Goal: Task Accomplishment & Management: Complete application form

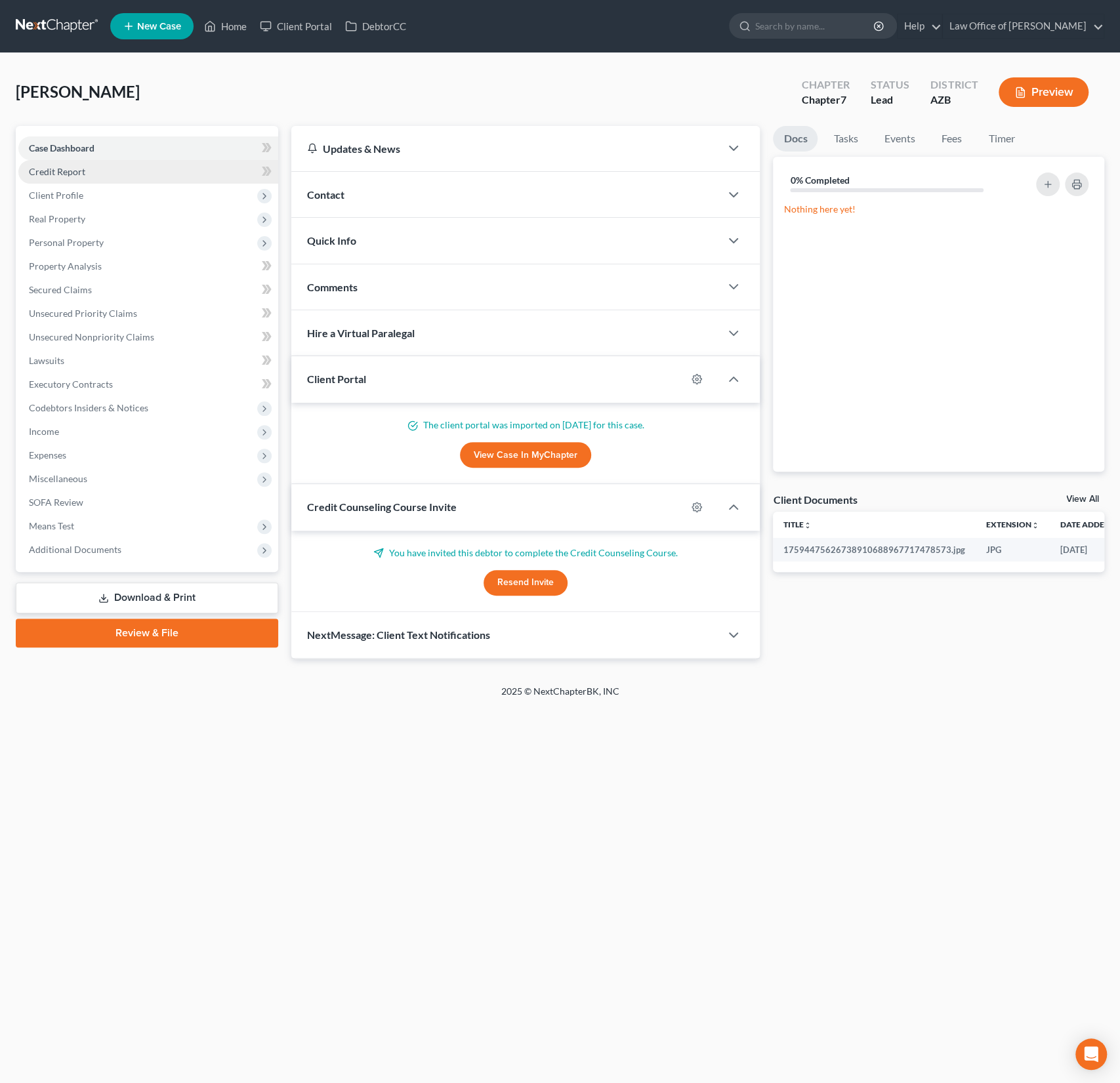
click at [62, 170] on span "Credit Report" at bounding box center [56, 171] width 56 height 11
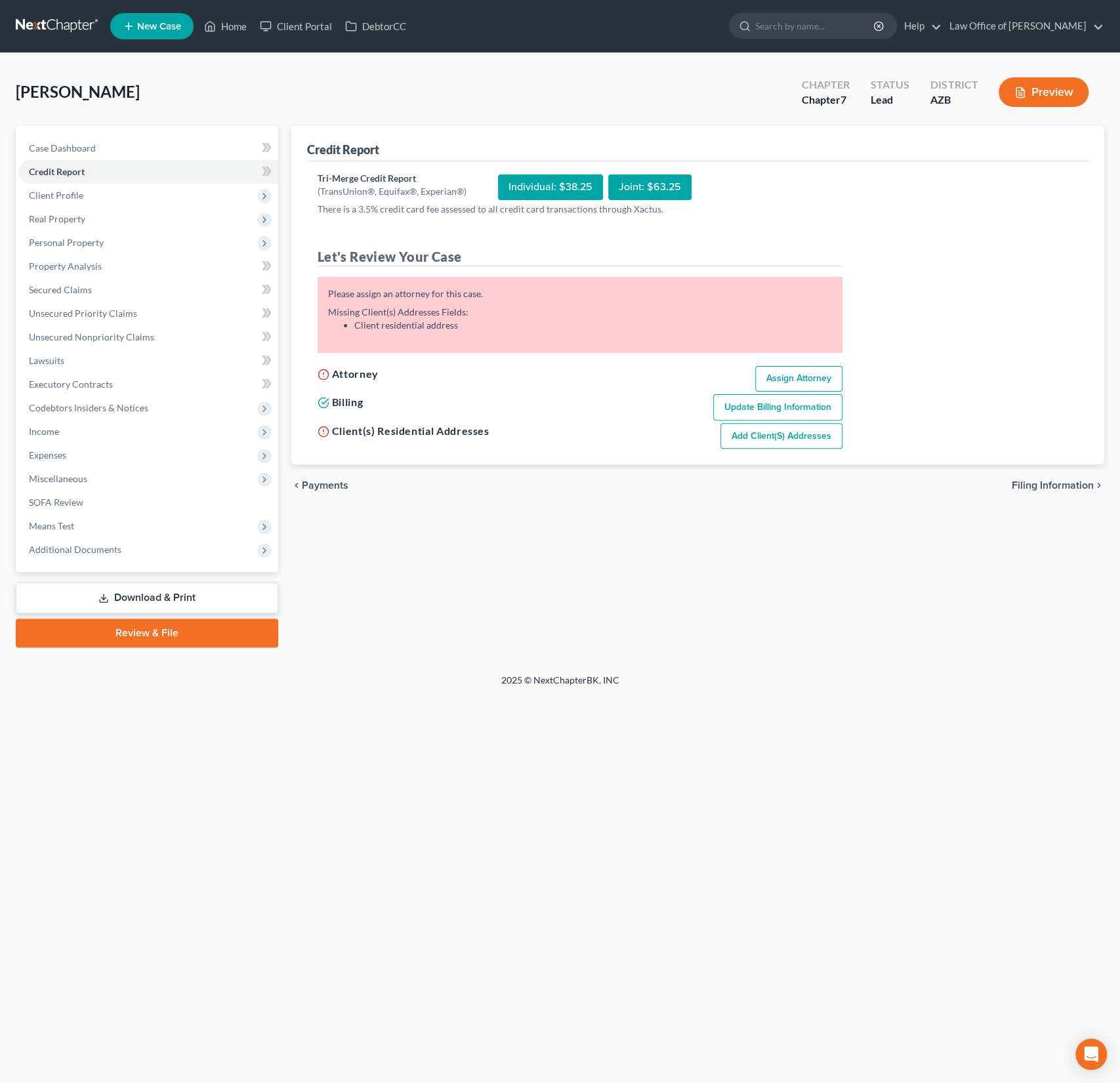
click at [808, 381] on link "Assign Attorney" at bounding box center [798, 379] width 87 height 26
select select "1"
select select "0"
select select "3"
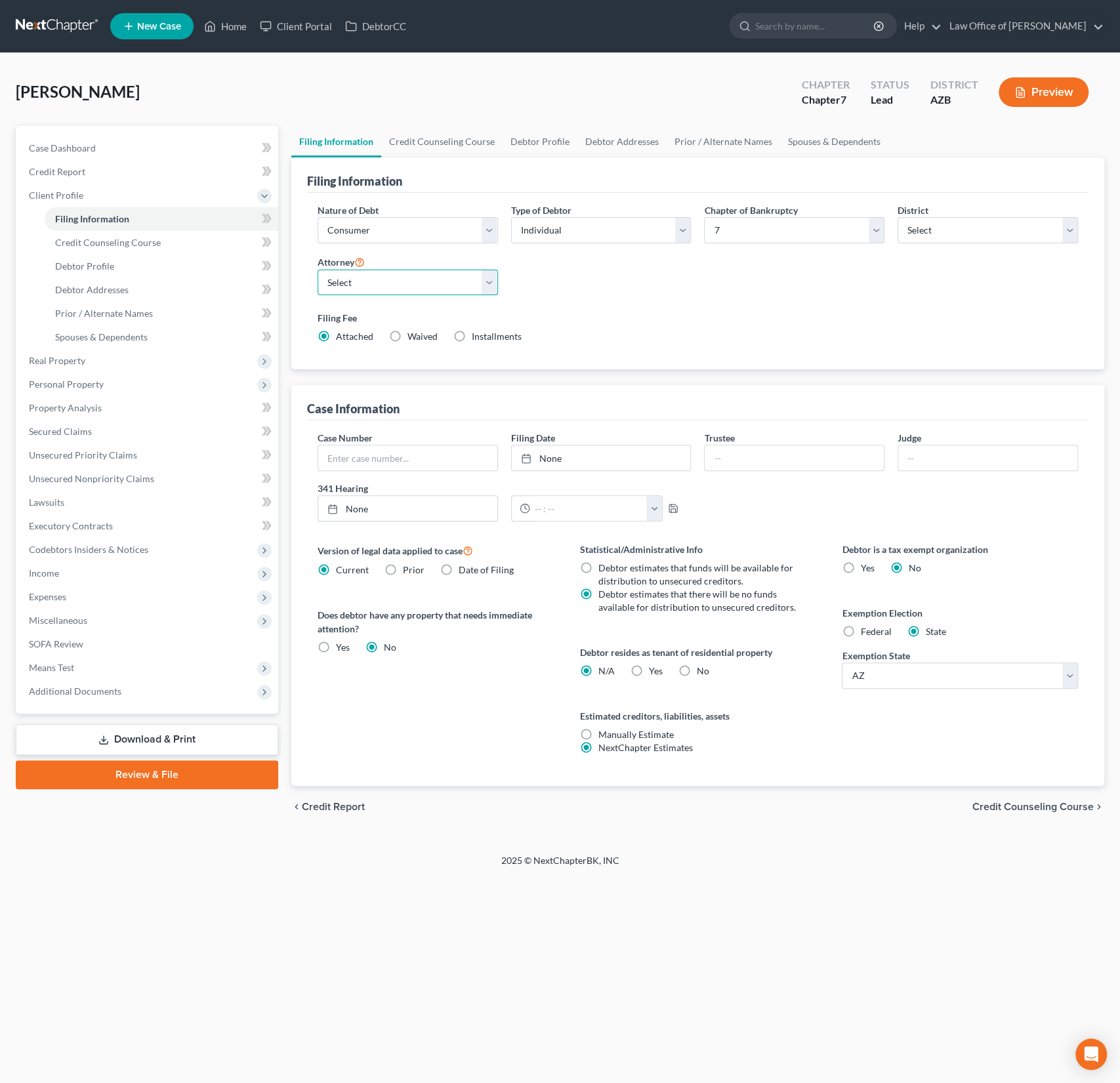
click at [374, 284] on select "Select Alexander Sanchez - AZB" at bounding box center [407, 282] width 180 height 26
select select "0"
click at [318, 270] on select "Select Alexander Sanchez - AZB" at bounding box center [407, 282] width 180 height 26
click at [76, 176] on span "Credit Report" at bounding box center [56, 171] width 56 height 11
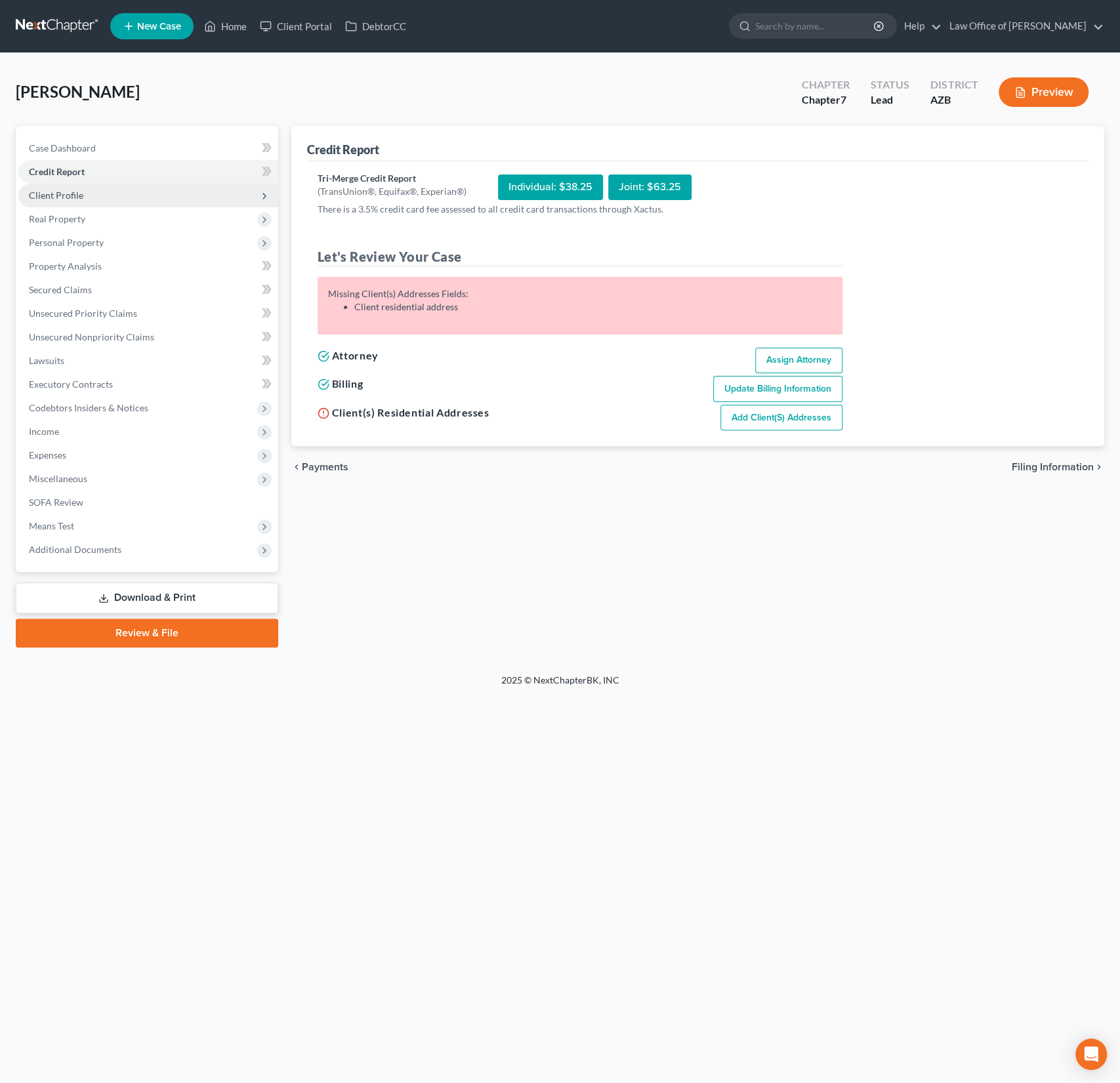
click at [68, 199] on span "Client Profile" at bounding box center [56, 195] width 55 height 11
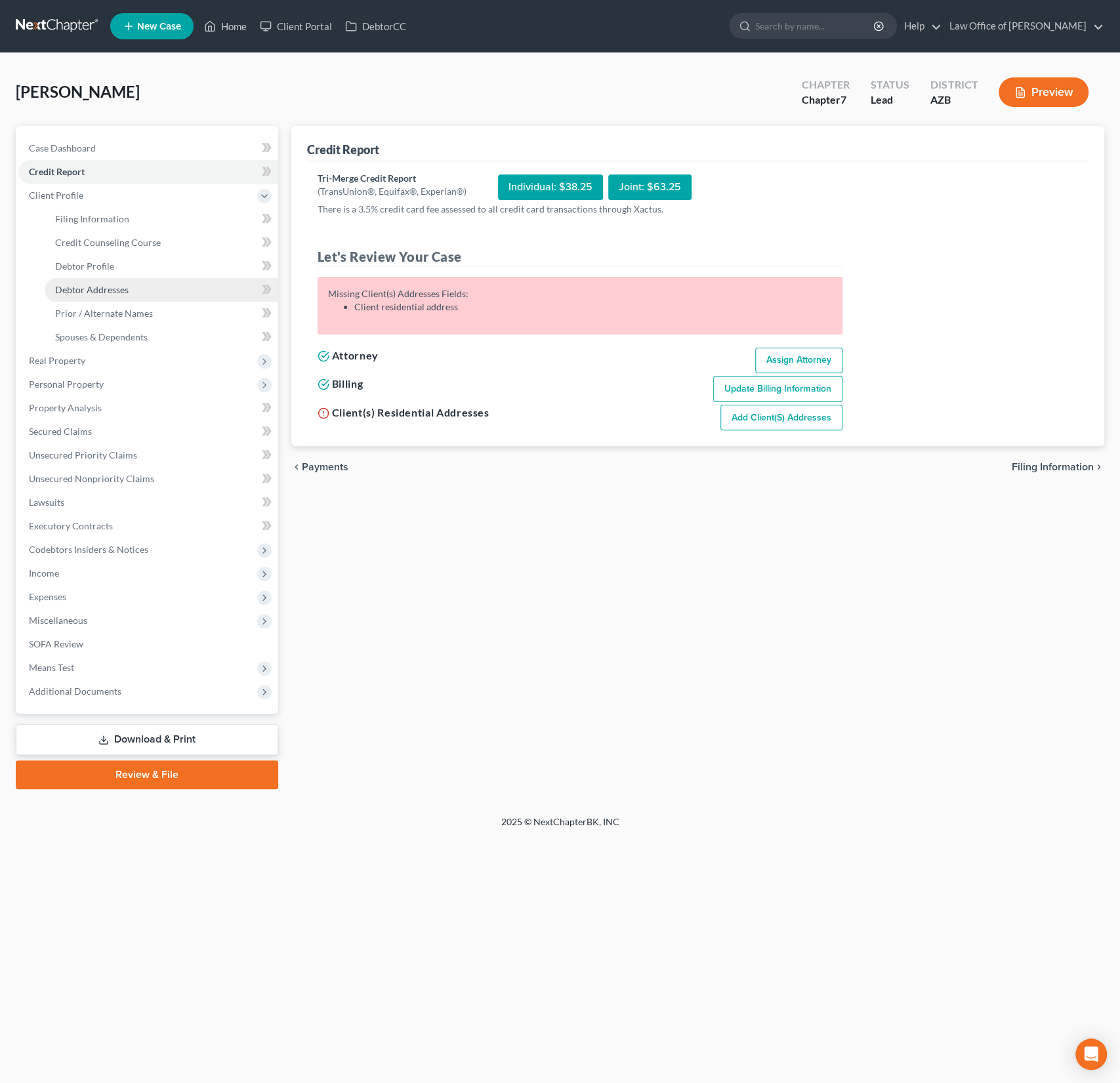
click at [108, 290] on span "Debtor Addresses" at bounding box center [92, 289] width 74 height 11
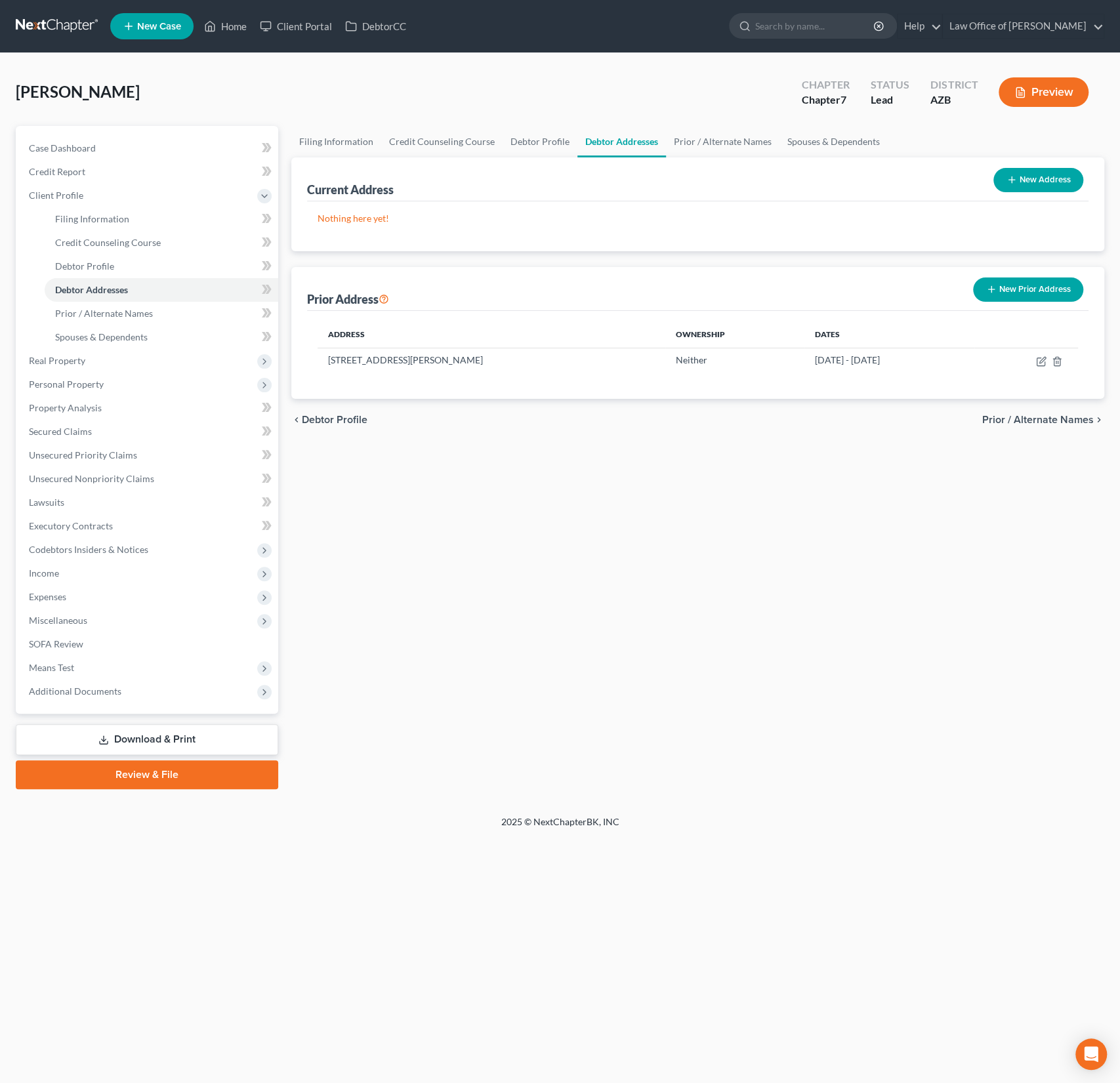
drag, startPoint x: 535, startPoint y: 361, endPoint x: 338, endPoint y: 341, distance: 198.0
click at [338, 341] on table "Address Ownership Dates 1033 South Longmore St Apt2102, Mesa, AZ 85201 Neither …" at bounding box center [698, 347] width 760 height 51
copy table "Ownership Dates 1033 South Longmore St Apt2102, Mesa, AZ 85201"
click at [1042, 181] on button "New Address" at bounding box center [1038, 180] width 90 height 25
select select "0"
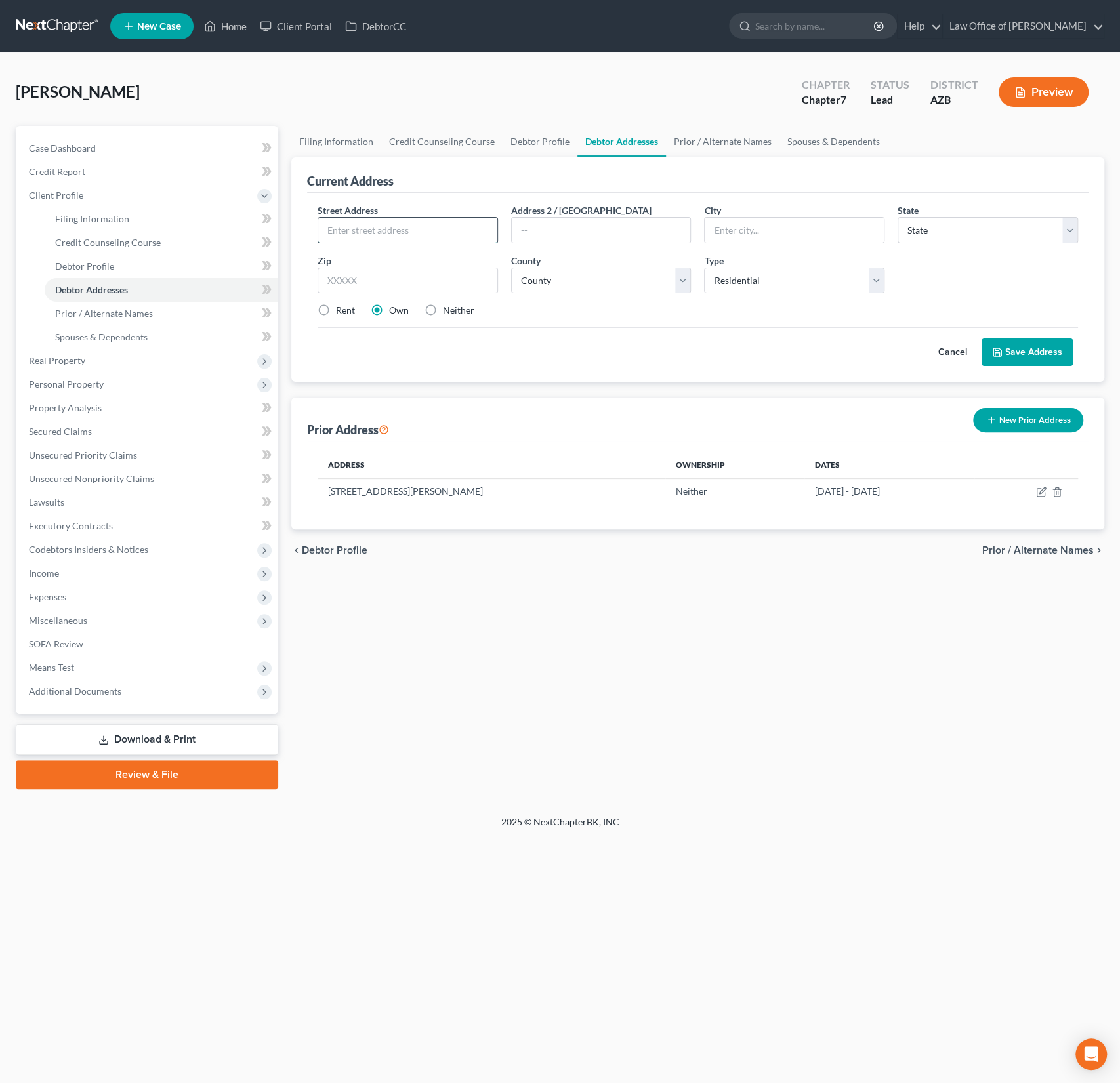
click at [413, 235] on input "text" at bounding box center [408, 231] width 179 height 25
paste input "Ownership Dates 1033 South Longmore St"
drag, startPoint x: 439, startPoint y: 231, endPoint x: 569, endPoint y: 234, distance: 130.0
click at [569, 234] on div "Street Address * Ownership Dates 1033 South Longmore St Address 2 / PO Box City…" at bounding box center [698, 266] width 774 height 125
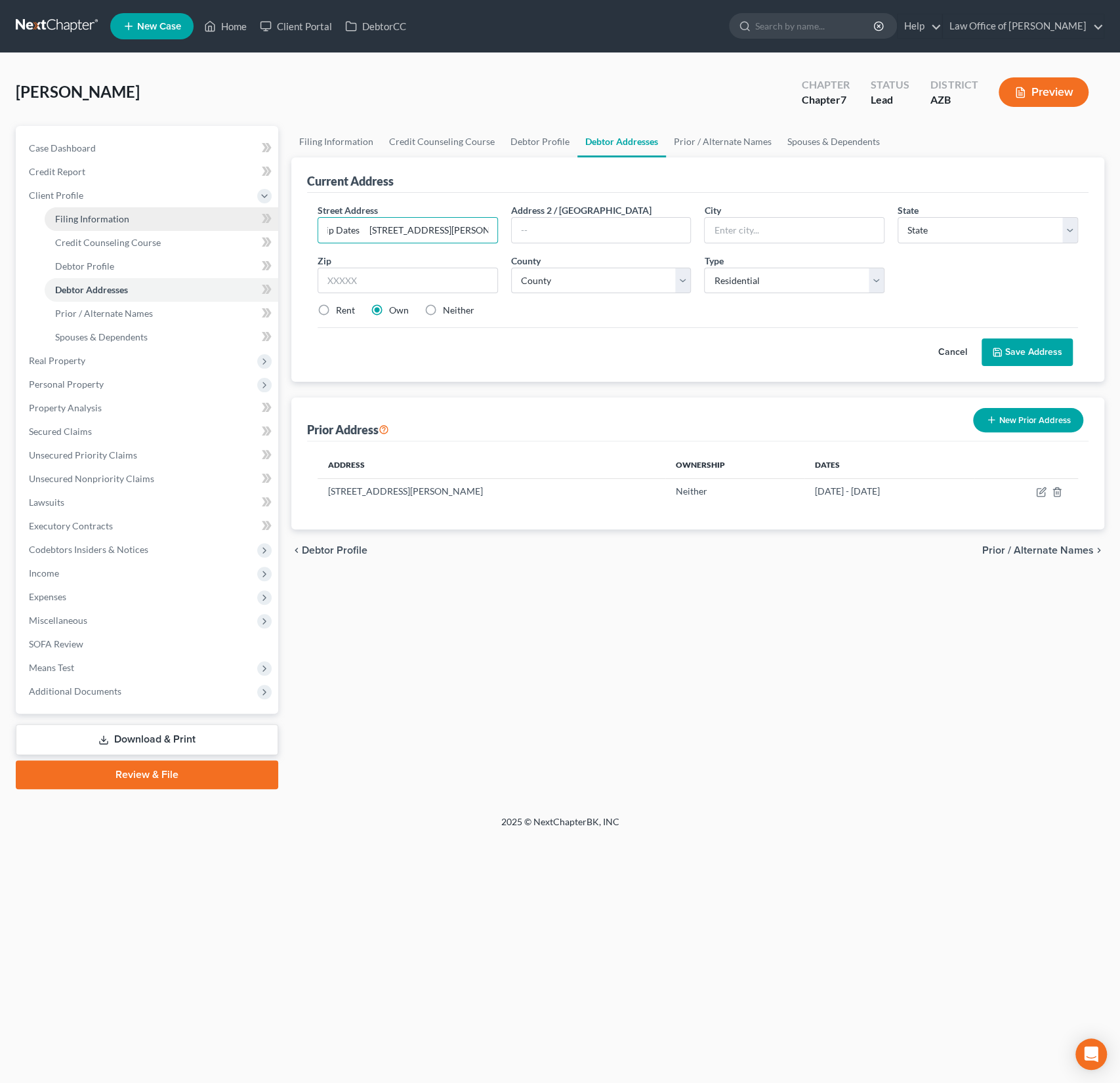
scroll to position [0, 0]
drag, startPoint x: 358, startPoint y: 225, endPoint x: 225, endPoint y: 217, distance: 133.2
click at [225, 217] on div "Petition Navigation Case Dashboard Payments Invoices Payments Payments Credit R…" at bounding box center [560, 458] width 1102 height 663
click at [382, 233] on input "Ownership Dates 1033 South Longmore St" at bounding box center [408, 231] width 179 height 25
click at [413, 227] on input "Ownership Dates 1033 South Longmore St" at bounding box center [408, 231] width 179 height 25
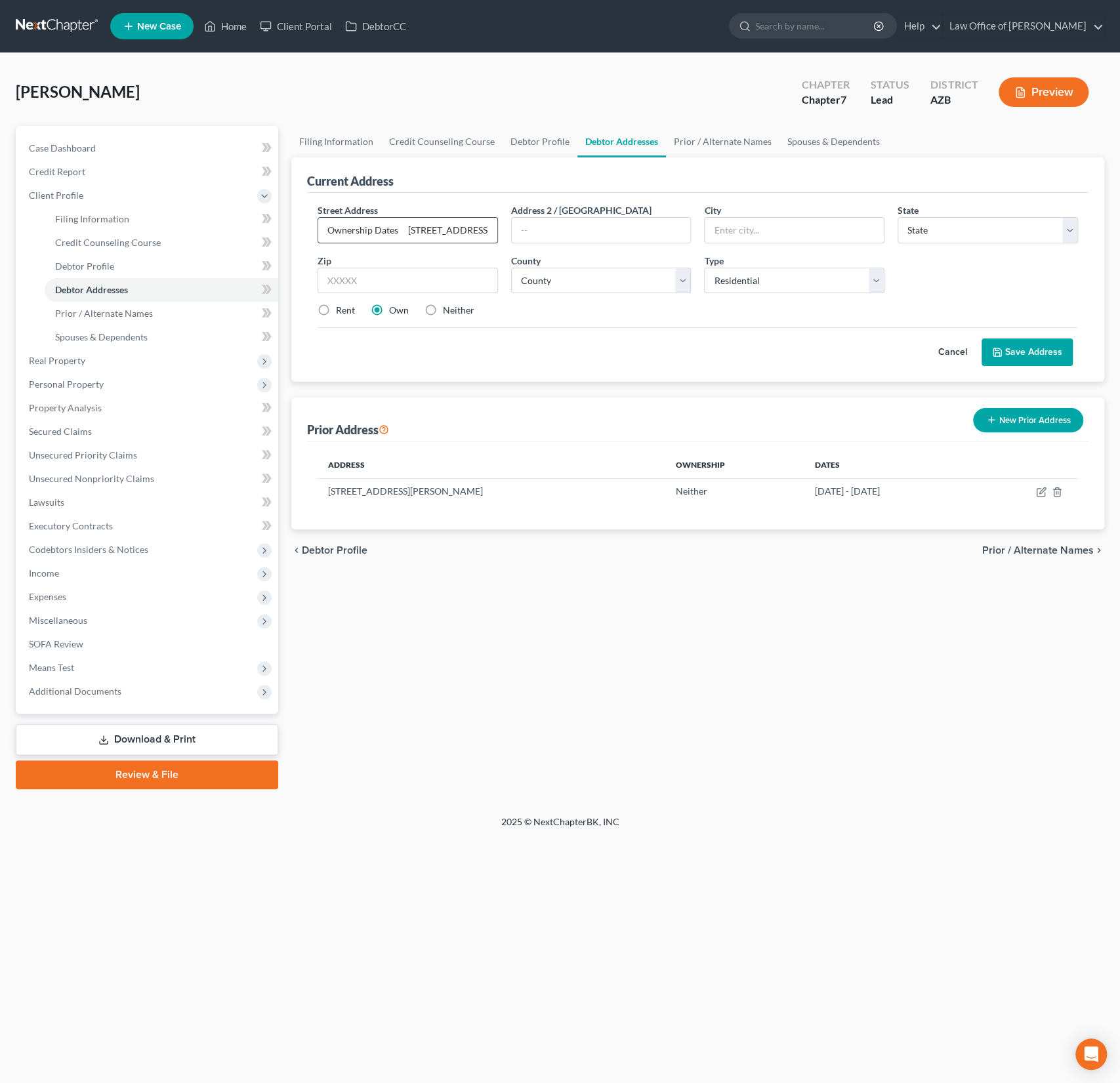
drag, startPoint x: 425, startPoint y: 229, endPoint x: 328, endPoint y: 218, distance: 97.6
click at [328, 218] on input "Ownership Dates 1033 South Longmore St" at bounding box center [408, 231] width 179 height 25
type input "1033 South Longmore St"
click at [348, 282] on input "text" at bounding box center [407, 280] width 180 height 26
type input "85201"
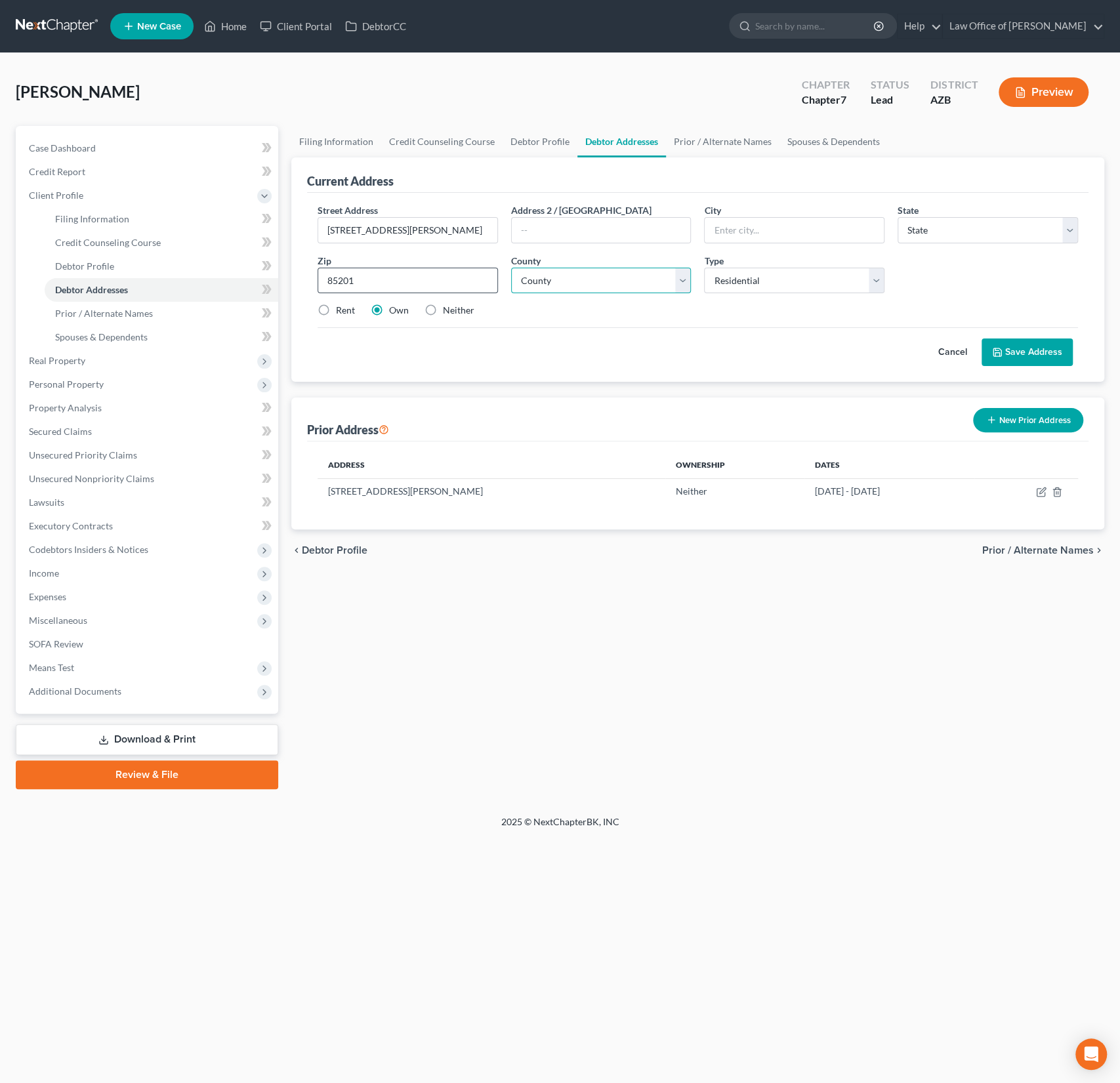
type input "Mesa"
select select "3"
click at [567, 286] on select "County Apache County Cochise County Coconino County Gila County Graham County G…" at bounding box center [601, 280] width 180 height 26
select select "7"
click at [511, 268] on select "County Apache County Cochise County Coconino County Gila County Graham County G…" at bounding box center [601, 280] width 180 height 26
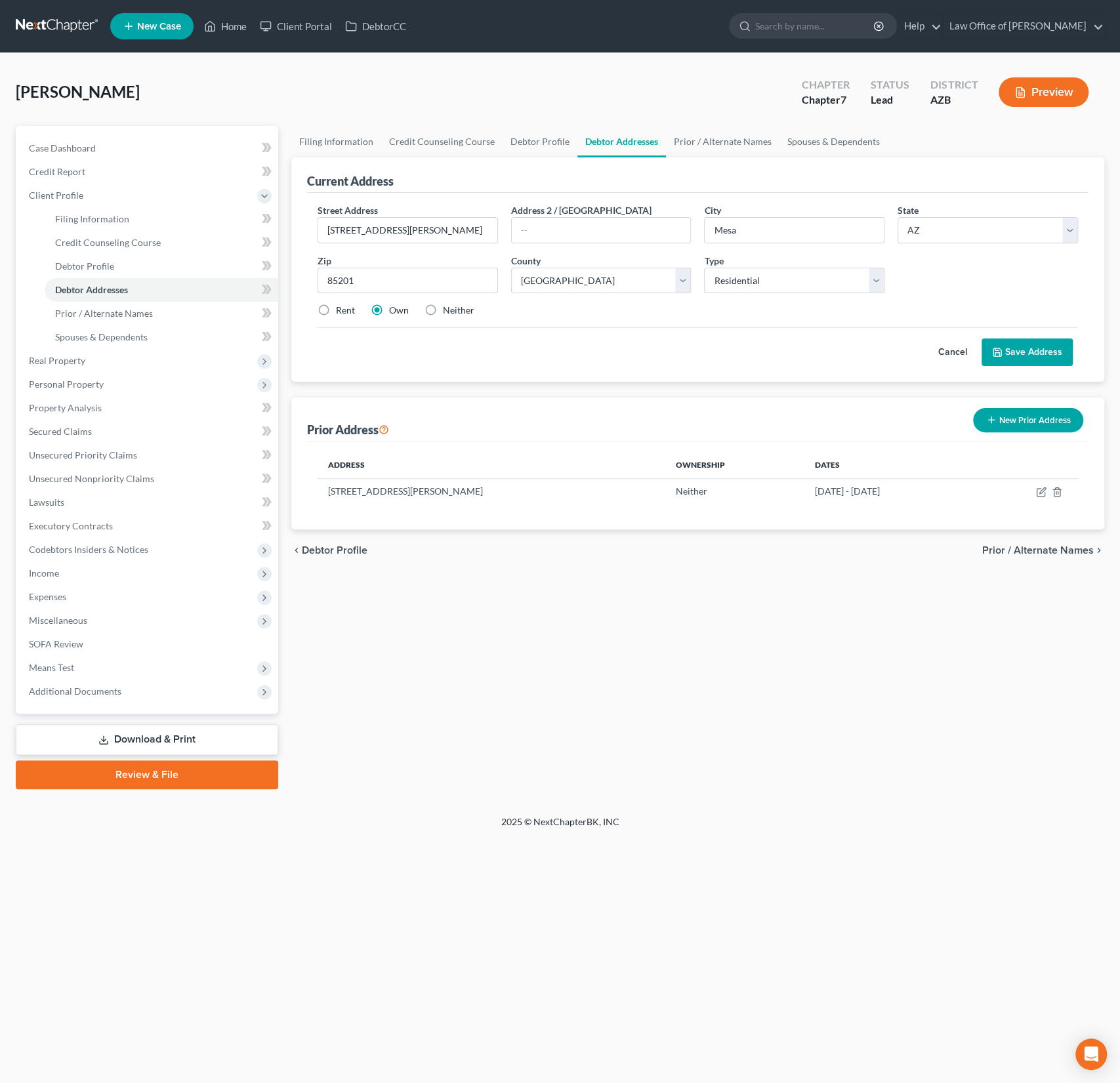
click at [311, 310] on div "Rent Own Neither" at bounding box center [698, 310] width 774 height 13
click at [336, 310] on label "Rent" at bounding box center [345, 310] width 19 height 13
click at [341, 310] on input "Rent" at bounding box center [345, 308] width 9 height 9
radio input "true"
click at [1012, 349] on button "Save Address" at bounding box center [1027, 351] width 91 height 27
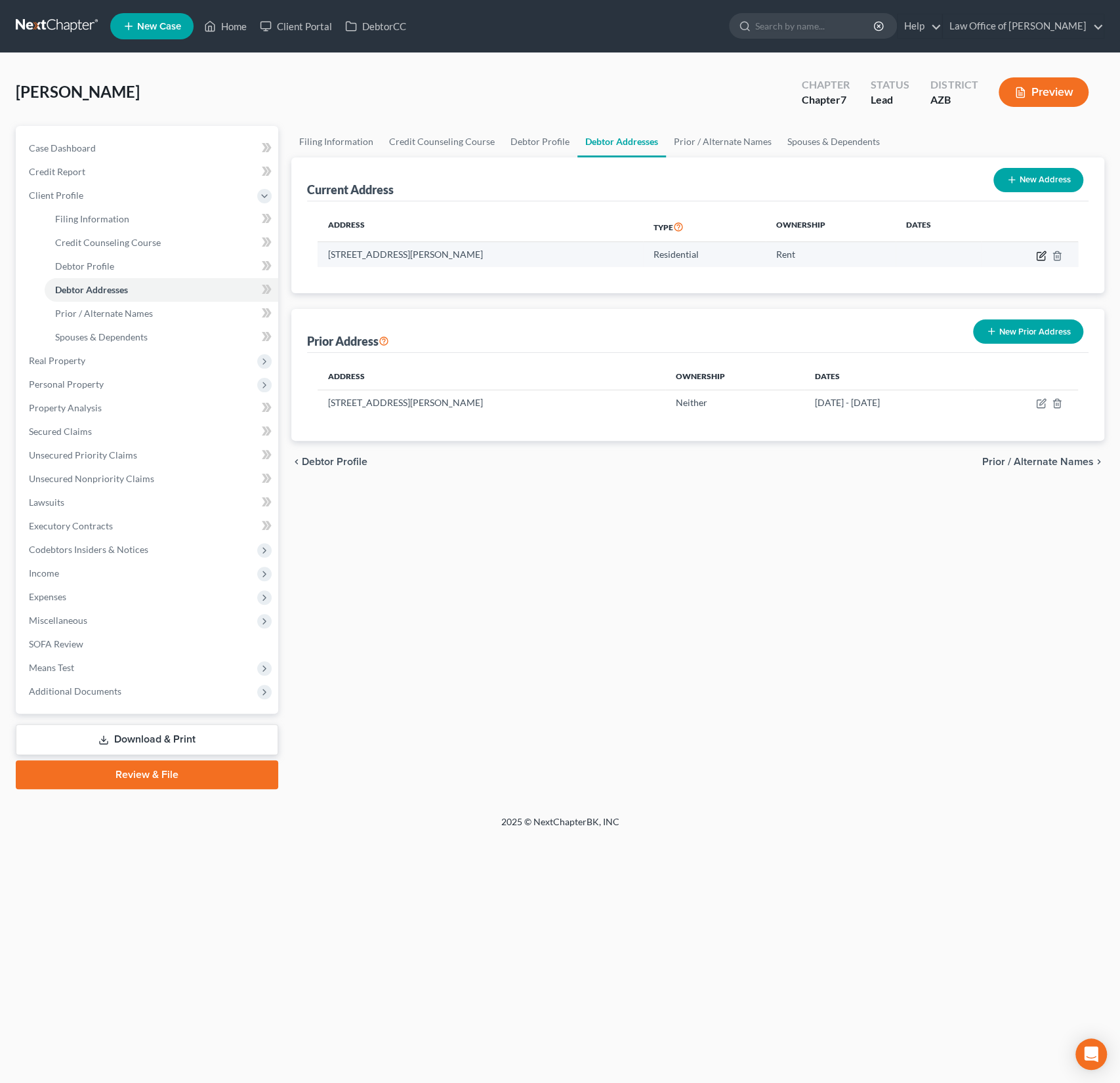
click at [1039, 257] on icon "button" at bounding box center [1042, 256] width 11 height 11
select select "3"
select select "7"
select select "0"
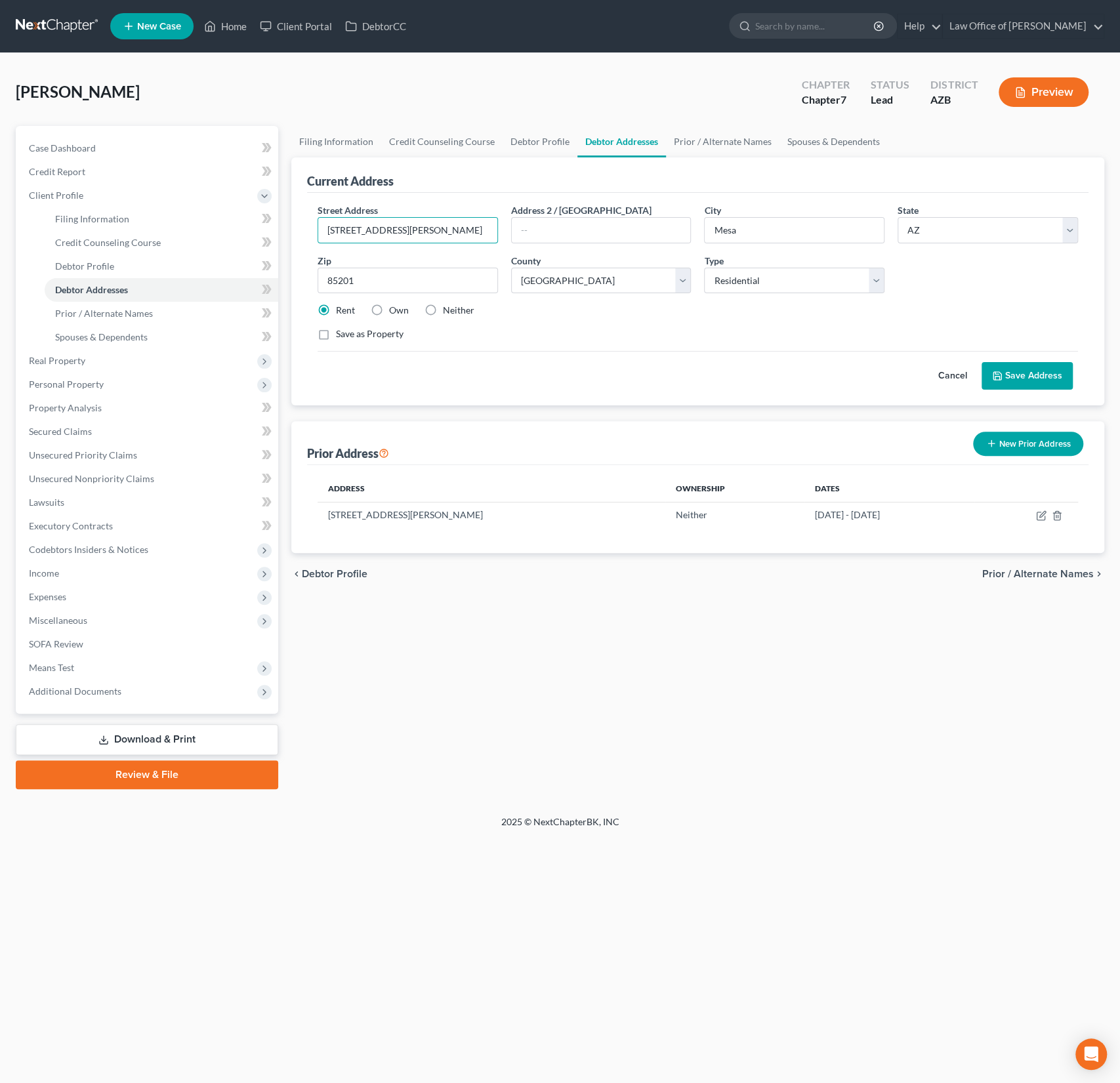
drag, startPoint x: 449, startPoint y: 232, endPoint x: 280, endPoint y: 226, distance: 169.1
click at [280, 226] on div "Petition Navigation Case Dashboard Payments Invoices Payments Payments Credit R…" at bounding box center [560, 458] width 1102 height 663
paste input "515 south extension rd Apt 1039"
type input "1515 south extension rd Apt 1039"
drag, startPoint x: 399, startPoint y: 283, endPoint x: 269, endPoint y: 267, distance: 131.0
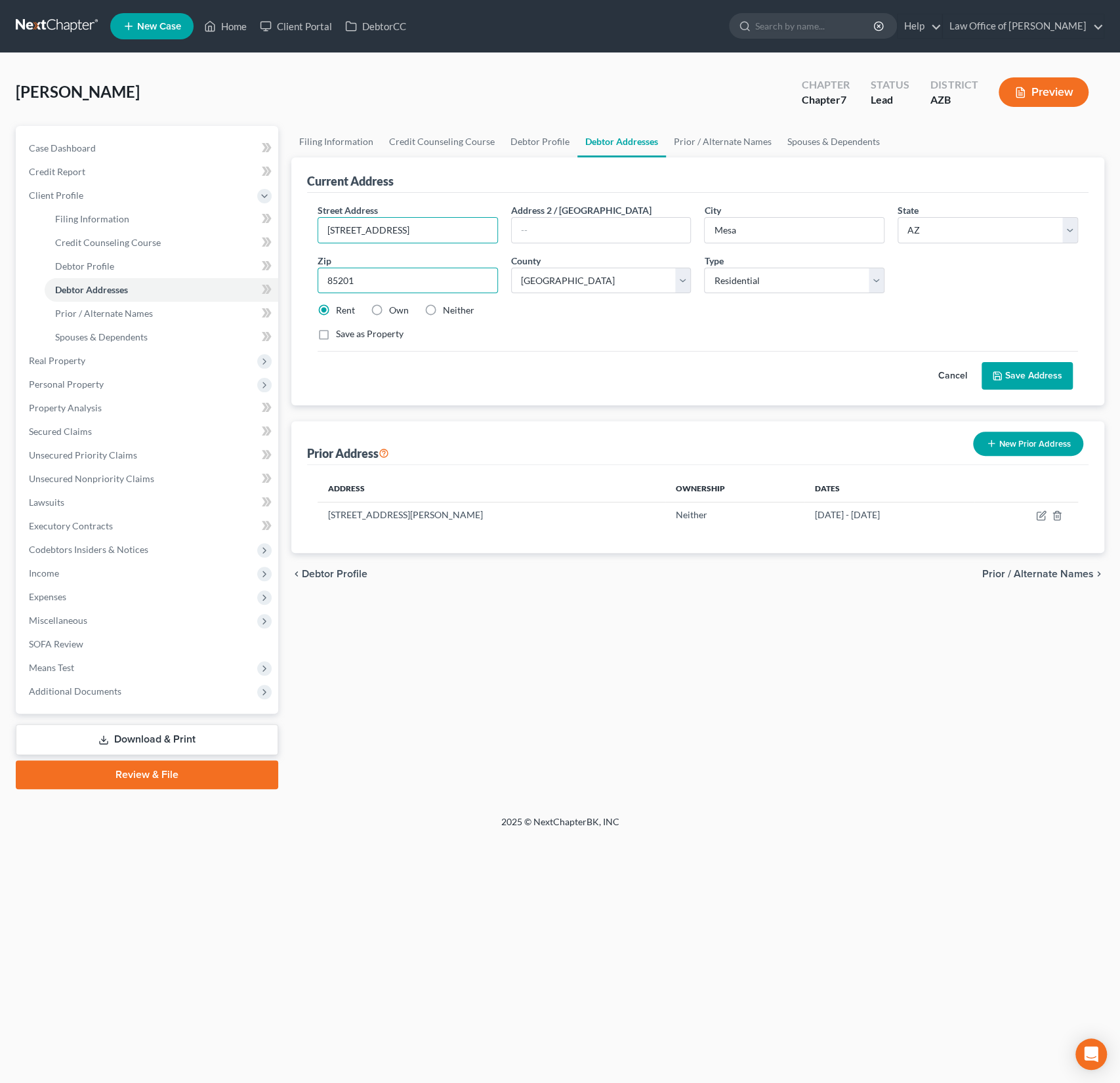
click at [269, 267] on div "Petition Navigation Case Dashboard Payments Invoices Payments Payments Credit R…" at bounding box center [560, 458] width 1102 height 663
type input "85210"
click at [1029, 369] on button "Save Address" at bounding box center [1027, 375] width 91 height 27
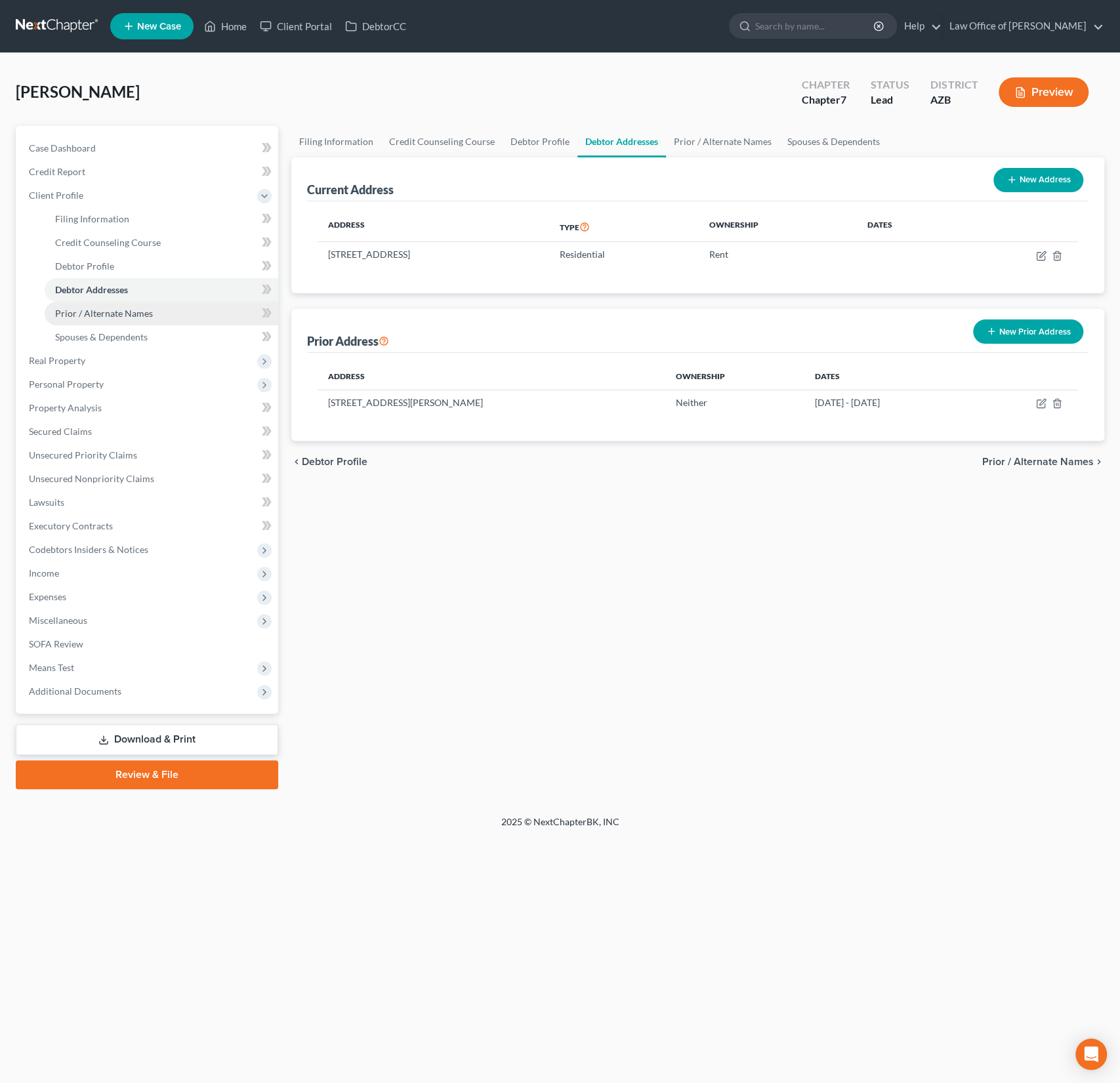
click at [102, 318] on span "Prior / Alternate Names" at bounding box center [104, 313] width 98 height 11
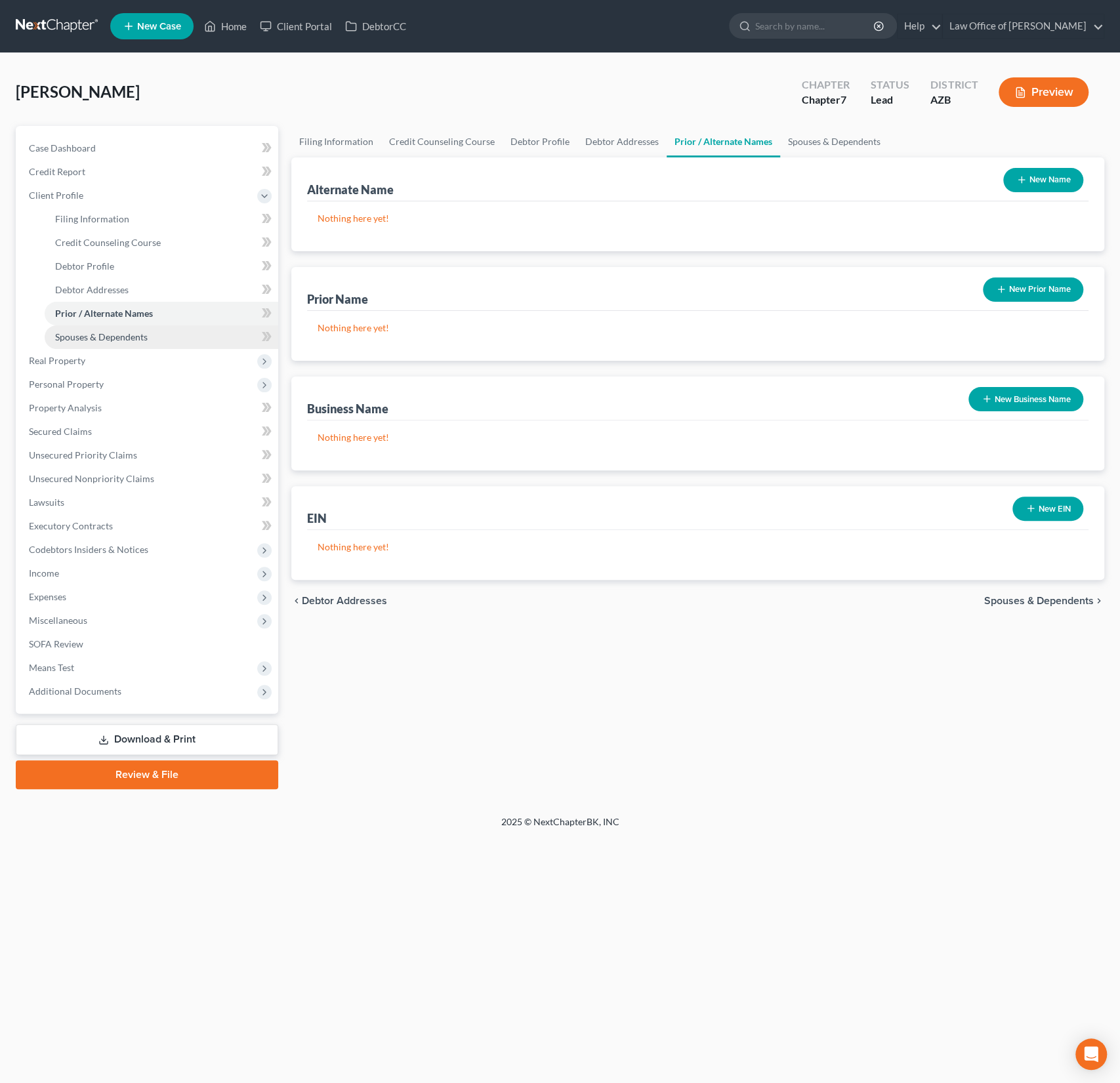
click at [94, 343] on link "Spouses & Dependents" at bounding box center [161, 338] width 233 height 24
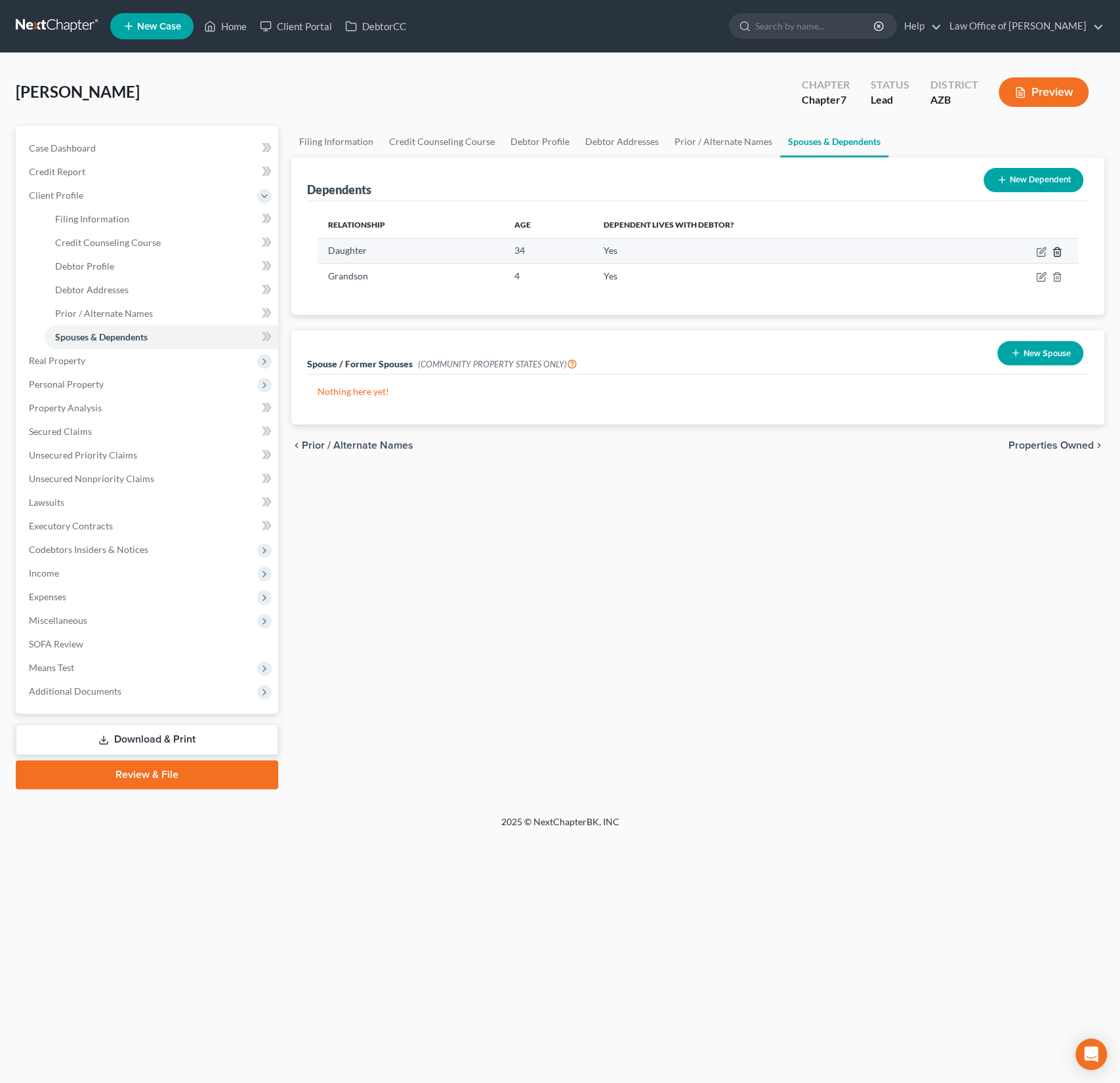
click at [1056, 250] on icon "button" at bounding box center [1058, 252] width 11 height 11
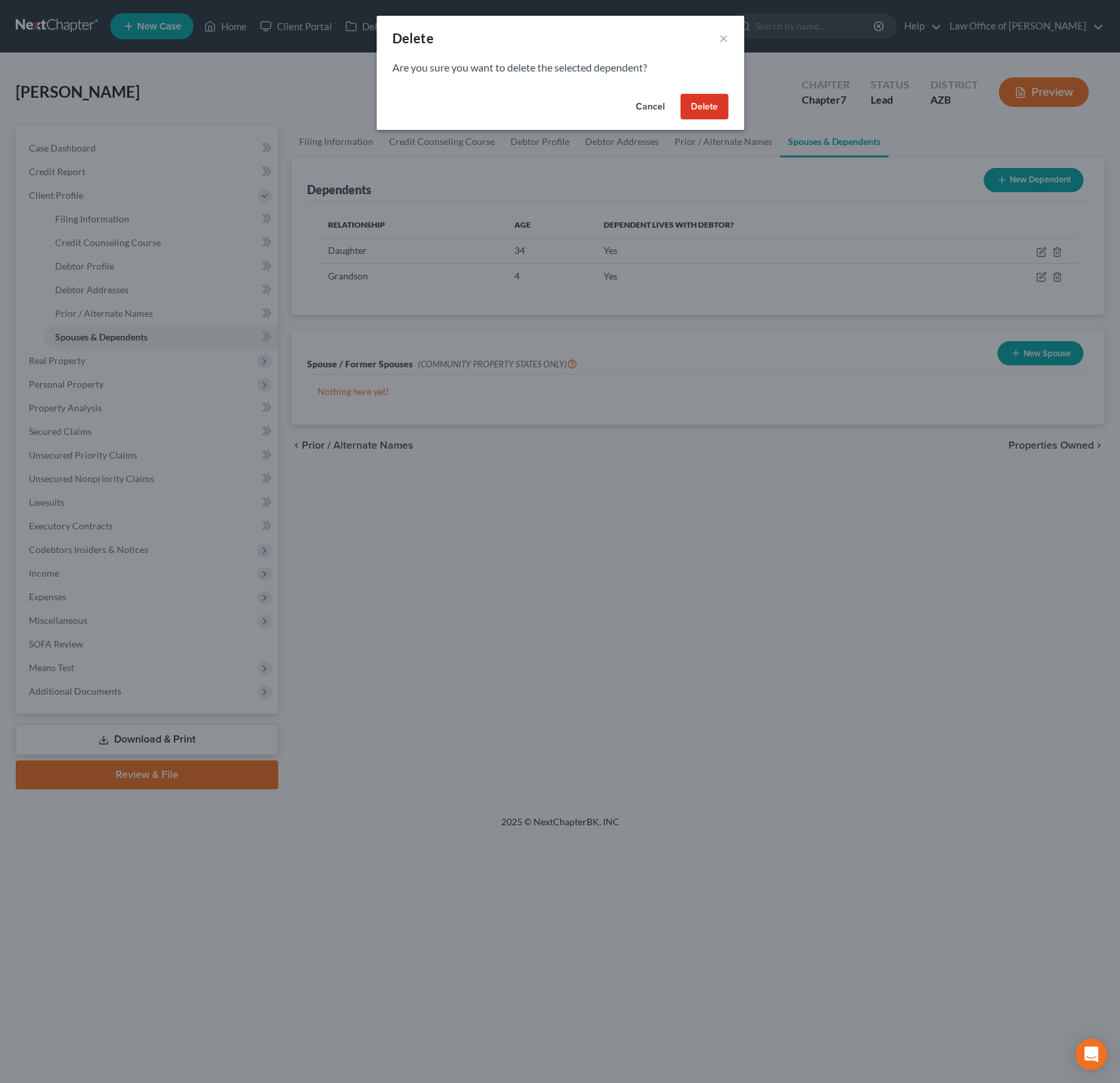
click at [705, 104] on button "Delete" at bounding box center [705, 106] width 48 height 26
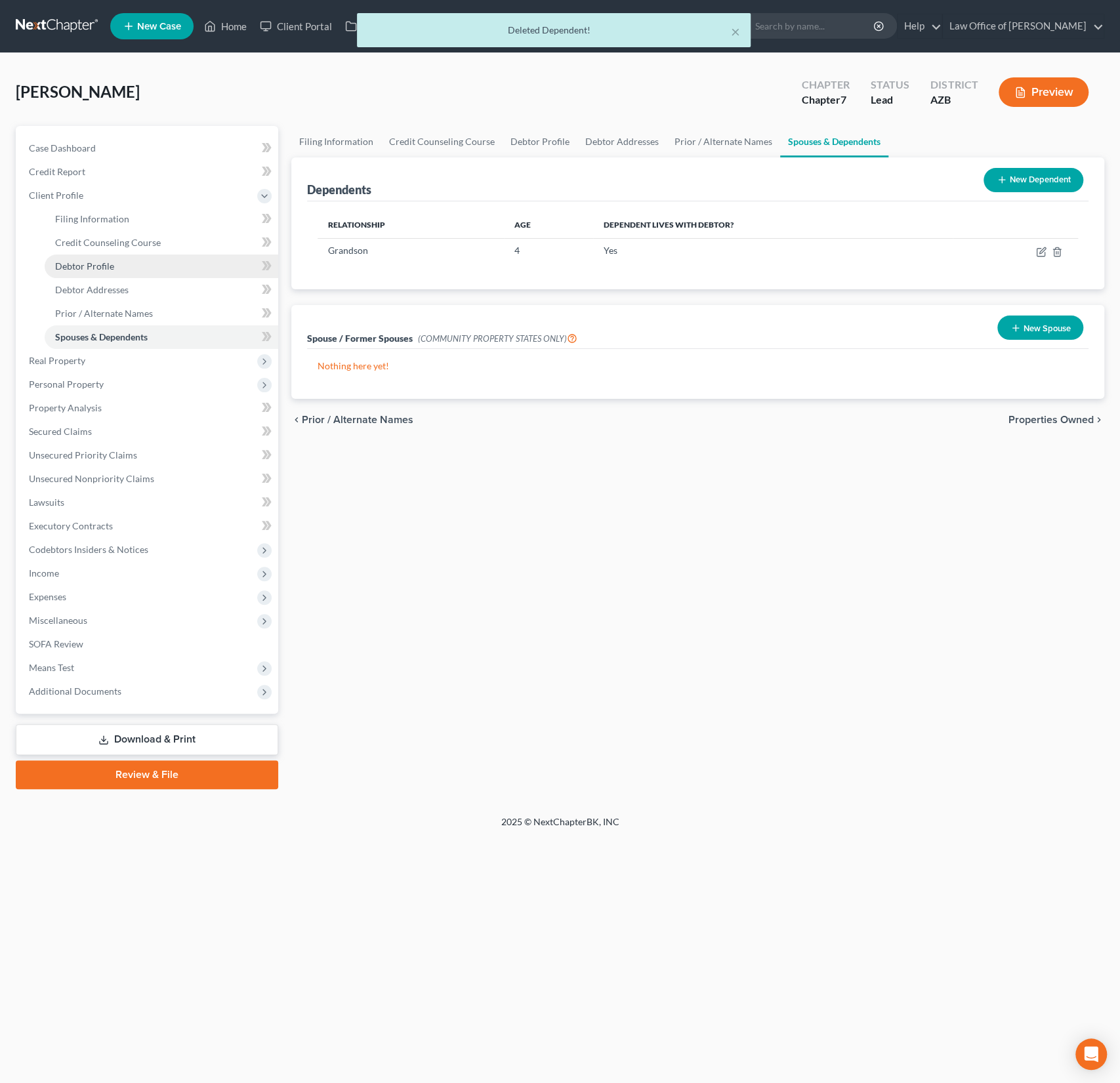
click at [99, 270] on span "Debtor Profile" at bounding box center [84, 266] width 59 height 11
select select "4"
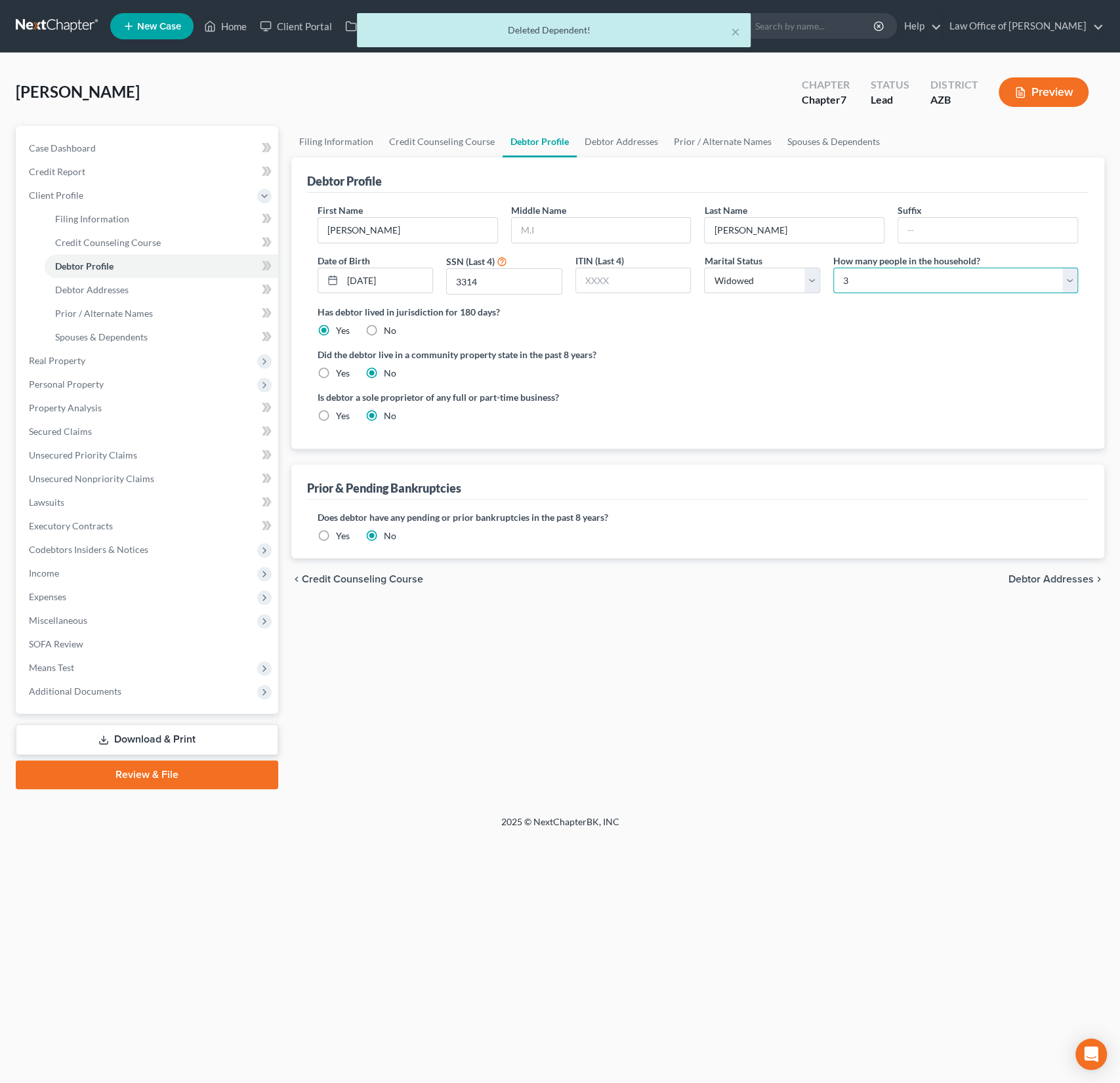
click at [929, 288] on select "Select 1 2 3 4 5 6 7 8 9 10 11 12 13 14 15 16 17 18 19 20" at bounding box center [956, 280] width 245 height 26
select select "1"
click at [834, 268] on select "Select 1 2 3 4 5 6 7 8 9 10 11 12 13 14 15 16 17 18 19 20" at bounding box center [956, 280] width 245 height 26
click at [336, 375] on label "Yes" at bounding box center [342, 373] width 14 height 13
click at [341, 375] on input "Yes" at bounding box center [345, 371] width 9 height 9
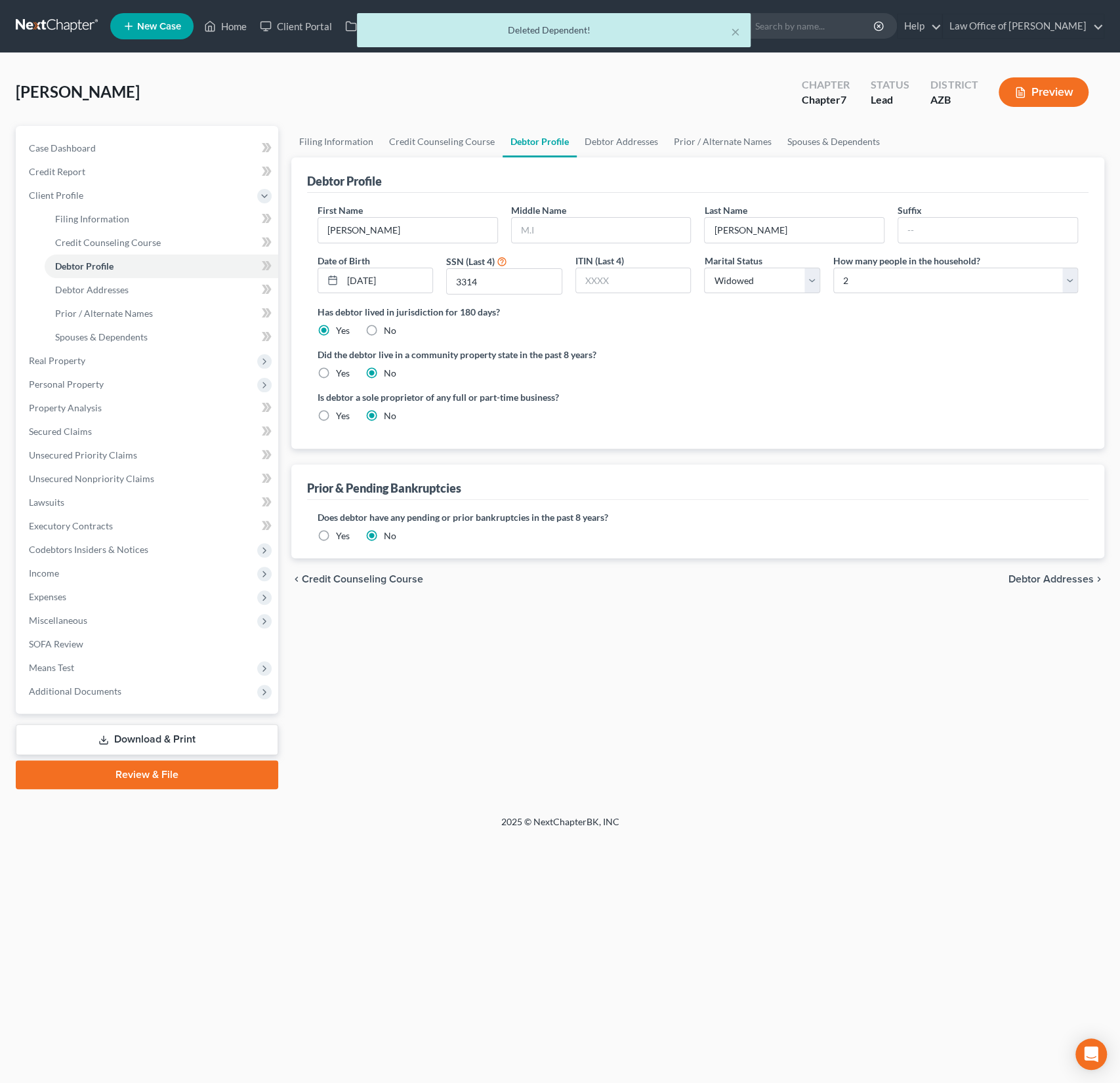
radio input "true"
radio input "false"
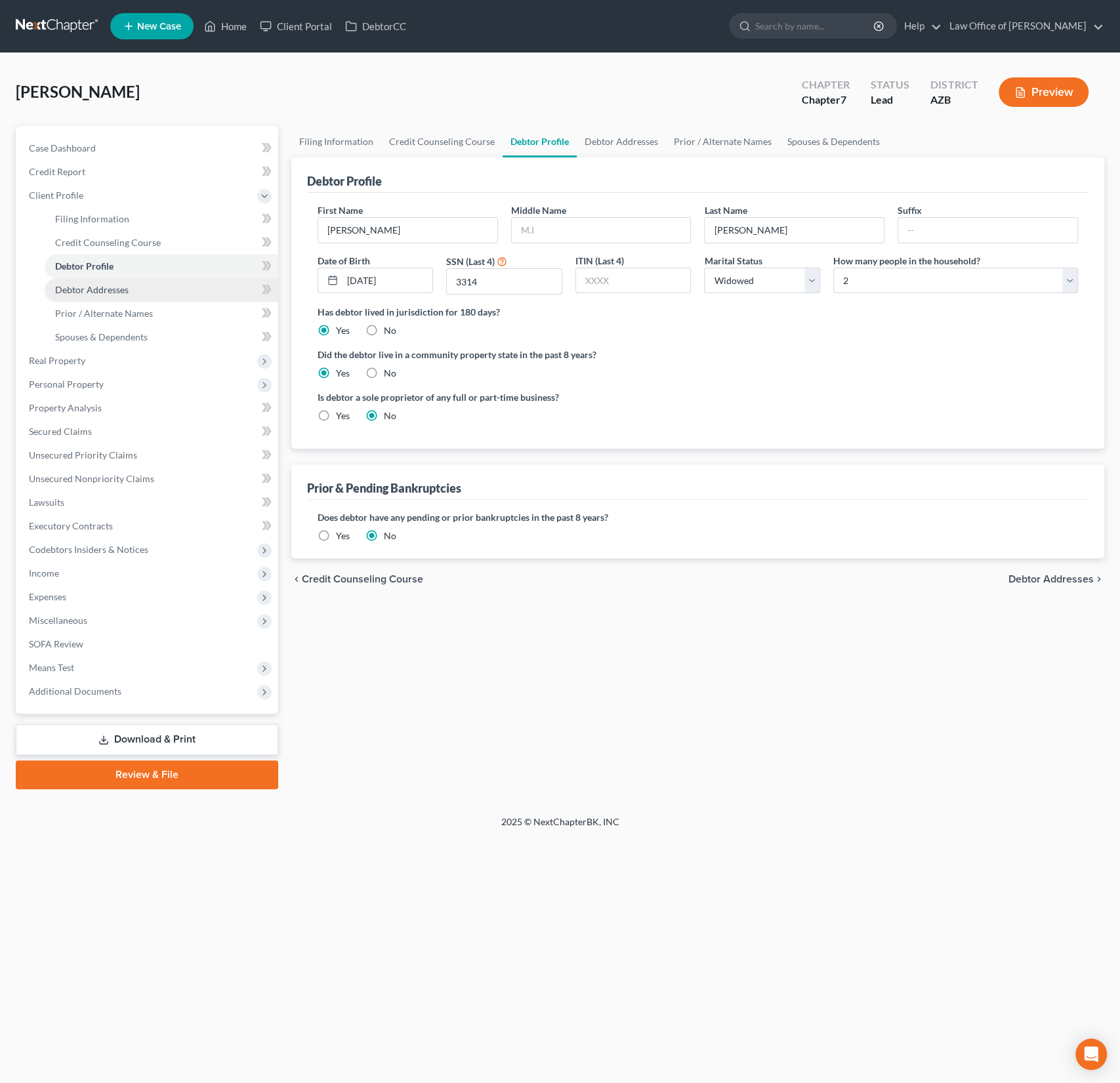
click at [81, 293] on span "Debtor Addresses" at bounding box center [92, 289] width 74 height 11
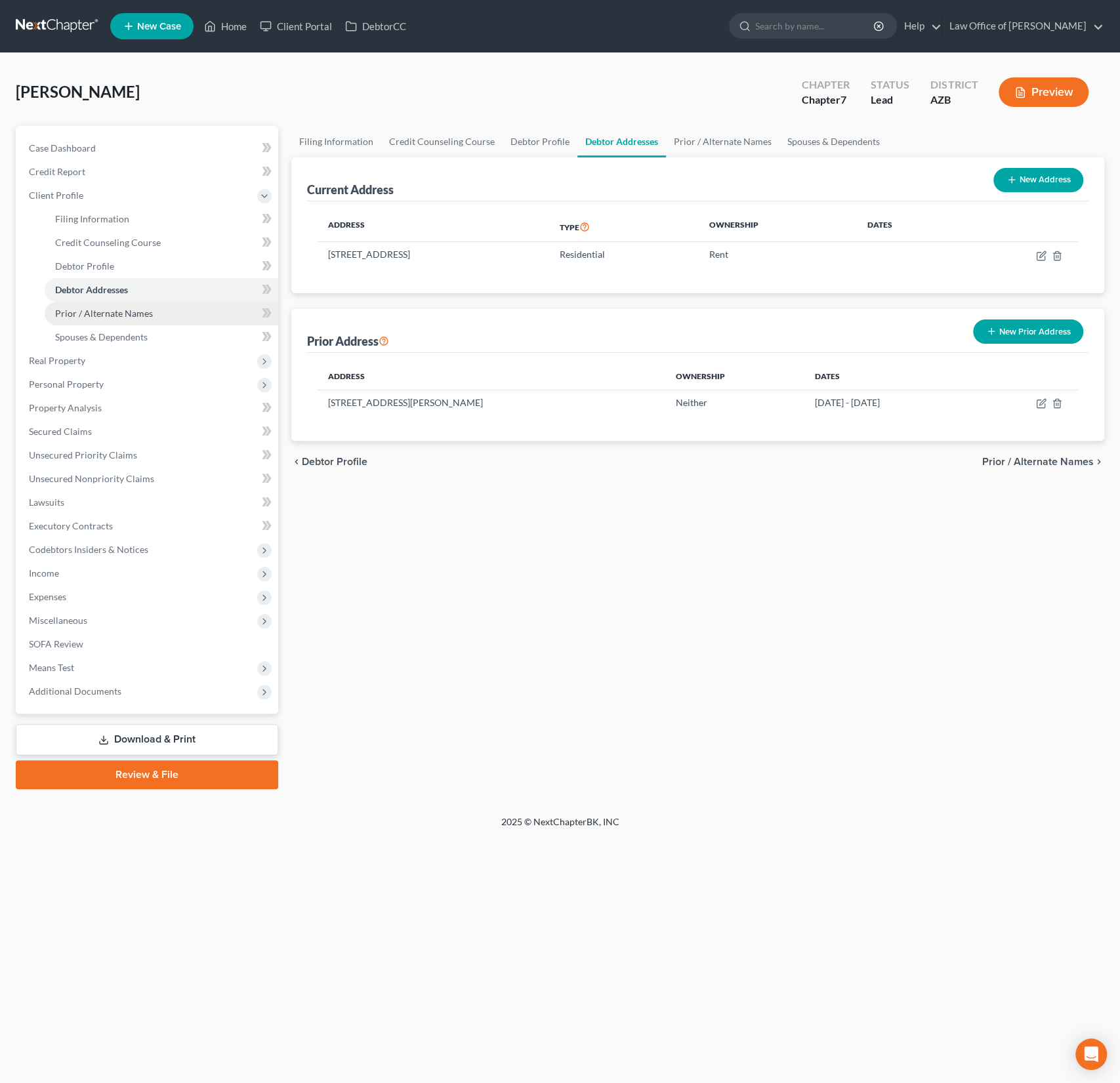
click at [95, 315] on span "Prior / Alternate Names" at bounding box center [104, 313] width 98 height 11
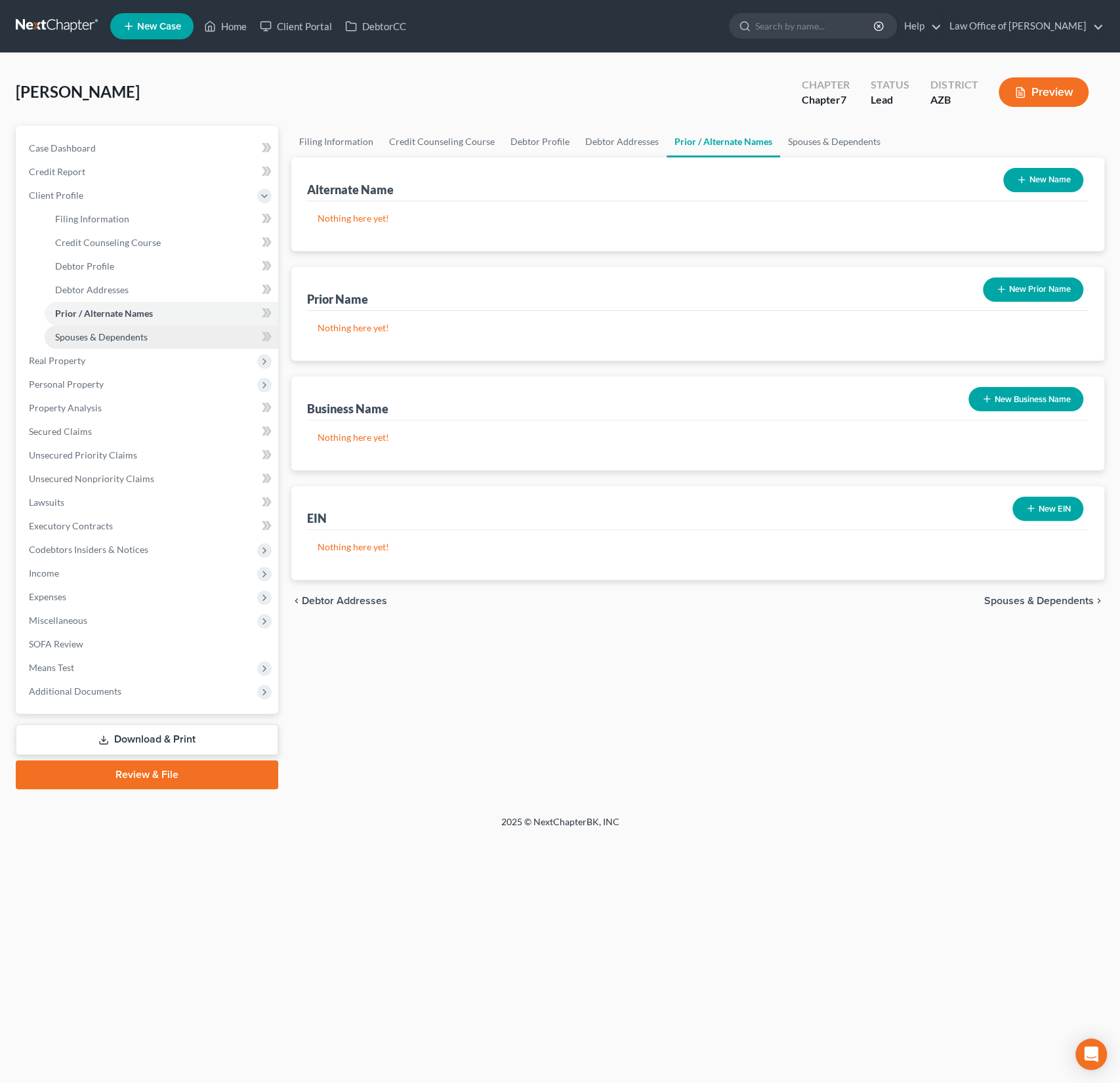
click at [102, 334] on span "Spouses & Dependents" at bounding box center [101, 337] width 92 height 11
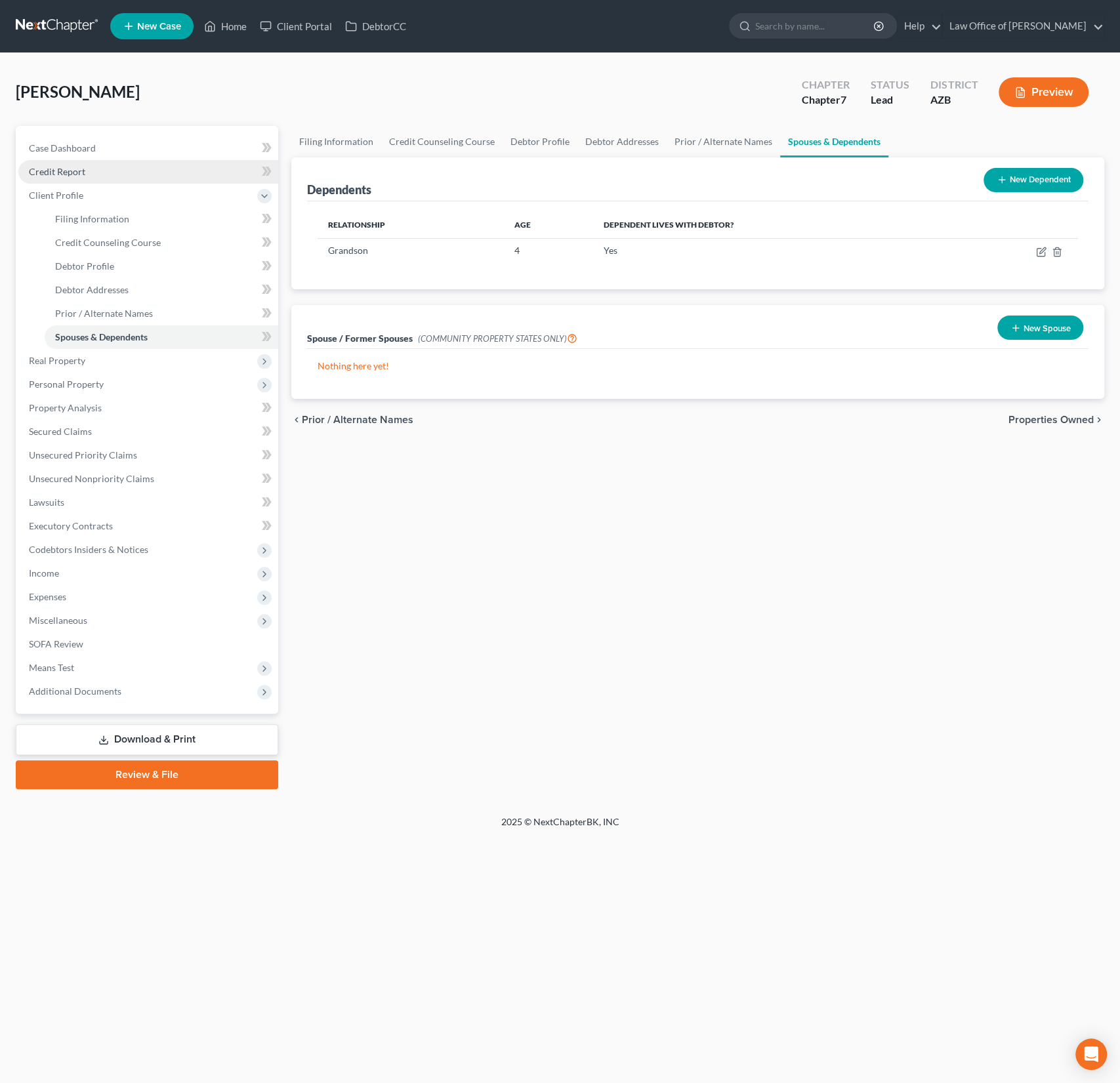
click at [71, 169] on span "Credit Report" at bounding box center [56, 171] width 56 height 11
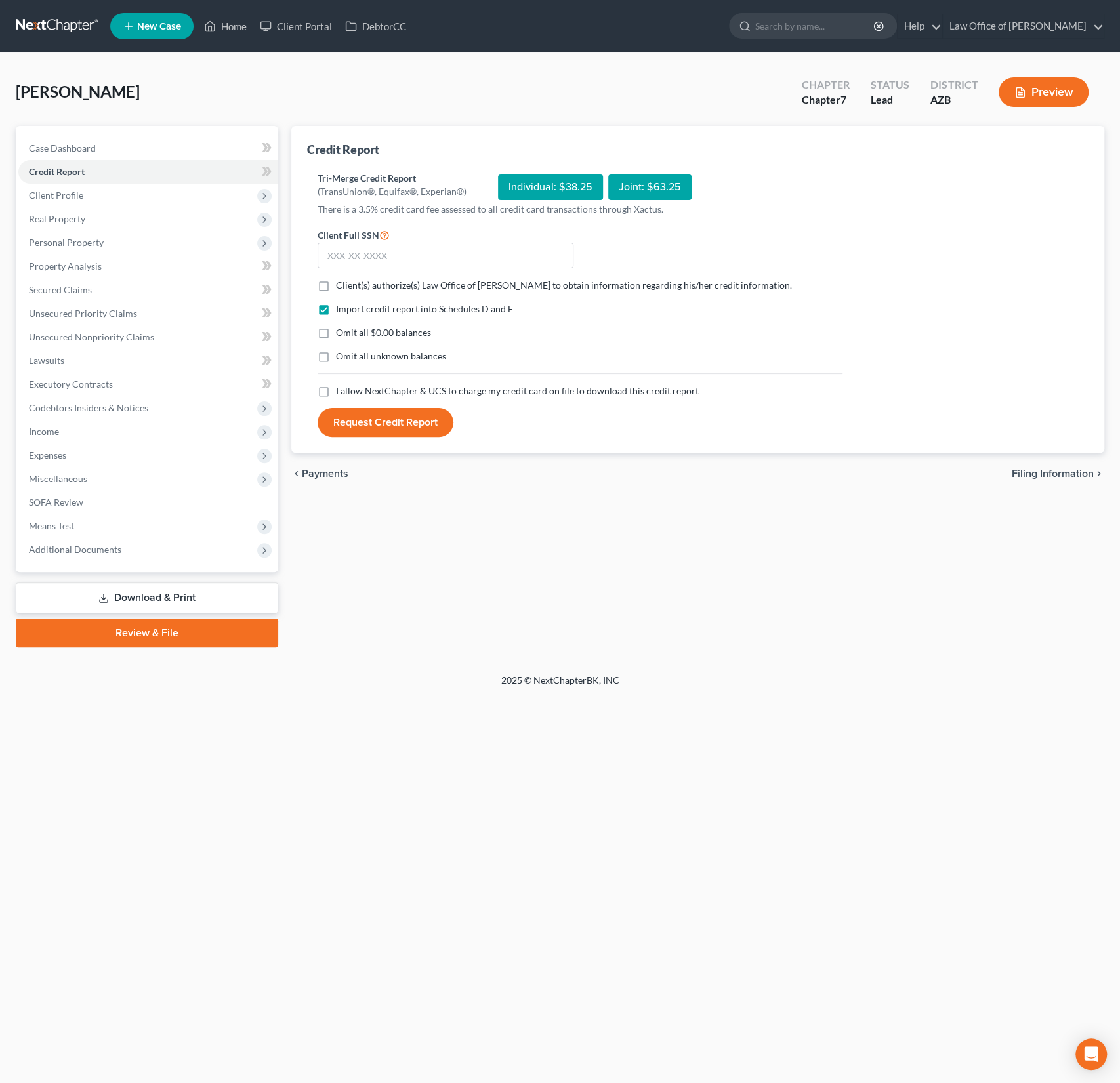
click at [336, 287] on label "Client(s) authorize(s) Law Office of Alexander D. Sanchez to obtain information…" at bounding box center [564, 286] width 456 height 13
click at [341, 287] on input "Client(s) authorize(s) Law Office of Alexander D. Sanchez to obtain information…" at bounding box center [345, 283] width 9 height 9
checkbox input "true"
click at [334, 388] on div "I allow NextChapter & UCS to charge my credit card on file to download this cre…" at bounding box center [580, 391] width 525 height 13
click at [336, 392] on label "I allow NextChapter & UCS to charge my credit card on file to download this cre…" at bounding box center [517, 391] width 363 height 13
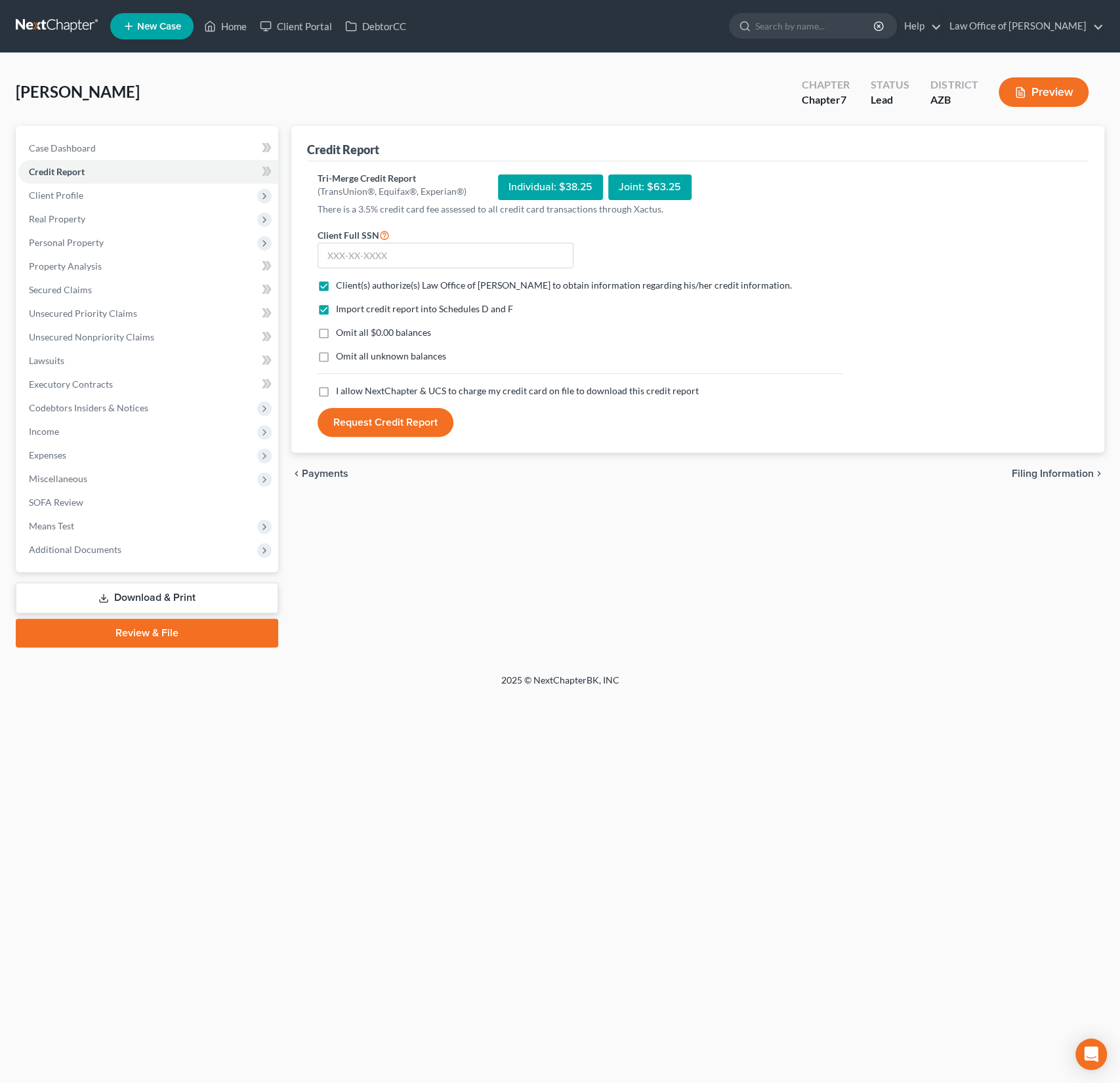
click at [341, 392] on input "I allow NextChapter & UCS to charge my credit card on file to download this cre…" at bounding box center [345, 389] width 9 height 9
checkbox input "true"
click at [386, 260] on input "text" at bounding box center [445, 255] width 256 height 26
type input "331-48-3314"
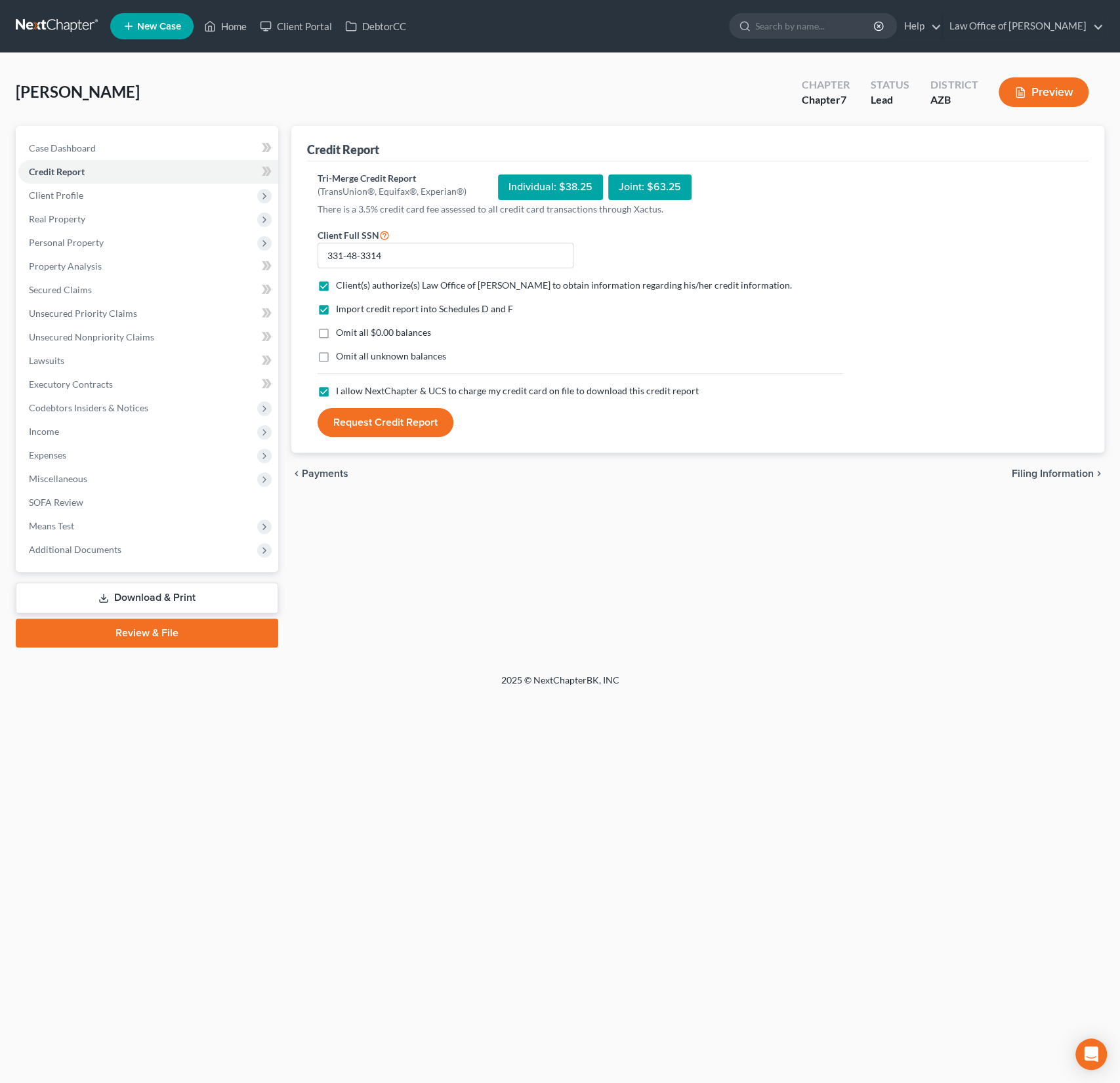
click at [375, 422] on button "Request Credit Report" at bounding box center [386, 422] width 136 height 29
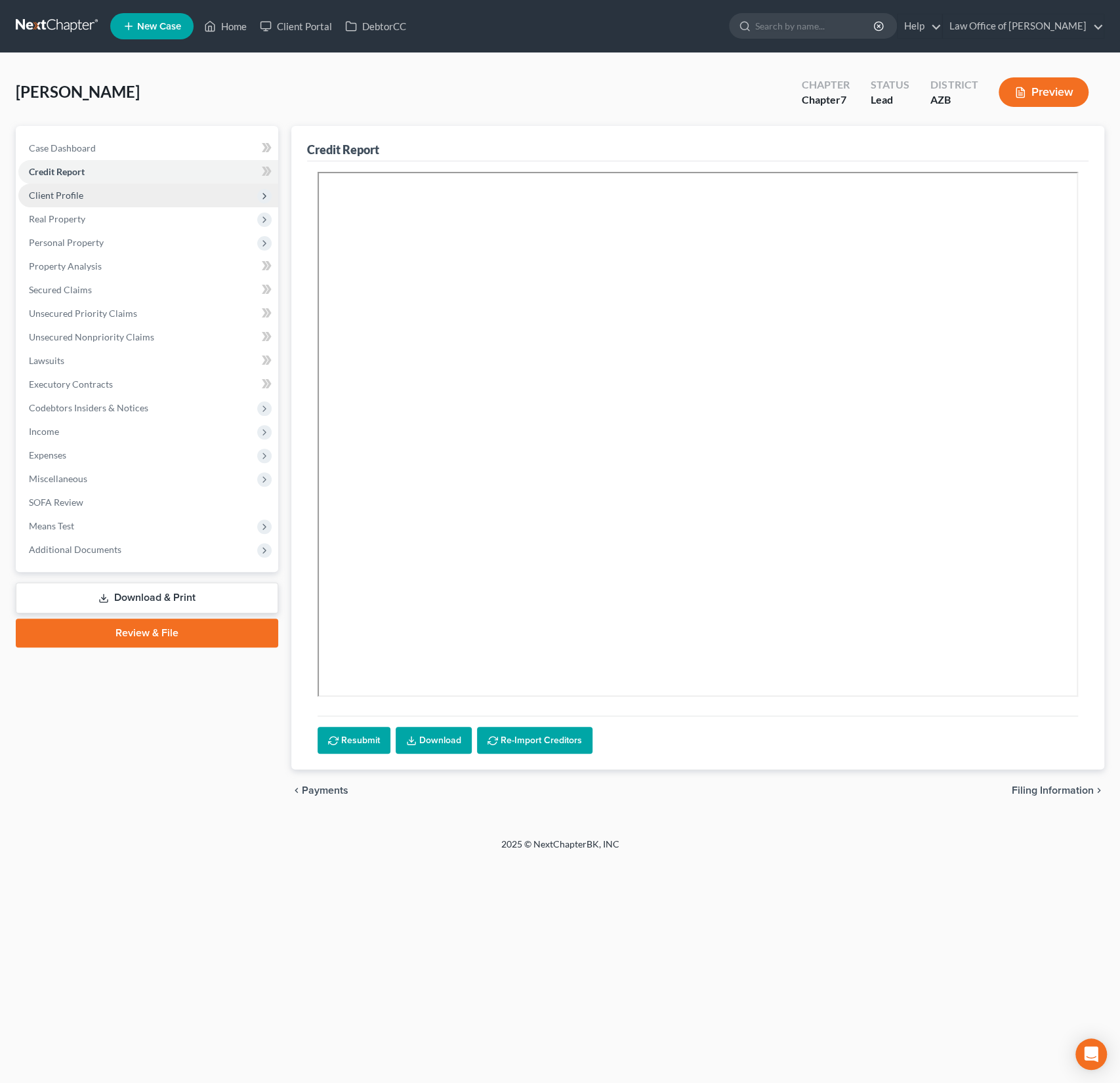
click at [68, 187] on span "Client Profile" at bounding box center [148, 195] width 260 height 24
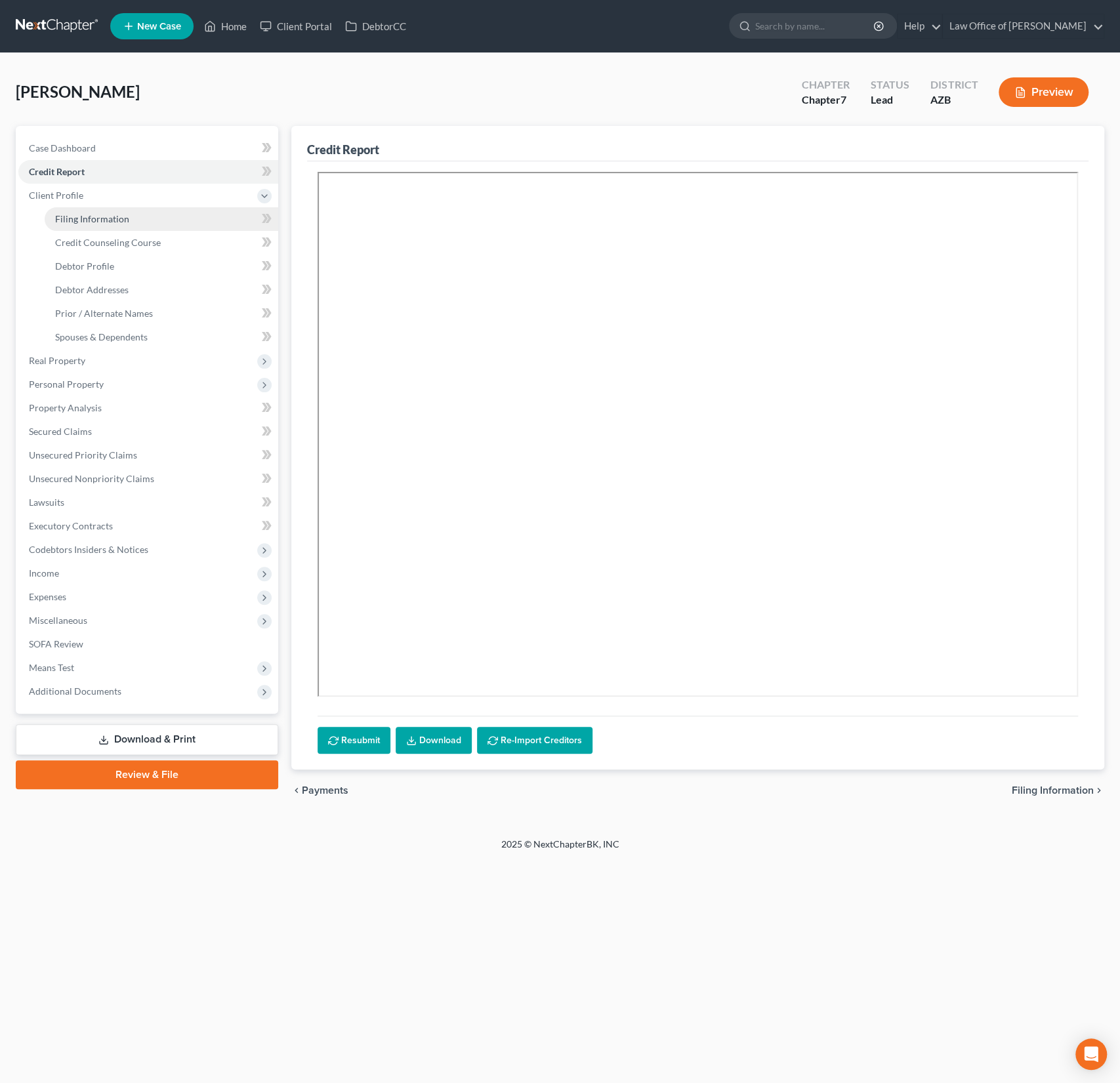
click at [72, 220] on span "Filing Information" at bounding box center [92, 219] width 74 height 11
select select "1"
select select "0"
select select "4"
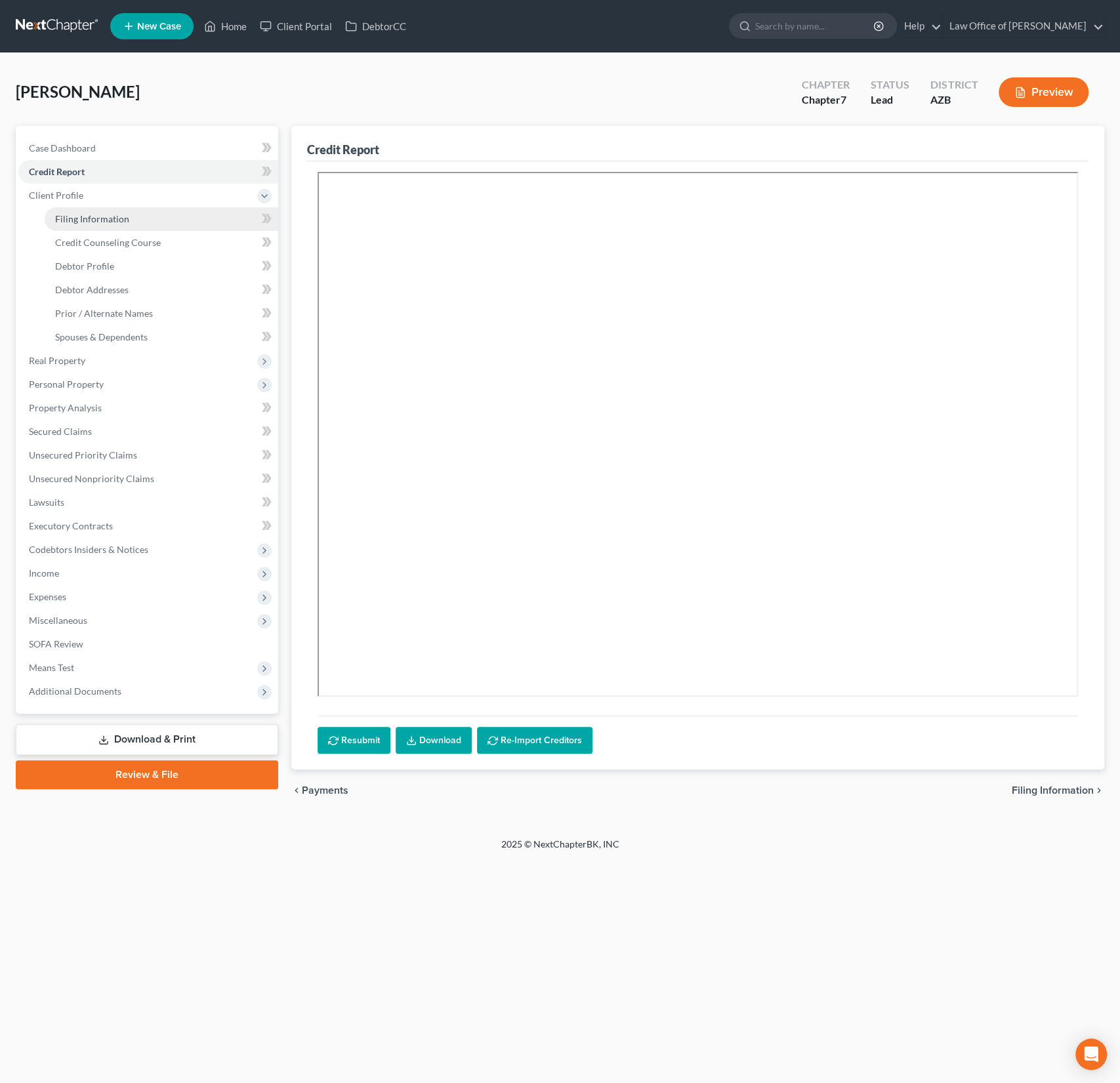
select select "0"
select select "3"
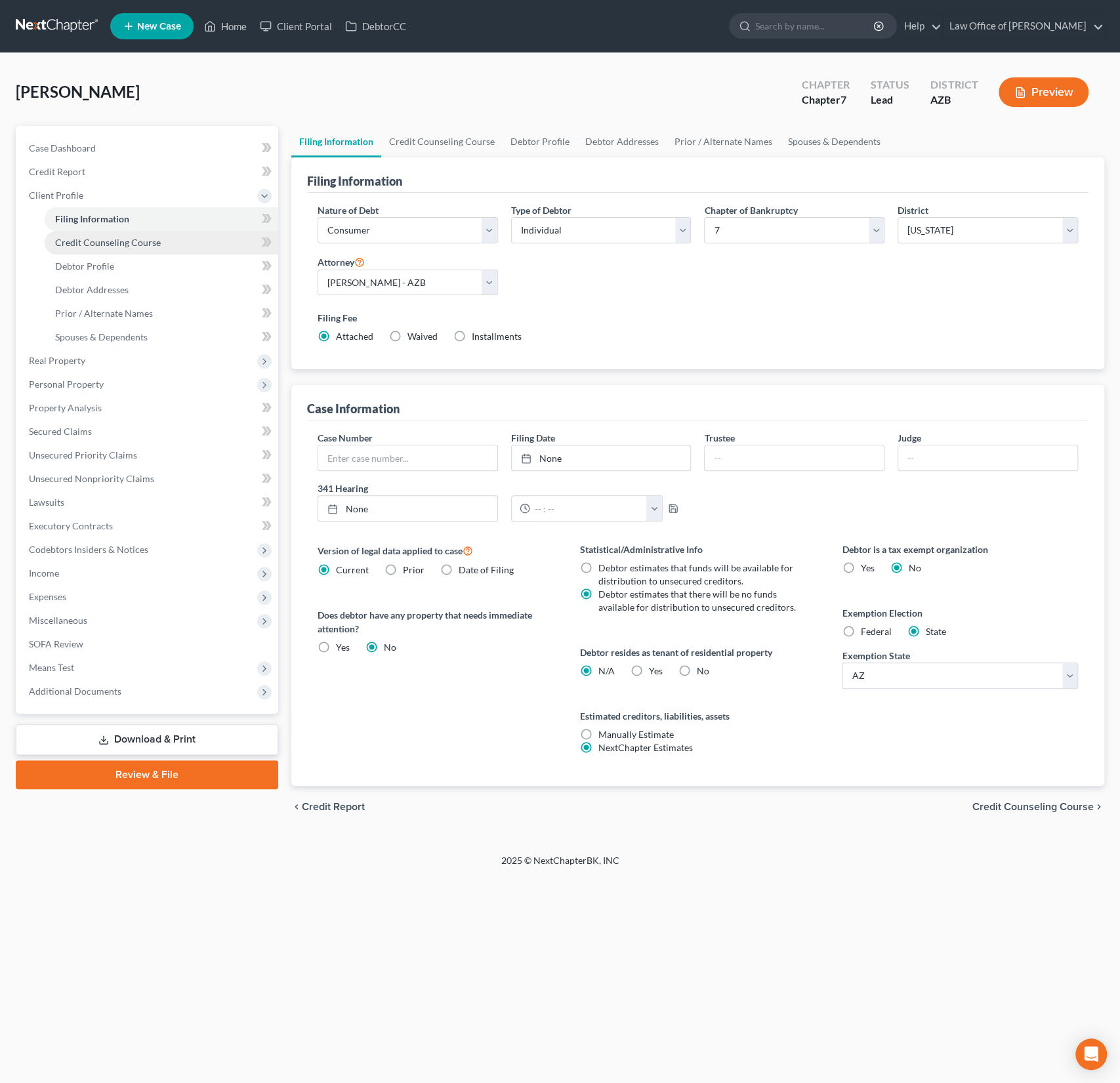
click at [95, 240] on span "Credit Counseling Course" at bounding box center [108, 242] width 106 height 11
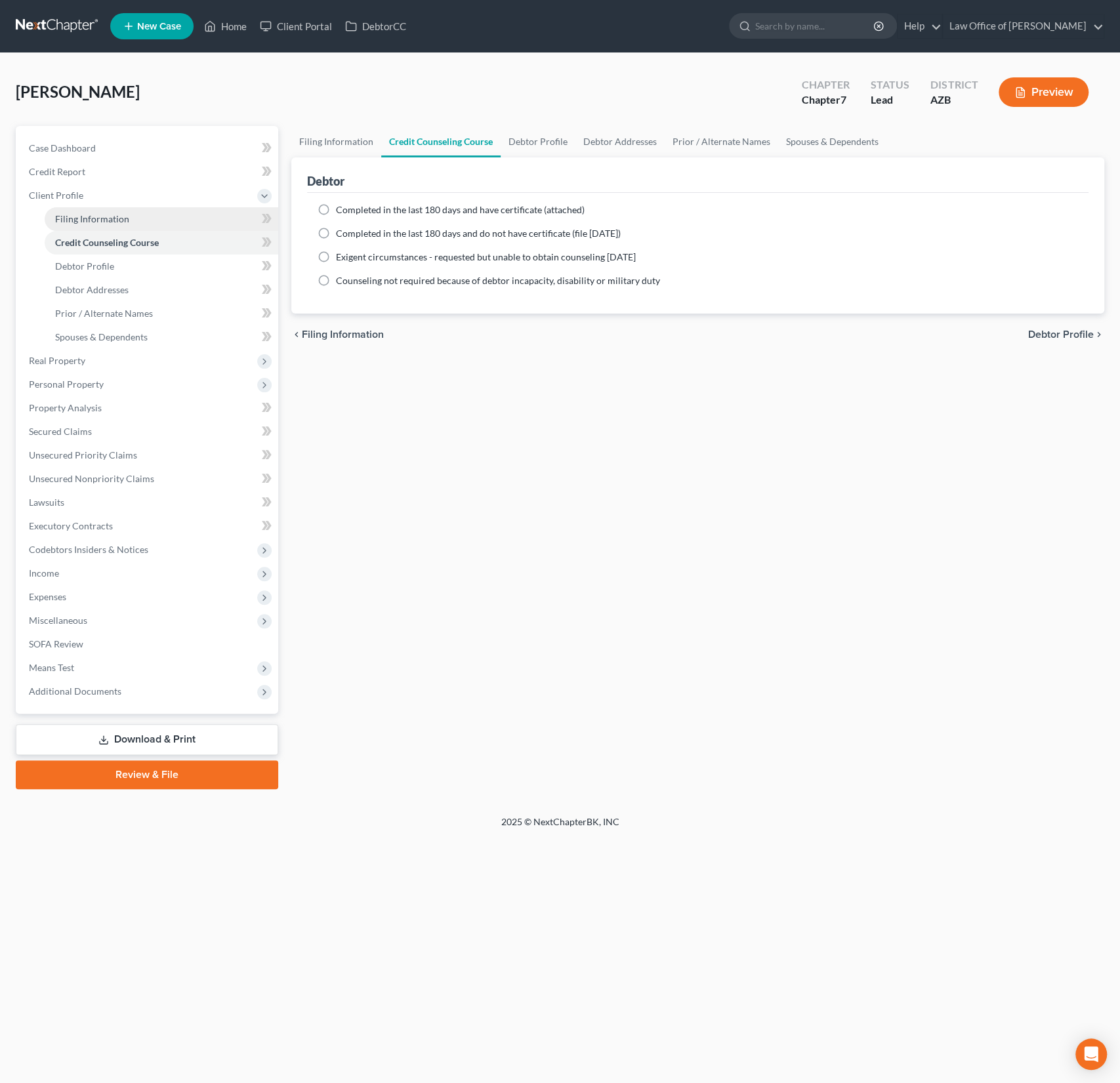
click at [96, 216] on span "Filing Information" at bounding box center [92, 219] width 74 height 11
select select "1"
select select "0"
select select "4"
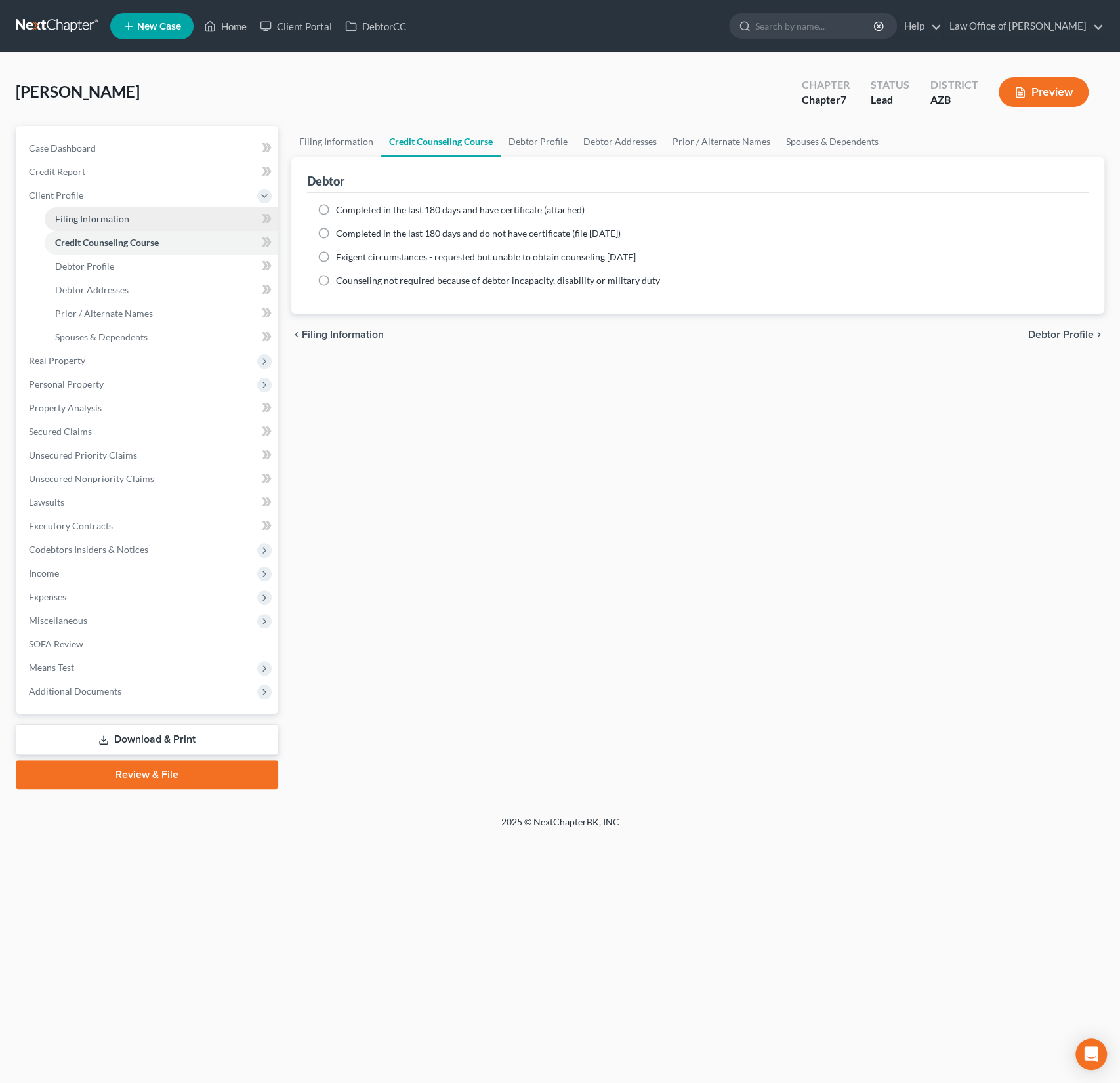
select select "0"
select select "3"
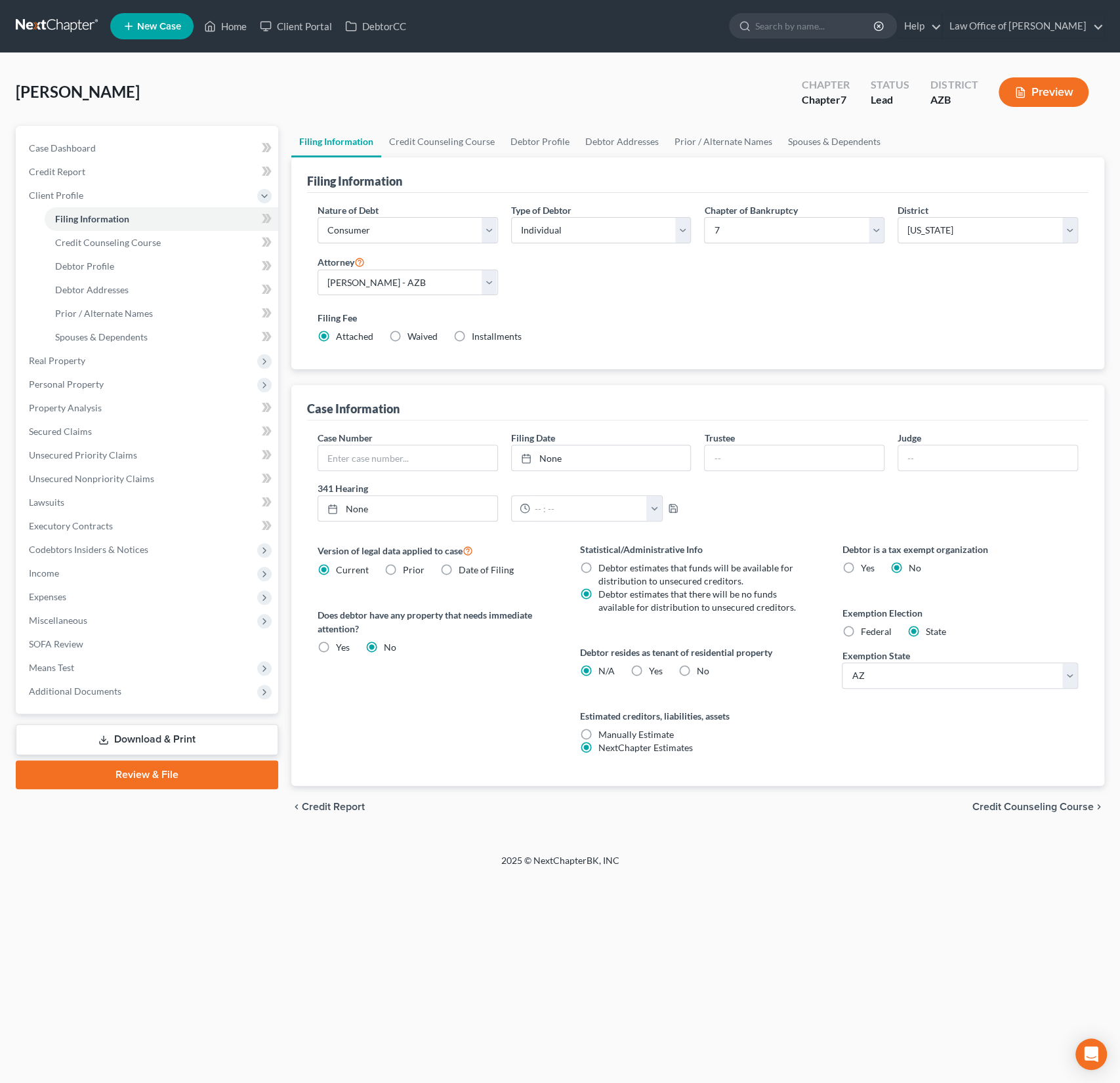
click at [649, 670] on label "Yes Yes" at bounding box center [655, 671] width 14 height 13
click at [654, 670] on input "Yes Yes" at bounding box center [658, 668] width 9 height 9
radio input "true"
radio input "false"
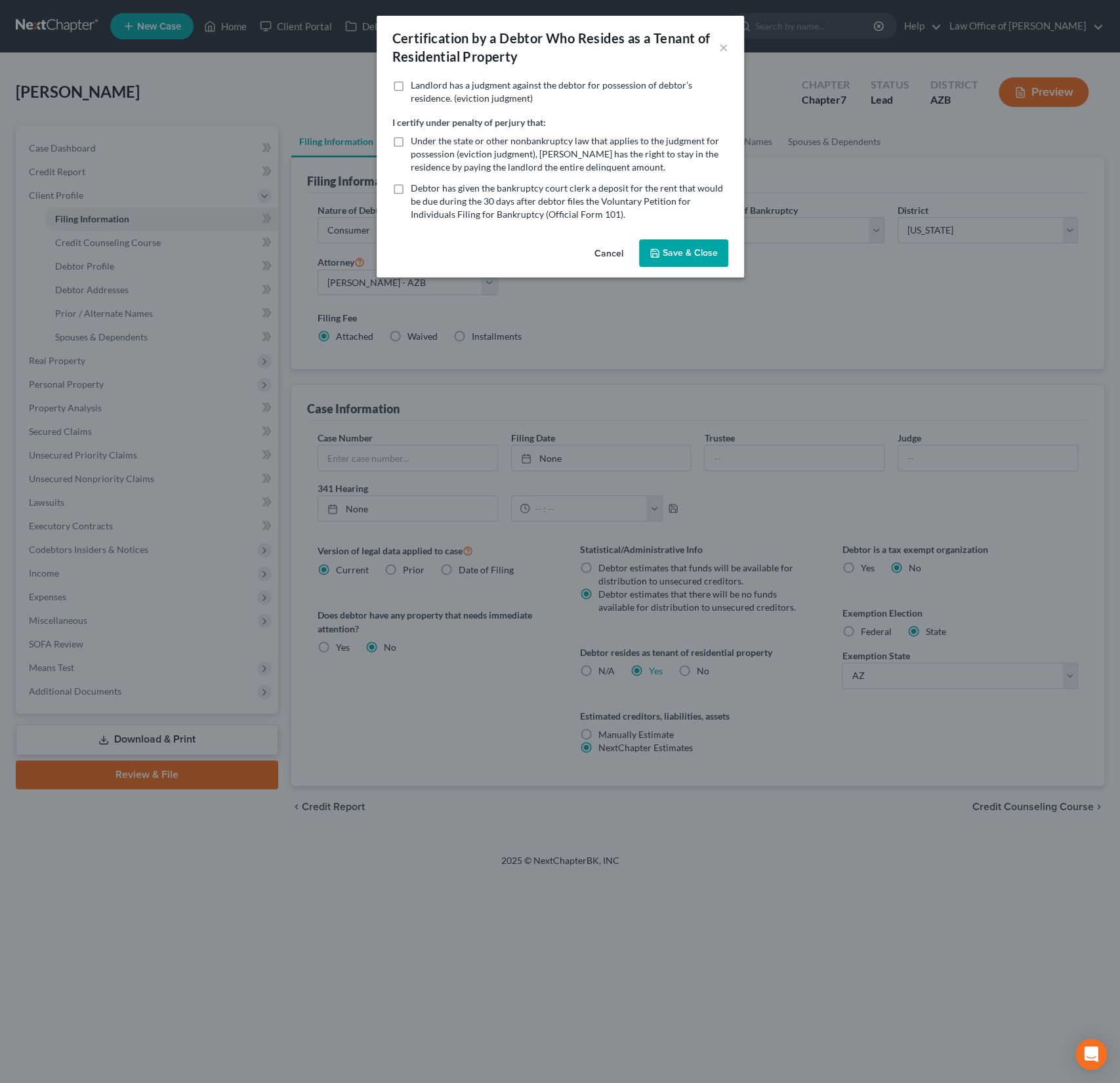
click at [679, 259] on button "Save & Close" at bounding box center [684, 252] width 89 height 27
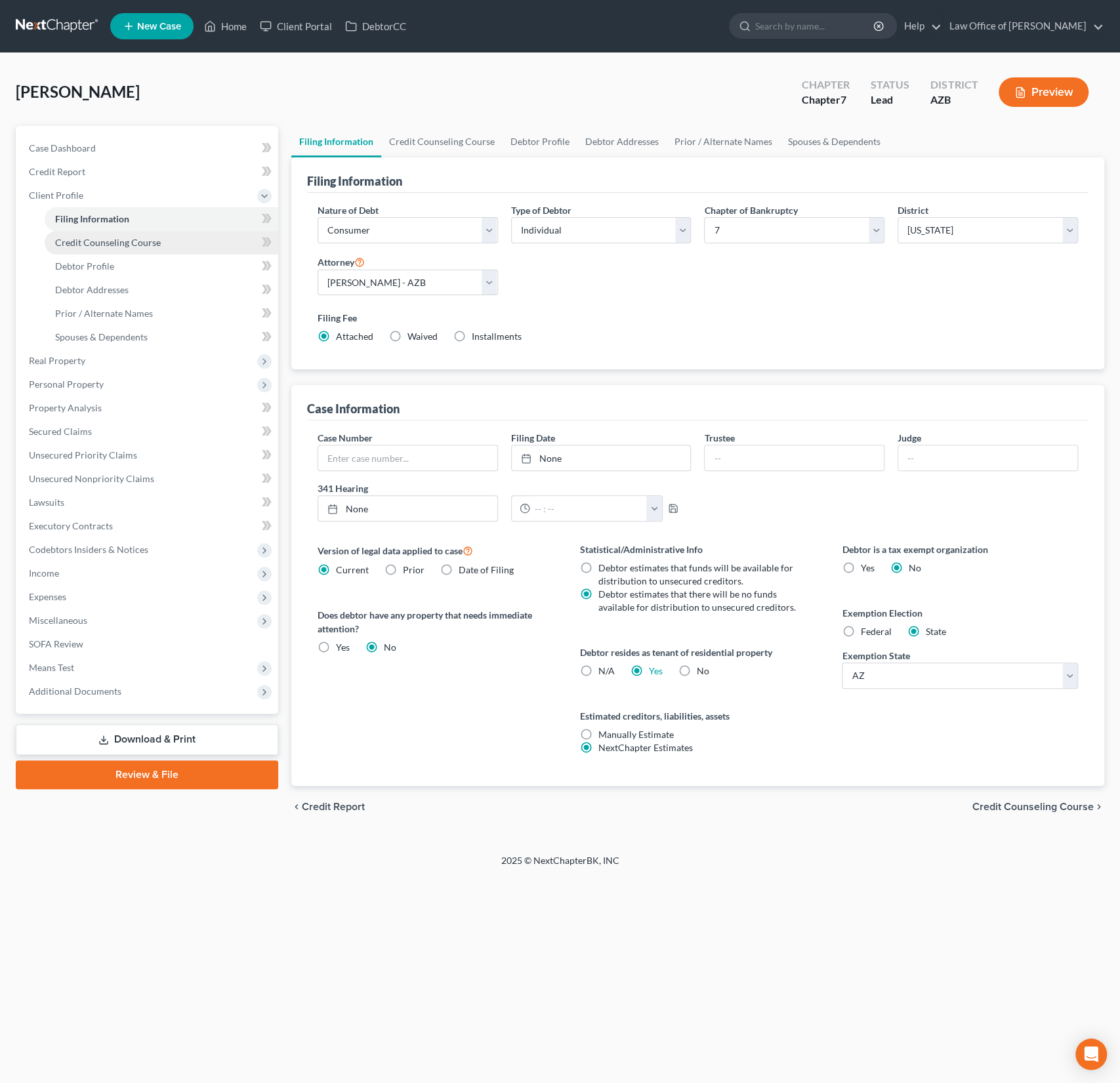
click at [88, 238] on span "Credit Counseling Course" at bounding box center [108, 242] width 106 height 11
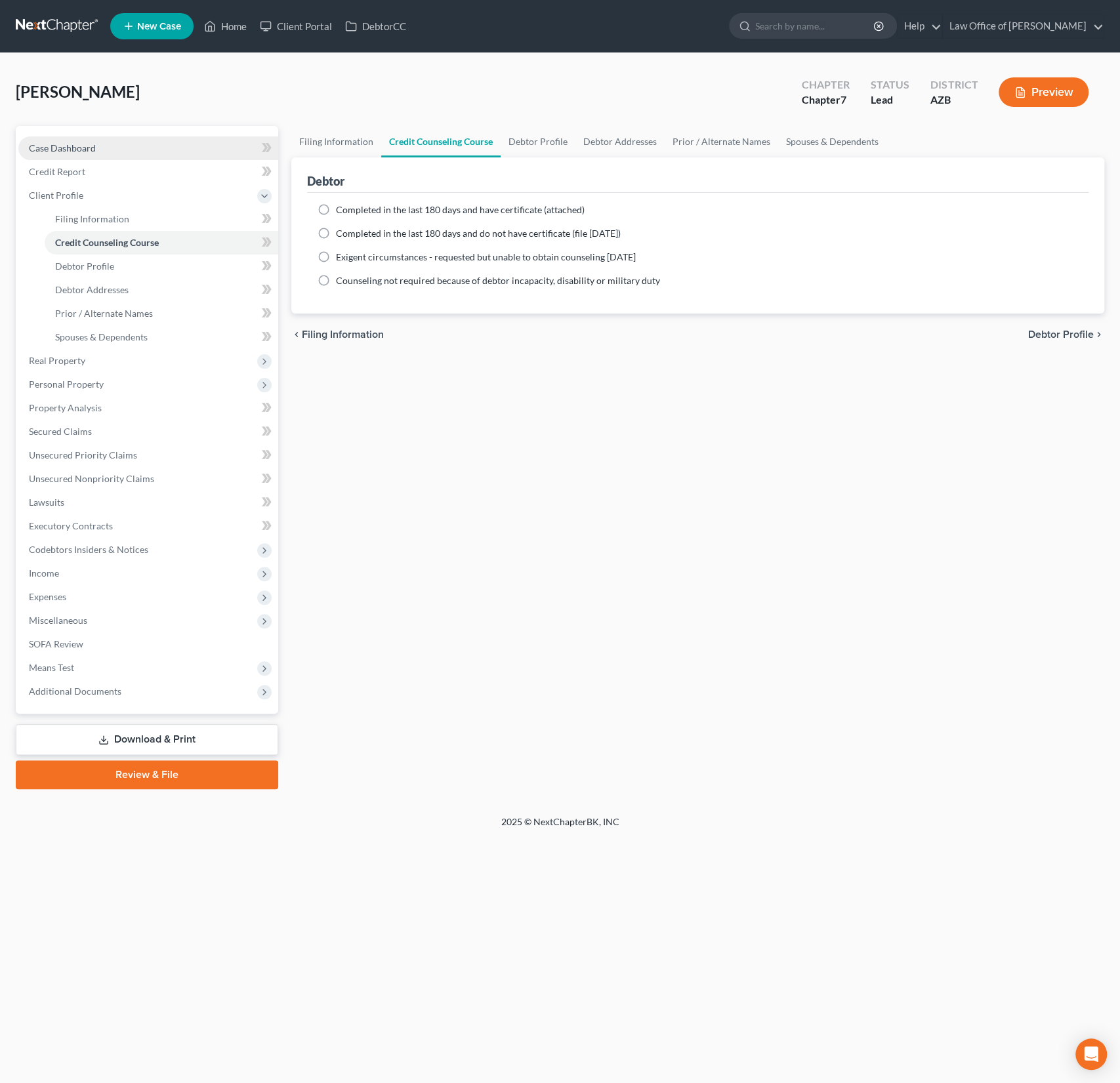
click at [43, 149] on span "Case Dashboard" at bounding box center [62, 148] width 67 height 11
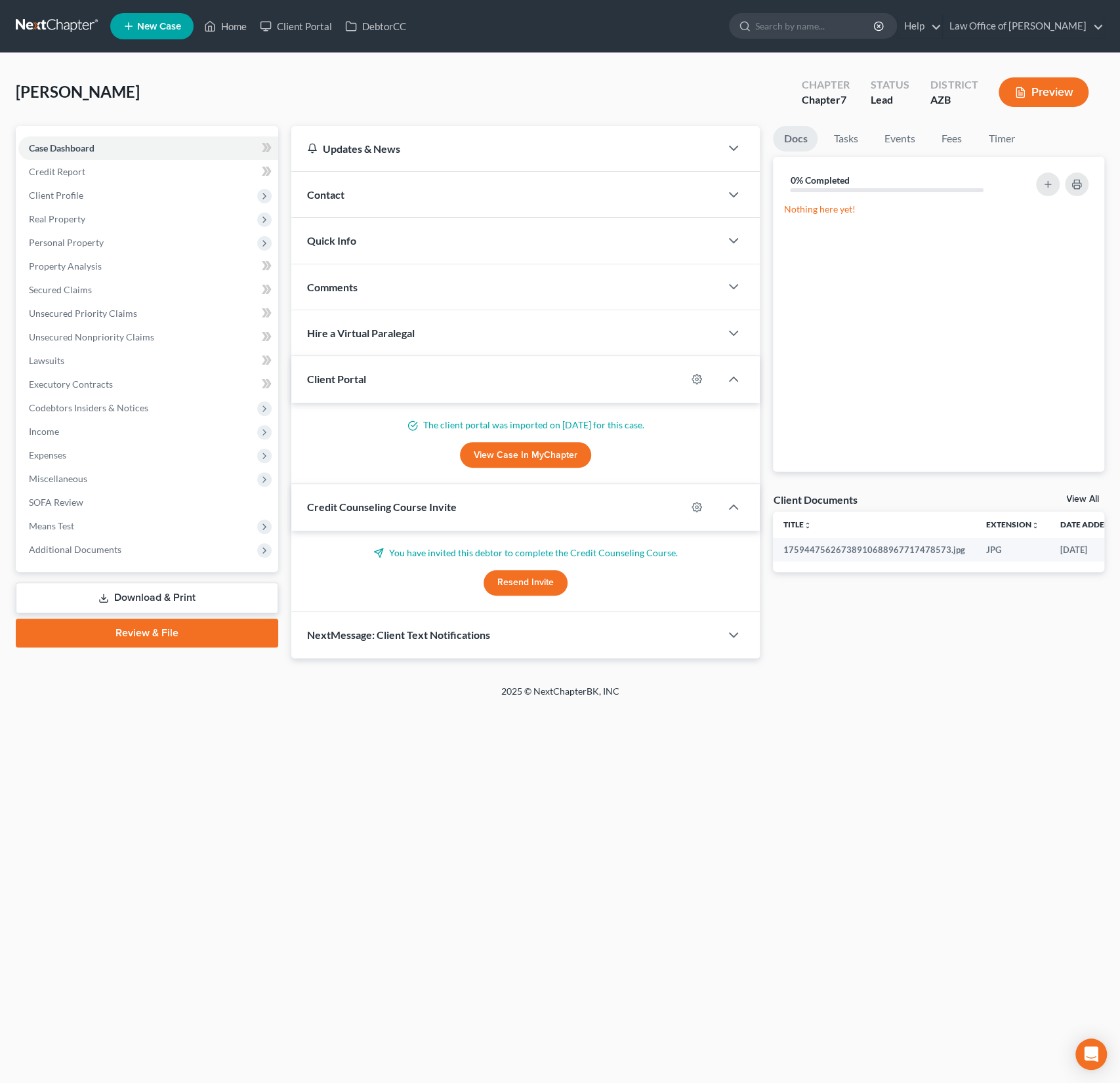
click at [522, 578] on button "Resend Invite" at bounding box center [526, 583] width 84 height 26
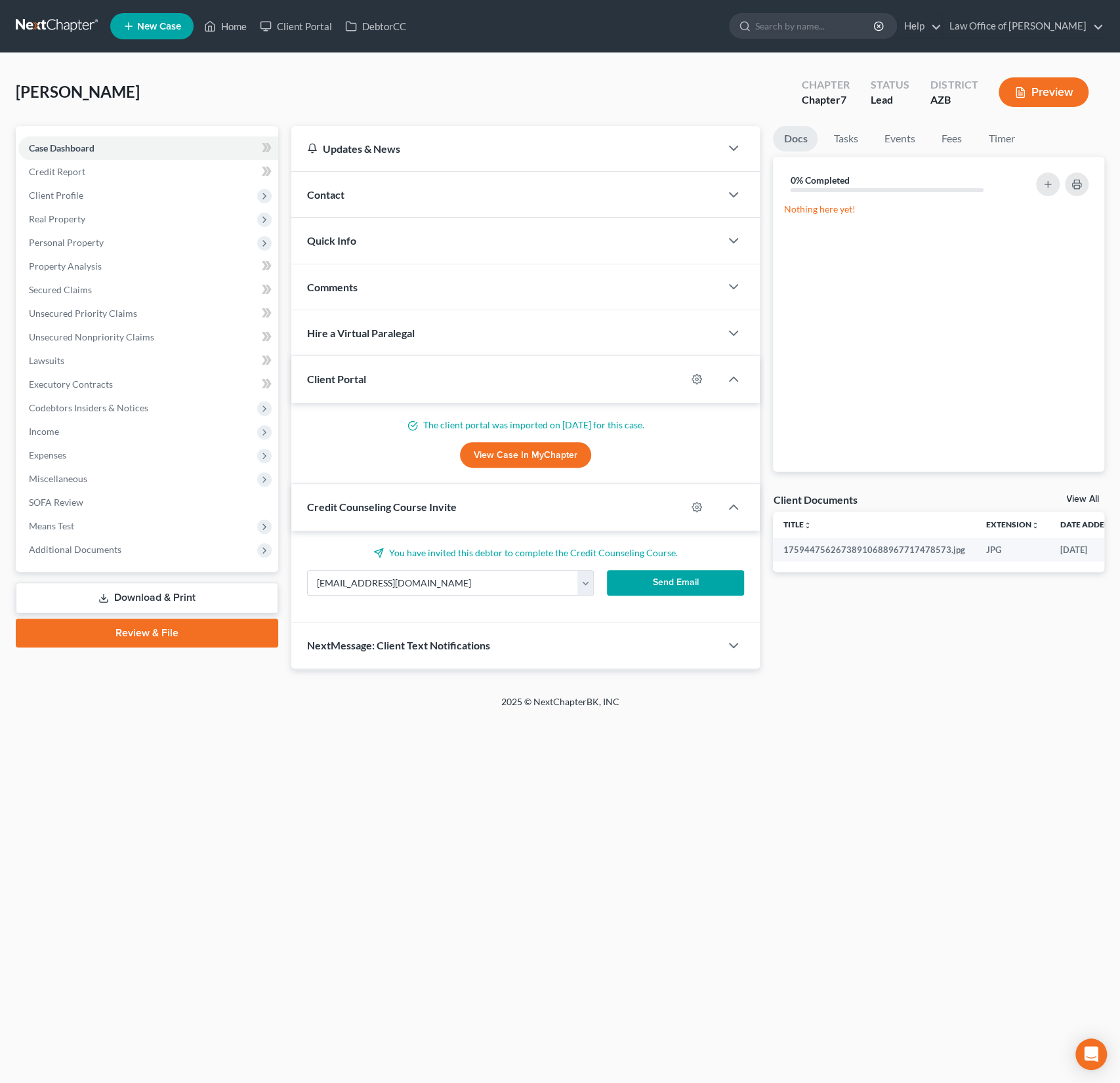
click at [671, 580] on button "Send Email" at bounding box center [675, 583] width 137 height 26
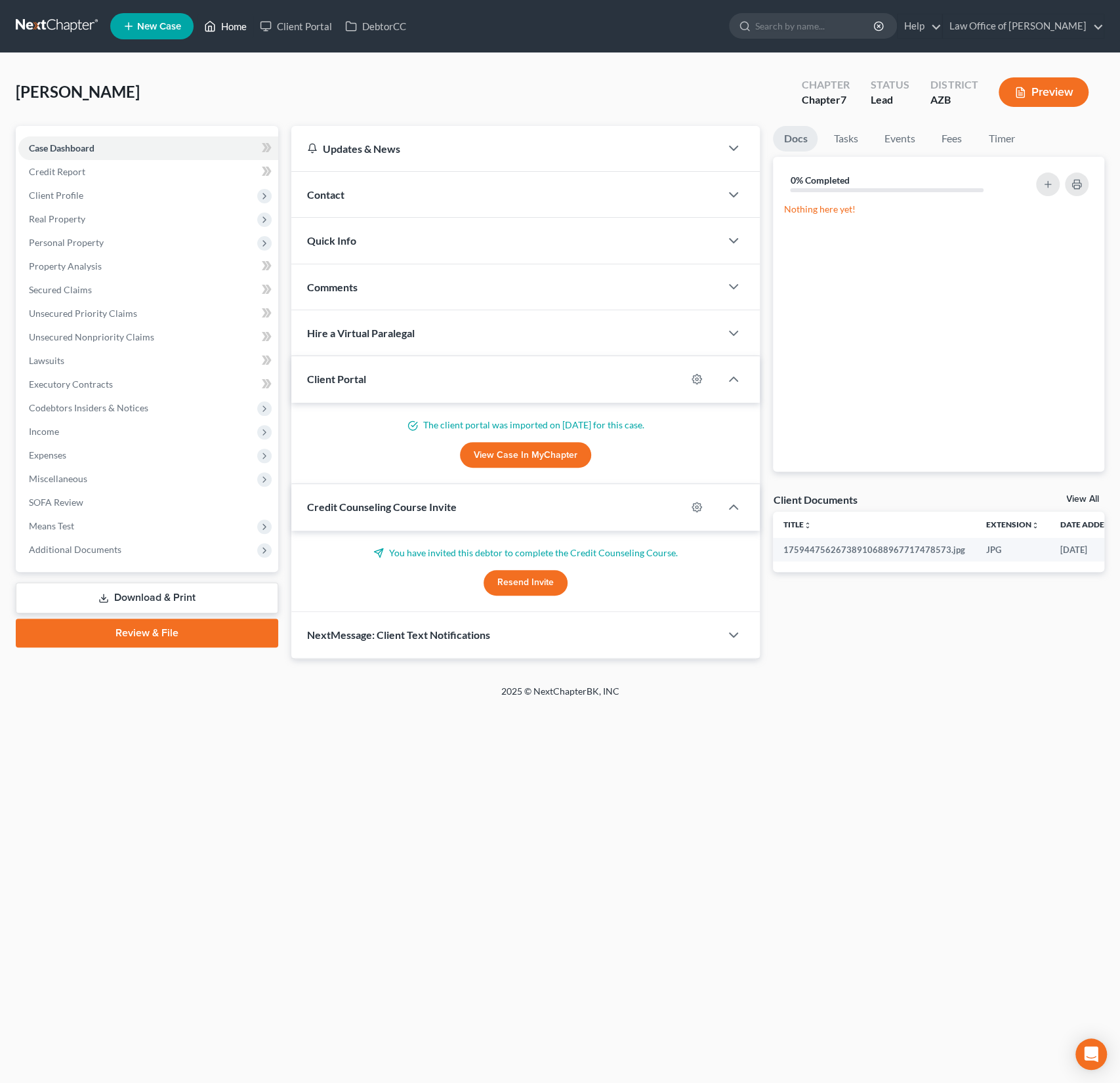
click at [233, 29] on link "Home" at bounding box center [225, 27] width 56 height 24
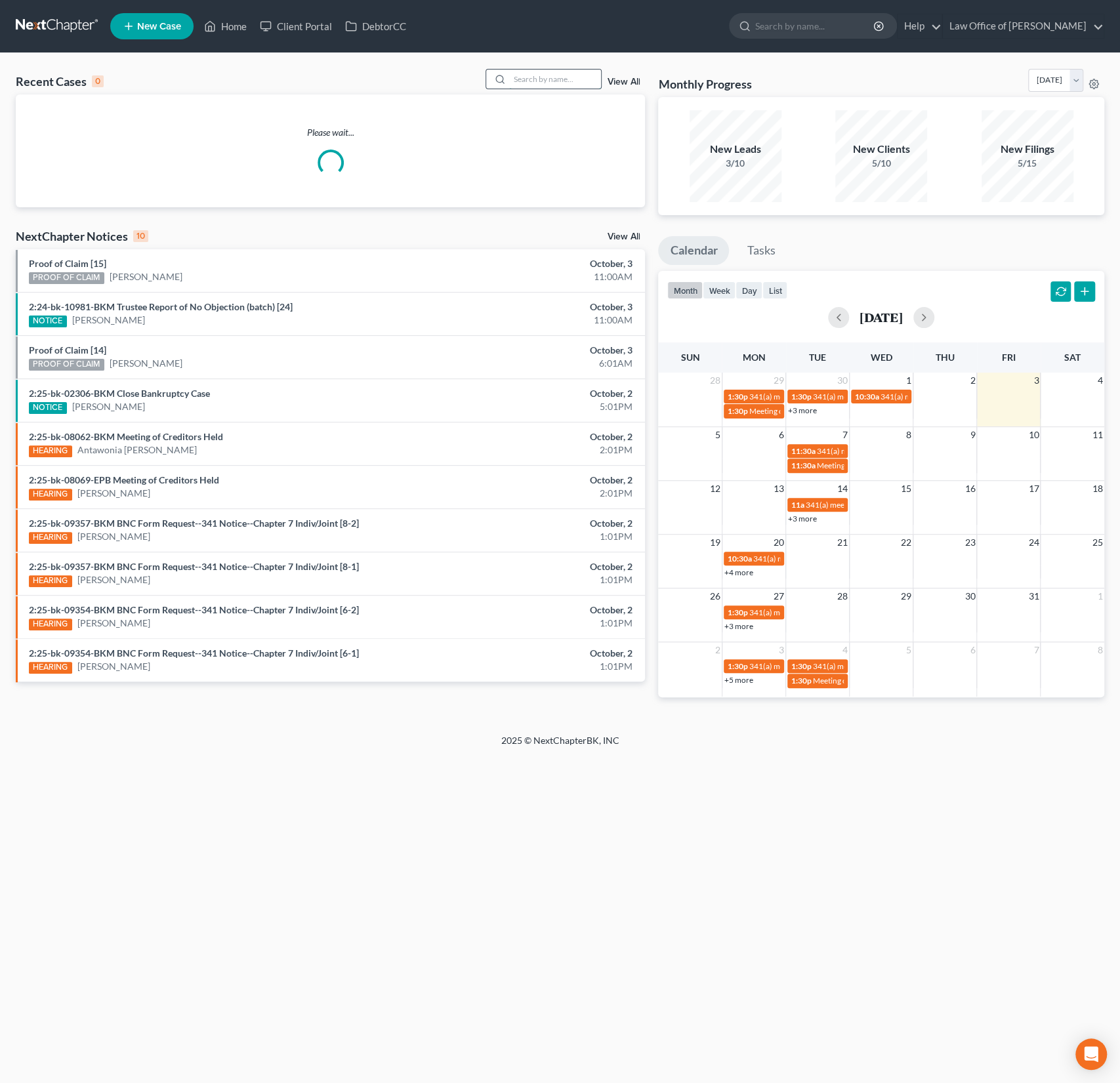
click at [561, 82] on input "search" at bounding box center [555, 79] width 92 height 19
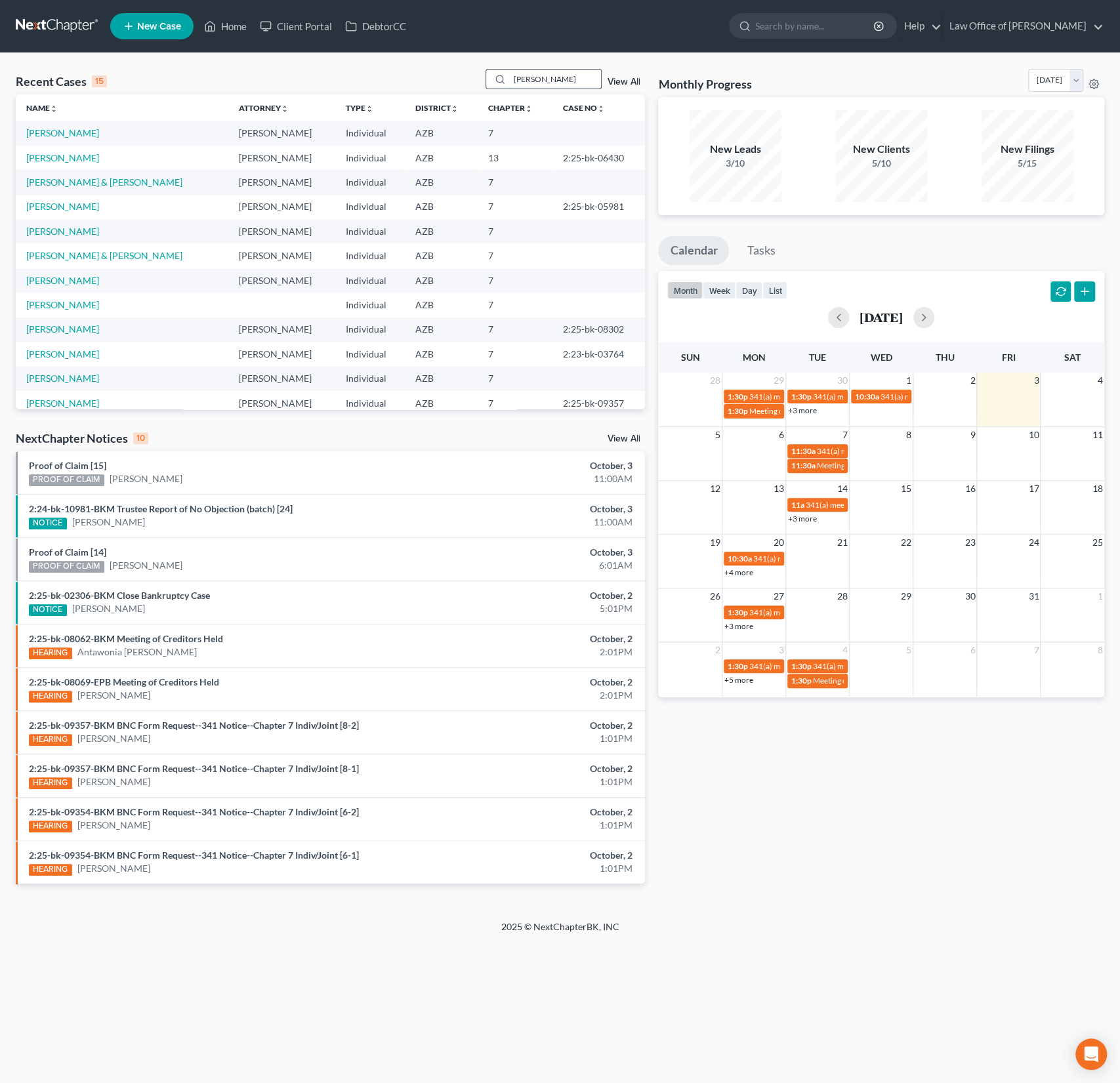
type input "estrada"
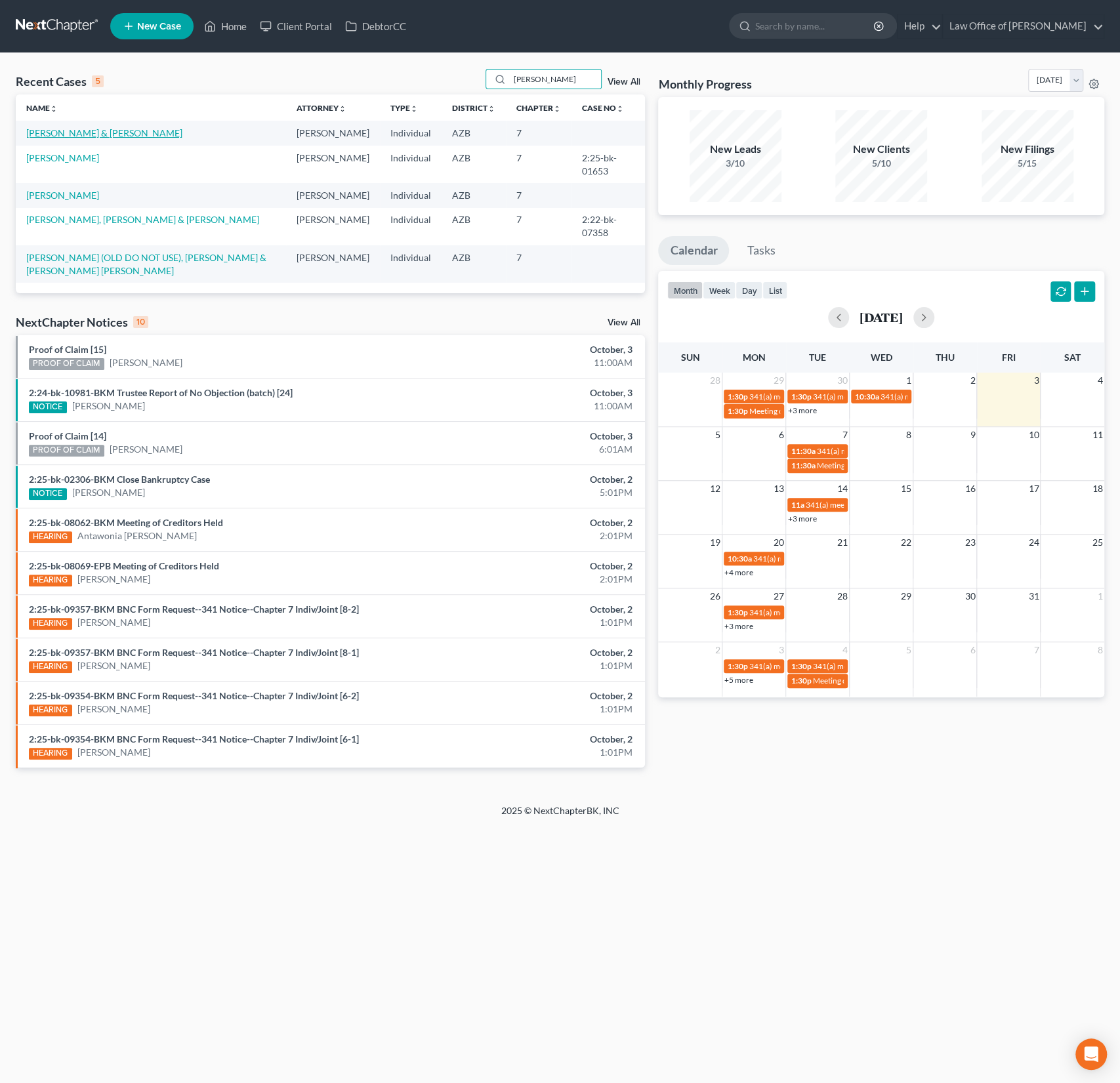
click at [100, 132] on link "[PERSON_NAME] & [PERSON_NAME]" at bounding box center [104, 133] width 156 height 11
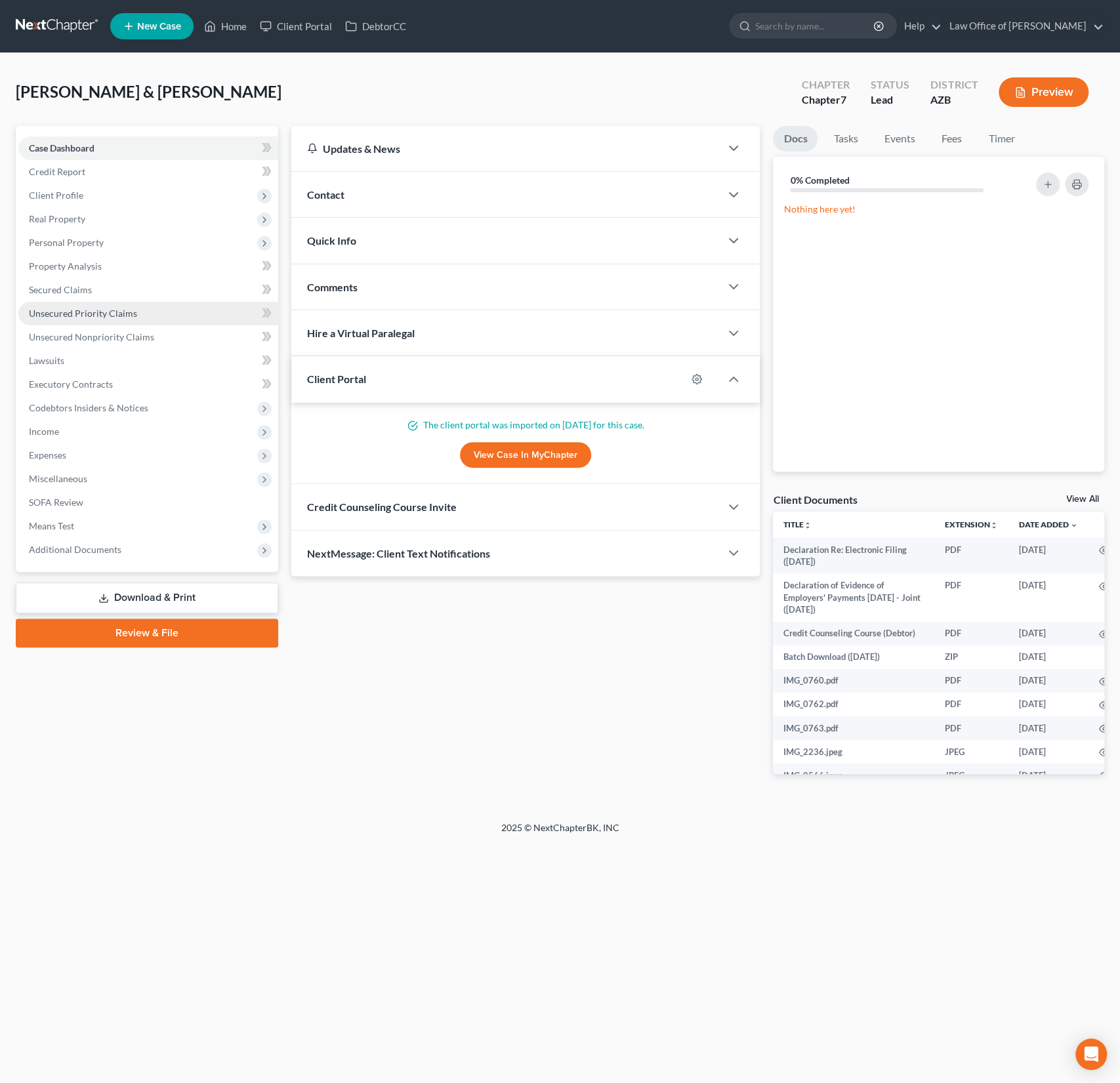
click at [121, 305] on link "Unsecured Priority Claims" at bounding box center [148, 314] width 260 height 24
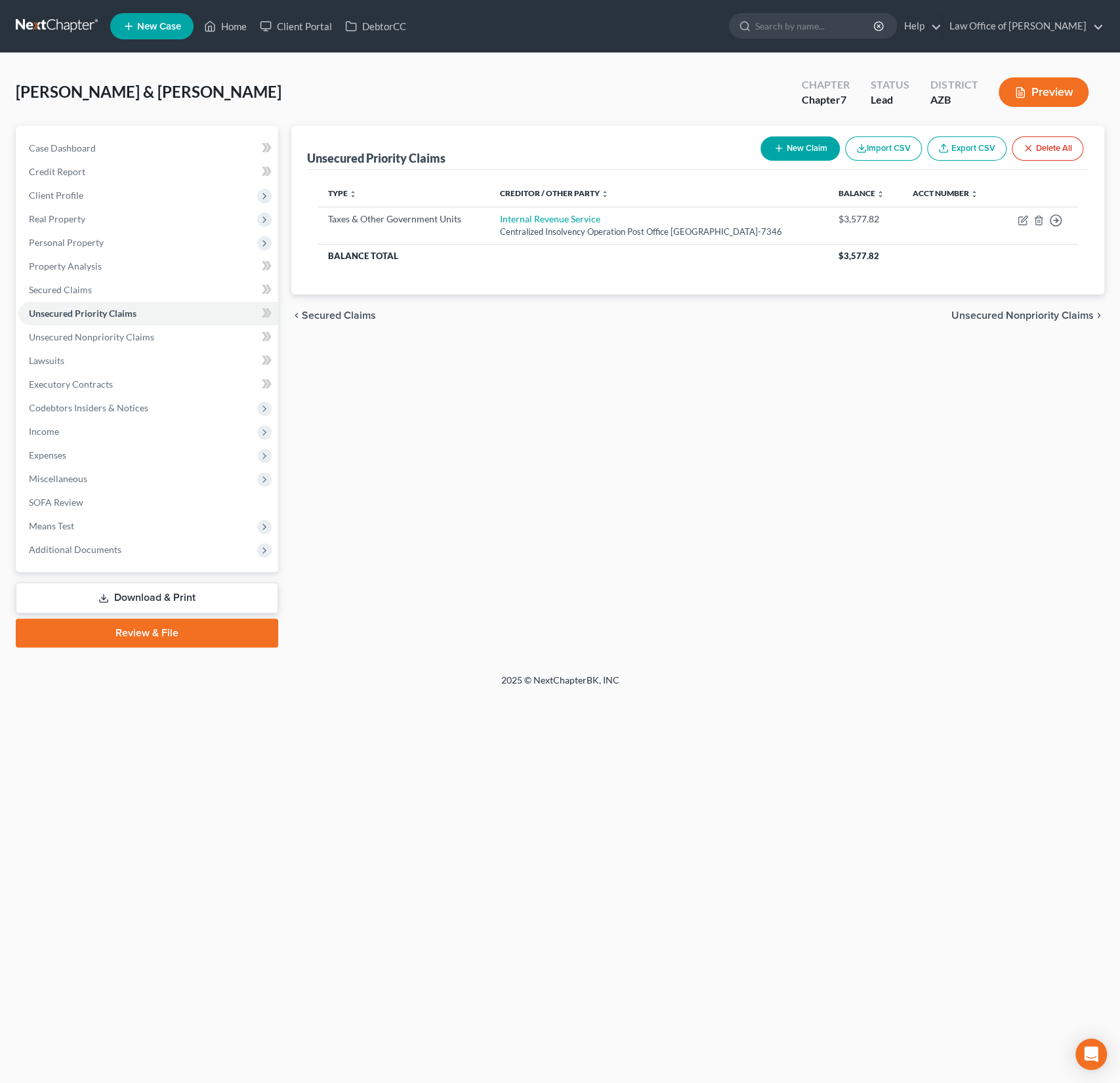
click at [706, 113] on div "Estrada, Joe & Wilson, Ashlie Upgraded Chapter Chapter 7 Status Lead District A…" at bounding box center [560, 98] width 1089 height 57
click at [784, 139] on button "New Claim" at bounding box center [800, 148] width 79 height 25
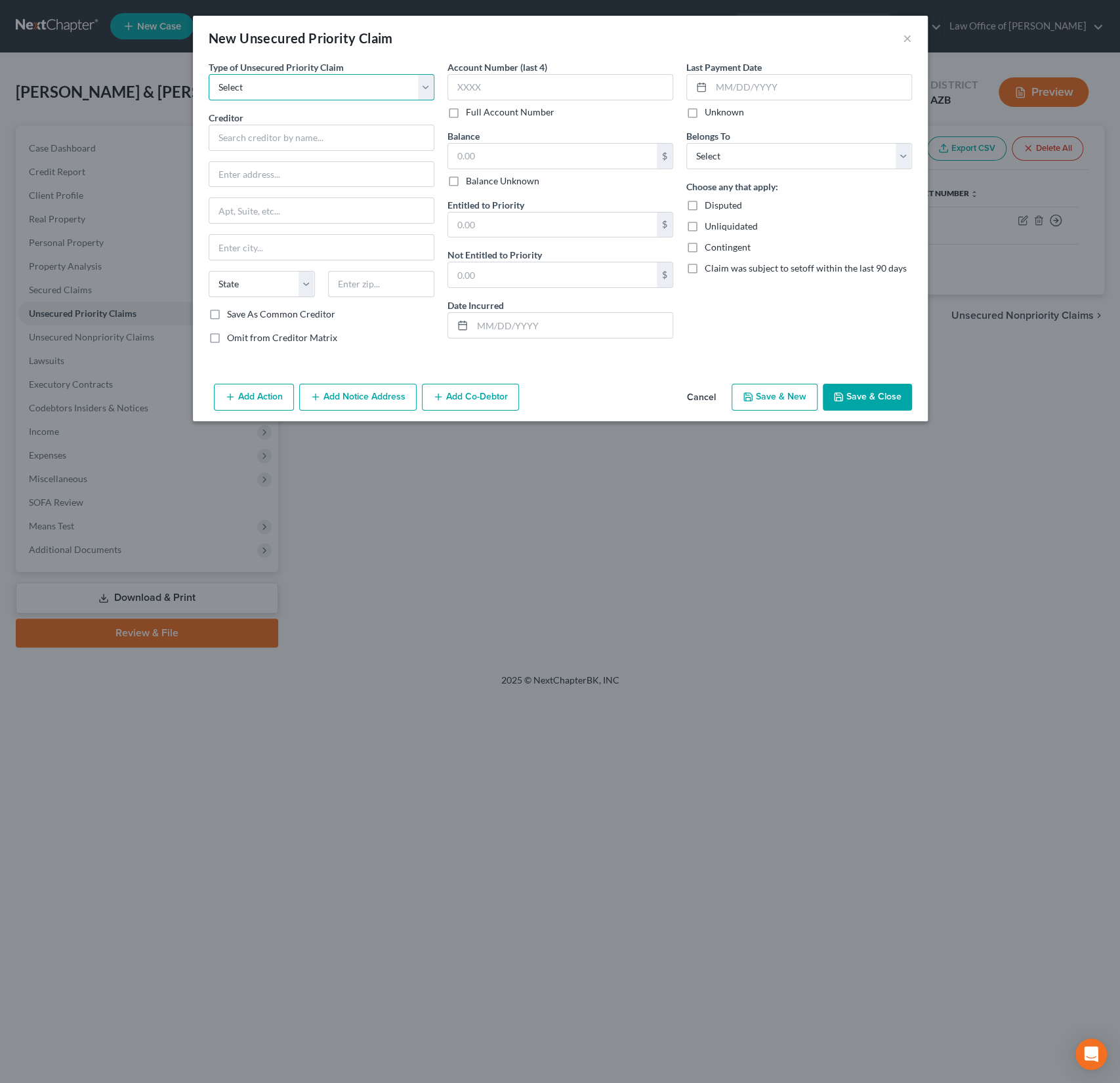
click at [267, 74] on select "Select Taxes & Other Government Units Domestic Support Obligations Extensions o…" at bounding box center [322, 87] width 226 height 26
select select "1"
click at [209, 74] on select "Select Taxes & Other Government Units Domestic Support Obligations Extensions o…" at bounding box center [322, 87] width 226 height 26
click at [260, 142] on input "text" at bounding box center [322, 138] width 226 height 26
type input "Yvonne Battle"
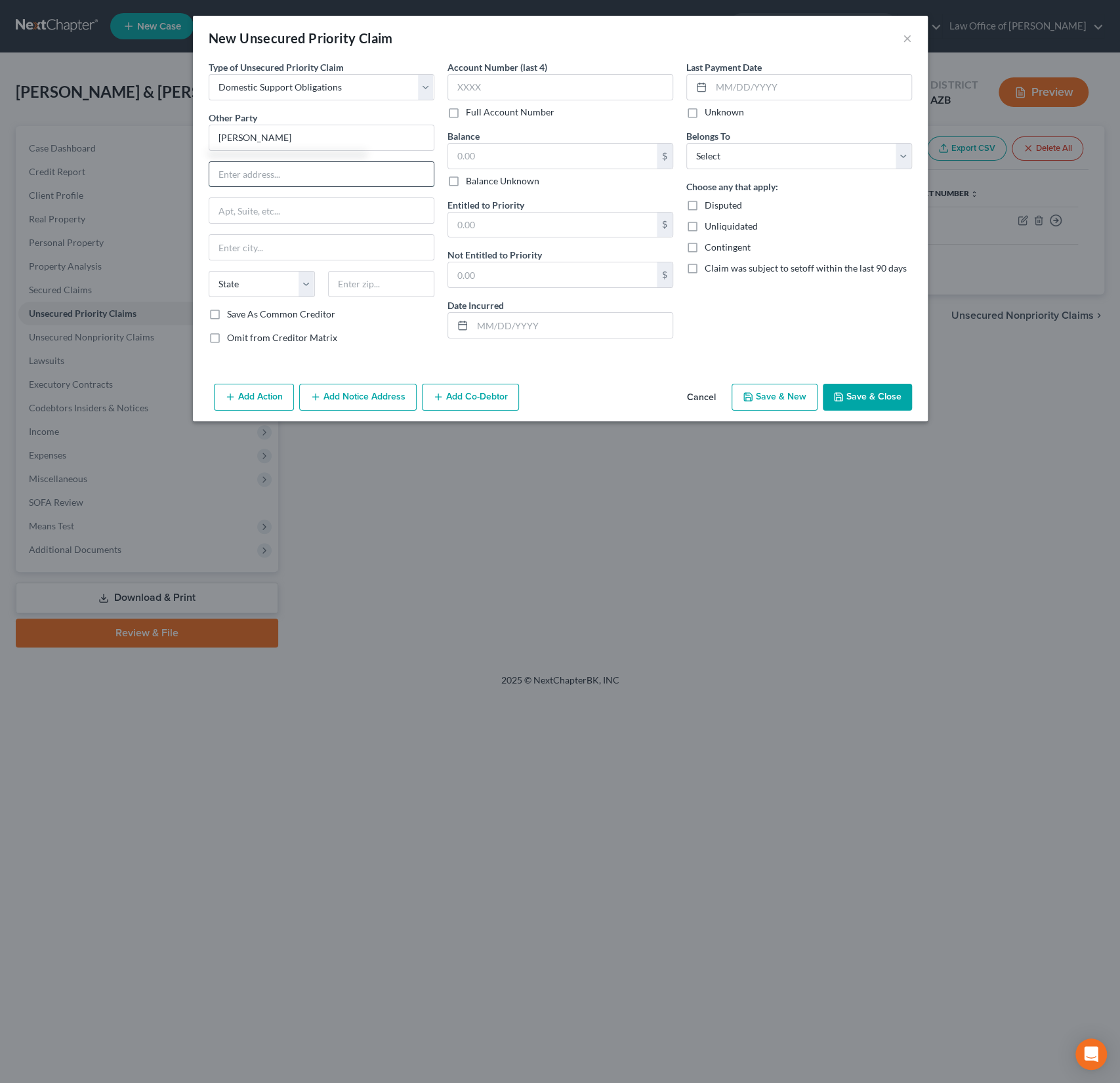
click at [293, 179] on input "text" at bounding box center [322, 175] width 225 height 25
type input "13820 S. 44th St"
type input "85044"
type input "Phoenix"
select select "3"
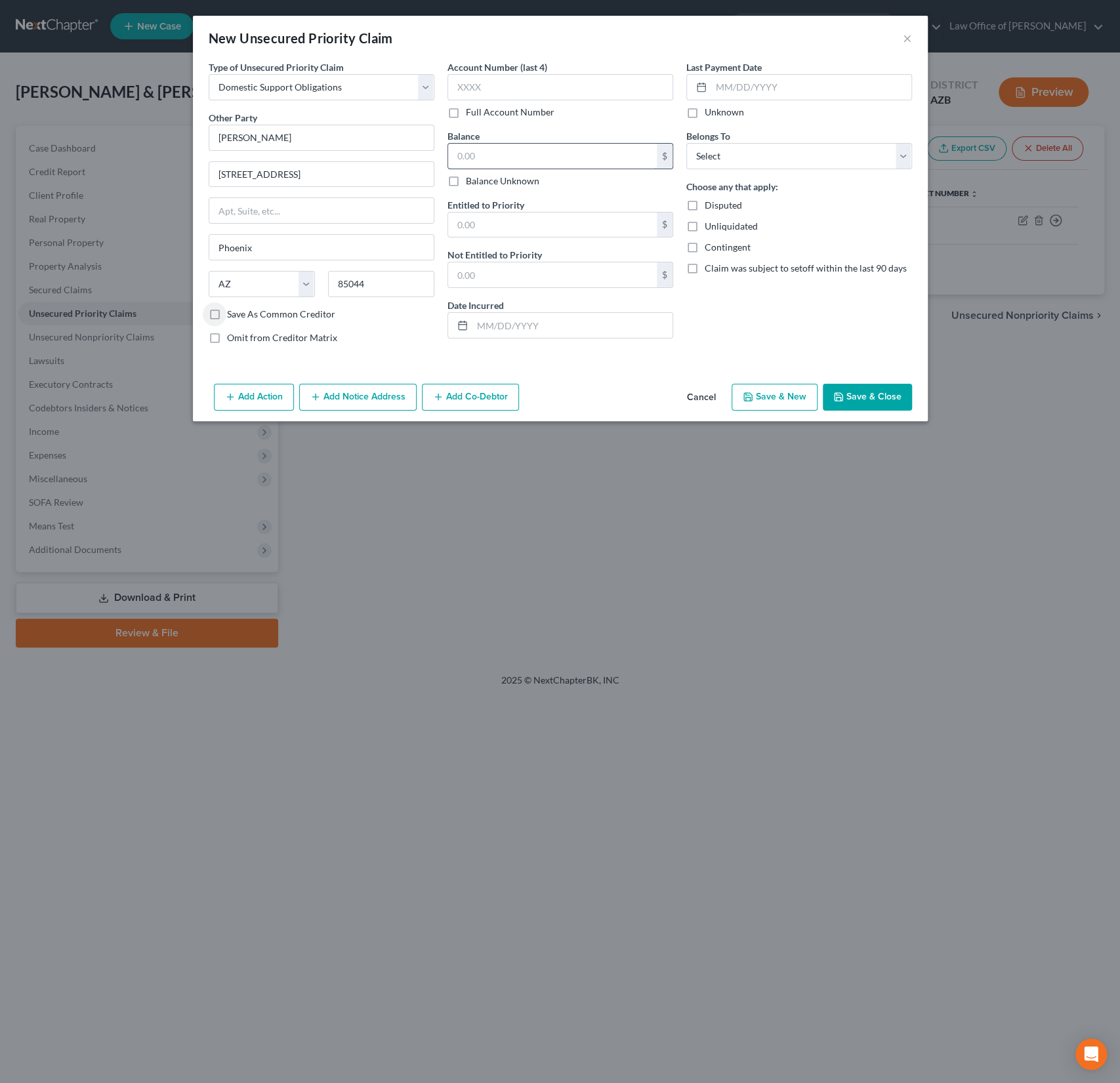
click at [489, 156] on input "text" at bounding box center [552, 156] width 209 height 25
type input "0"
click at [709, 154] on select "Select Debtor 1 Only Debtor 2 Only Debtor 1 And Debtor 2 Only At Least One Of T…" at bounding box center [800, 155] width 226 height 26
select select "0"
click at [687, 143] on select "Select Debtor 1 Only Debtor 2 Only Debtor 1 And Debtor 2 Only At Least One Of T…" at bounding box center [800, 155] width 226 height 26
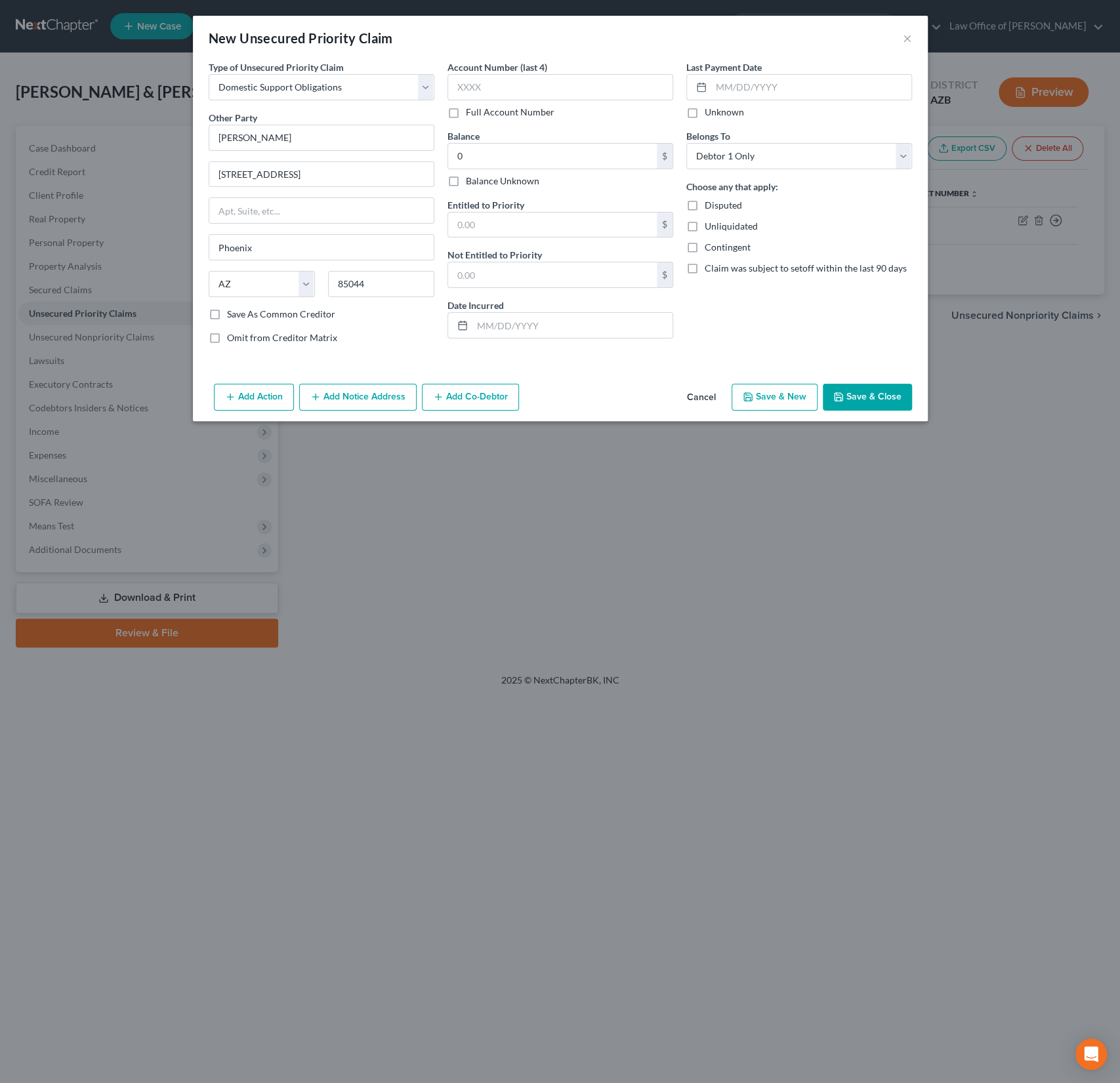
click at [863, 395] on button "Save & Close" at bounding box center [867, 397] width 89 height 27
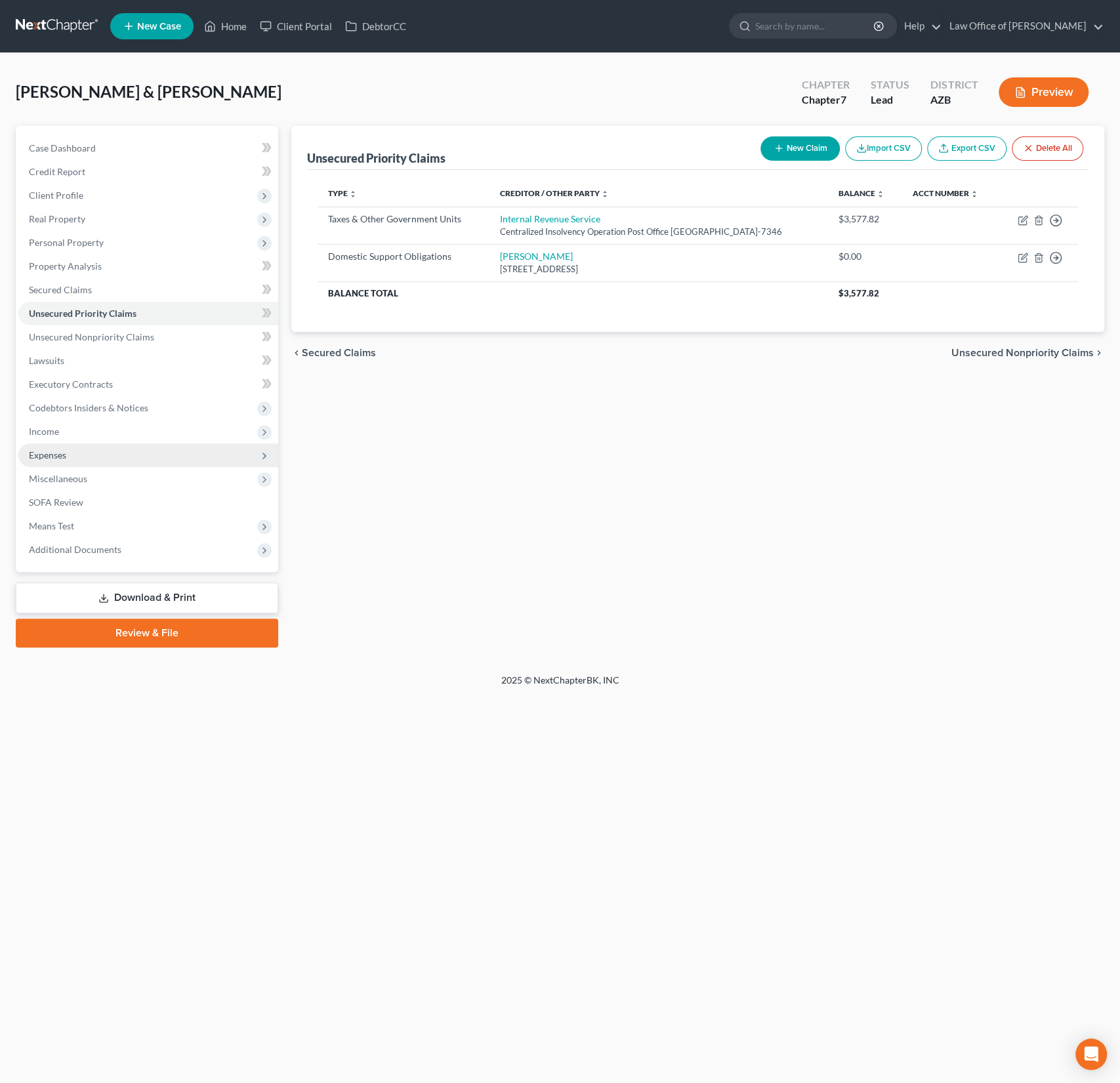
click at [64, 452] on span "Expenses" at bounding box center [47, 454] width 37 height 11
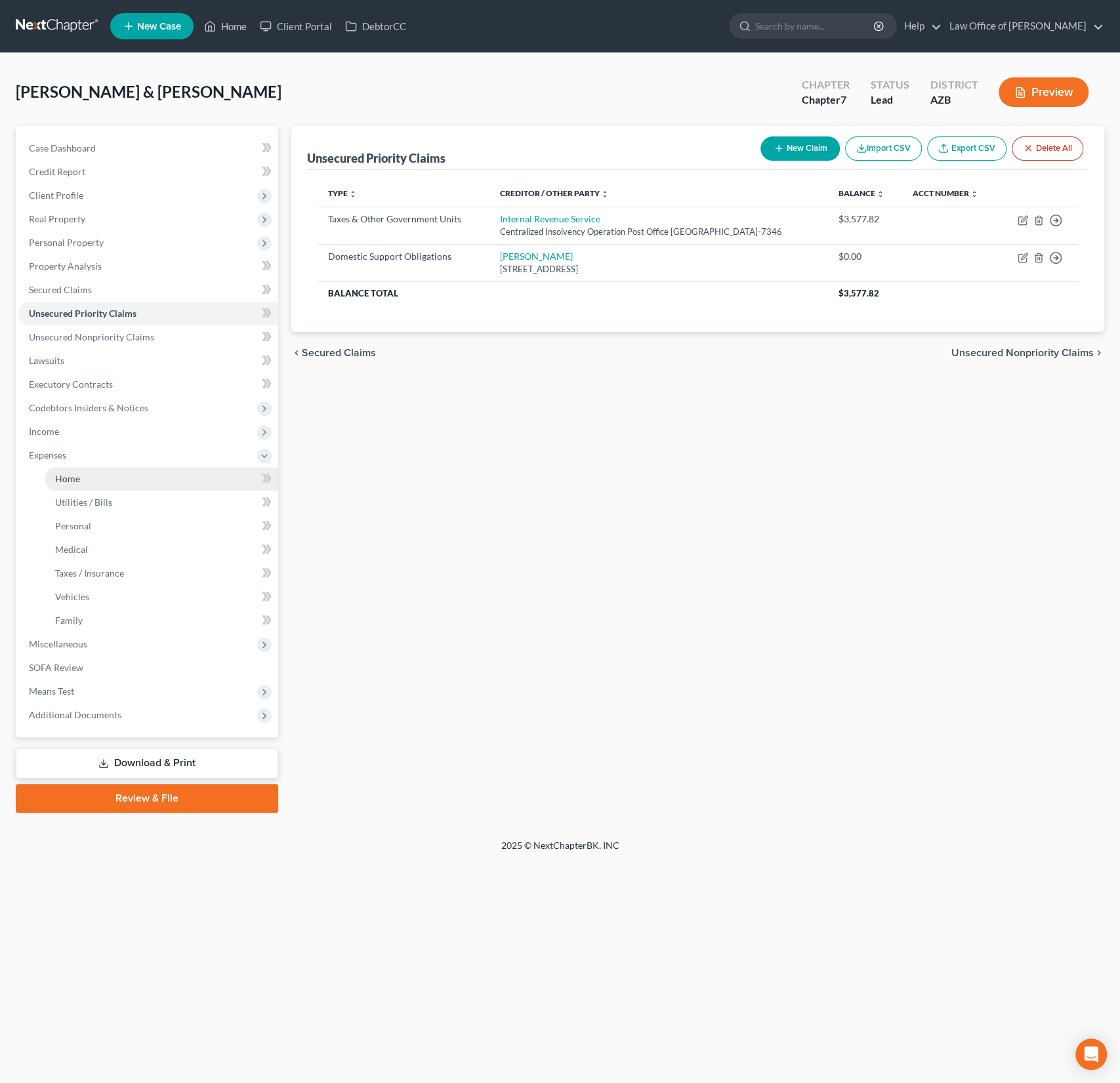
click at [92, 473] on link "Home" at bounding box center [161, 479] width 233 height 24
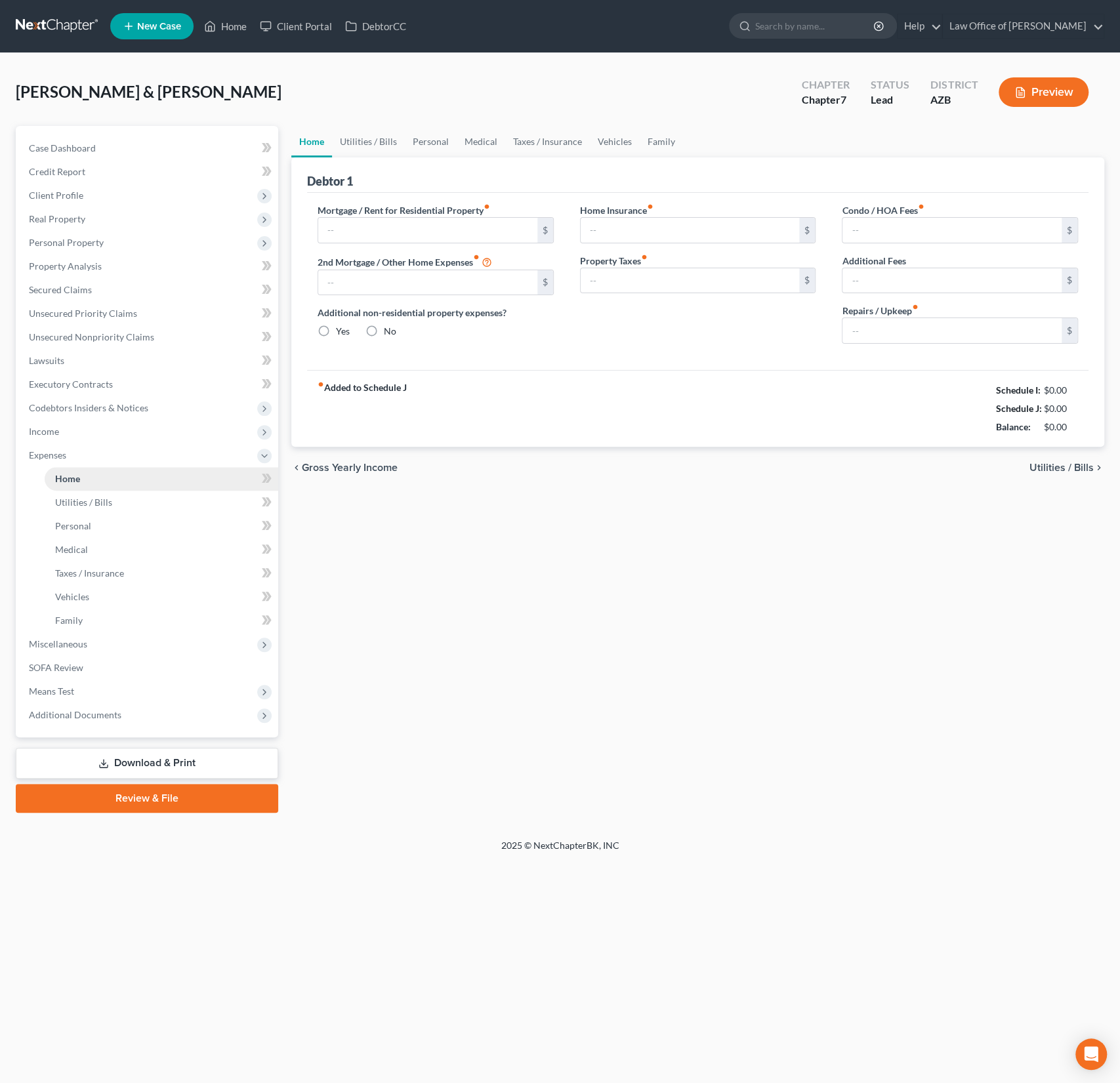
type input "2,134.95"
type input "0.00"
radio input "true"
type input "17.00"
type input "0.00"
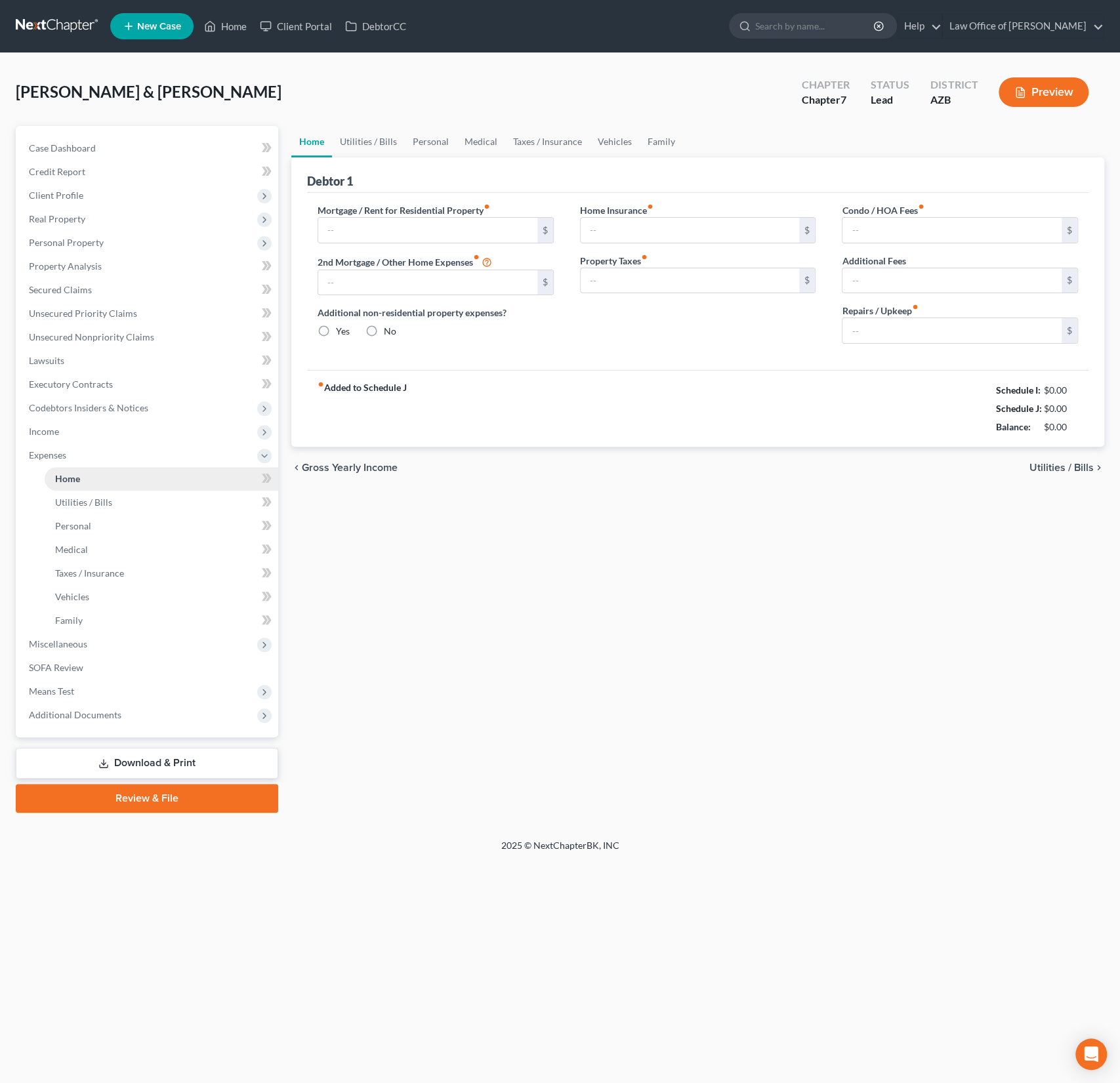
type input "0.00"
type input "275.00"
click at [353, 140] on link "Utilities / Bills" at bounding box center [369, 142] width 73 height 31
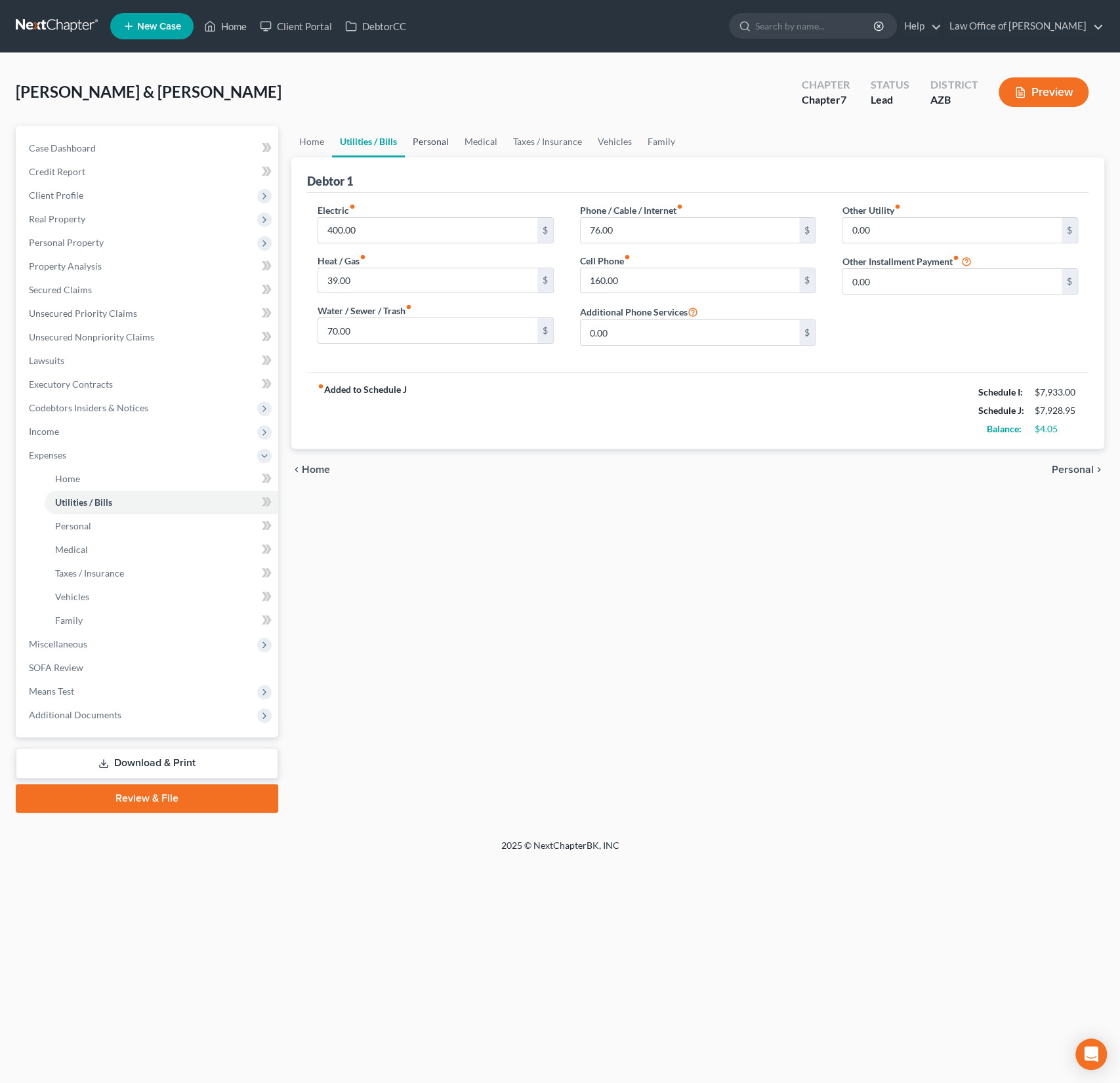
click at [441, 144] on link "Personal" at bounding box center [431, 142] width 52 height 31
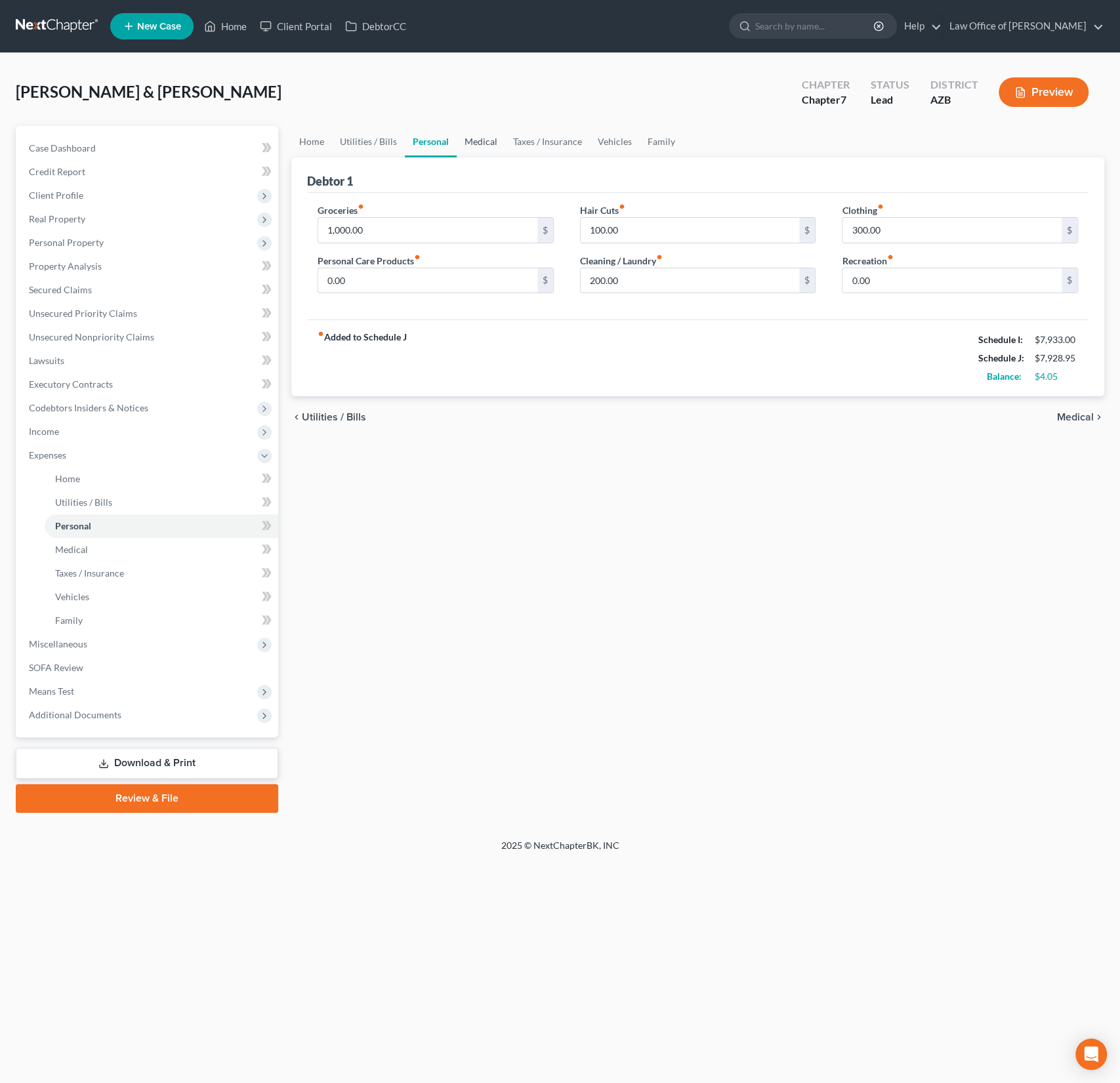
click at [480, 147] on link "Medical" at bounding box center [481, 142] width 49 height 31
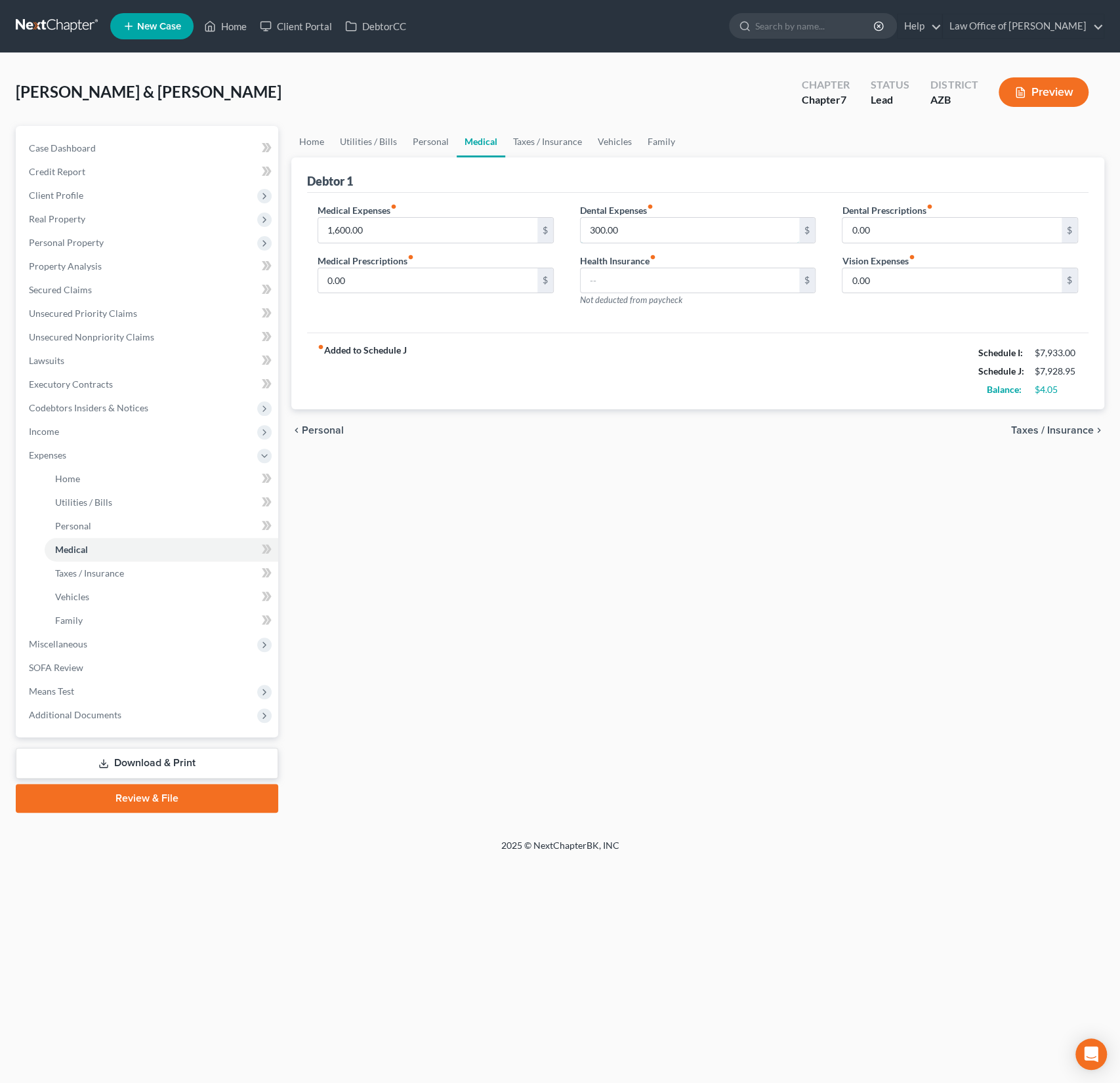
drag, startPoint x: 651, startPoint y: 229, endPoint x: 550, endPoint y: 205, distance: 103.8
click at [550, 205] on div "Medical Expenses fiber_manual_record 1,600.00 $ Medical Prescriptions fiber_man…" at bounding box center [698, 260] width 787 height 114
drag, startPoint x: 645, startPoint y: 226, endPoint x: 576, endPoint y: 220, distance: 69.3
click at [576, 220] on div "Dental Expenses fiber_manual_record 300.00 $ Health Insurance fiber_manual_reco…" at bounding box center [698, 260] width 263 height 114
type input "41"
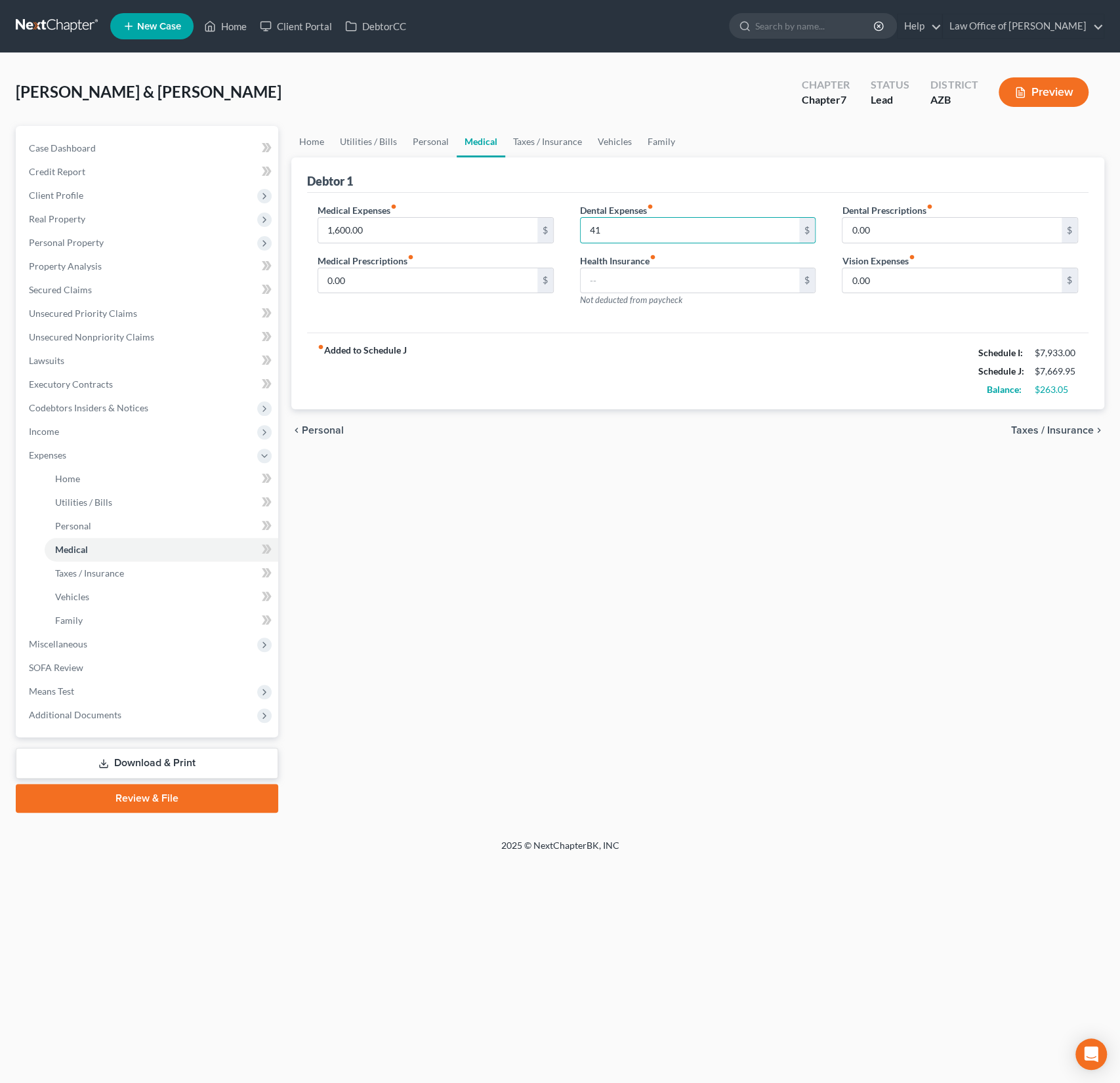
click at [502, 435] on div "chevron_left Personal Taxes / Insurance chevron_right" at bounding box center [697, 430] width 813 height 42
drag, startPoint x: 403, startPoint y: 232, endPoint x: 262, endPoint y: 211, distance: 142.6
click at [262, 211] on div "Petition Navigation Case Dashboard Payments Invoices Payments Payments Credit R…" at bounding box center [560, 470] width 1102 height 687
click at [403, 226] on input "1,600.00" at bounding box center [428, 231] width 219 height 25
drag, startPoint x: 403, startPoint y: 226, endPoint x: 306, endPoint y: 218, distance: 97.3
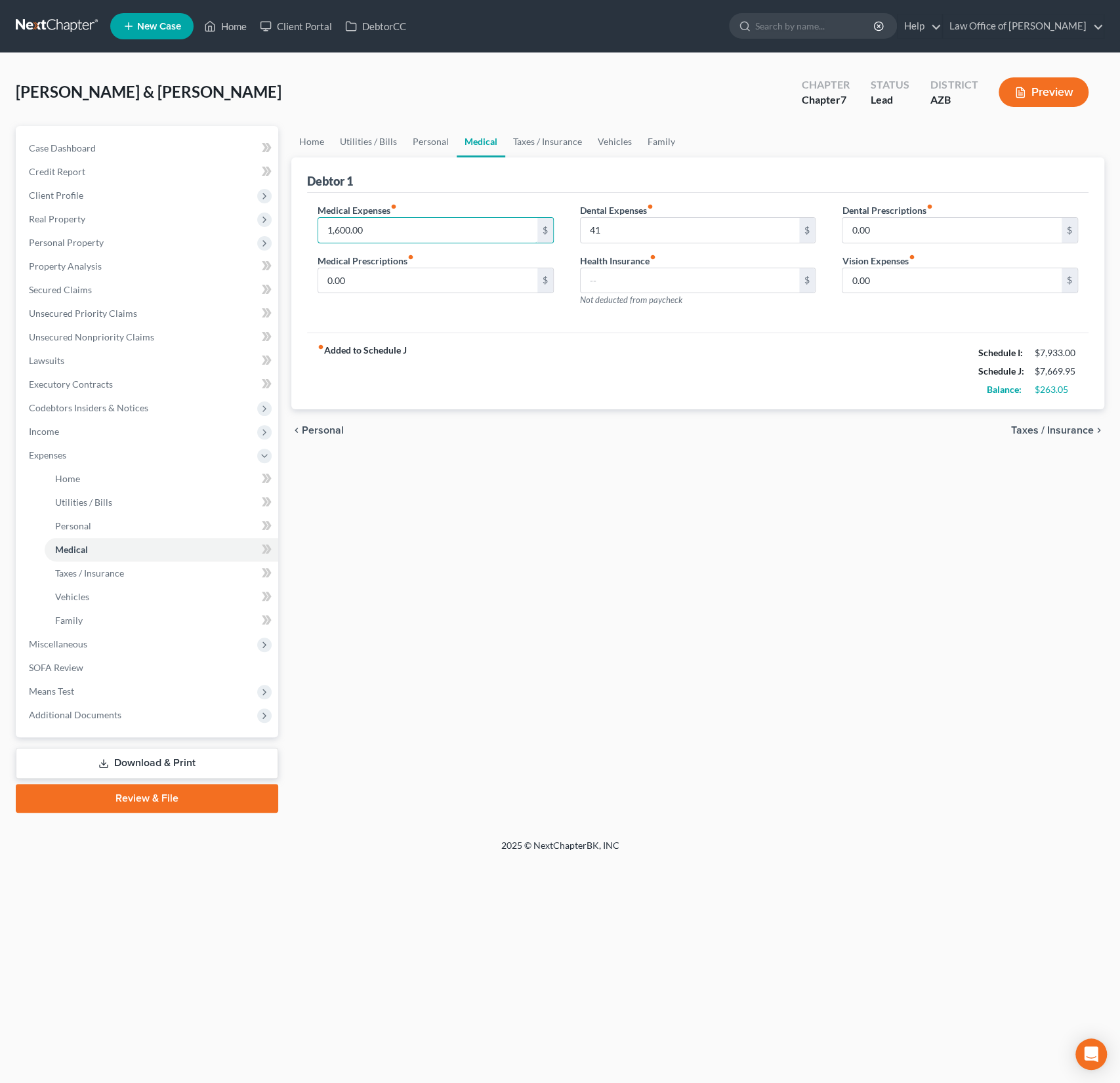
click at [306, 218] on div "Medical Expenses fiber_manual_record 1,600.00 $ Medical Prescriptions fiber_man…" at bounding box center [435, 260] width 263 height 114
click at [489, 496] on div "Home Utilities / Bills Personal Medical Taxes / Insurance Vehicles Family Debto…" at bounding box center [697, 470] width 826 height 687
click at [64, 646] on span "Miscellaneous" at bounding box center [58, 644] width 58 height 11
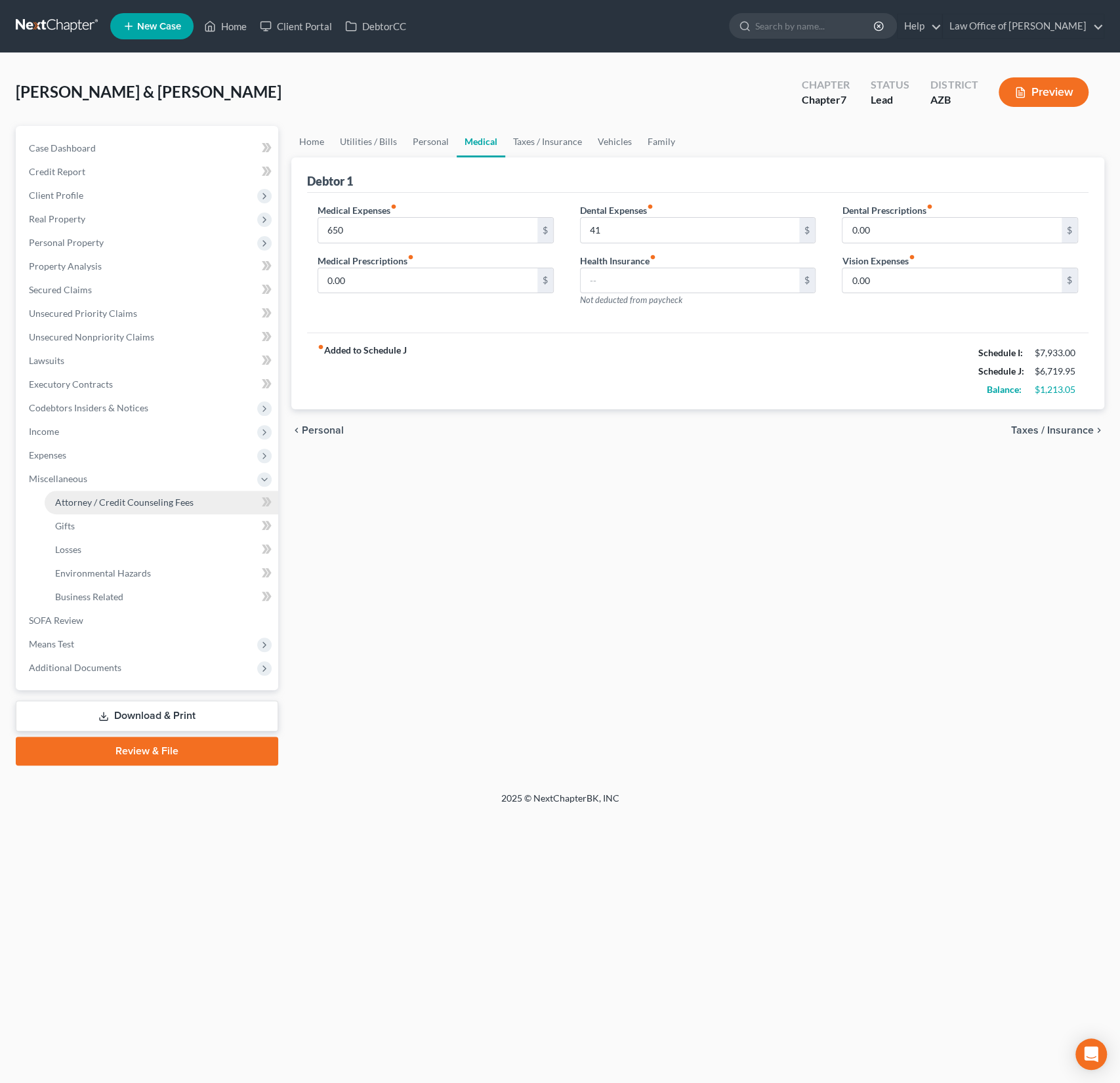
click at [100, 505] on span "Attorney / Credit Counseling Fees" at bounding box center [124, 502] width 138 height 11
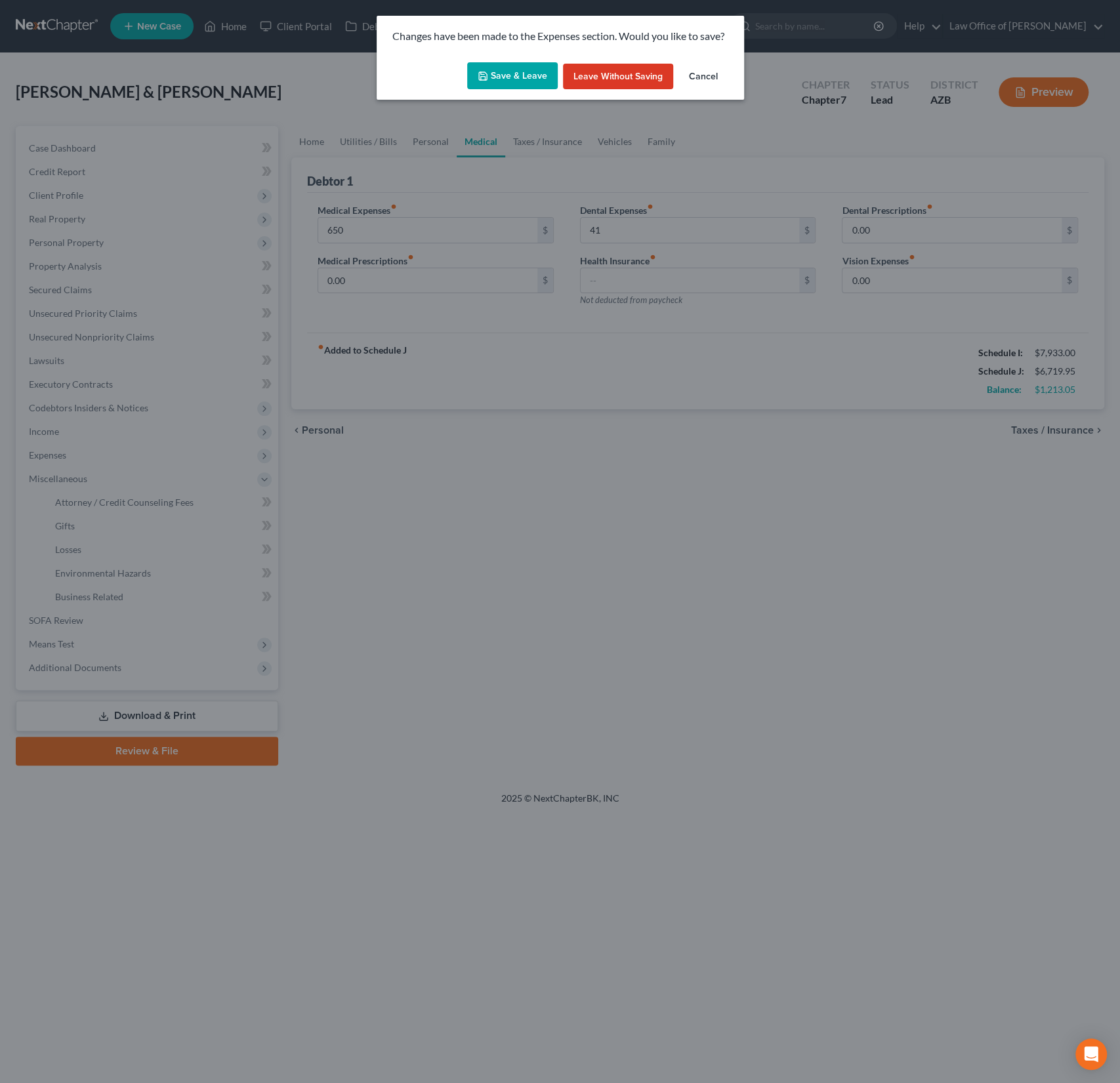
click at [529, 70] on button "Save & Leave" at bounding box center [512, 76] width 90 height 27
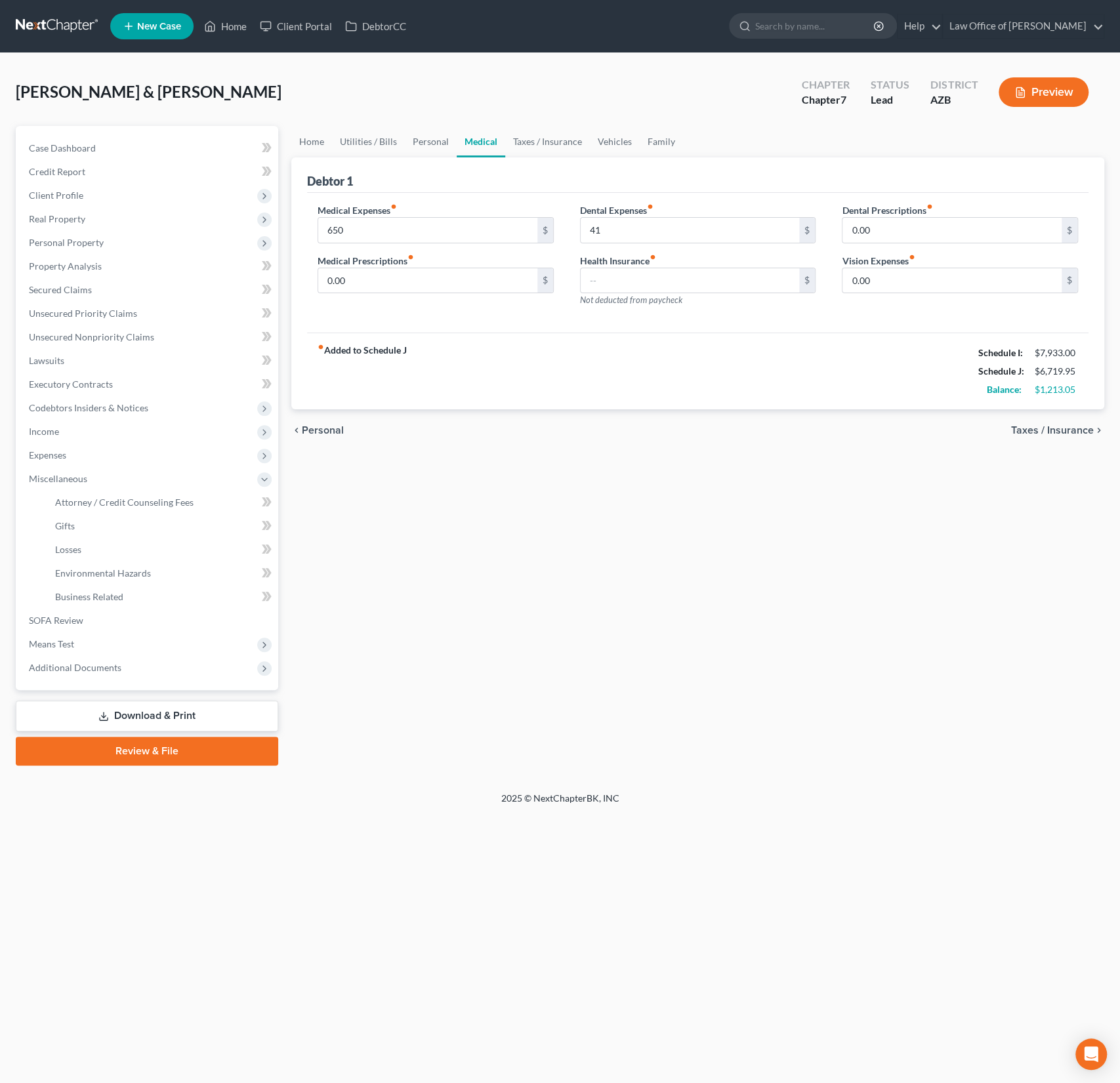
type input "650.00"
type input "41.00"
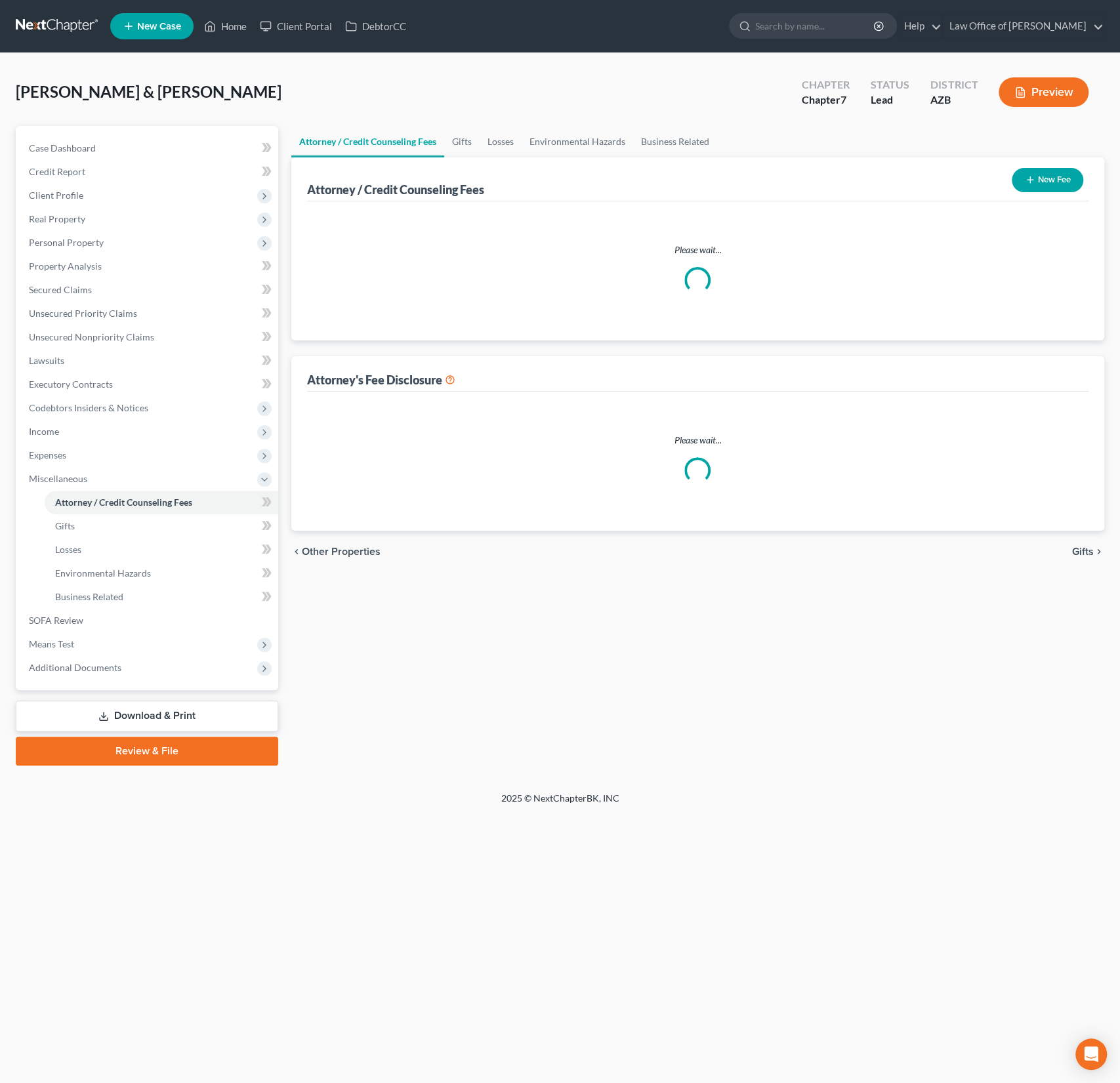
select select "0"
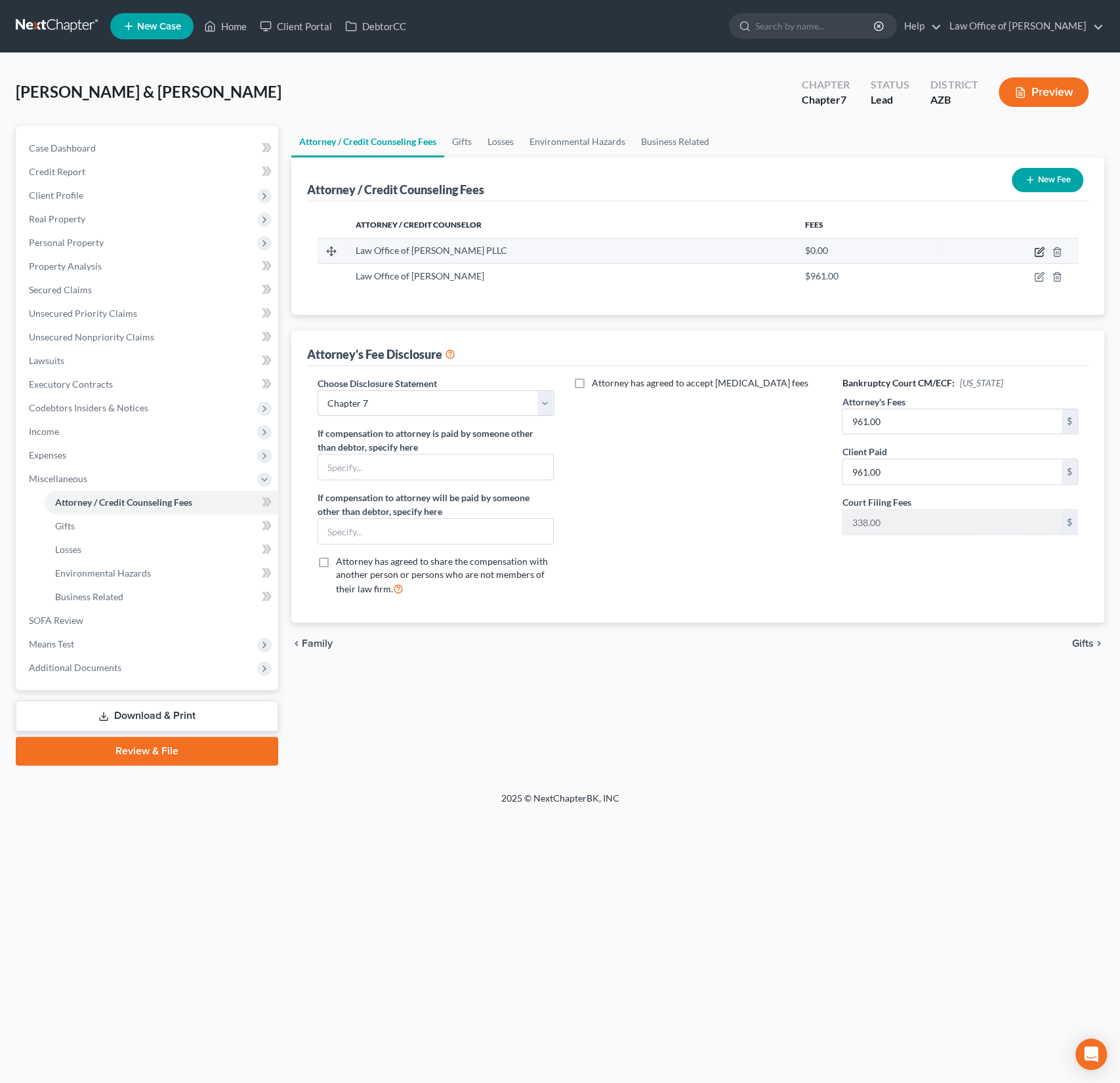
click at [1038, 248] on icon "button" at bounding box center [1040, 252] width 11 height 11
select select "3"
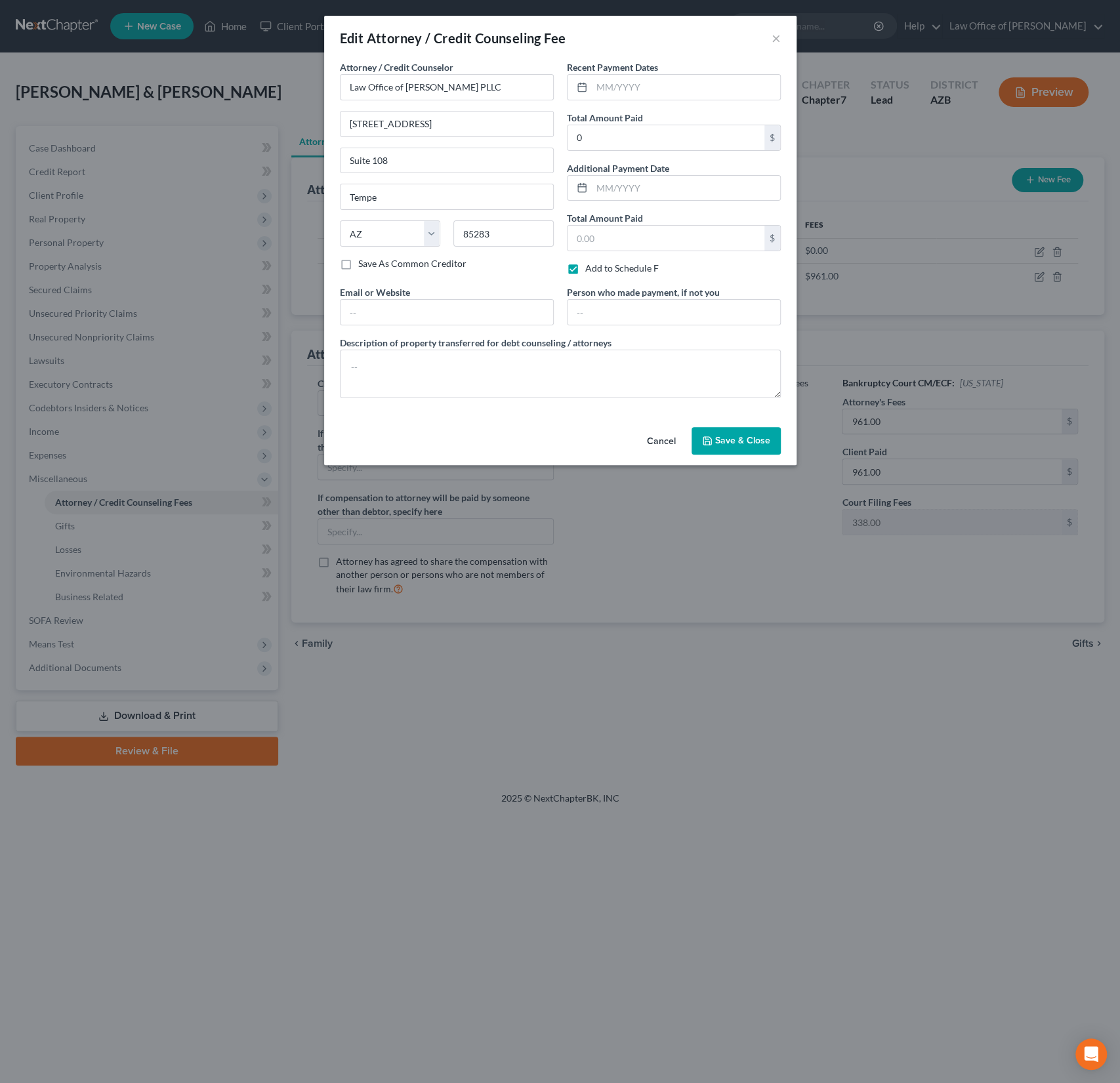
click at [358, 266] on label "Save As Common Creditor" at bounding box center [412, 264] width 108 height 13
click at [364, 266] on input "Save As Common Creditor" at bounding box center [368, 261] width 9 height 9
checkbox input "true"
click at [740, 429] on button "Save & Close" at bounding box center [736, 441] width 89 height 27
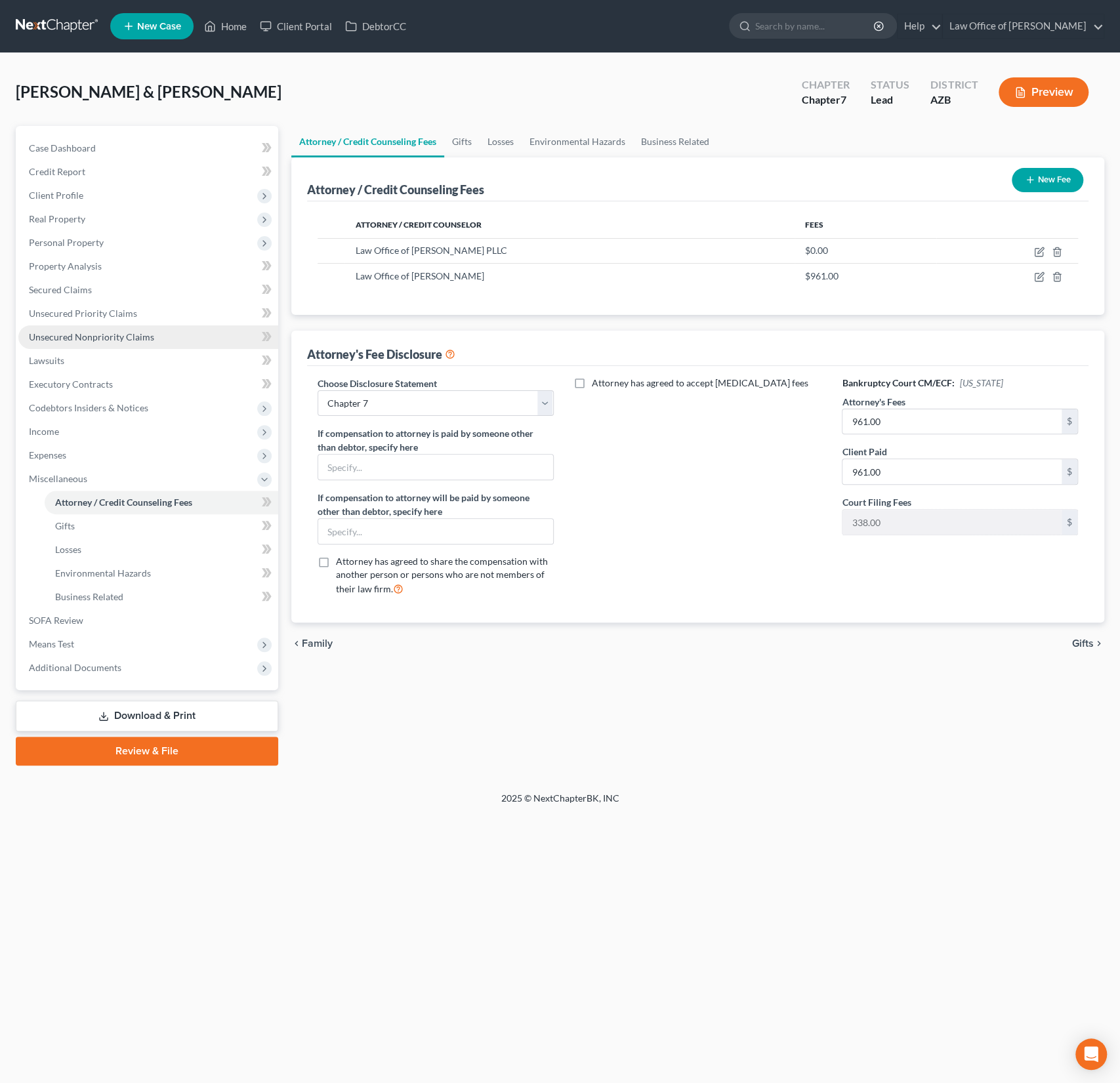
click at [102, 336] on span "Unsecured Nonpriority Claims" at bounding box center [91, 337] width 126 height 11
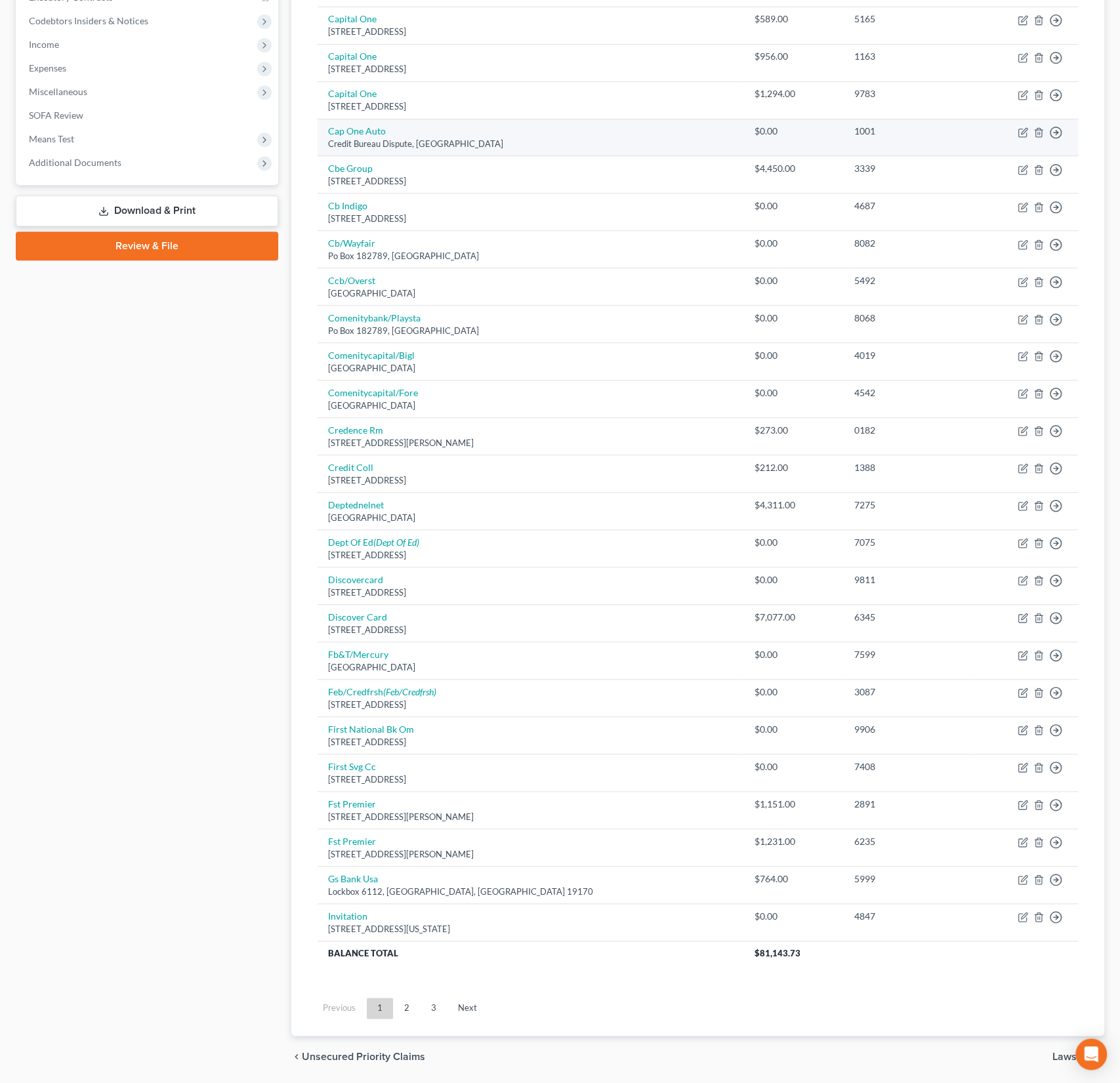
scroll to position [425, 0]
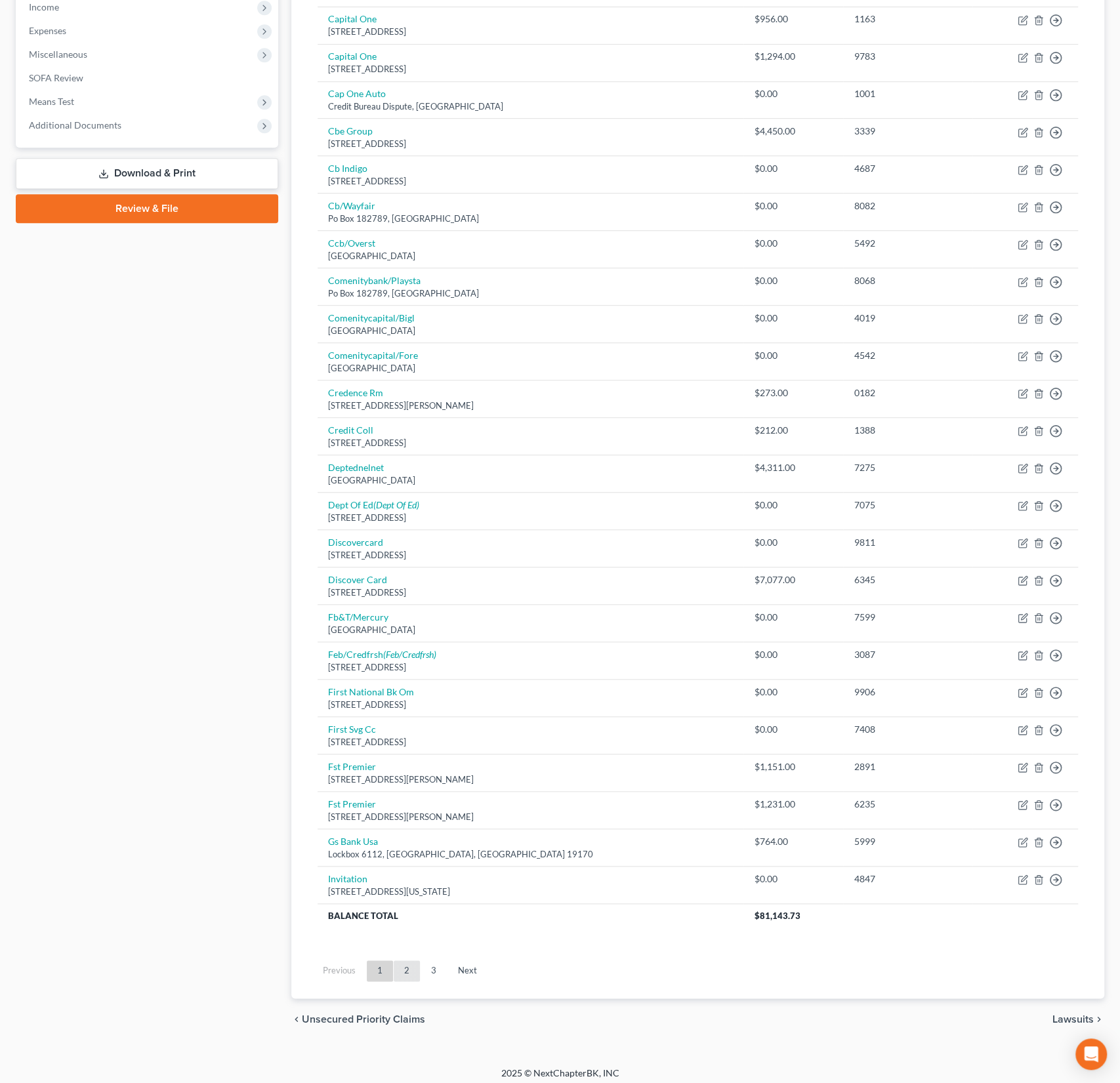
click at [407, 961] on link "2" at bounding box center [406, 971] width 26 height 21
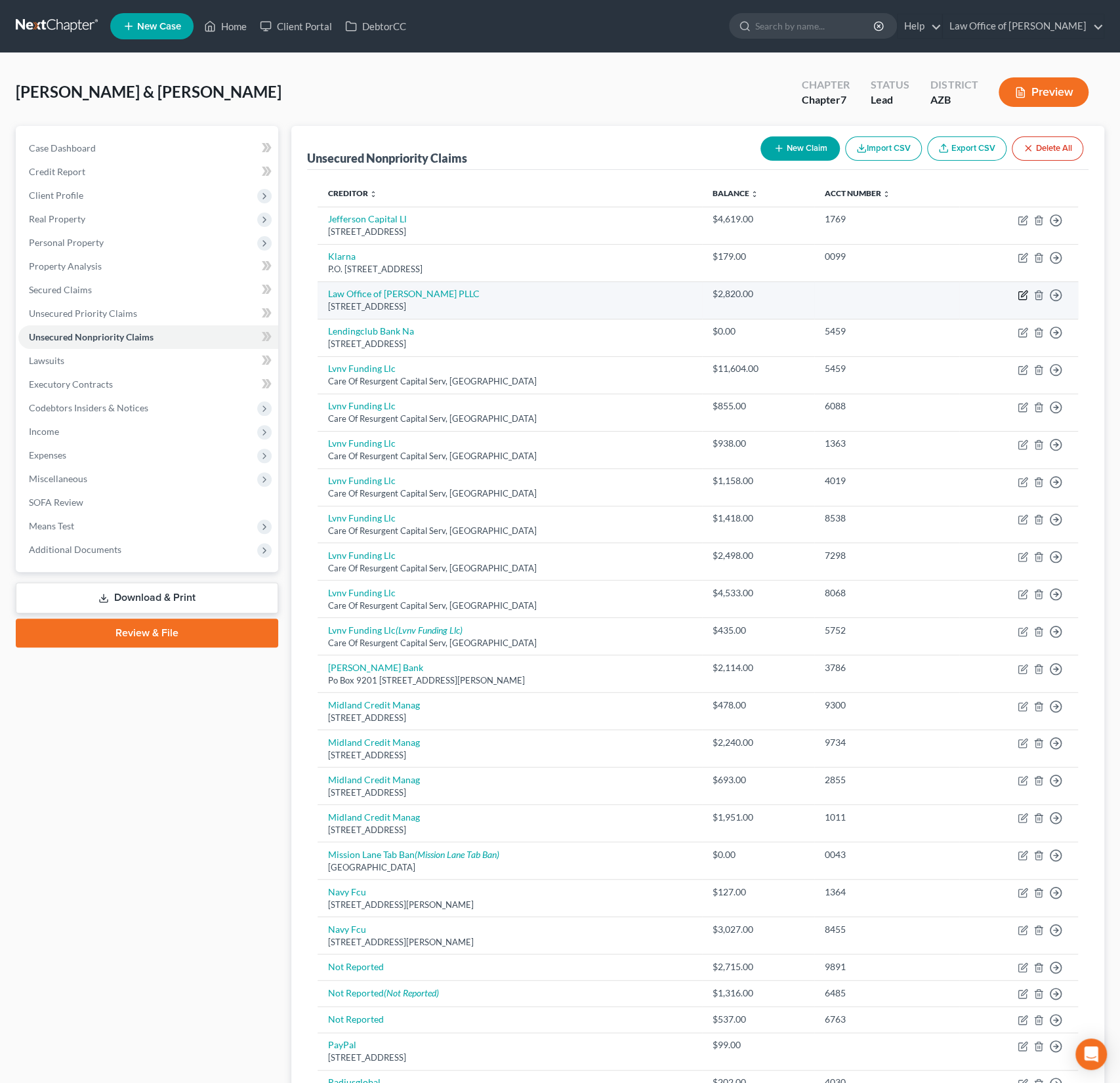
click at [1022, 294] on icon "button" at bounding box center [1023, 295] width 11 height 11
select select "3"
select select "1"
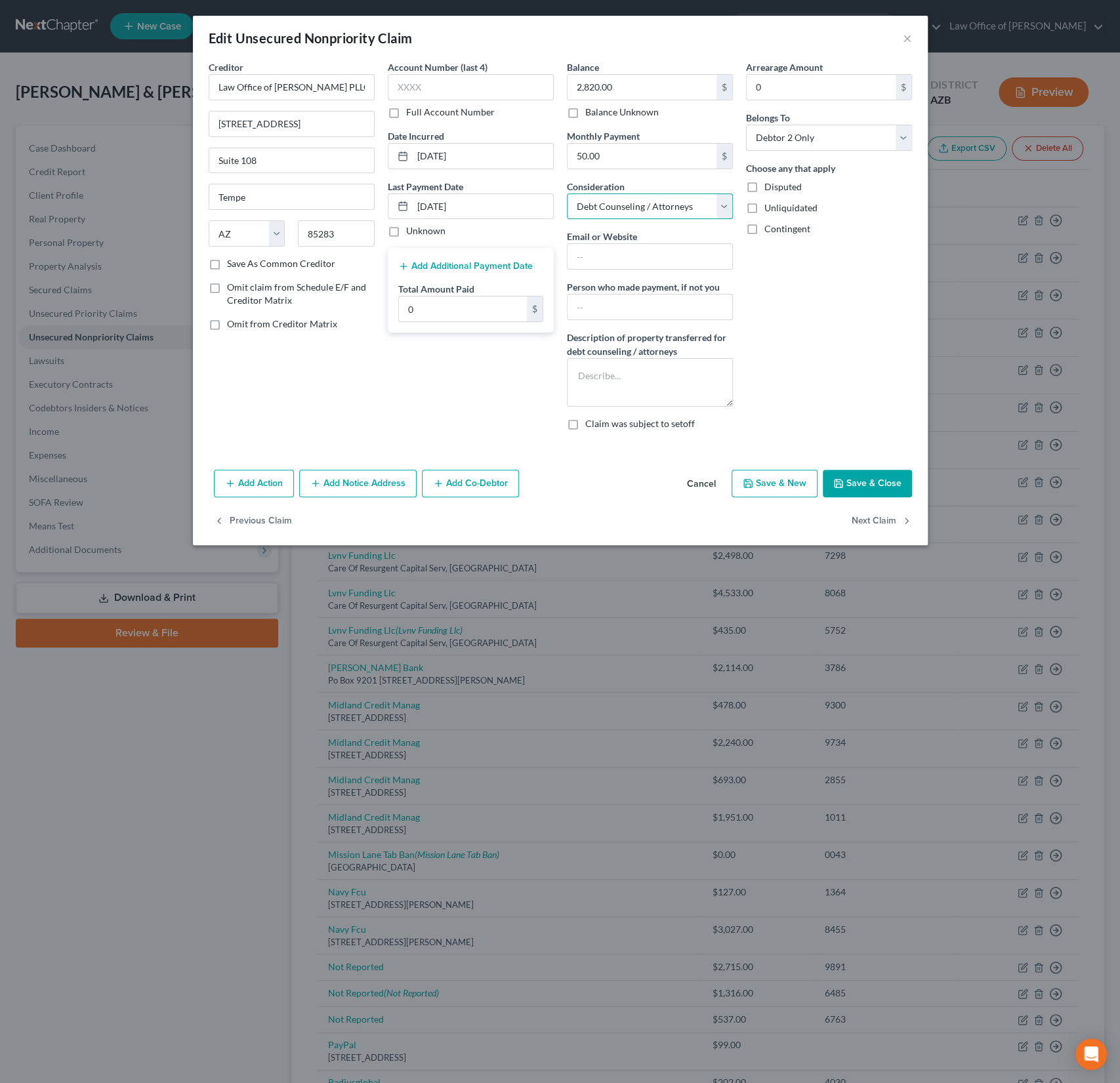
click at [627, 193] on select "Select Cable / Satellite Services Collection Agency Credit Card Debt Debt Couns…" at bounding box center [650, 206] width 166 height 26
click at [881, 478] on button "Save & Close" at bounding box center [867, 483] width 89 height 27
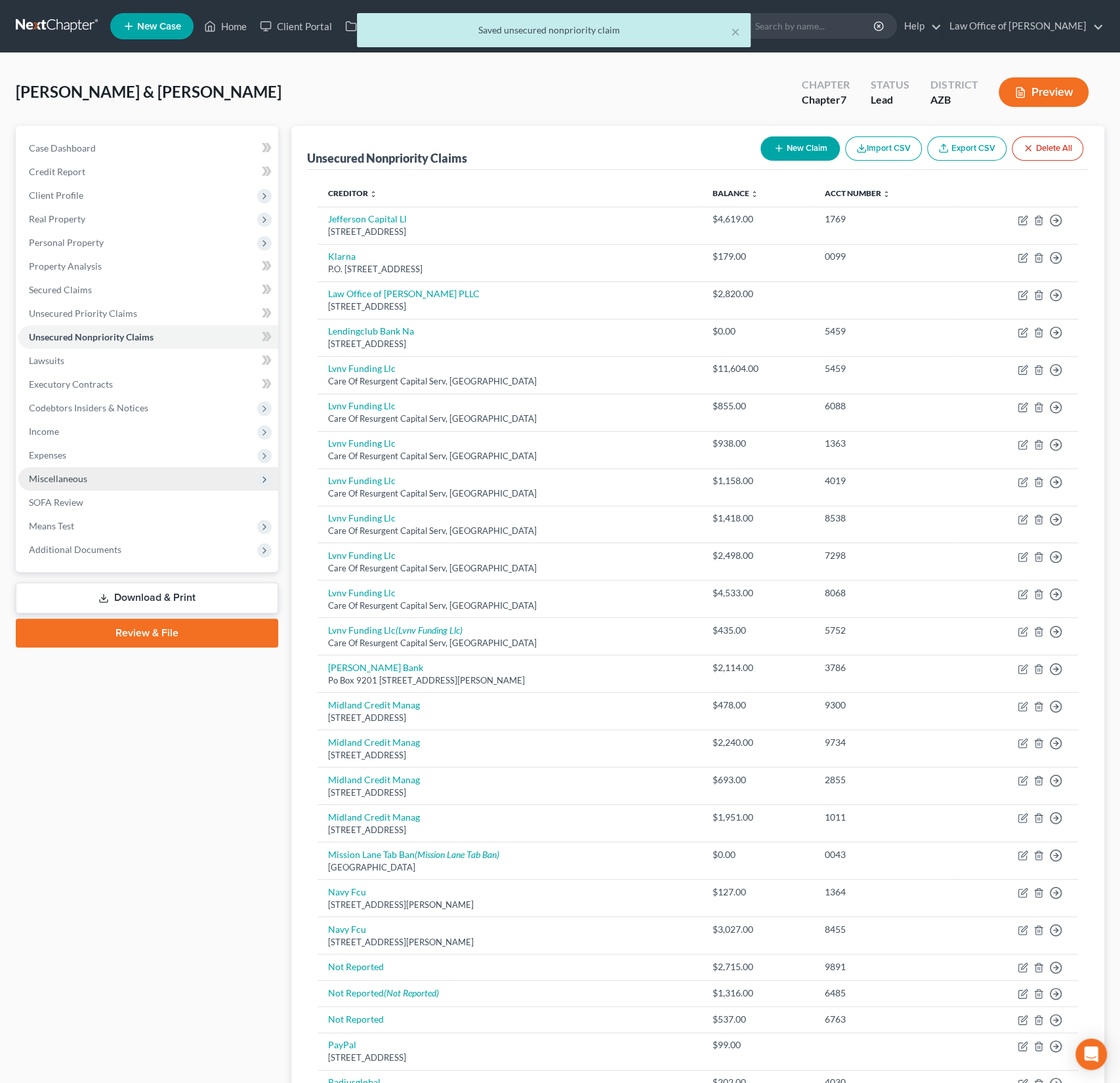
click at [69, 476] on span "Miscellaneous" at bounding box center [58, 478] width 58 height 11
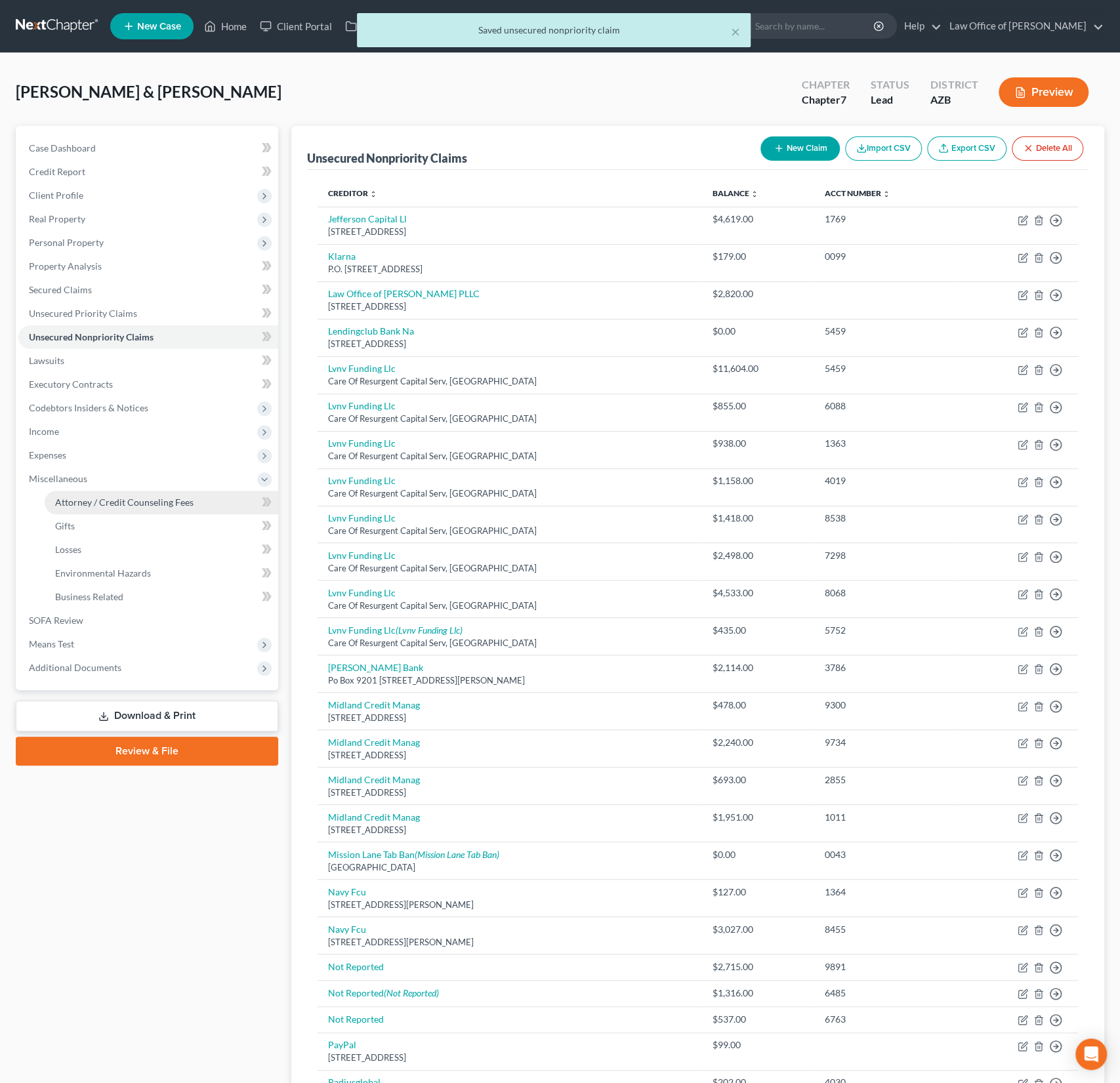
click at [92, 508] on link "Attorney / Credit Counseling Fees" at bounding box center [161, 502] width 233 height 24
select select "0"
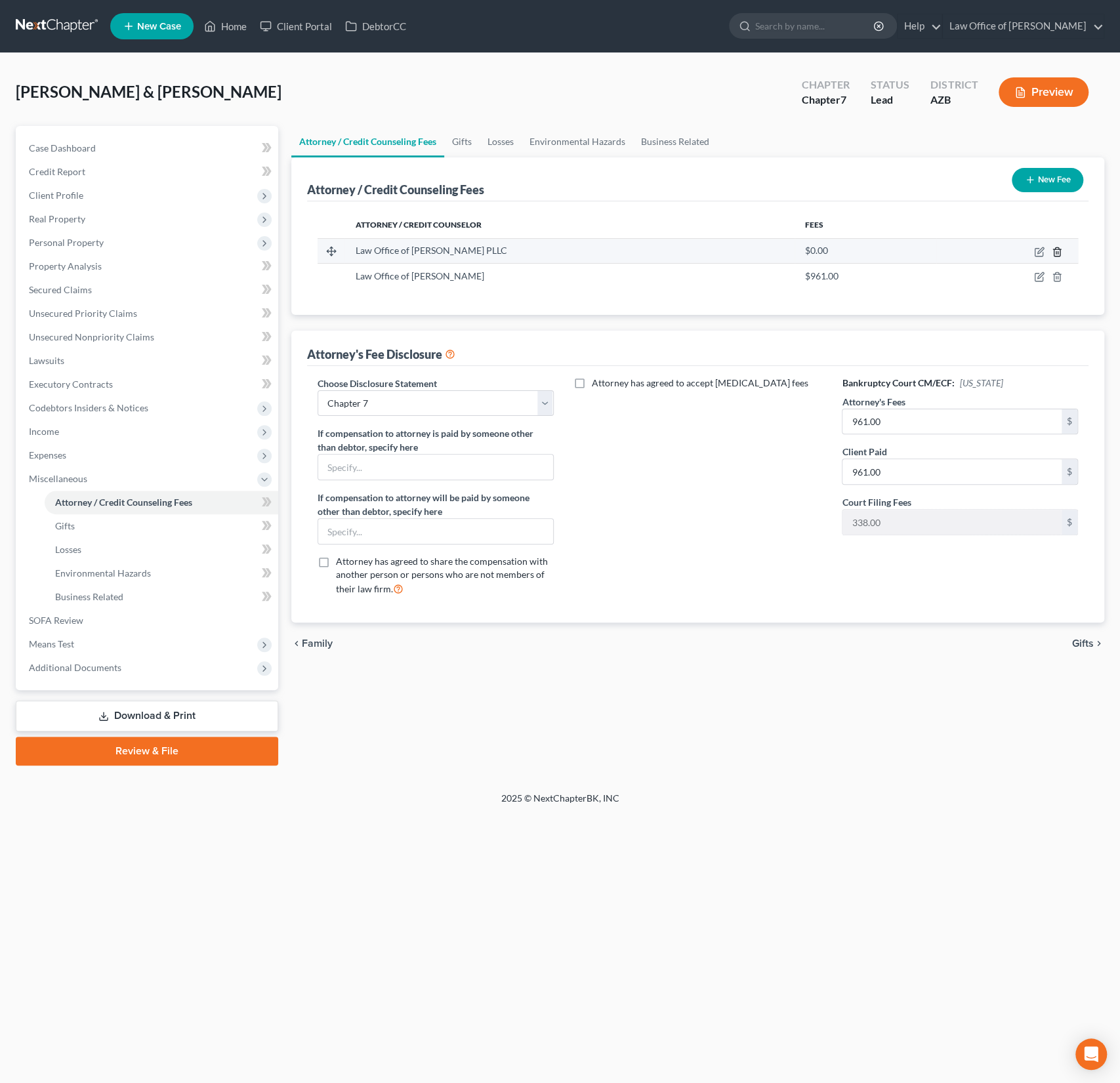
click at [1059, 252] on icon "button" at bounding box center [1058, 252] width 11 height 11
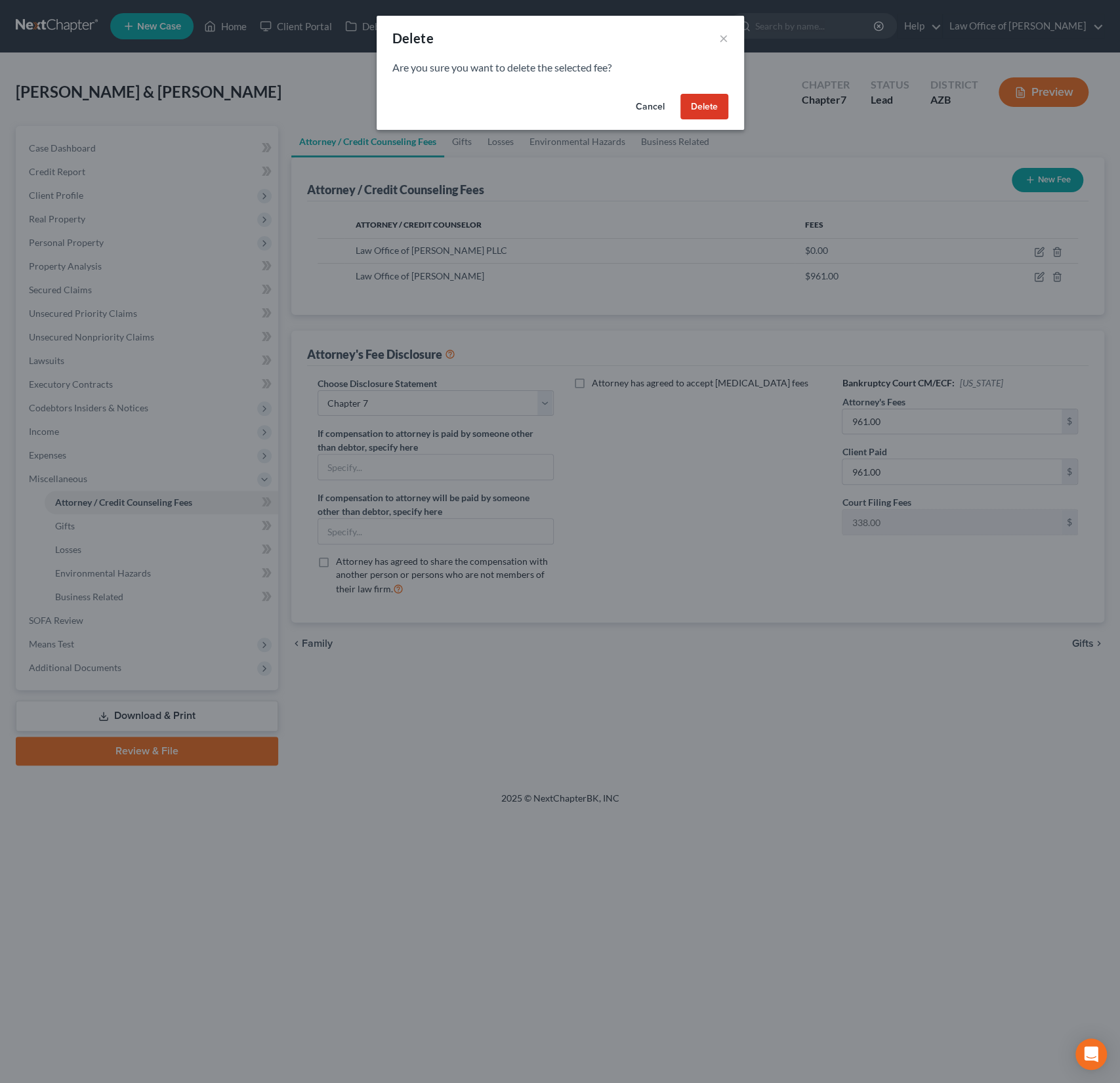
click at [705, 101] on button "Delete" at bounding box center [705, 106] width 48 height 26
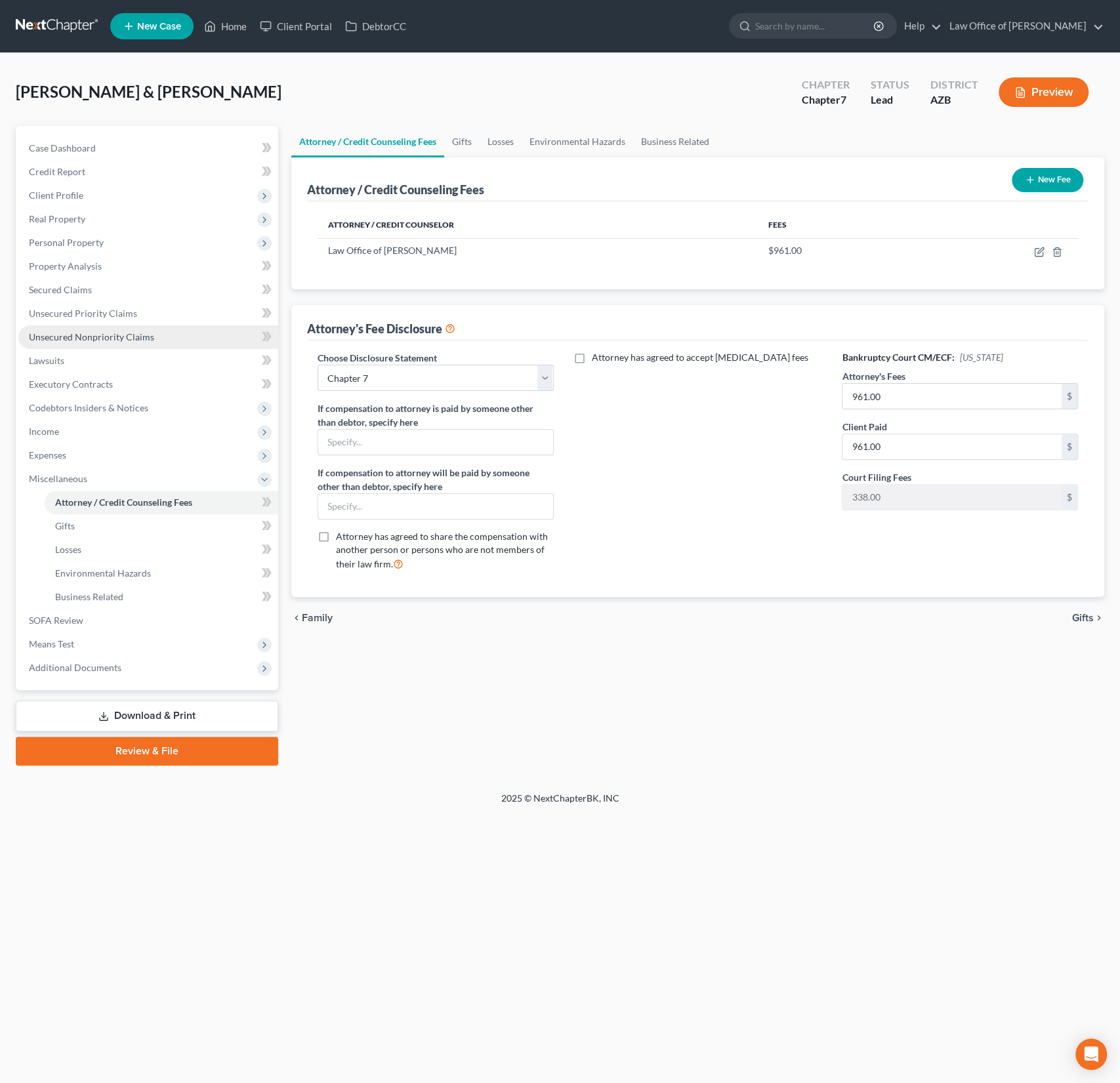
click at [112, 340] on span "Unsecured Nonpriority Claims" at bounding box center [91, 337] width 126 height 11
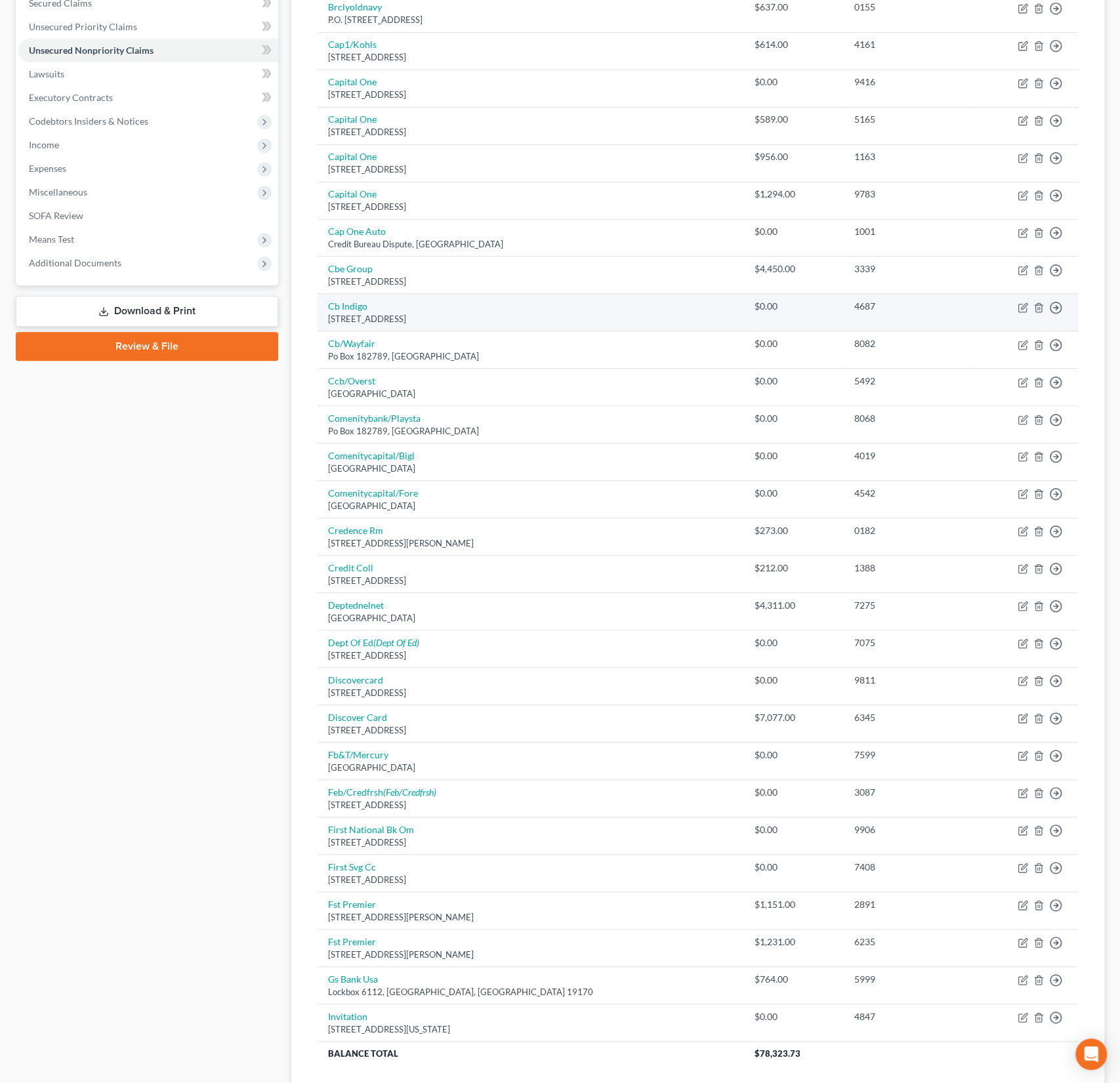
scroll to position [425, 0]
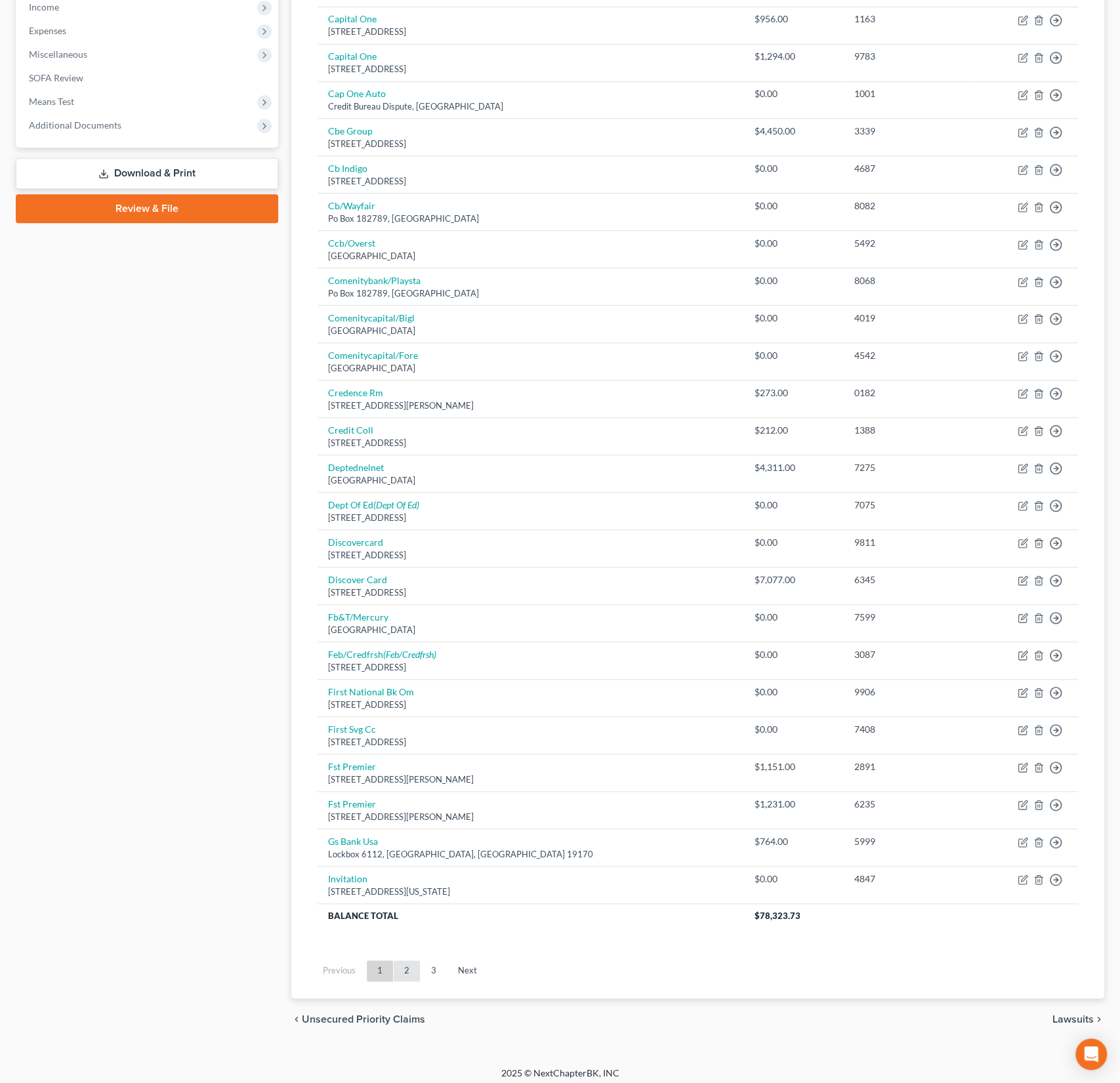
click at [416, 963] on link "2" at bounding box center [406, 971] width 26 height 21
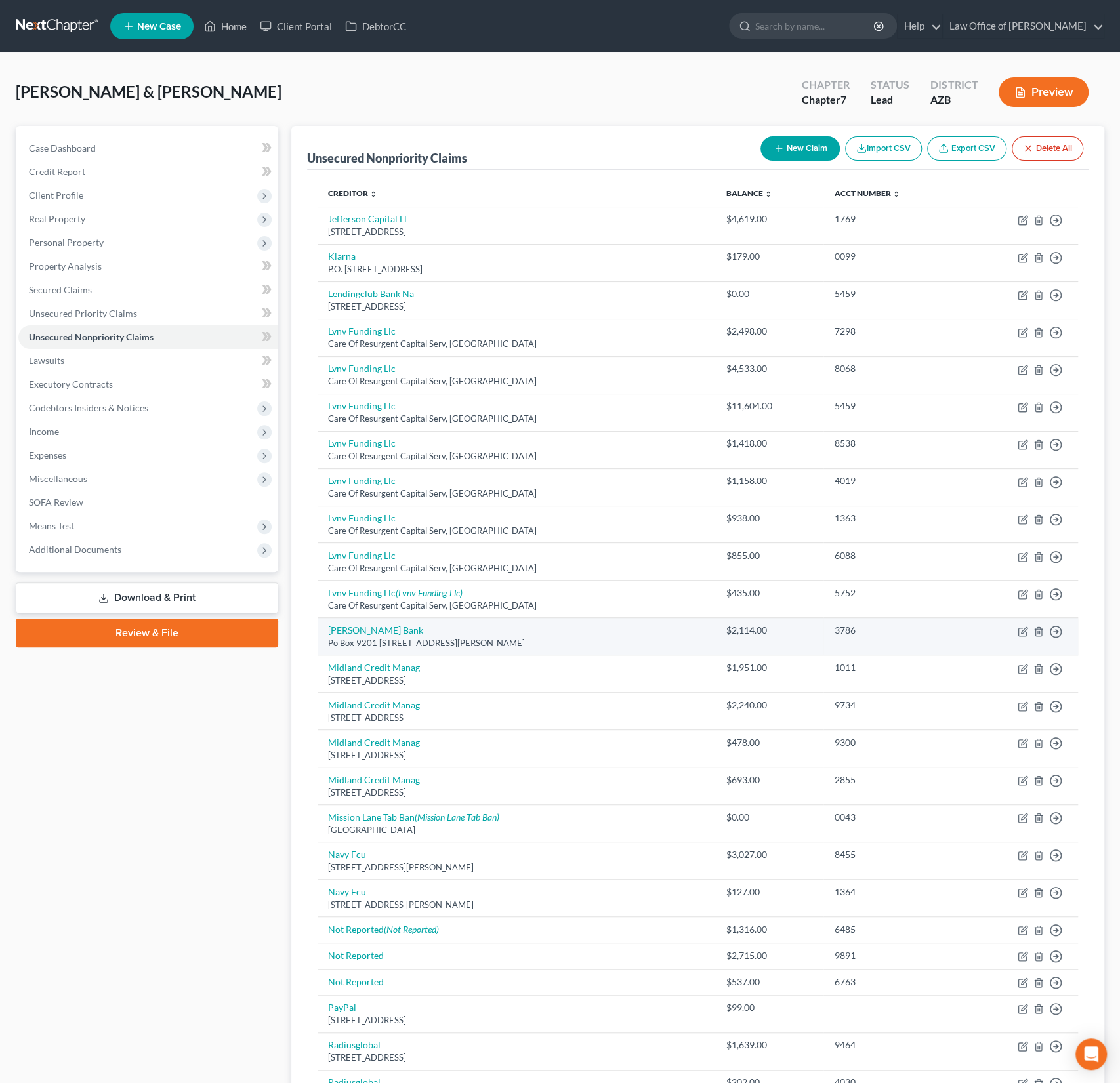
scroll to position [306, 0]
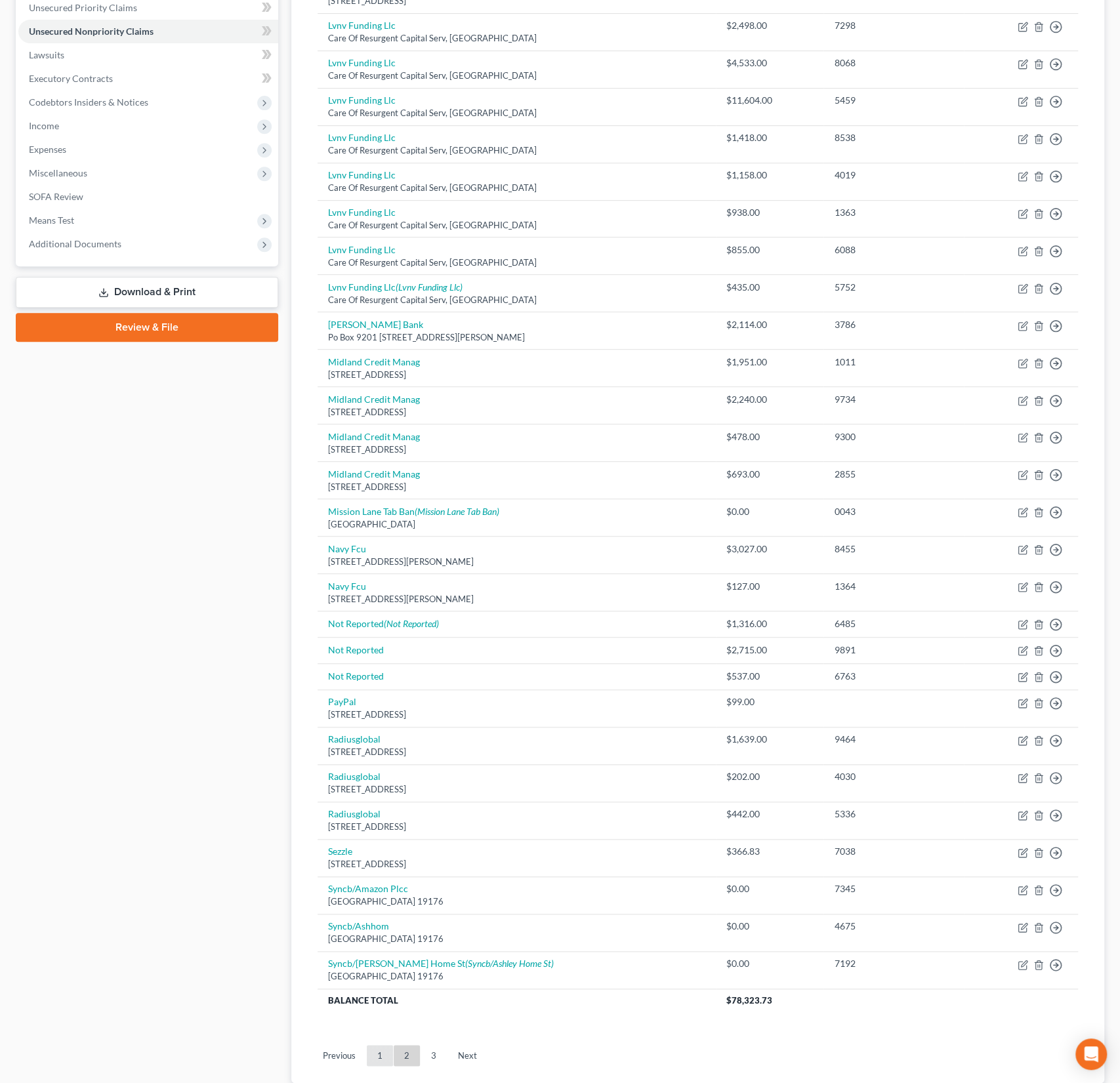
click at [380, 1051] on link "1" at bounding box center [380, 1056] width 26 height 21
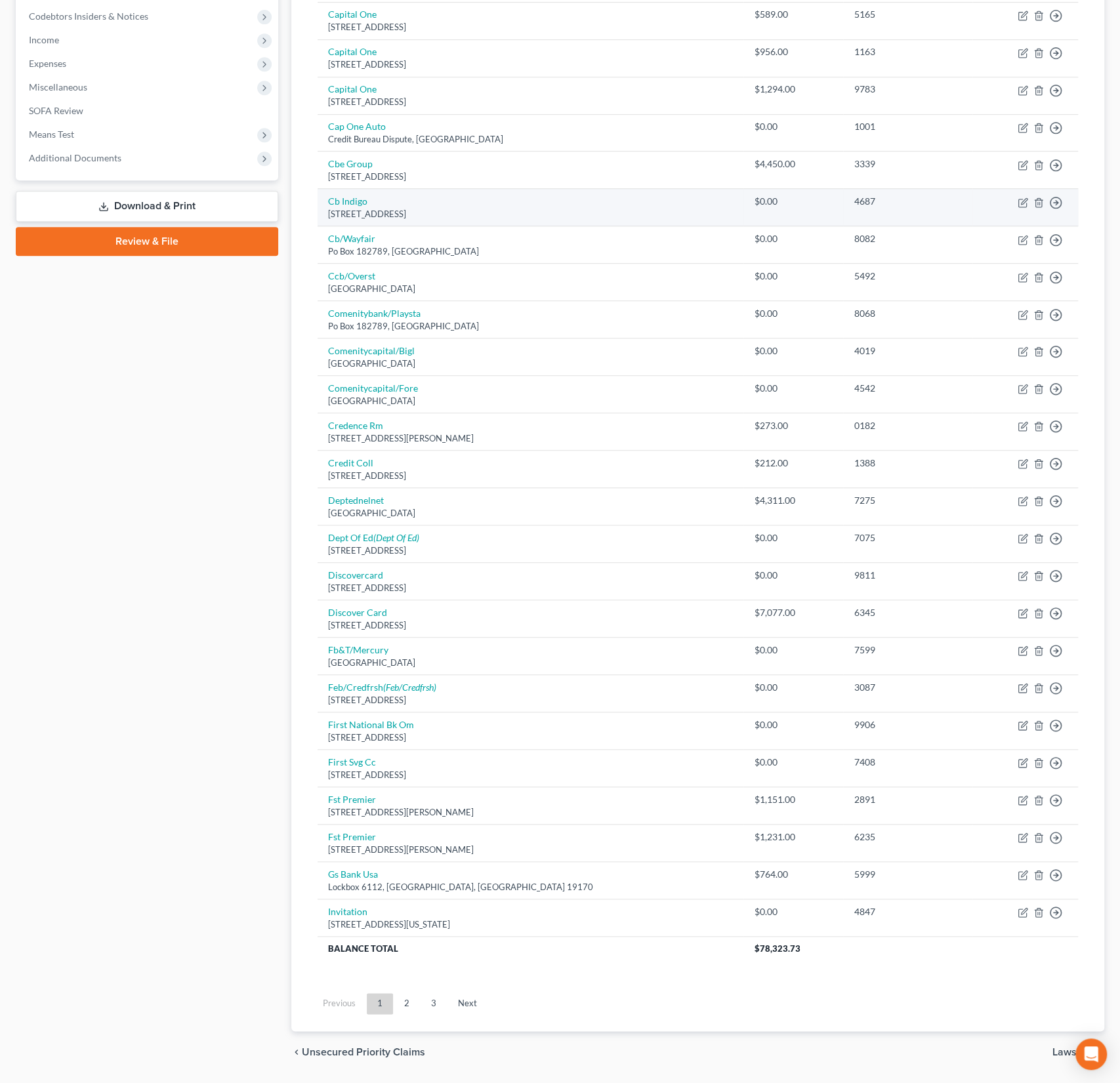
scroll to position [425, 0]
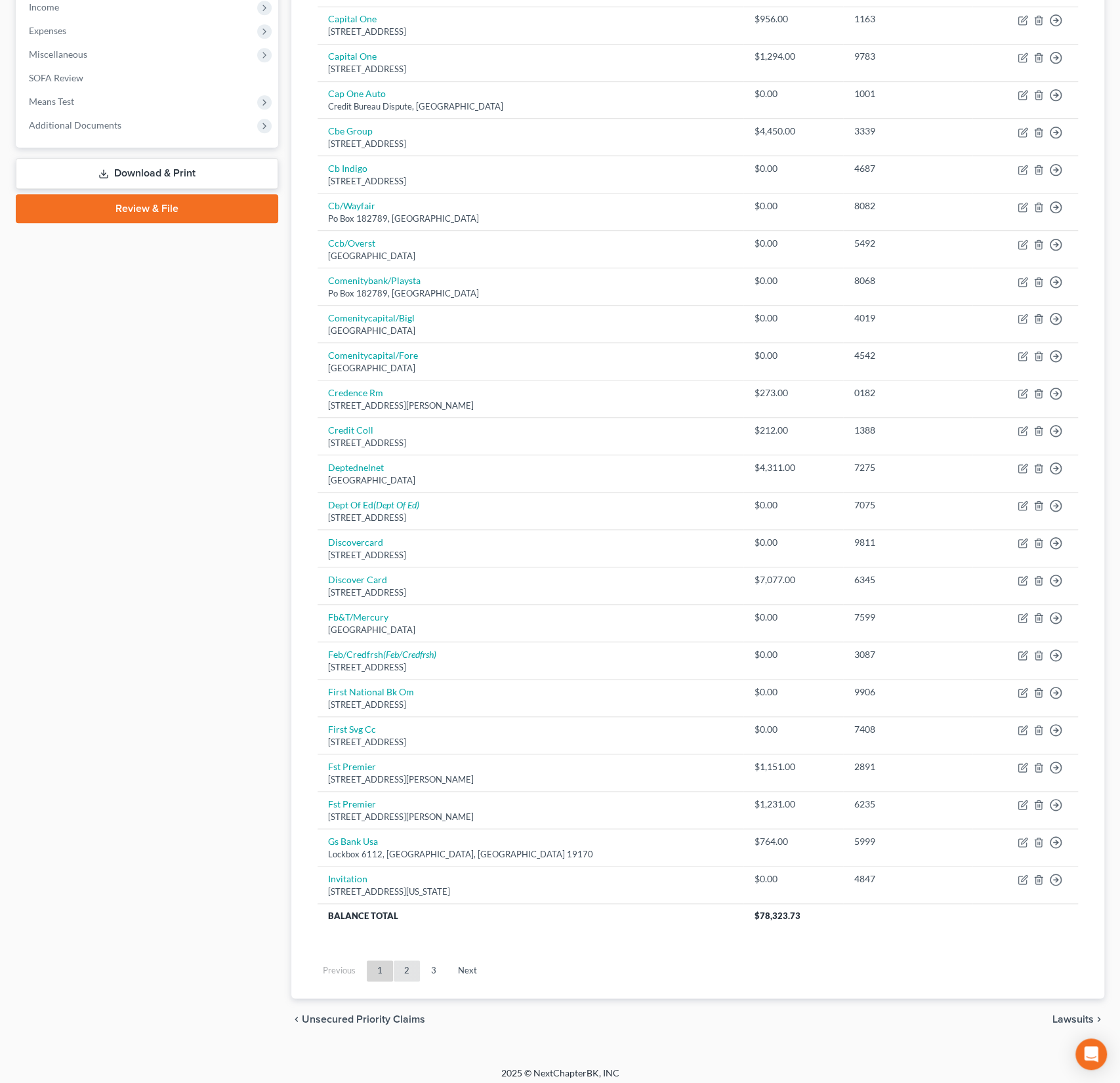
click at [405, 963] on link "2" at bounding box center [406, 971] width 26 height 21
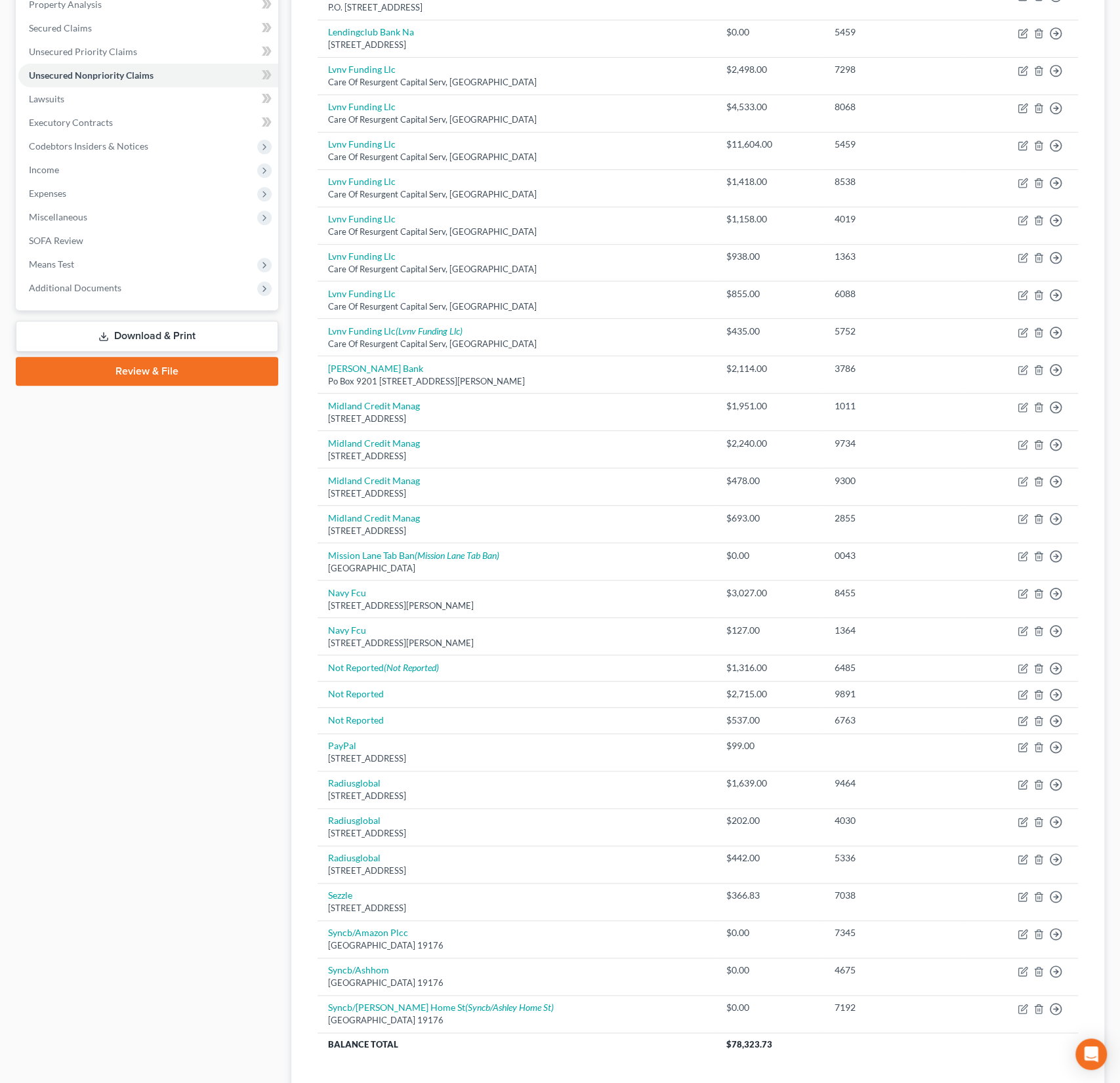
scroll to position [121, 0]
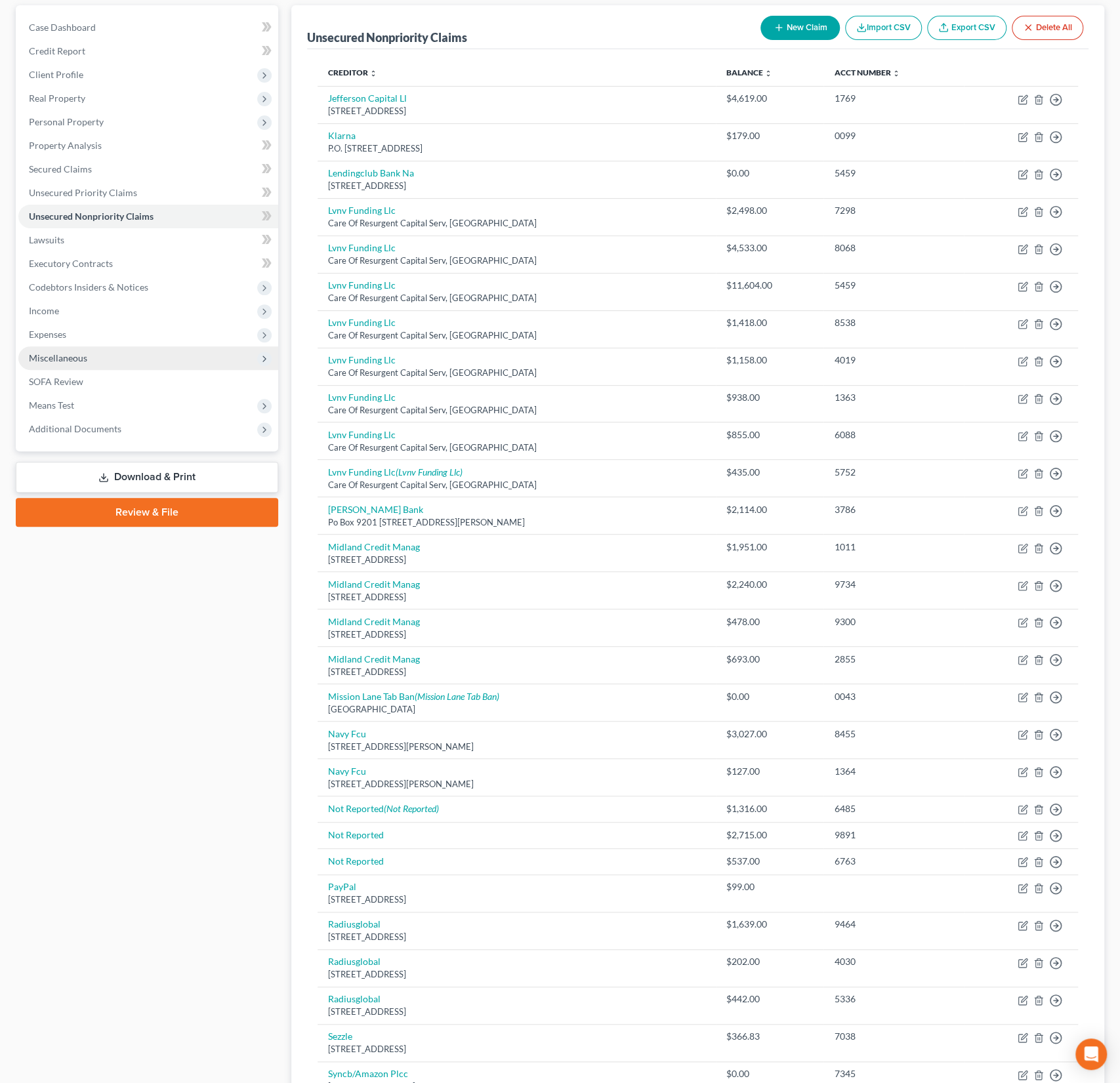
click at [53, 352] on span "Miscellaneous" at bounding box center [58, 357] width 58 height 11
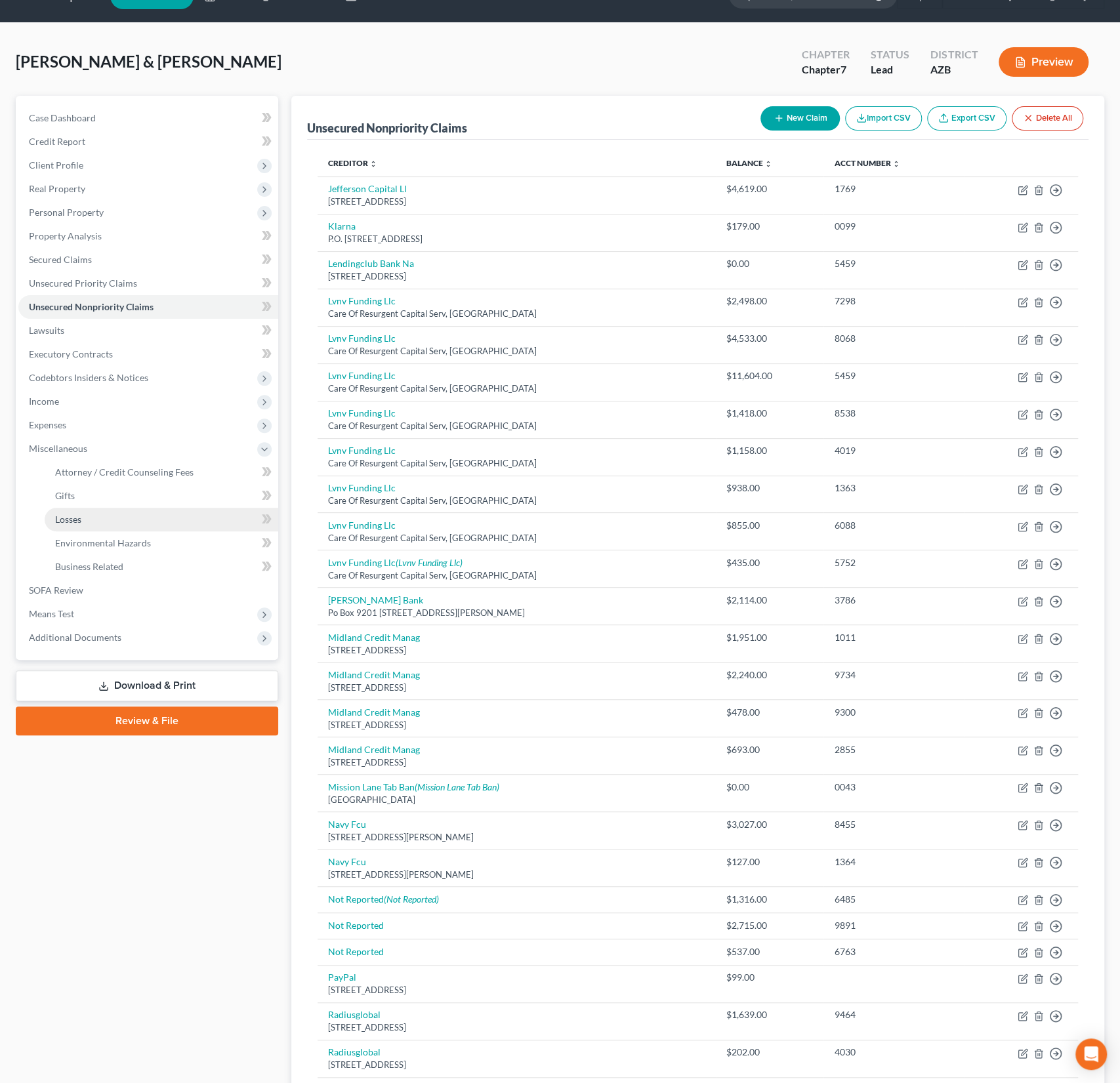
scroll to position [0, 0]
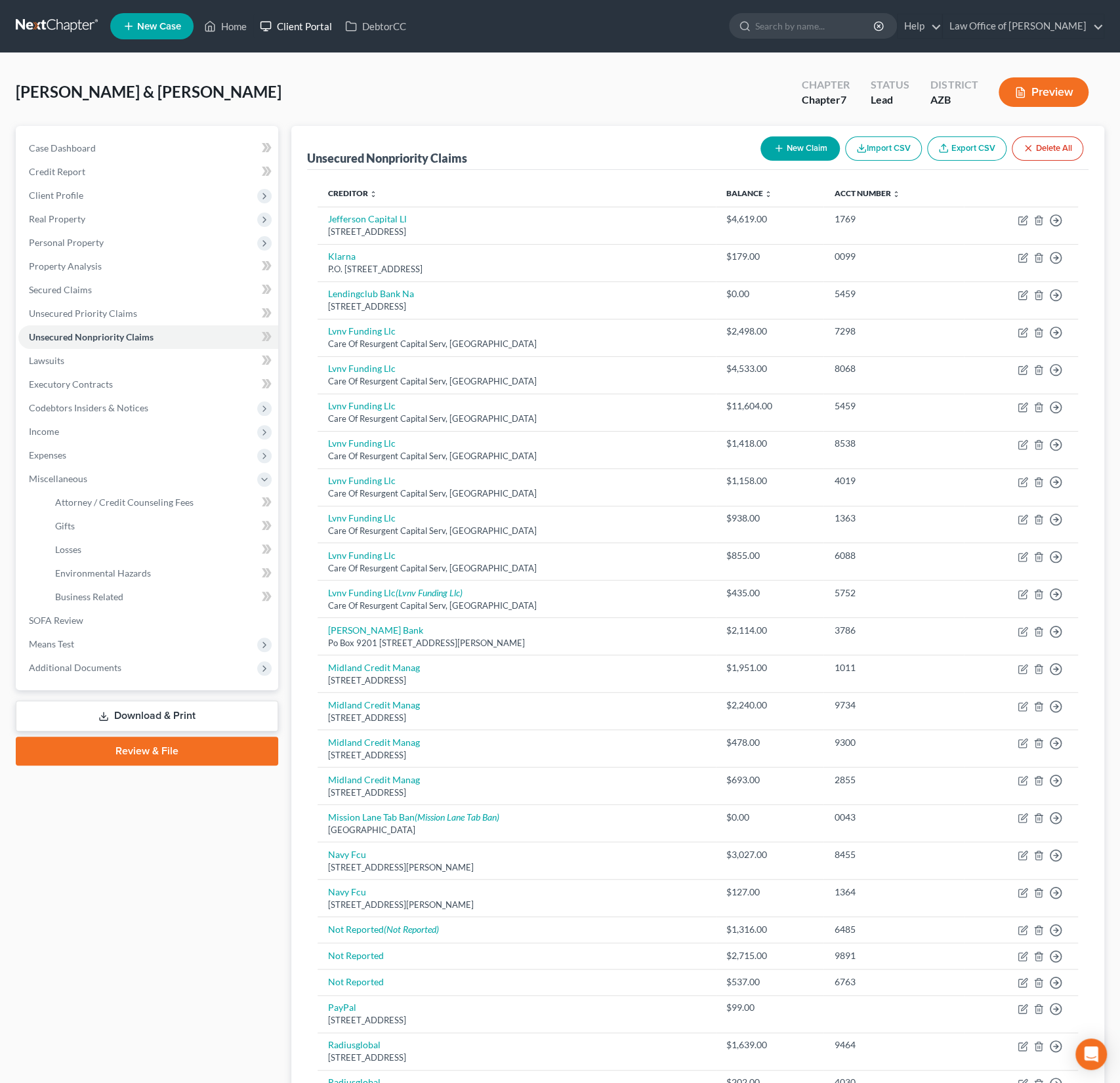
click at [300, 32] on link "Client Portal" at bounding box center [296, 27] width 85 height 24
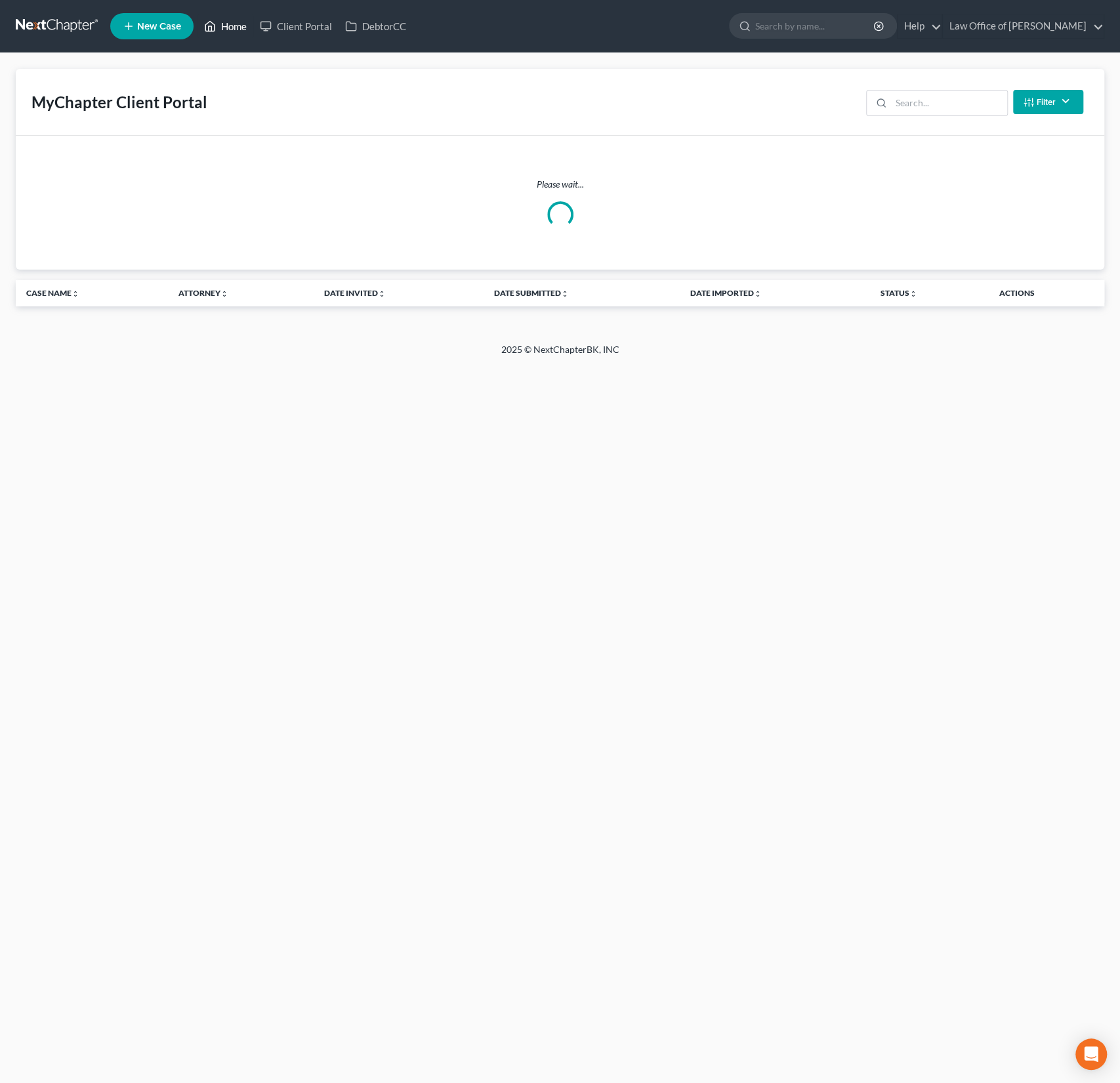
click at [239, 28] on link "Home" at bounding box center [225, 27] width 56 height 24
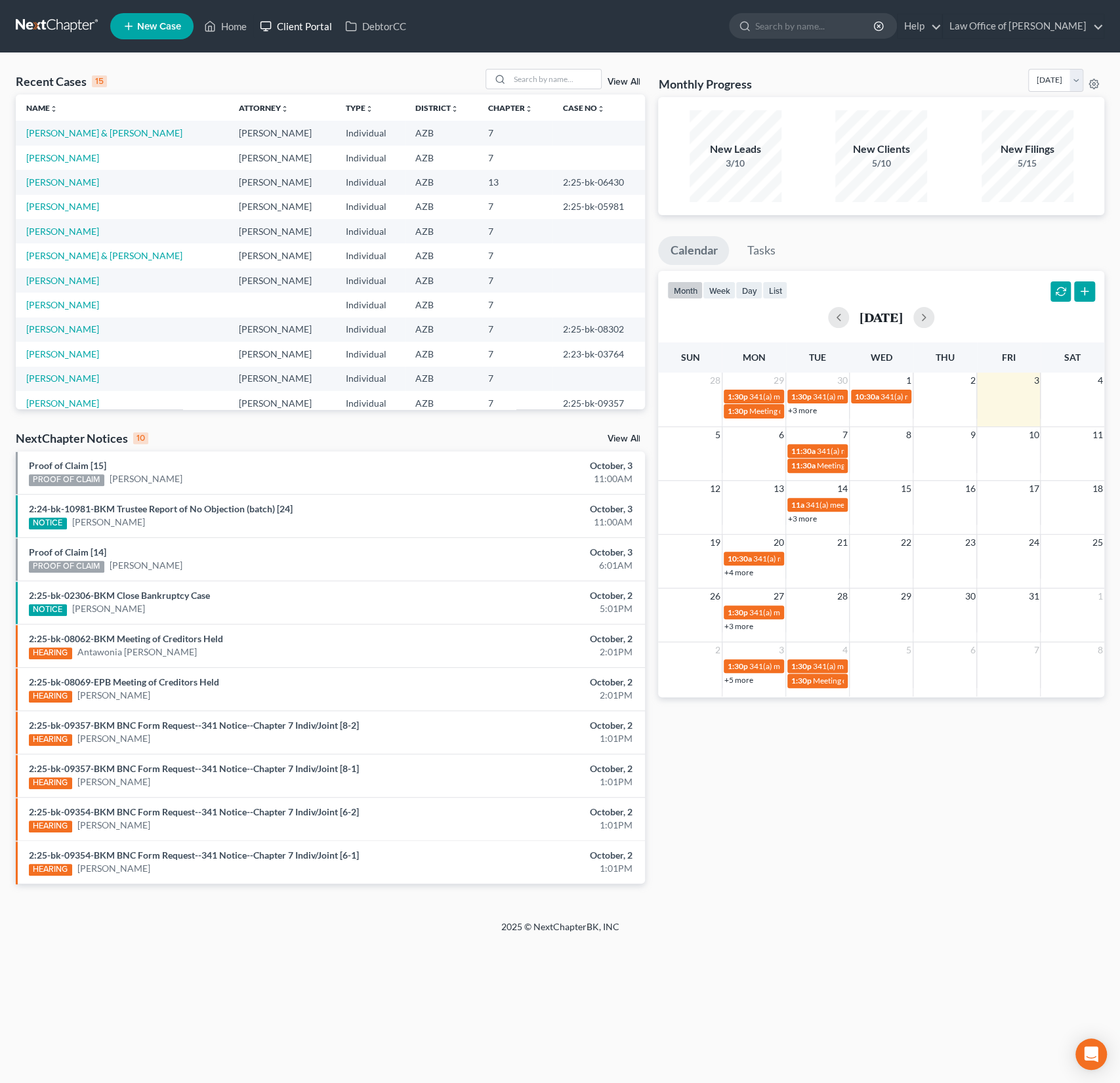
click at [318, 31] on link "Client Portal" at bounding box center [296, 27] width 85 height 24
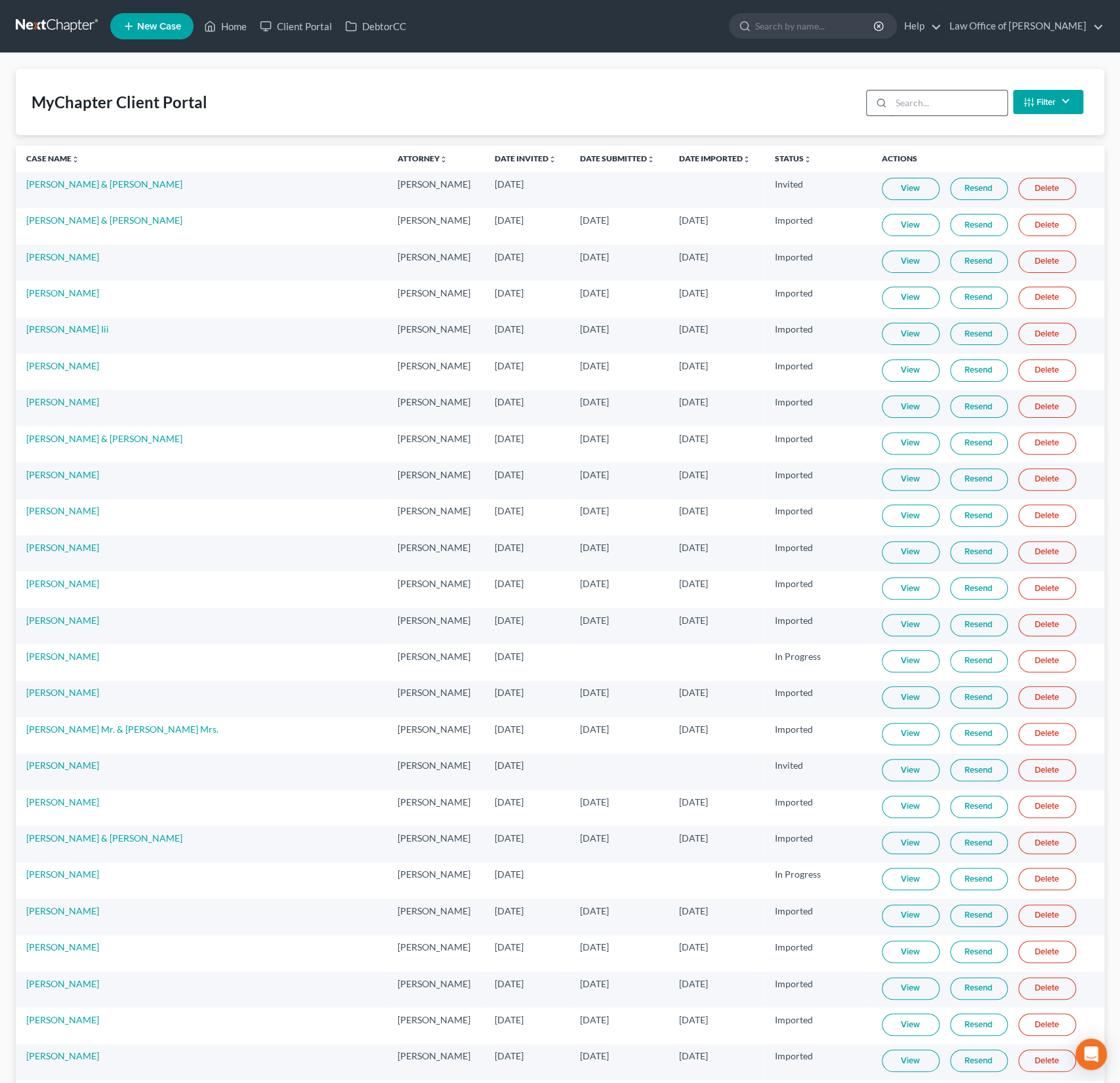
click at [929, 99] on input "search" at bounding box center [949, 103] width 116 height 25
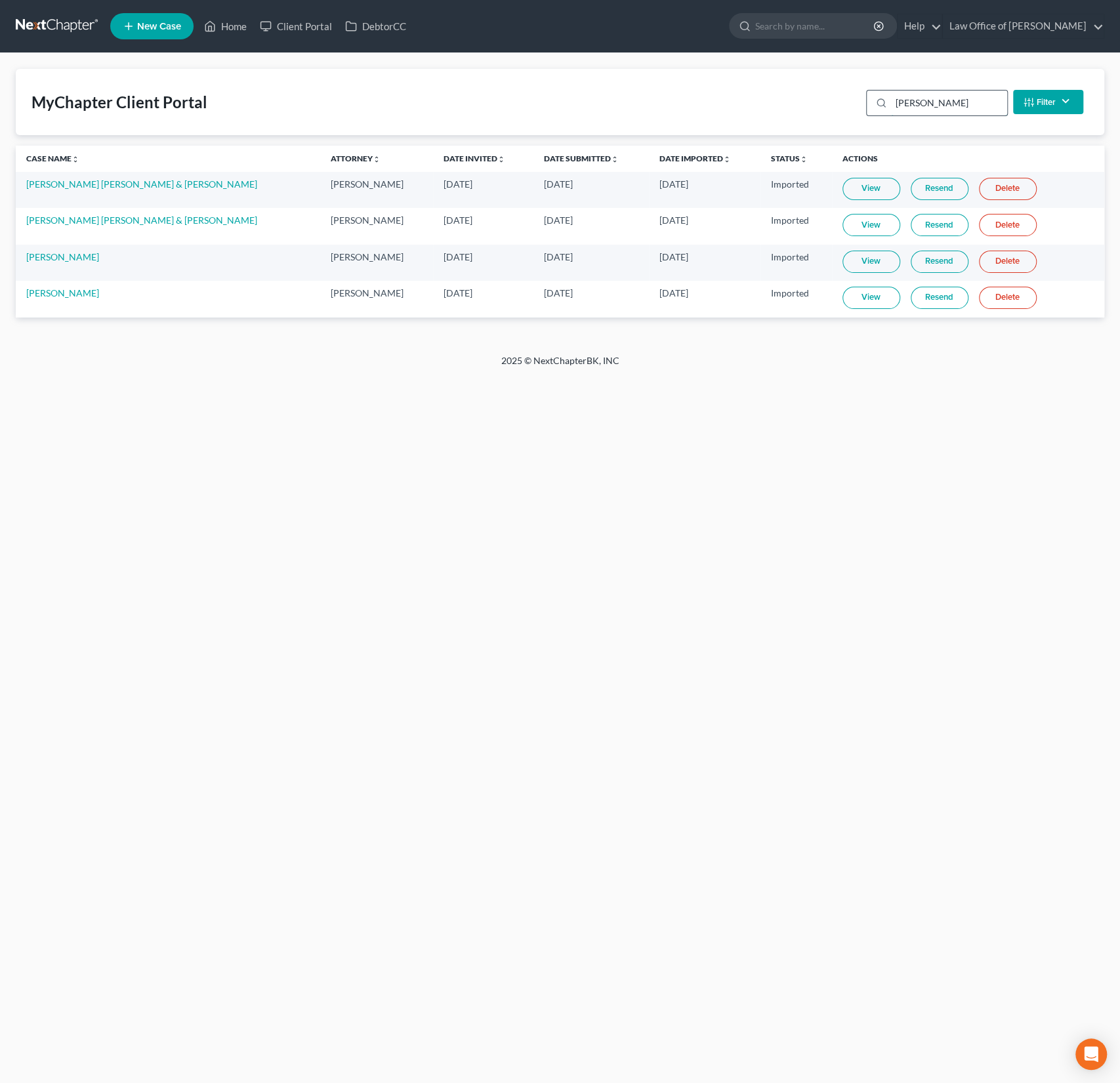
type input "estrada"
click at [858, 292] on link "View" at bounding box center [871, 298] width 58 height 23
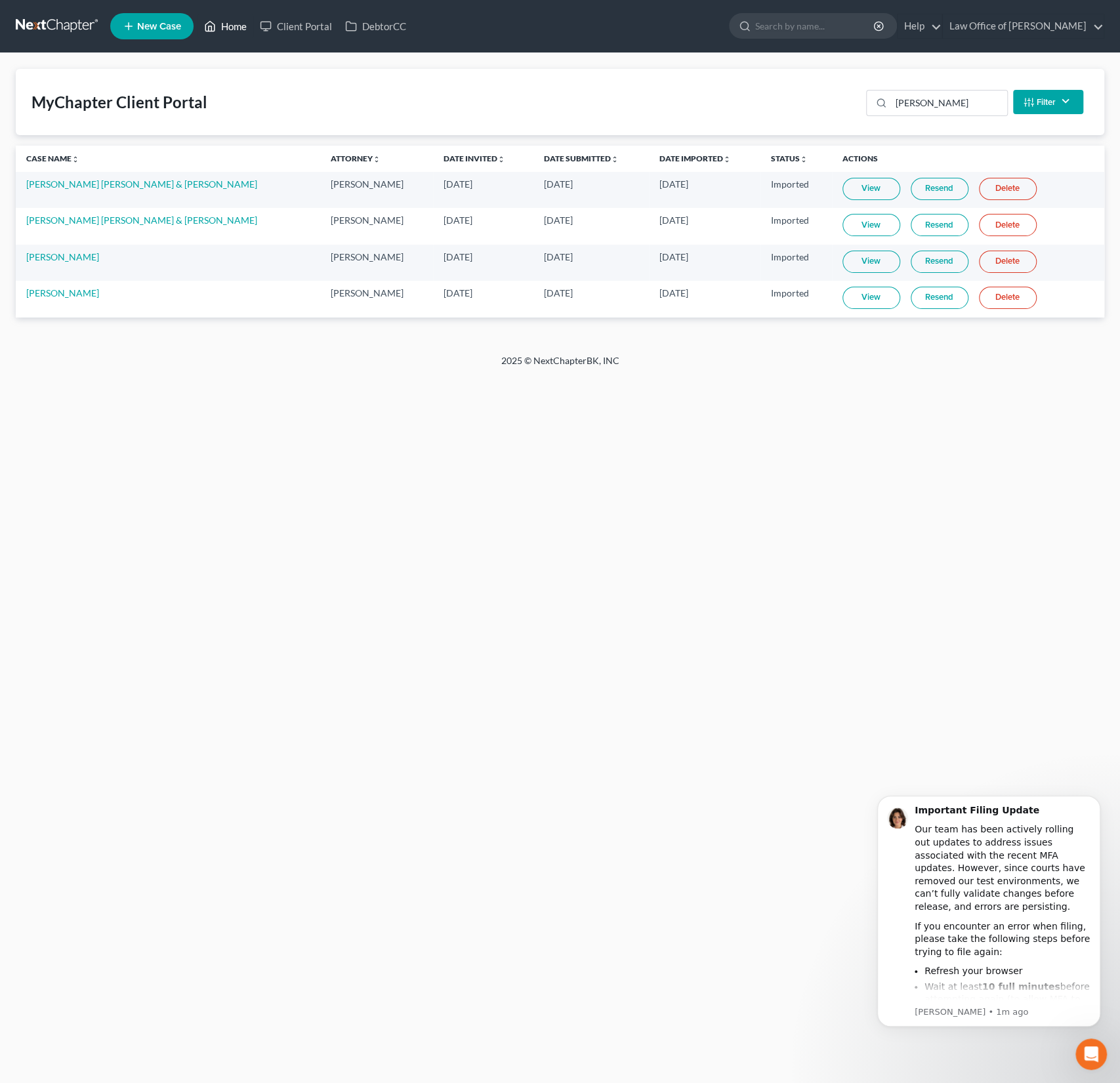
click at [231, 31] on link "Home" at bounding box center [225, 27] width 56 height 24
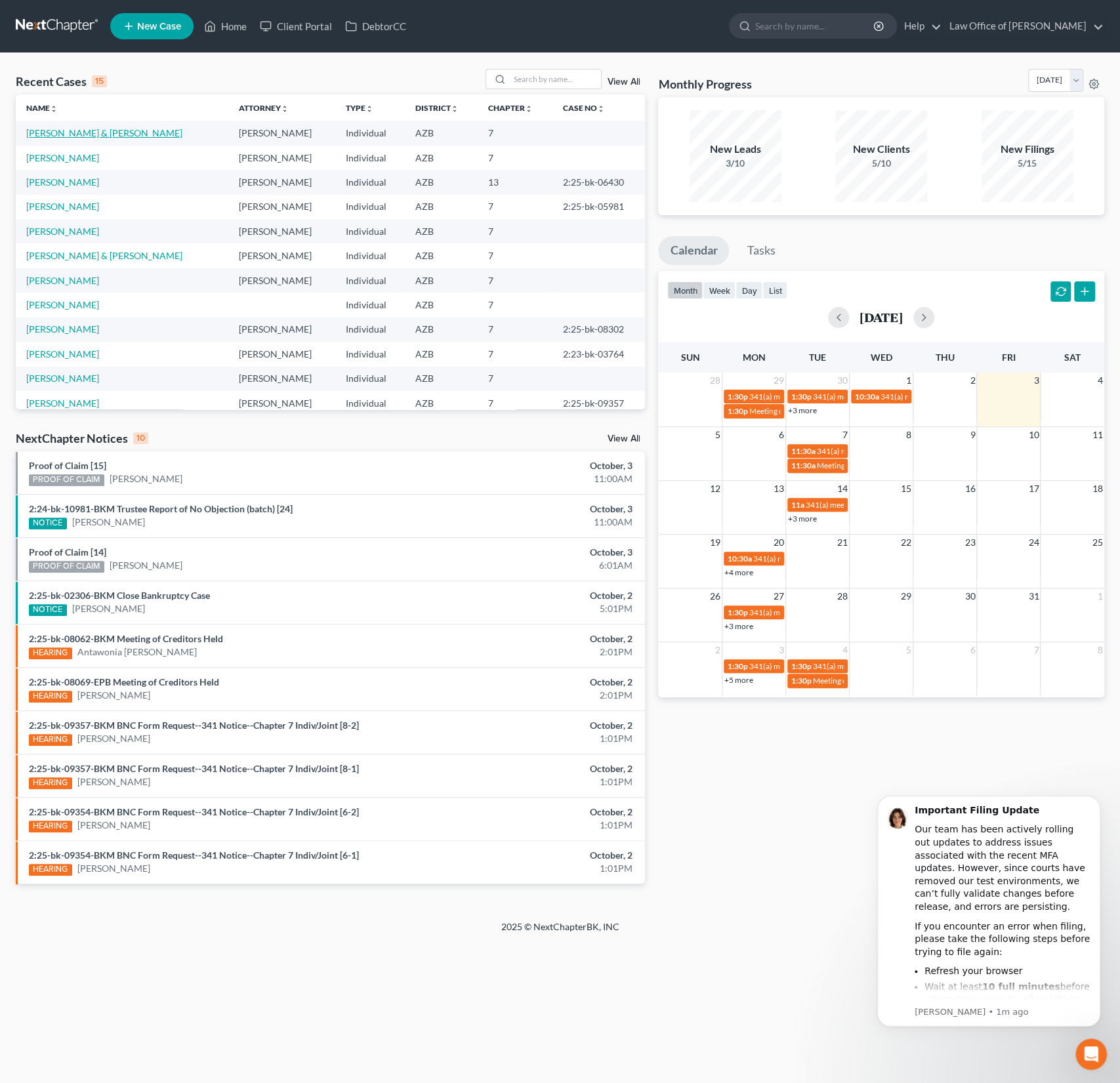
click at [96, 137] on link "[PERSON_NAME] & [PERSON_NAME]" at bounding box center [104, 133] width 156 height 11
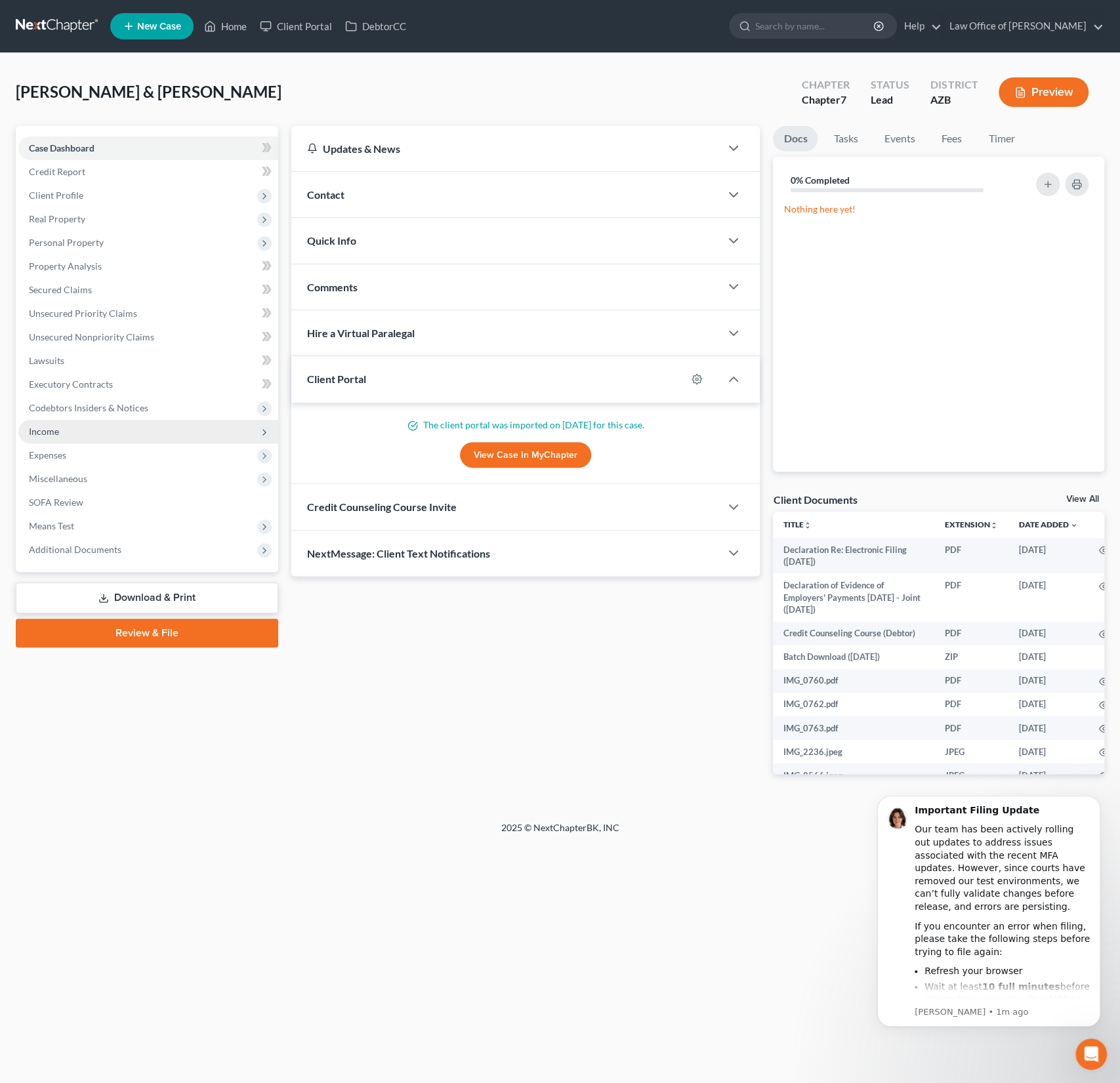
click at [74, 426] on span "Income" at bounding box center [148, 432] width 260 height 24
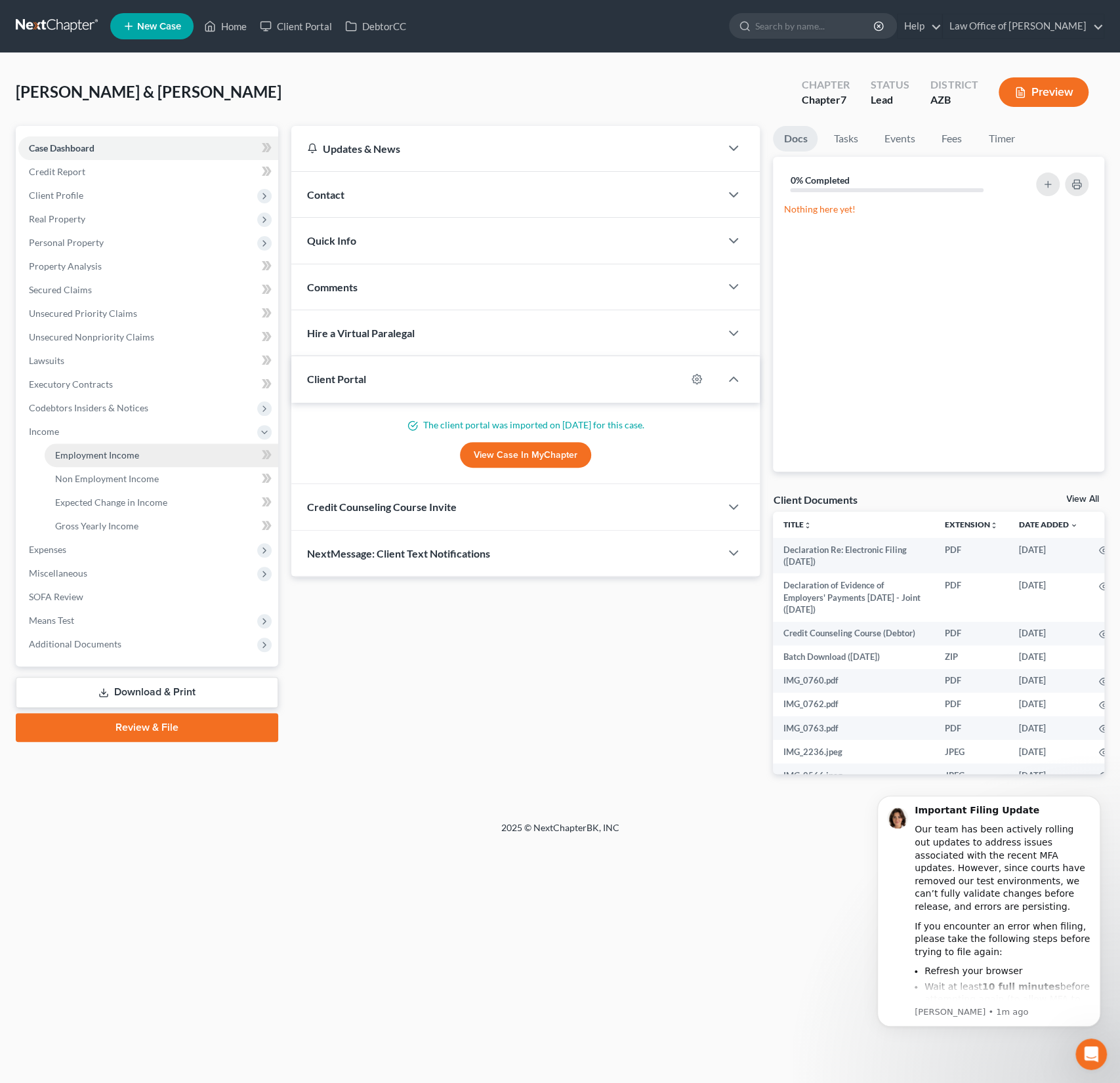
click at [92, 450] on span "Employment Income" at bounding box center [97, 454] width 84 height 11
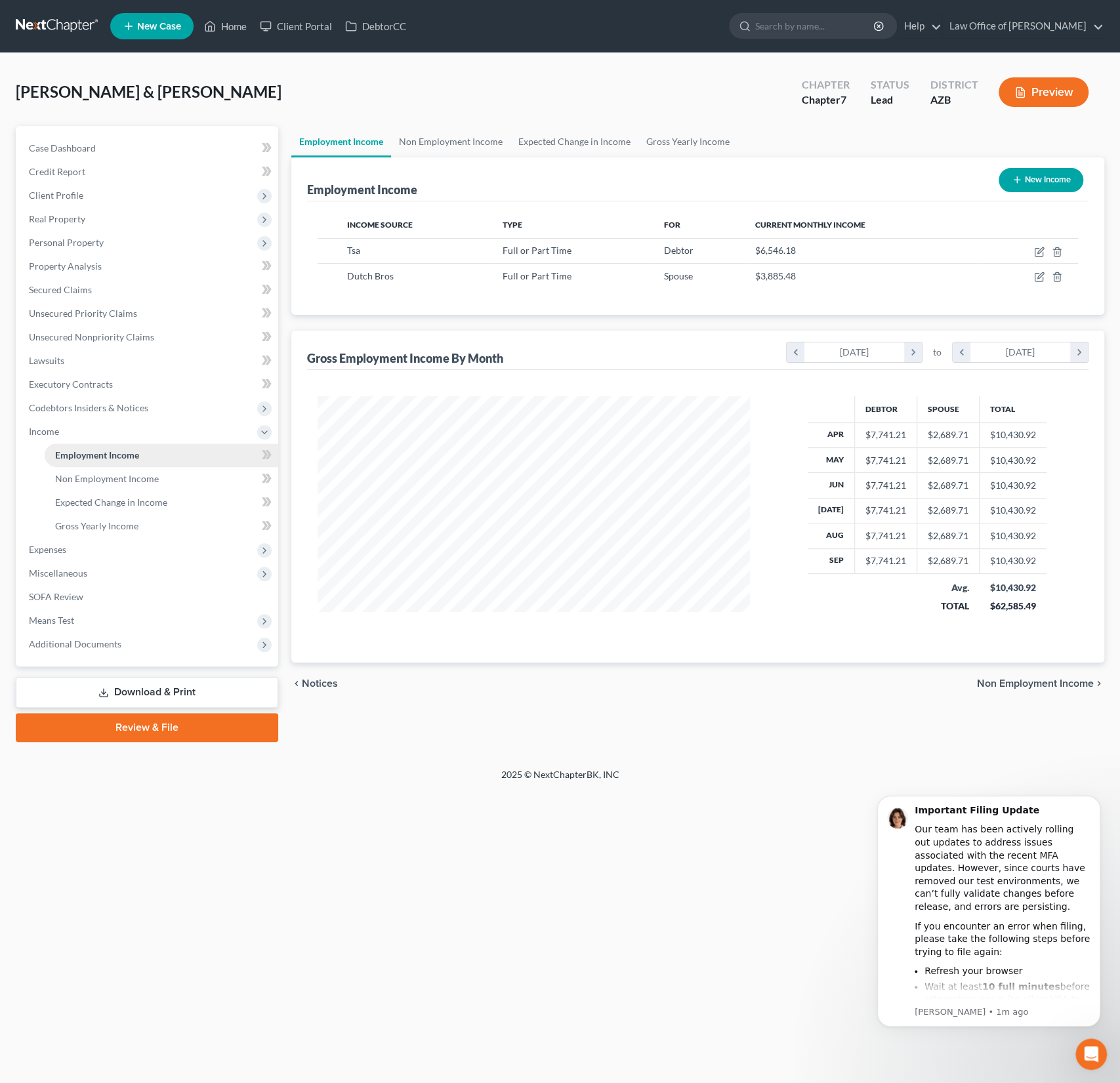
scroll to position [233, 459]
click at [1041, 274] on icon "button" at bounding box center [1040, 277] width 11 height 11
select select "0"
select select "3"
select select "1"
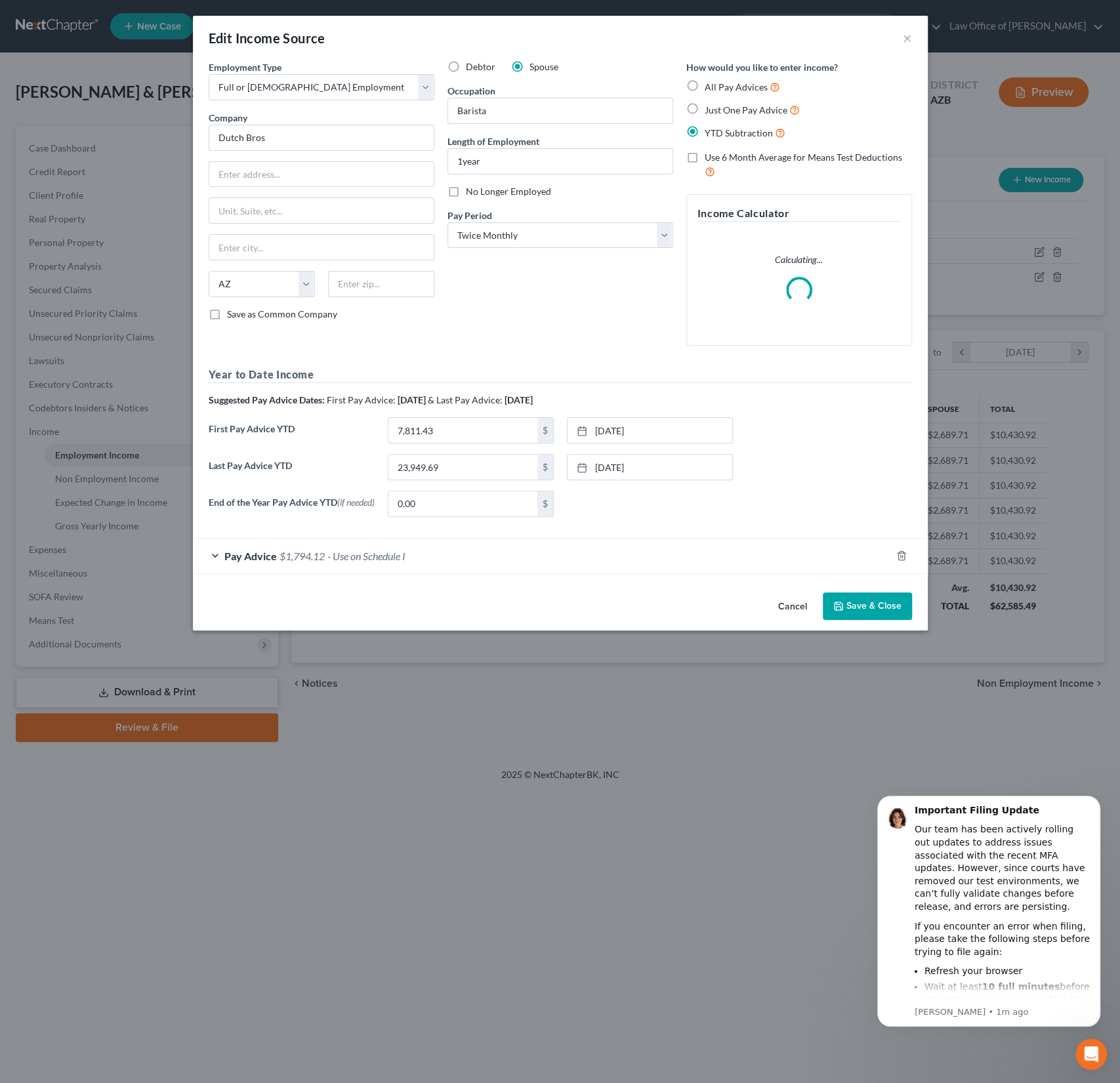
click at [466, 193] on label "No Longer Employed" at bounding box center [508, 191] width 85 height 13
click at [471, 193] on input "No Longer Employed" at bounding box center [475, 189] width 9 height 9
checkbox input "true"
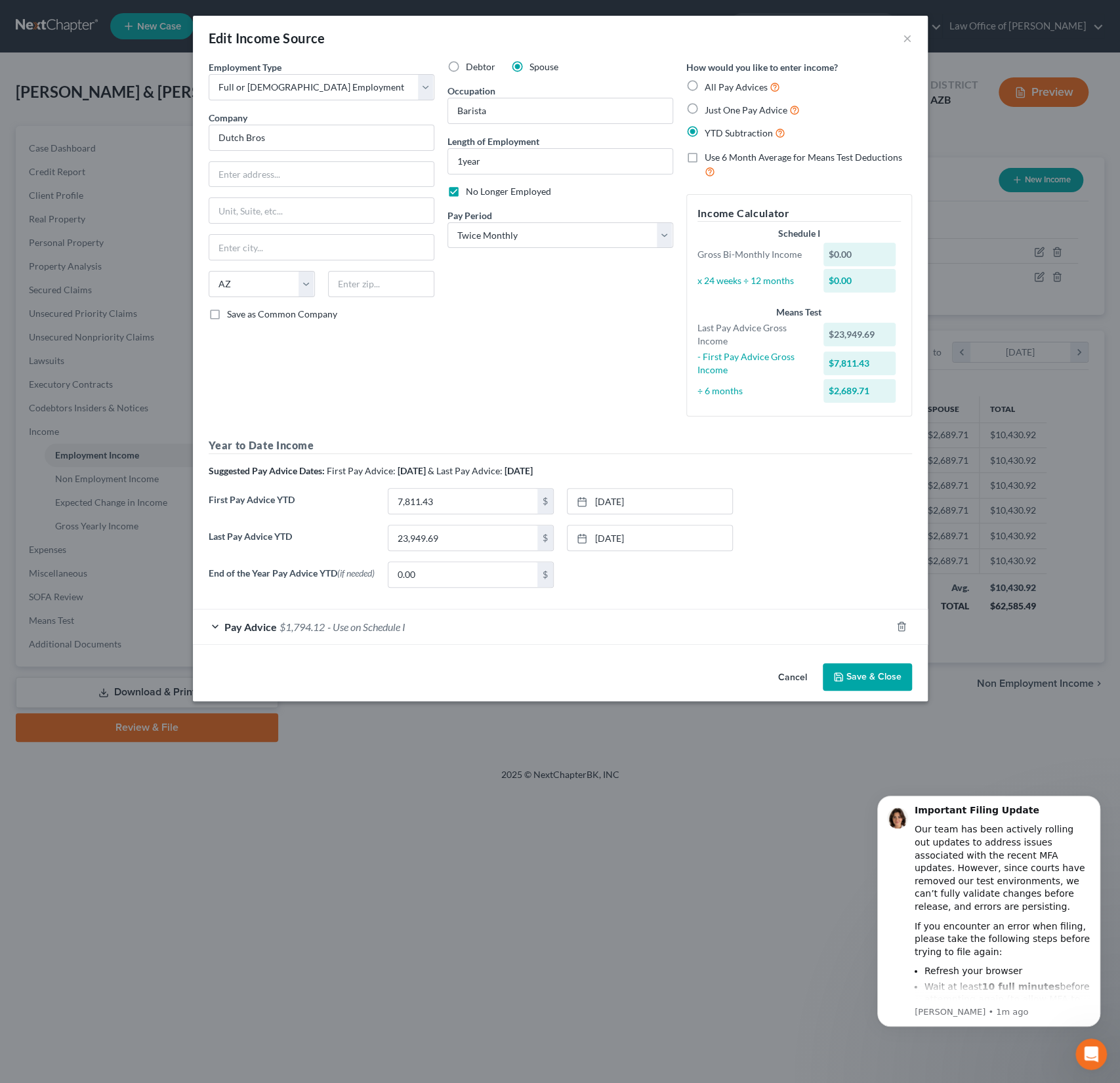
click at [872, 681] on button "Save & Close" at bounding box center [867, 676] width 89 height 27
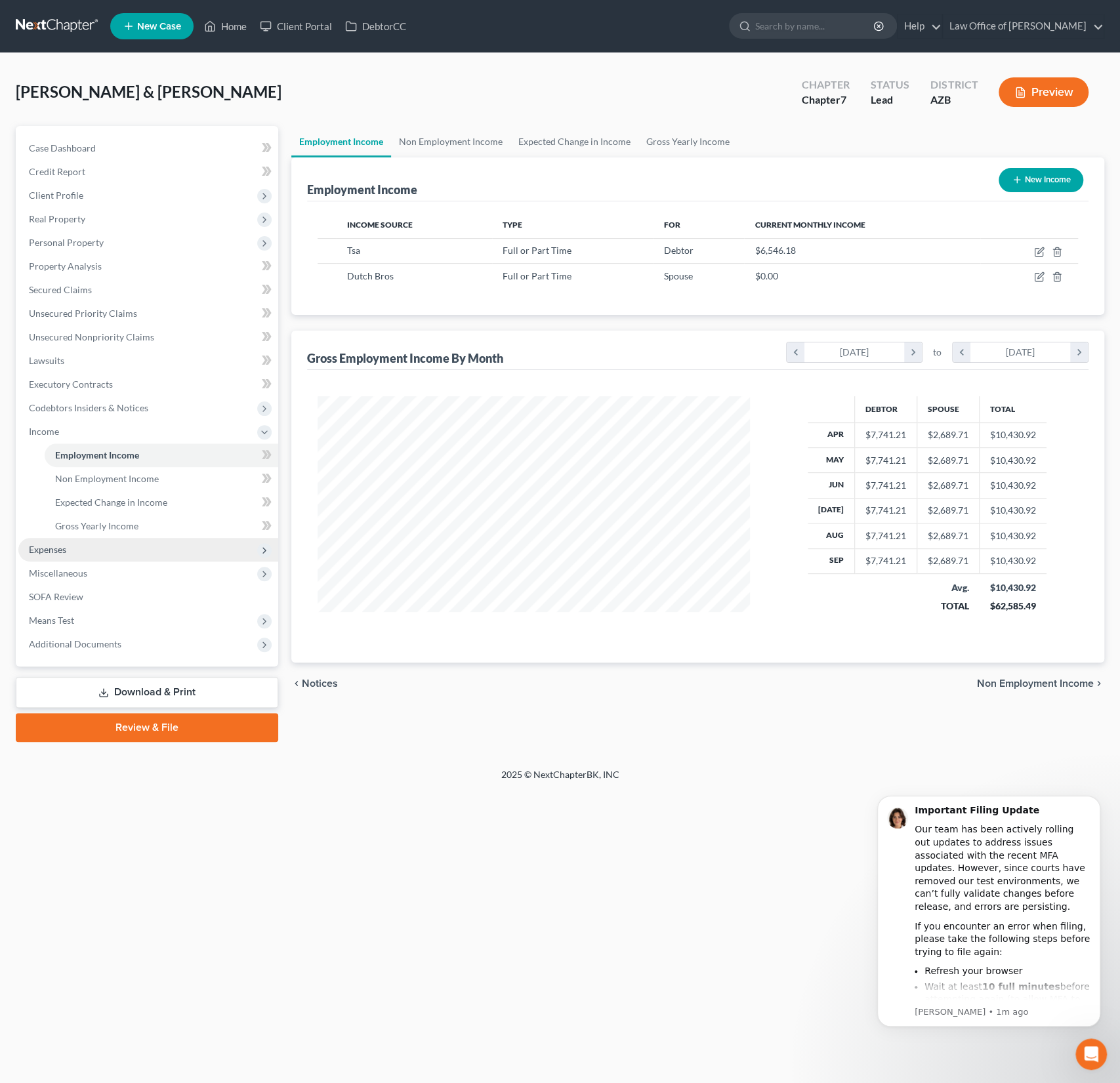
click at [71, 545] on span "Expenses" at bounding box center [148, 550] width 260 height 24
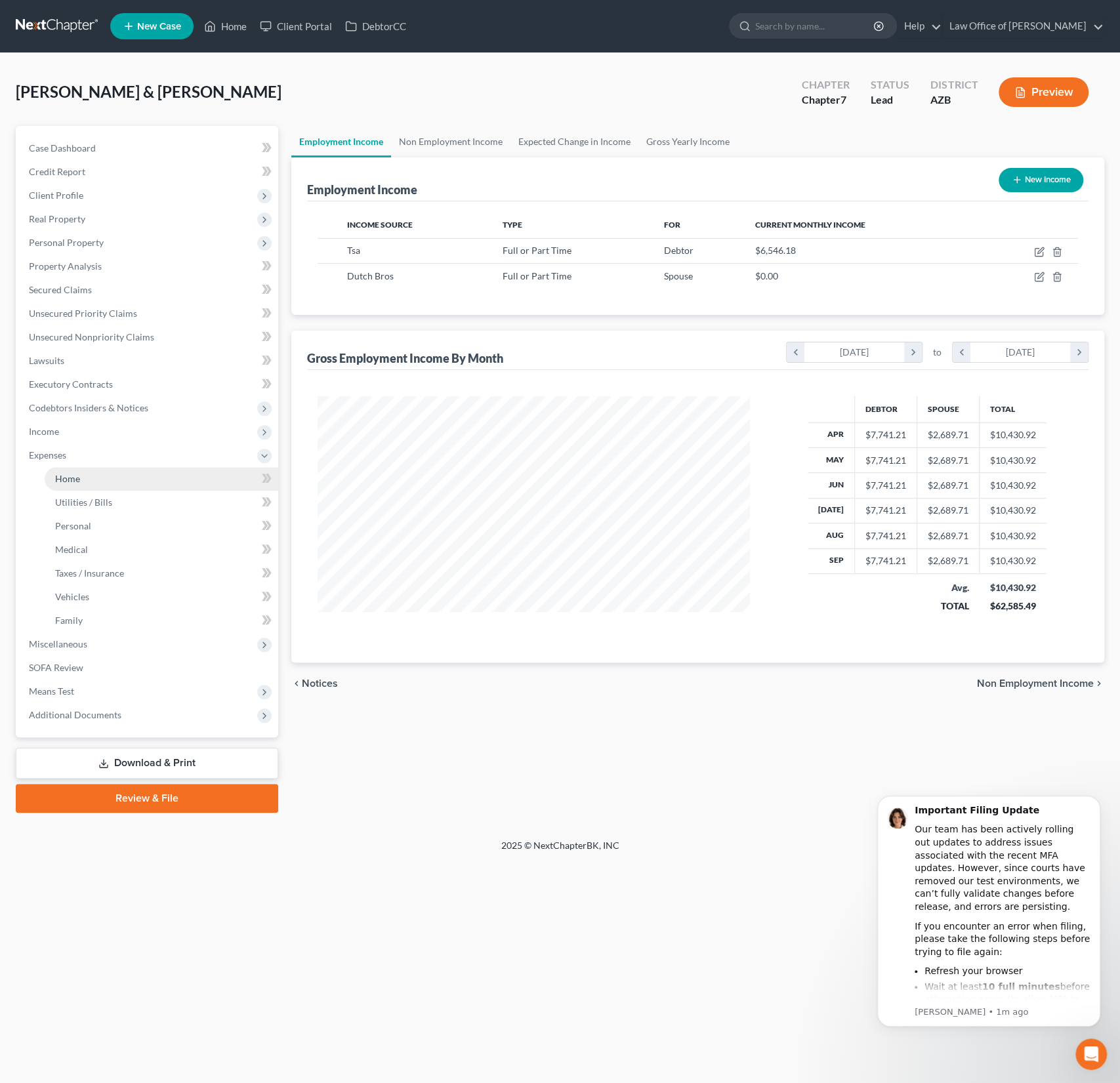
click at [69, 476] on span "Home" at bounding box center [68, 478] width 25 height 11
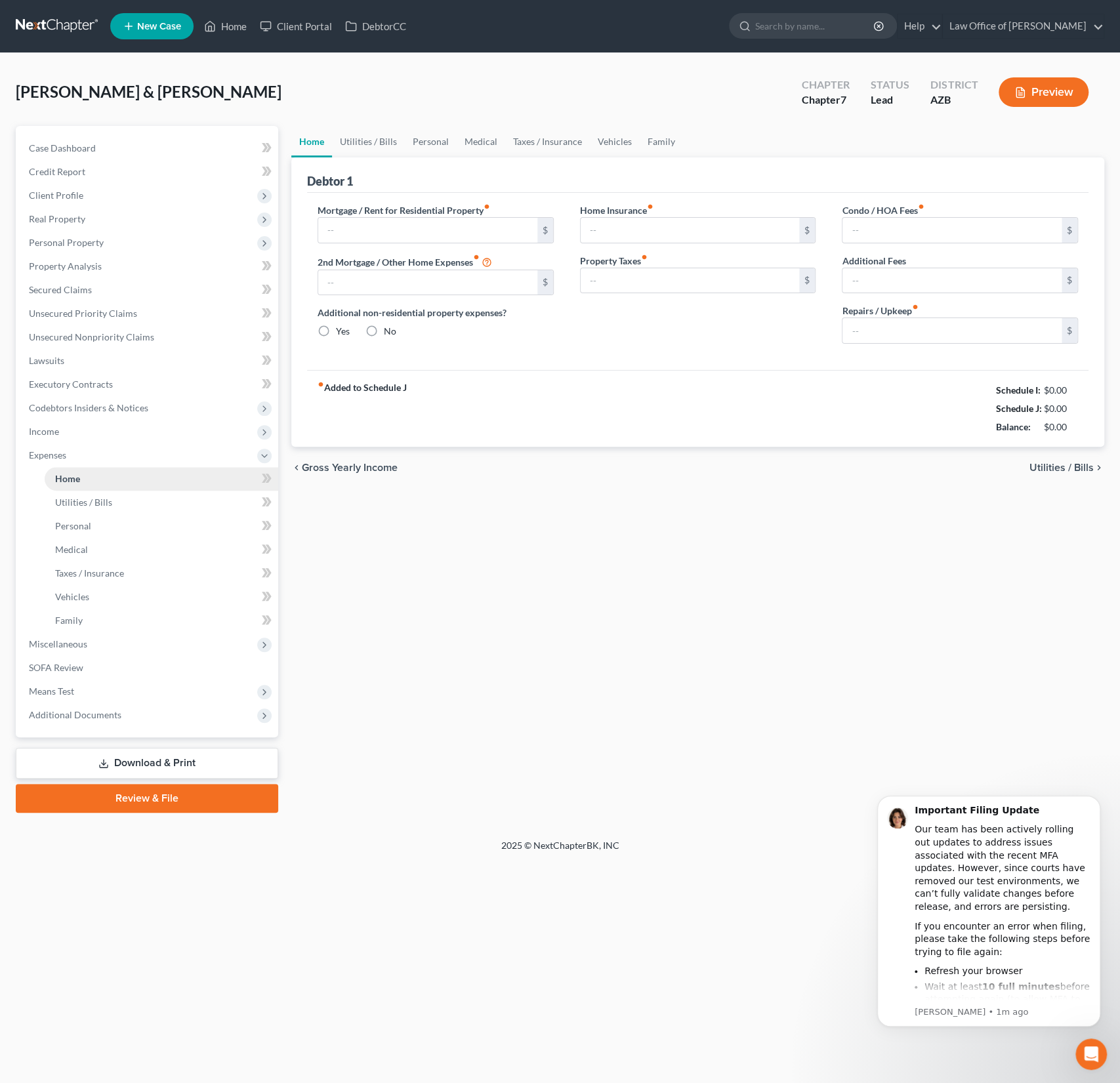
type input "2,134.95"
type input "0.00"
radio input "true"
type input "17.00"
type input "0.00"
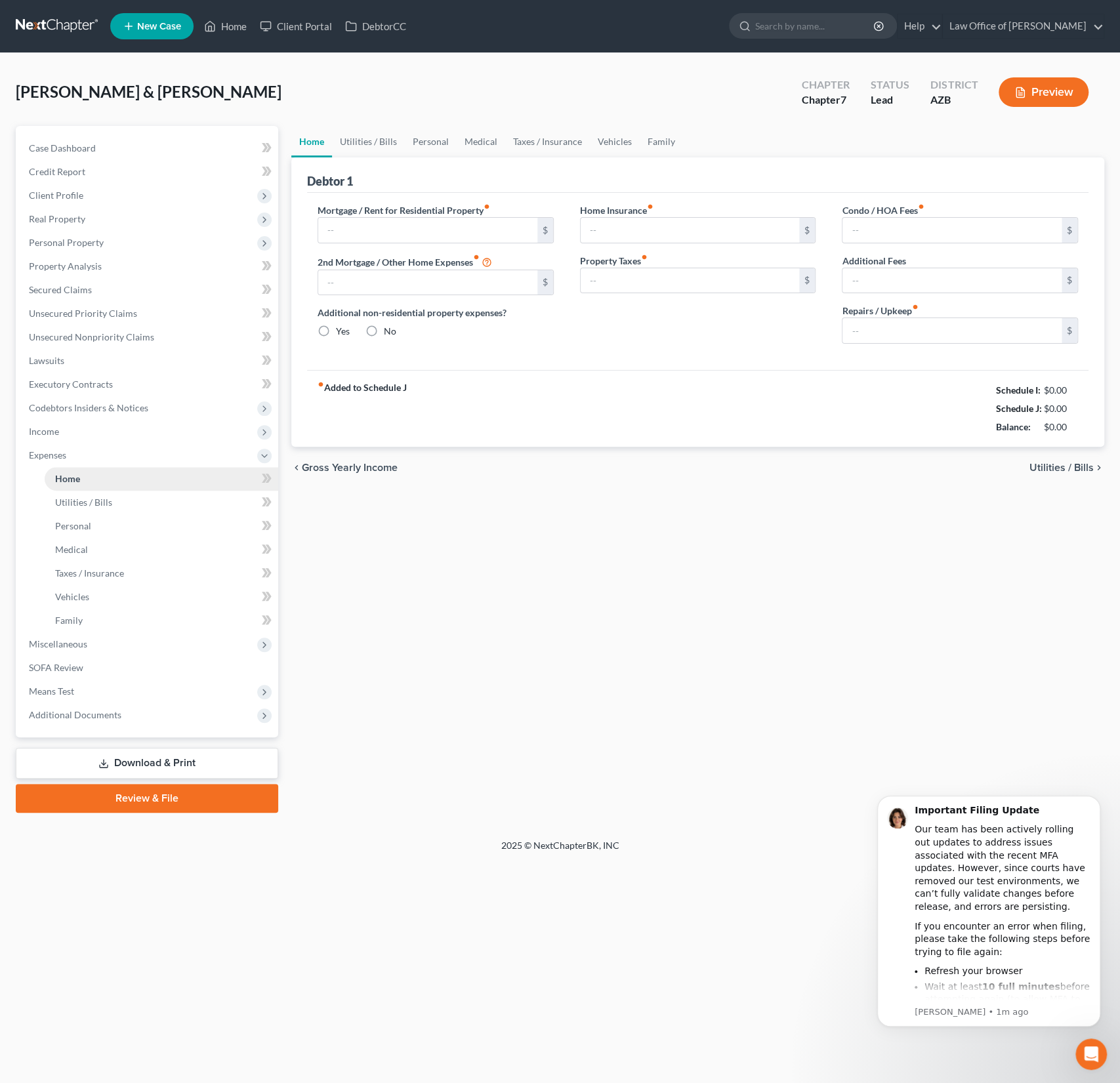
type input "0.00"
type input "275.00"
click at [359, 147] on link "Utilities / Bills" at bounding box center [369, 142] width 73 height 31
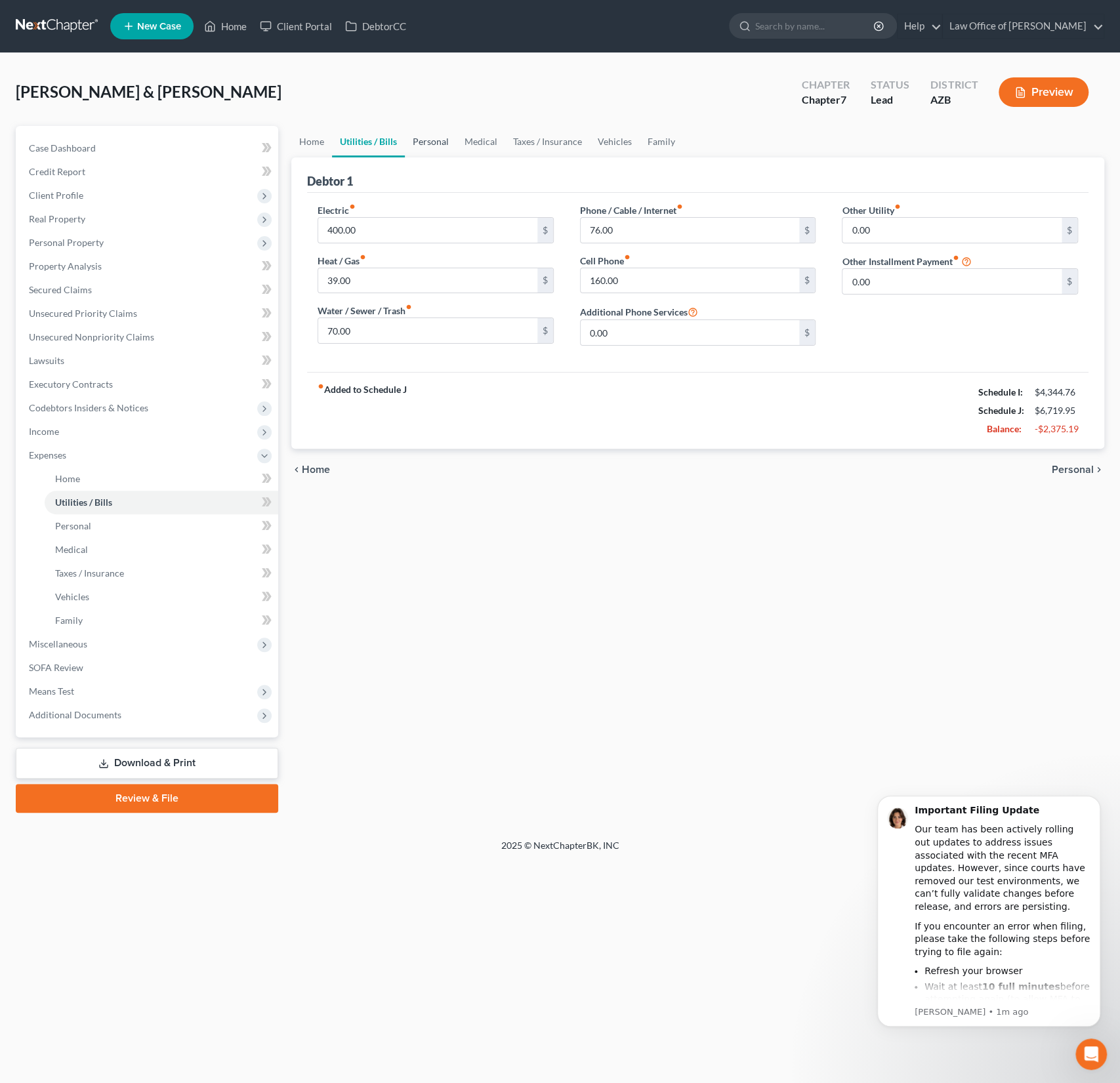
click at [421, 148] on link "Personal" at bounding box center [431, 142] width 52 height 31
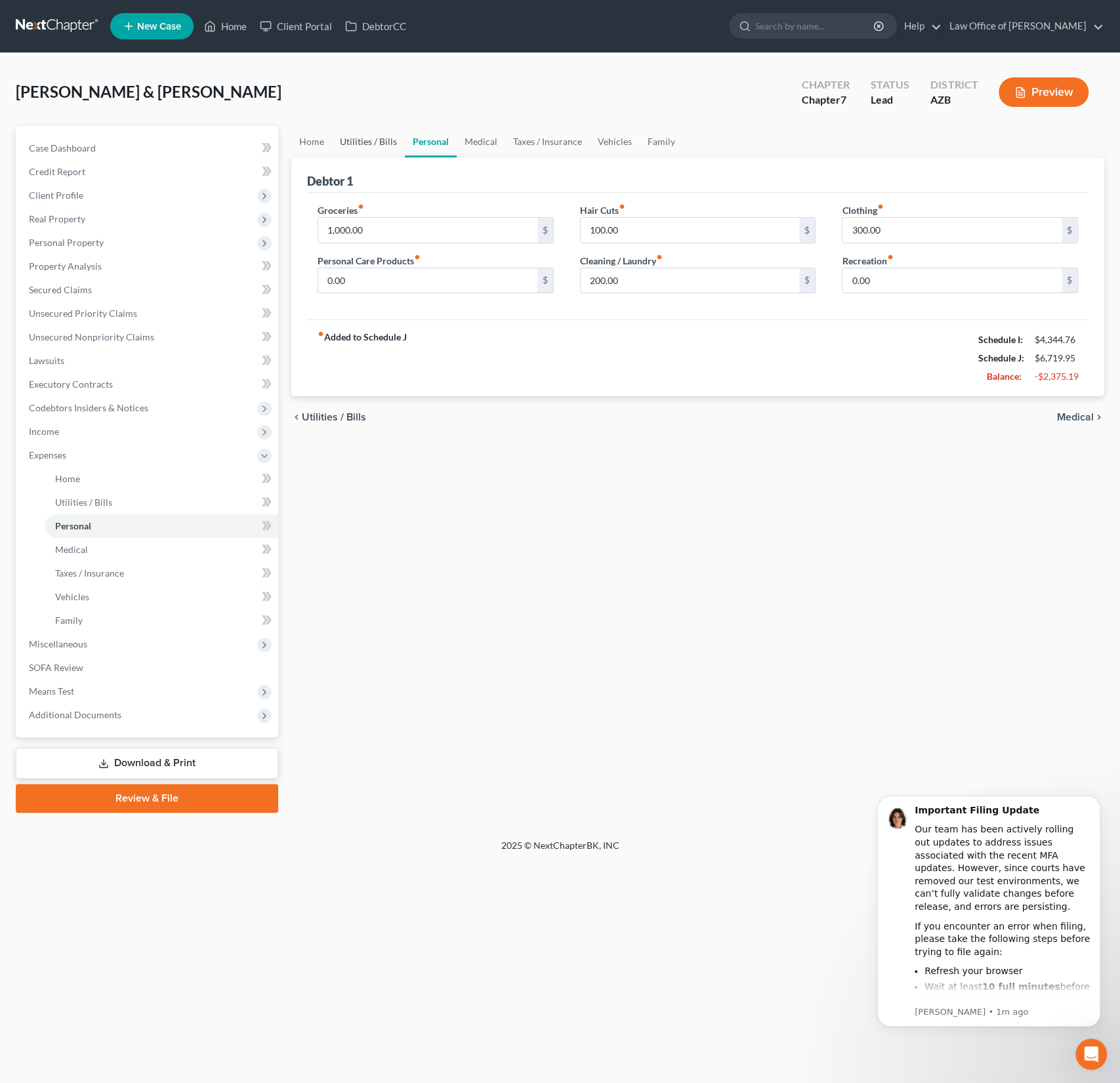
click at [384, 146] on link "Utilities / Bills" at bounding box center [369, 142] width 73 height 31
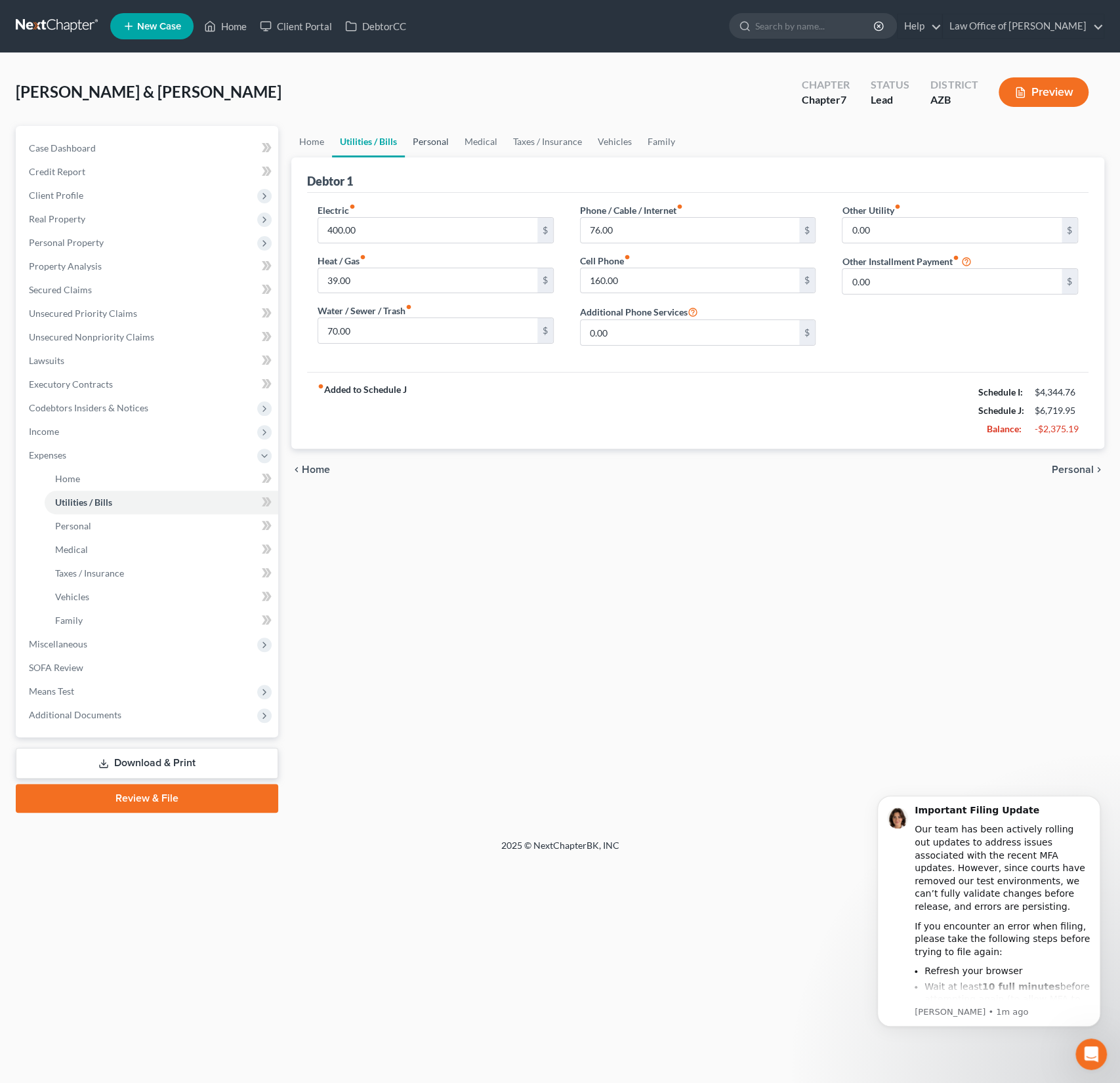
click at [447, 143] on link "Personal" at bounding box center [431, 142] width 52 height 31
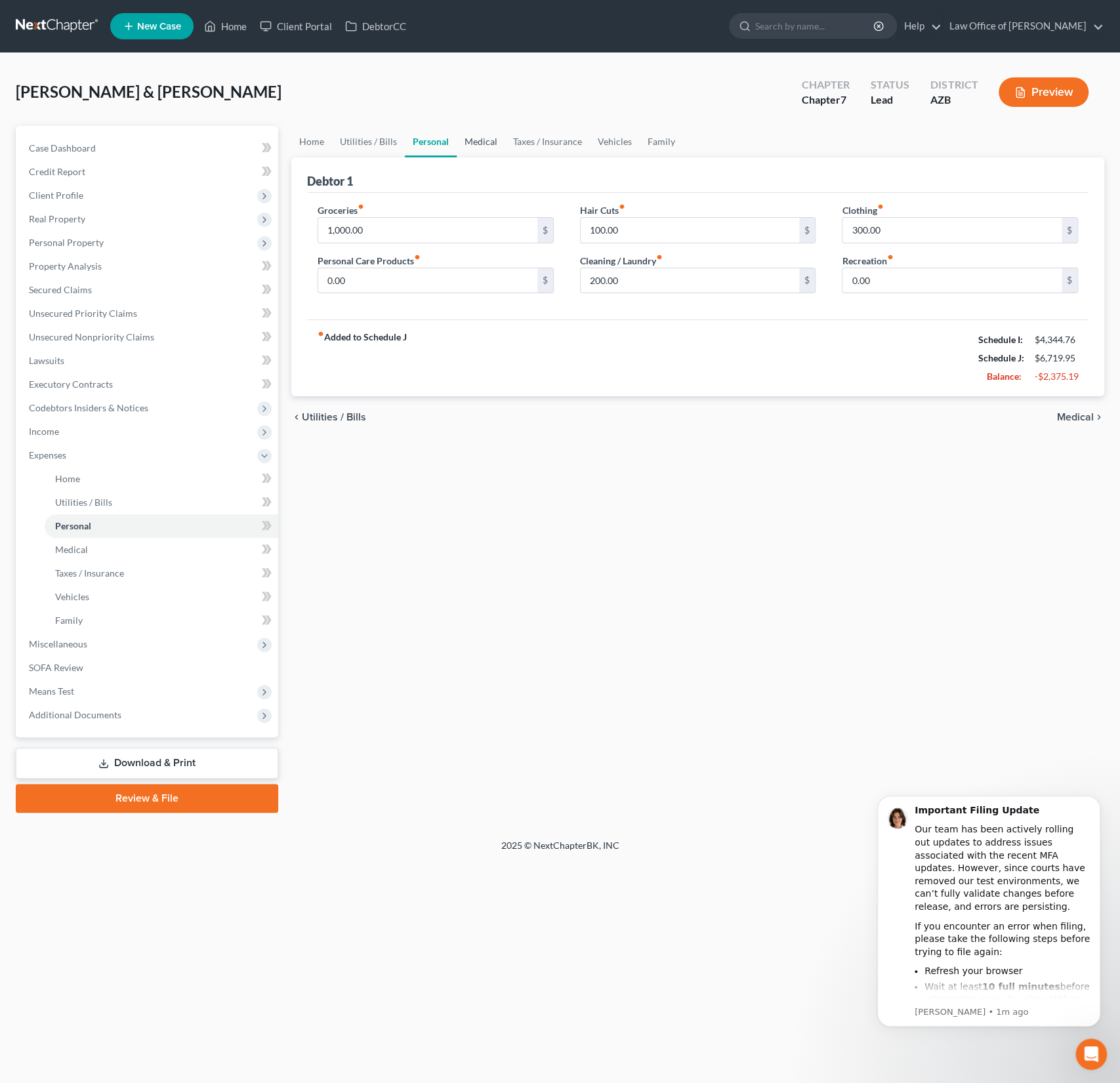
click at [481, 146] on link "Medical" at bounding box center [481, 142] width 49 height 31
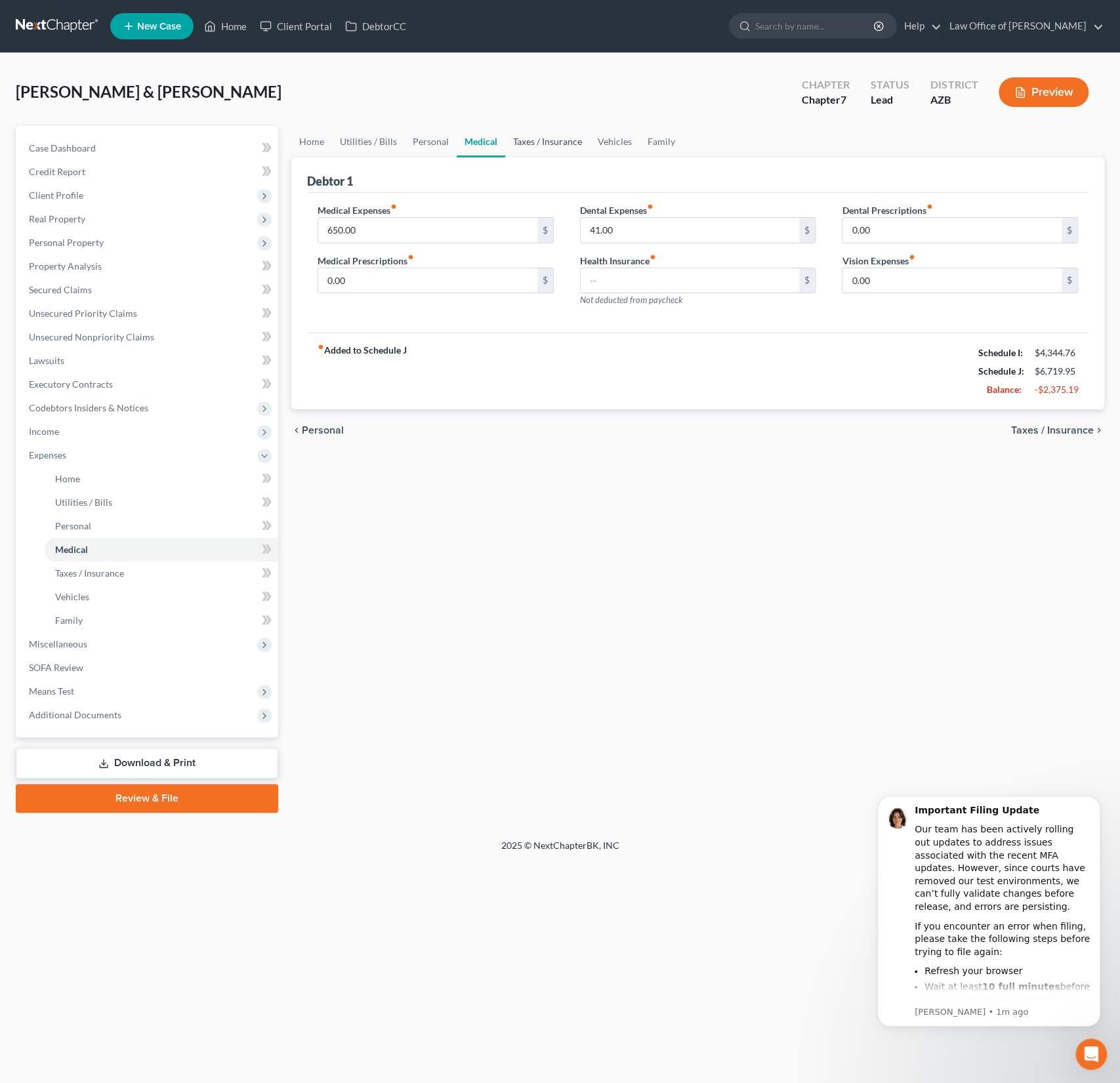
click at [515, 146] on link "Taxes / Insurance" at bounding box center [547, 142] width 84 height 31
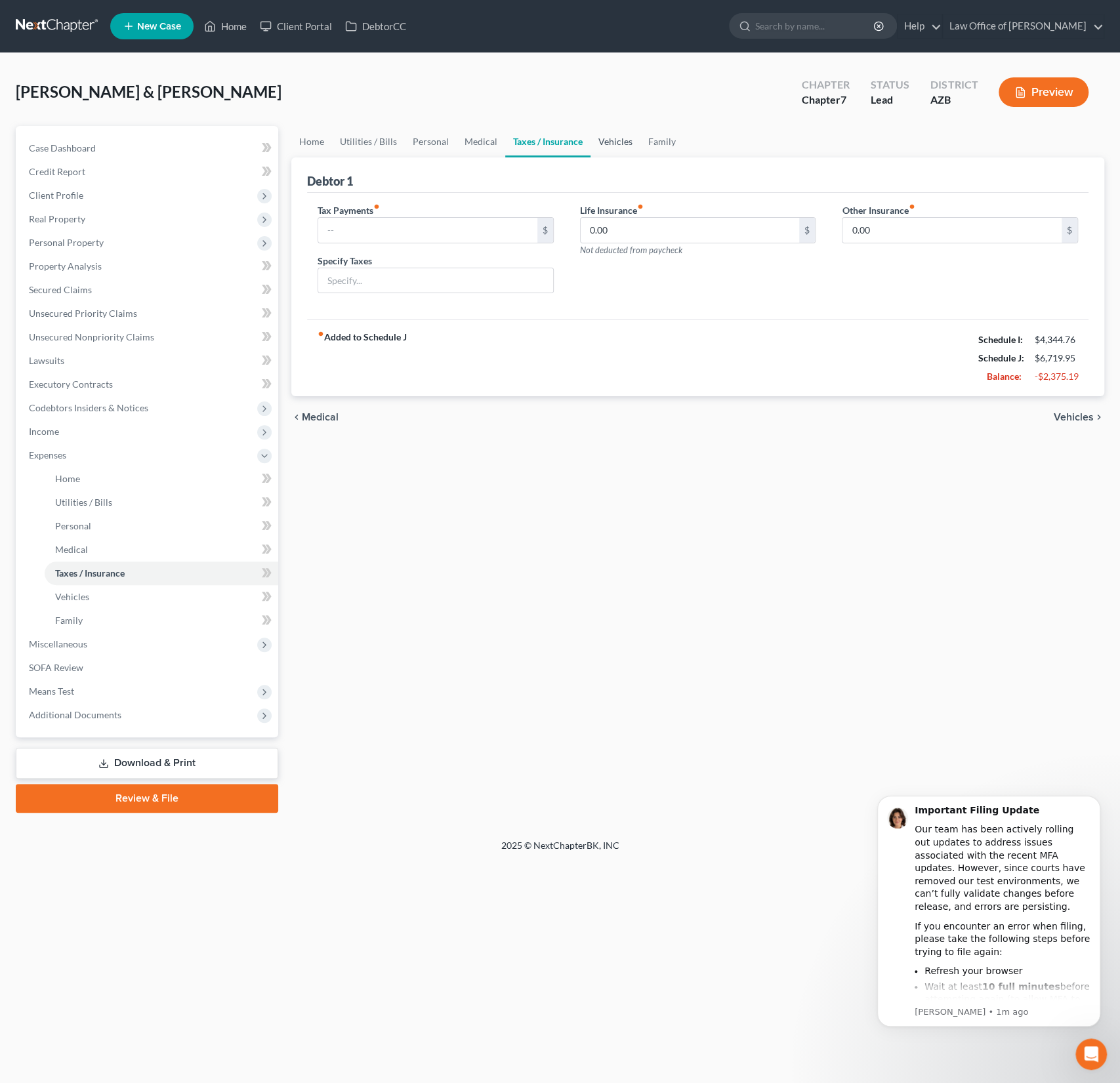
click at [617, 153] on link "Vehicles" at bounding box center [615, 142] width 50 height 31
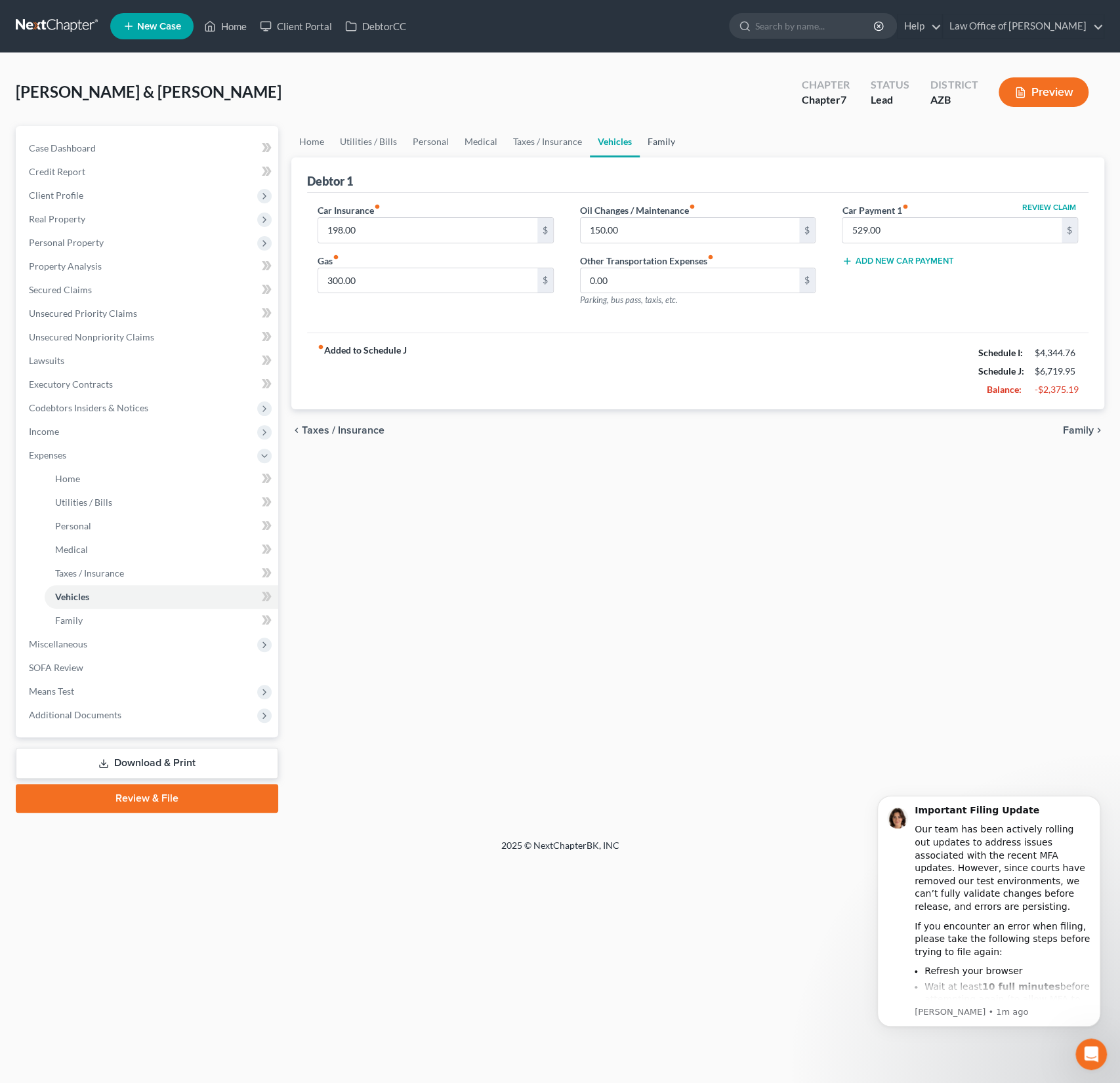
click at [675, 146] on link "Family" at bounding box center [661, 142] width 43 height 31
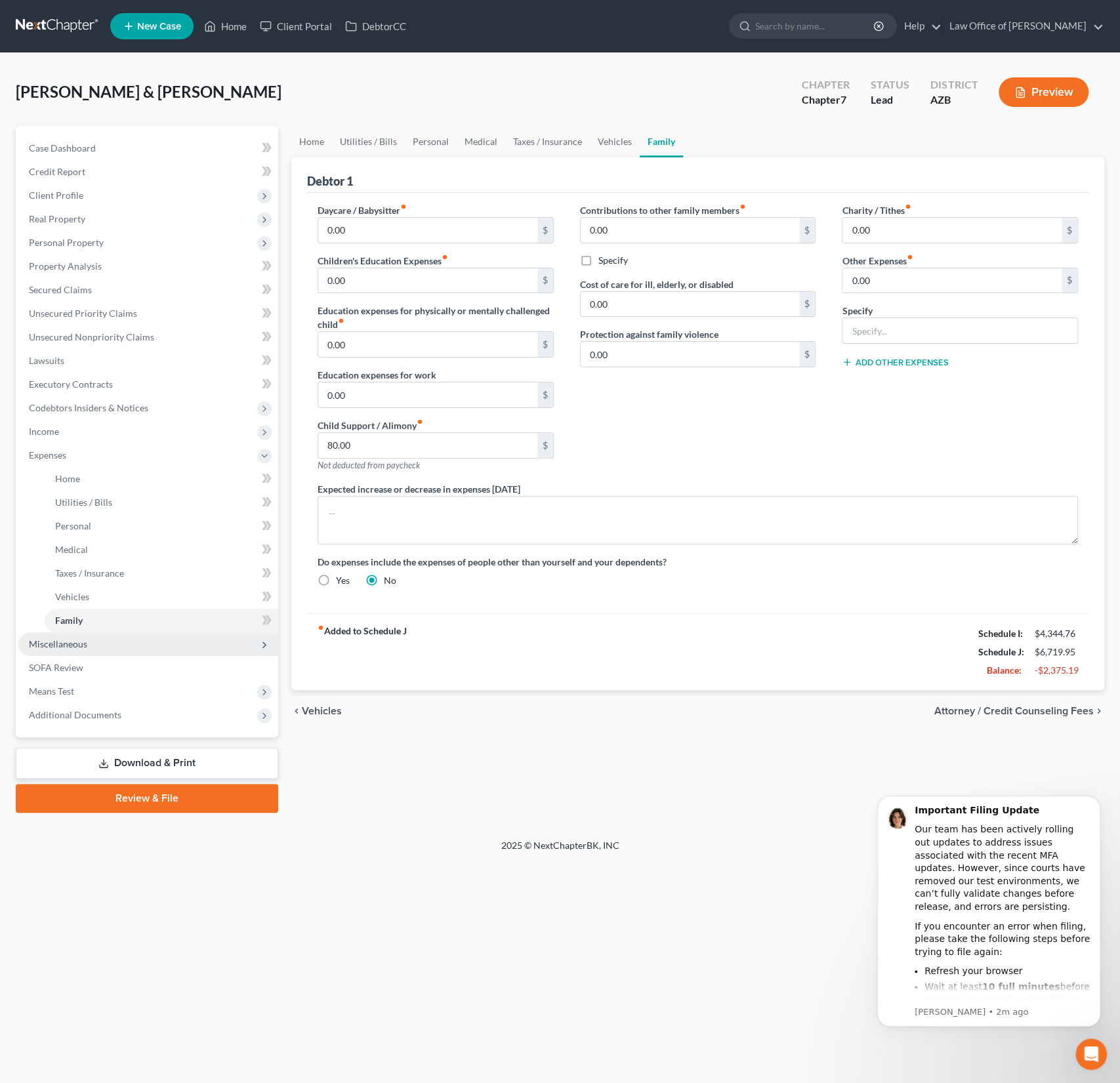
click at [73, 639] on span "Miscellaneous" at bounding box center [58, 644] width 58 height 11
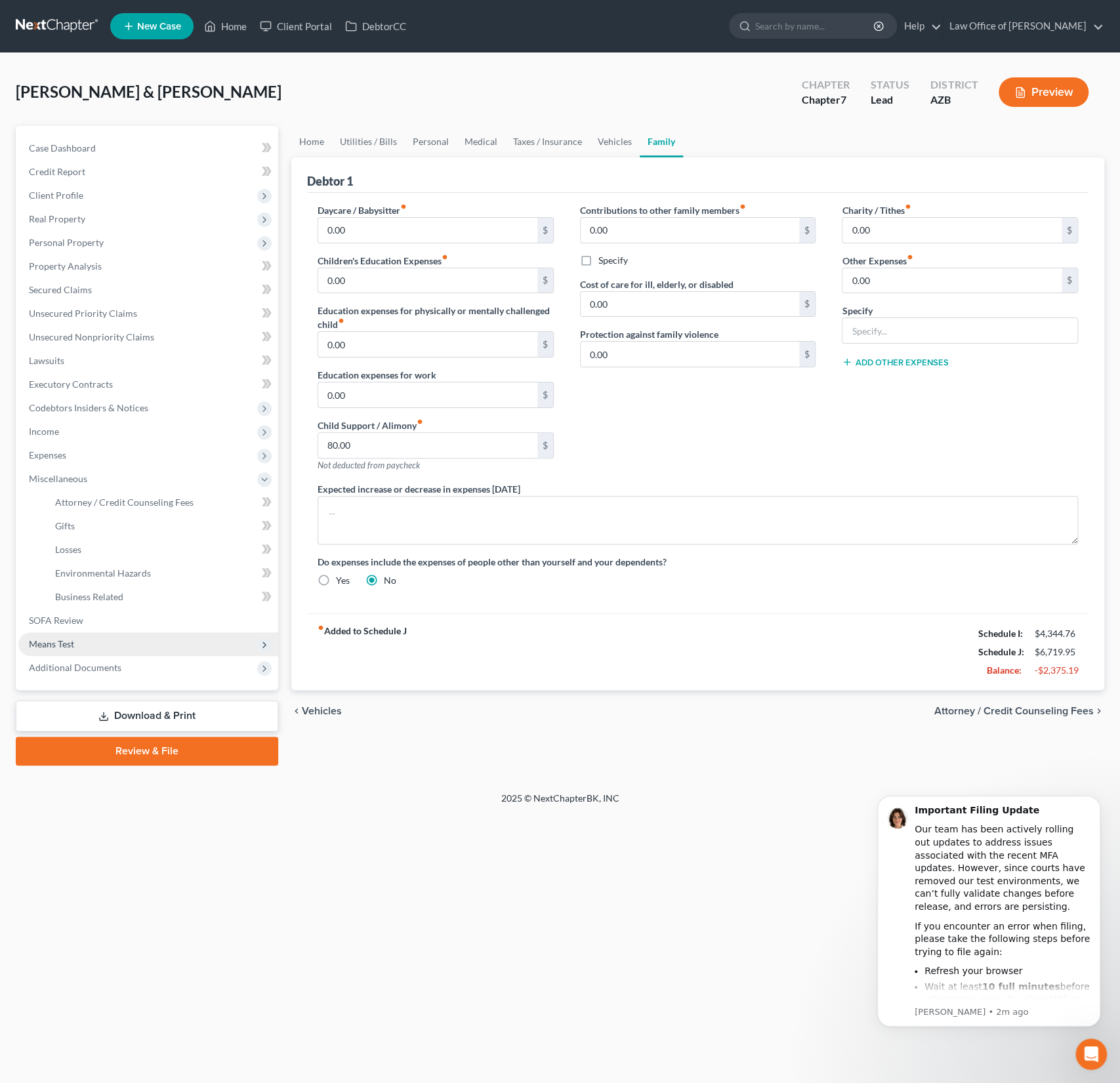
click at [61, 643] on span "Means Test" at bounding box center [51, 644] width 45 height 11
click at [100, 545] on span "Exemption from Presumption" at bounding box center [116, 549] width 122 height 11
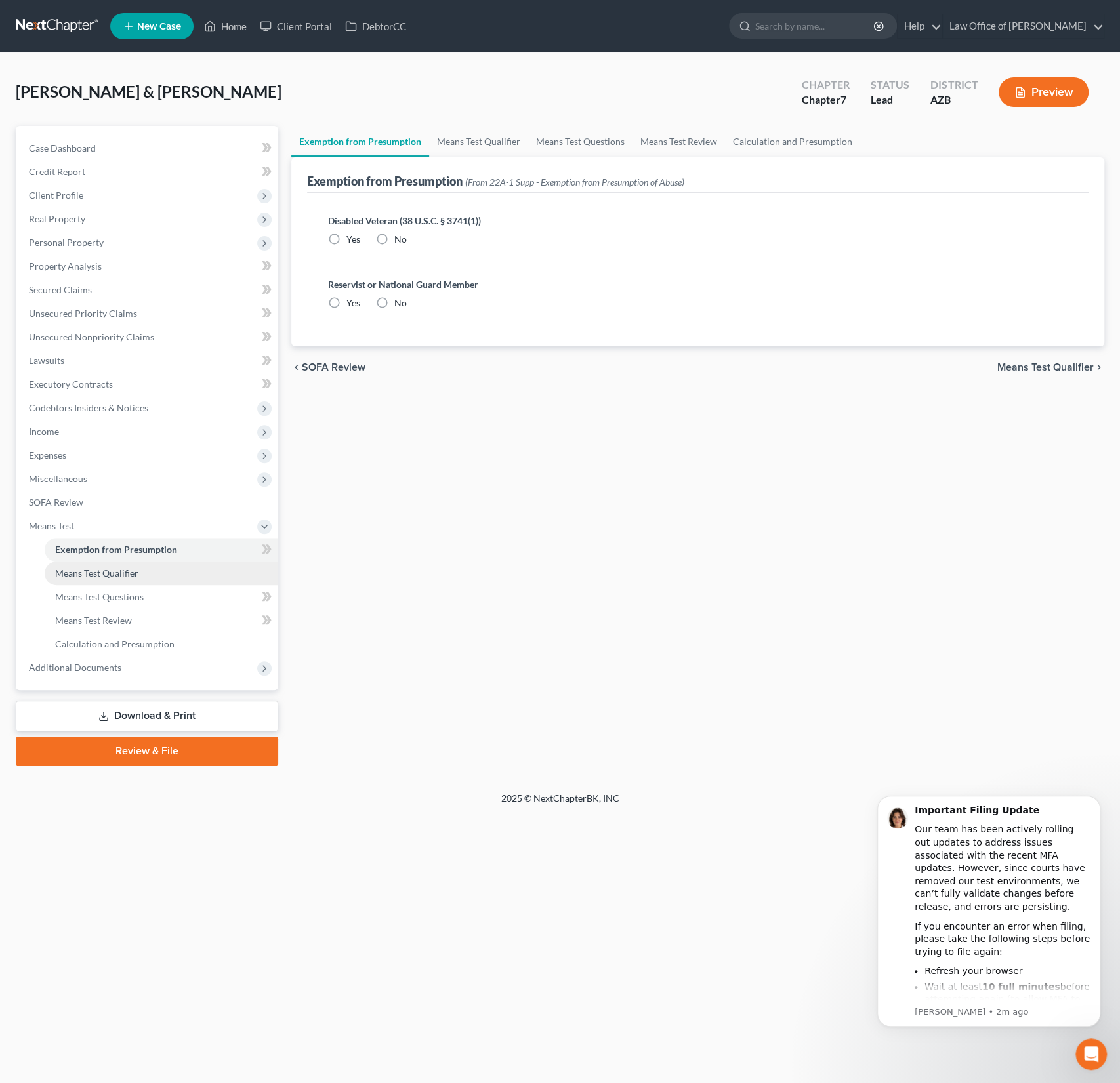
click at [102, 568] on span "Means Test Qualifier" at bounding box center [96, 573] width 83 height 11
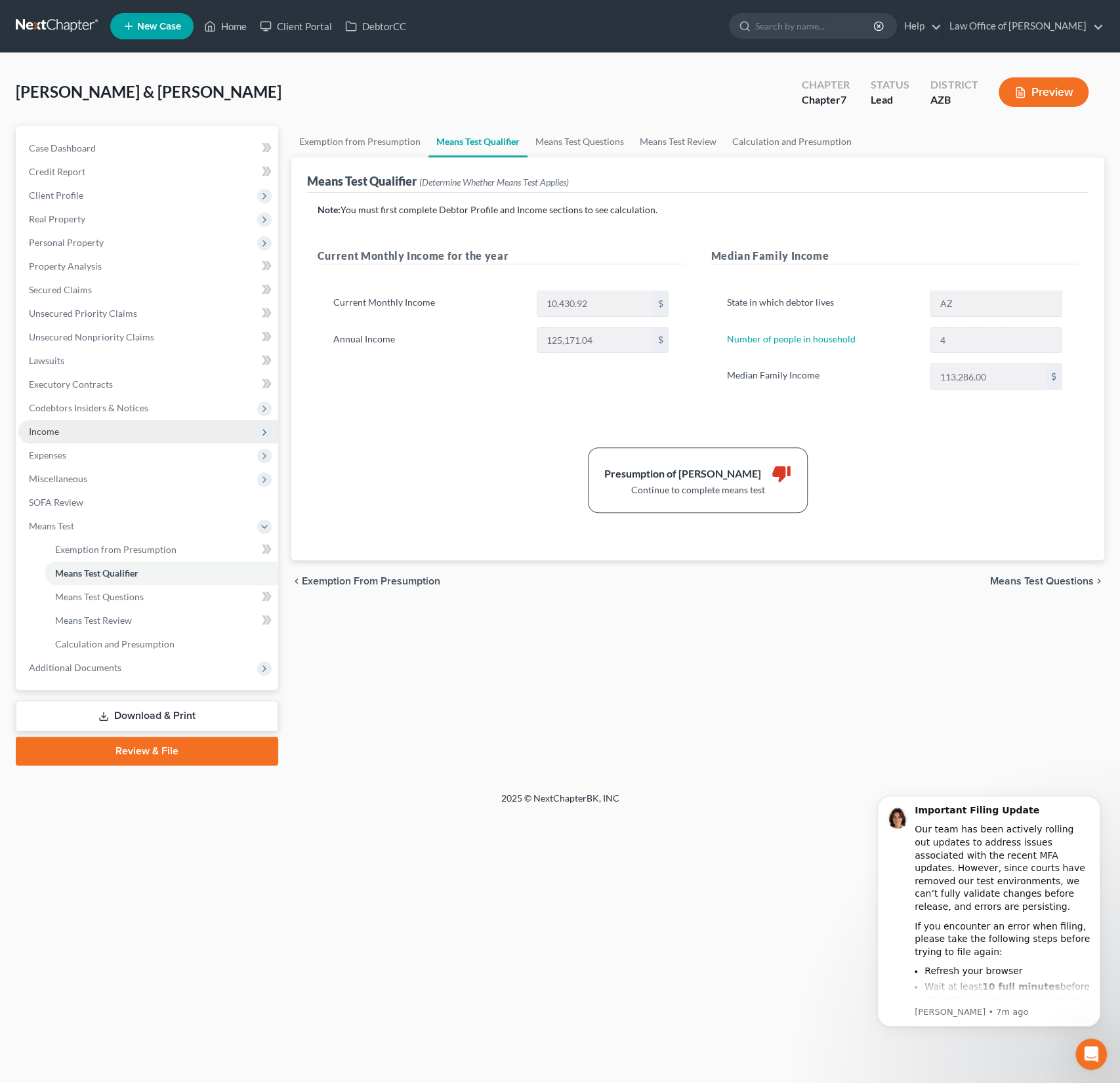
click at [50, 433] on span "Income" at bounding box center [43, 431] width 30 height 11
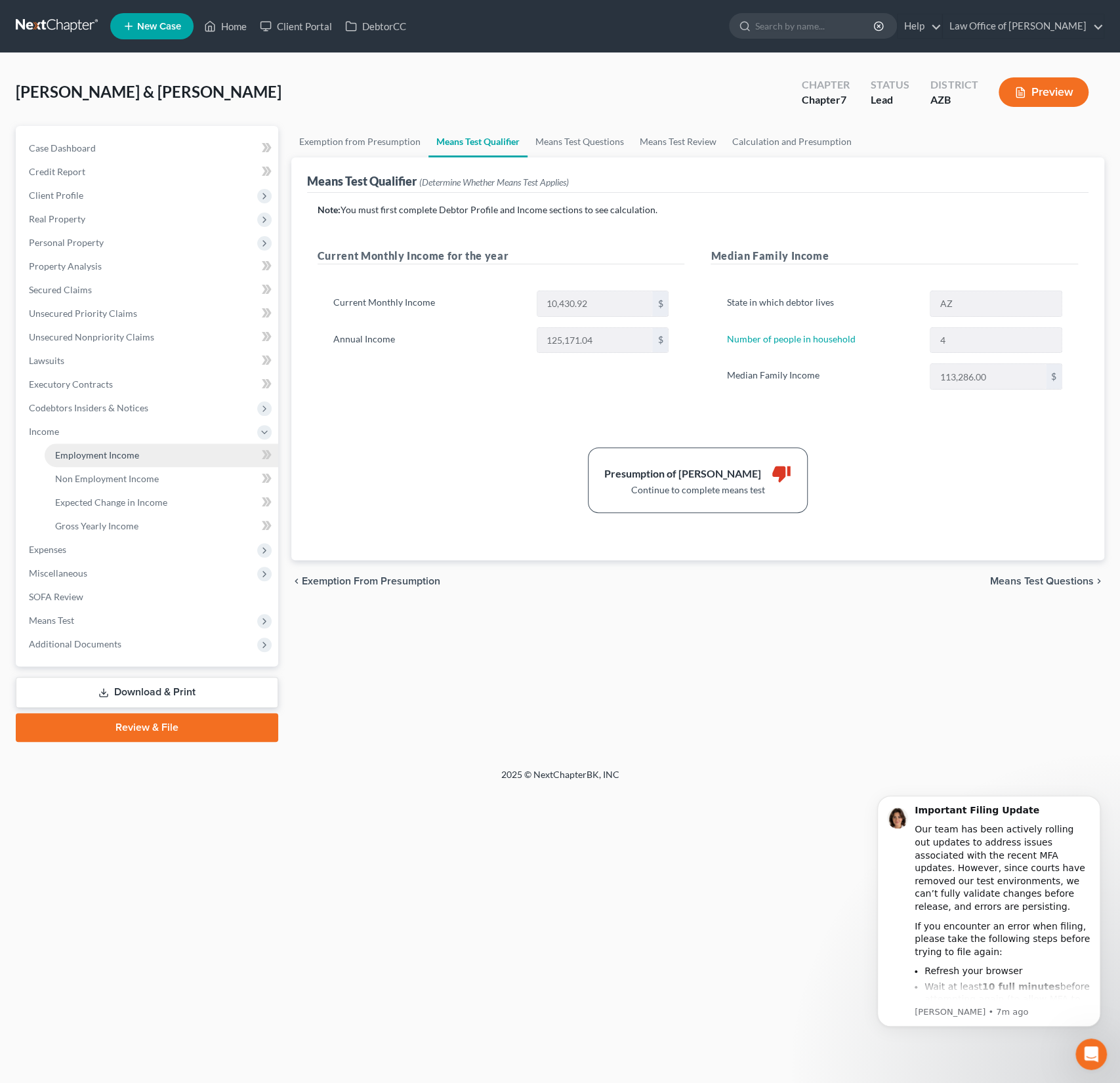
click at [92, 448] on link "Employment Income" at bounding box center [161, 455] width 233 height 24
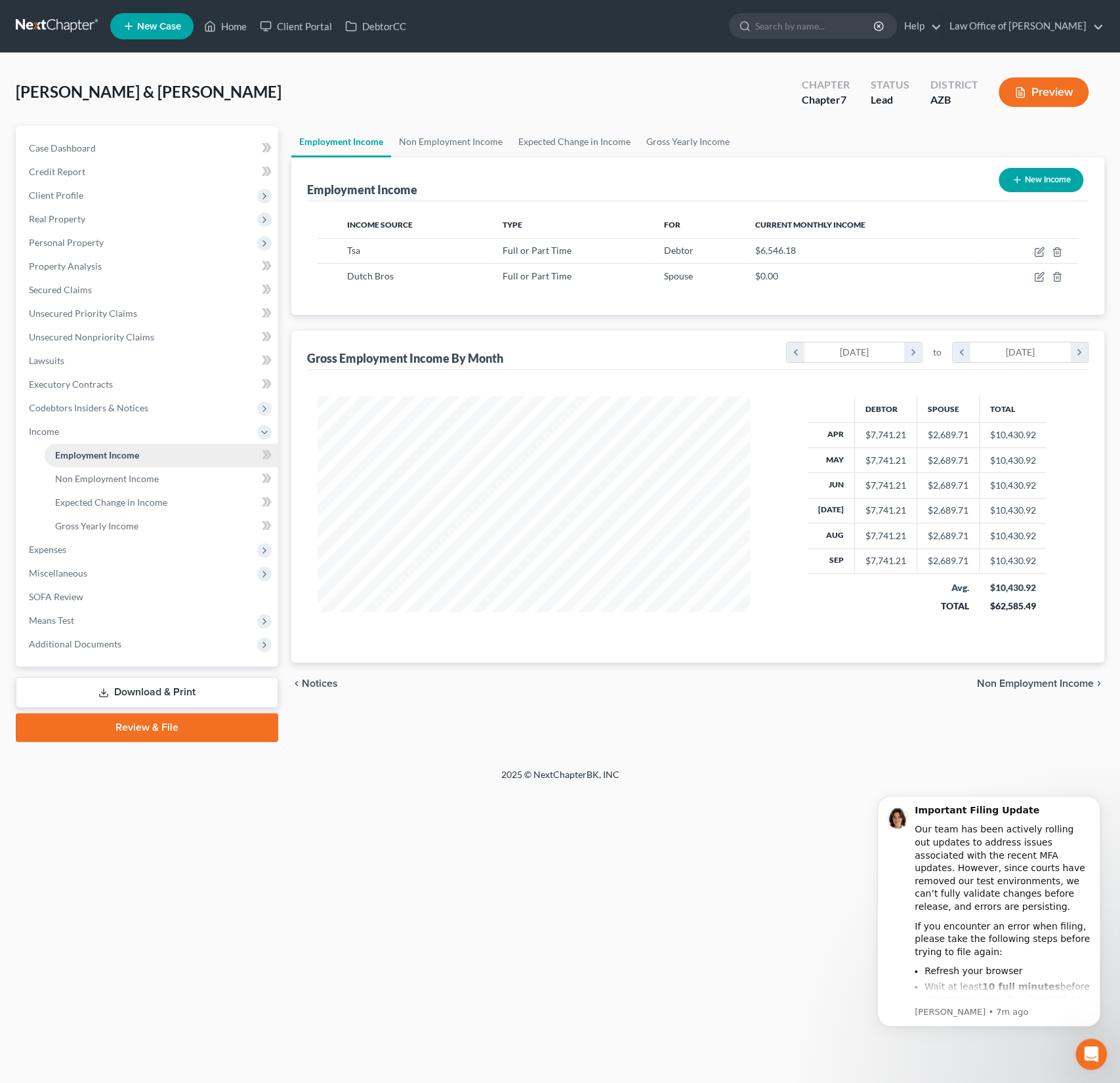
scroll to position [233, 459]
click at [1042, 250] on icon "button" at bounding box center [1040, 252] width 11 height 11
select select "0"
select select "3"
select select "1"
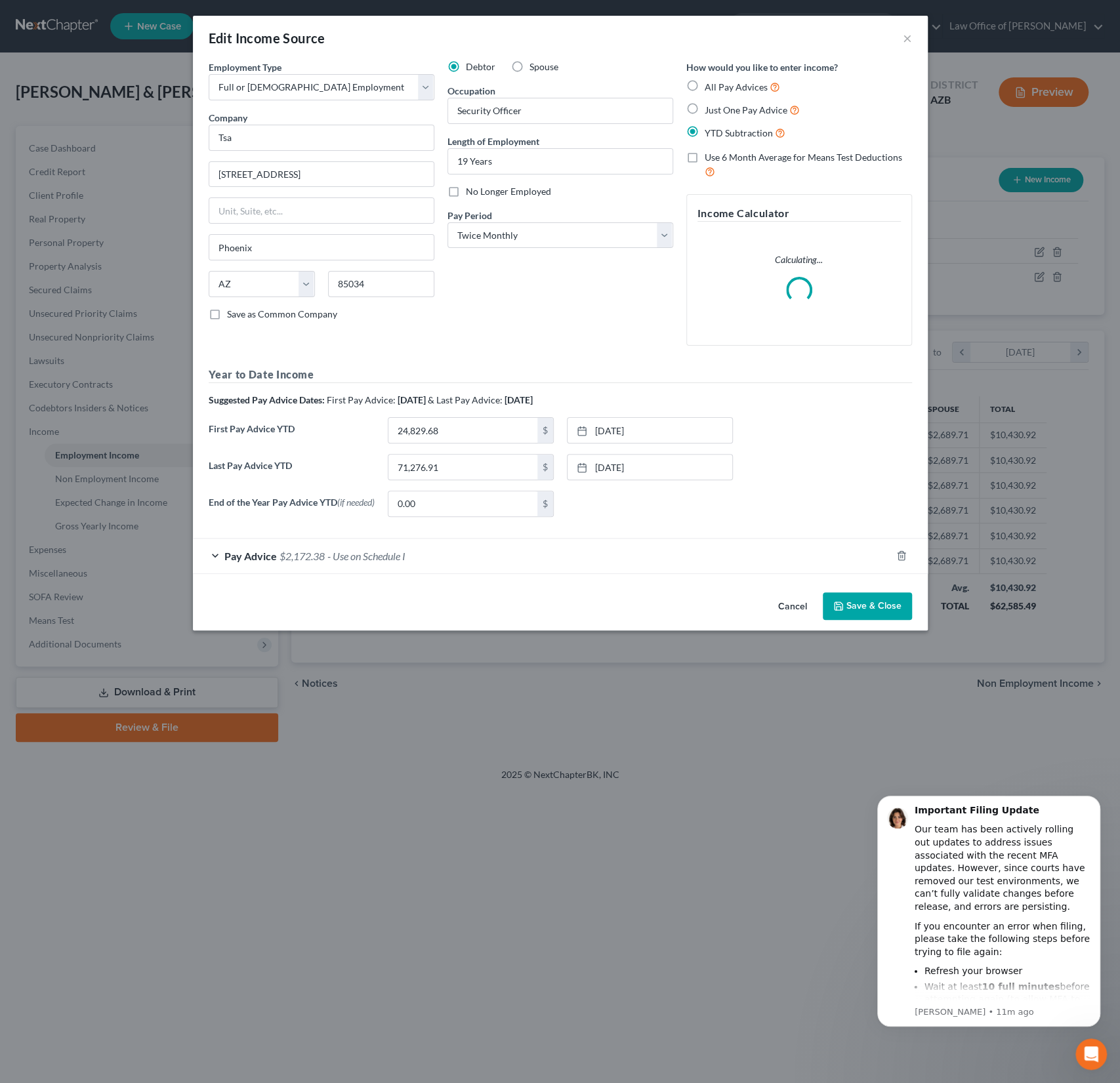
click at [380, 553] on span "- Use on Schedule I" at bounding box center [366, 555] width 78 height 13
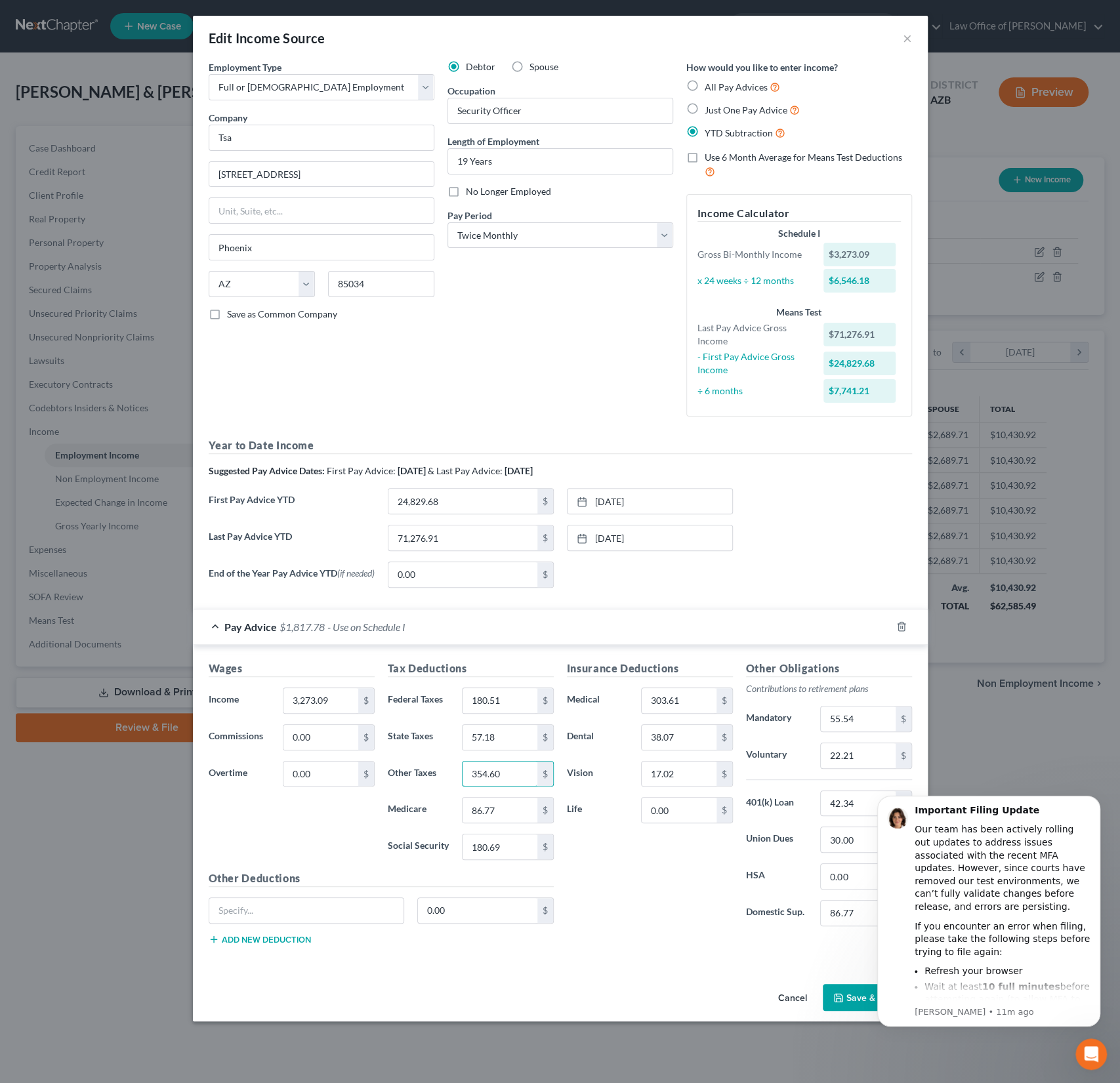
type input "354.60"
click at [330, 857] on div "Wages Income * 3,273.09 $ Commissions 0.00 $ Overtime 0.00 $" at bounding box center [292, 765] width 179 height 210
click at [859, 997] on button "Save & Close" at bounding box center [867, 997] width 89 height 27
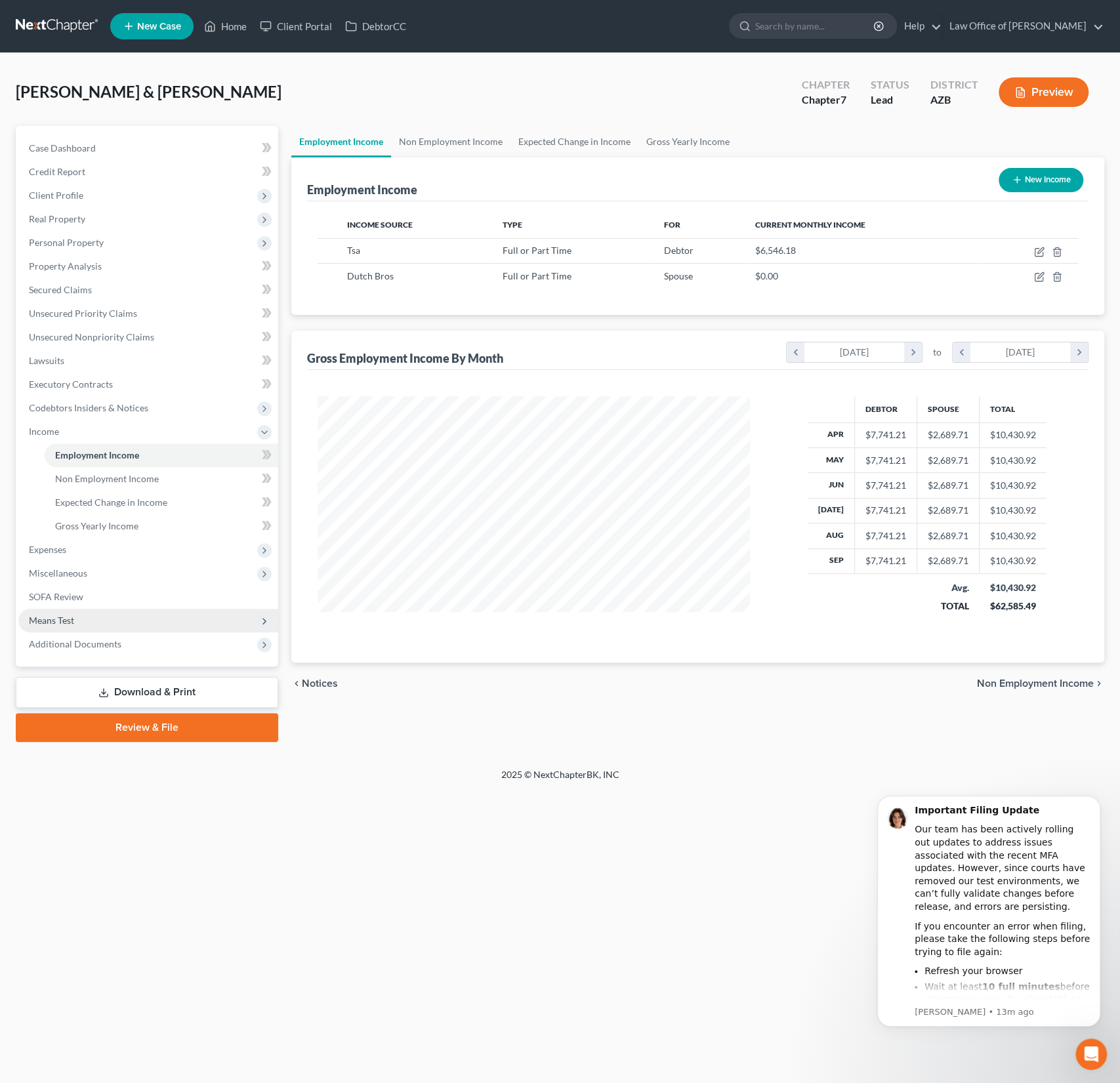
click at [74, 614] on span "Means Test" at bounding box center [148, 621] width 260 height 24
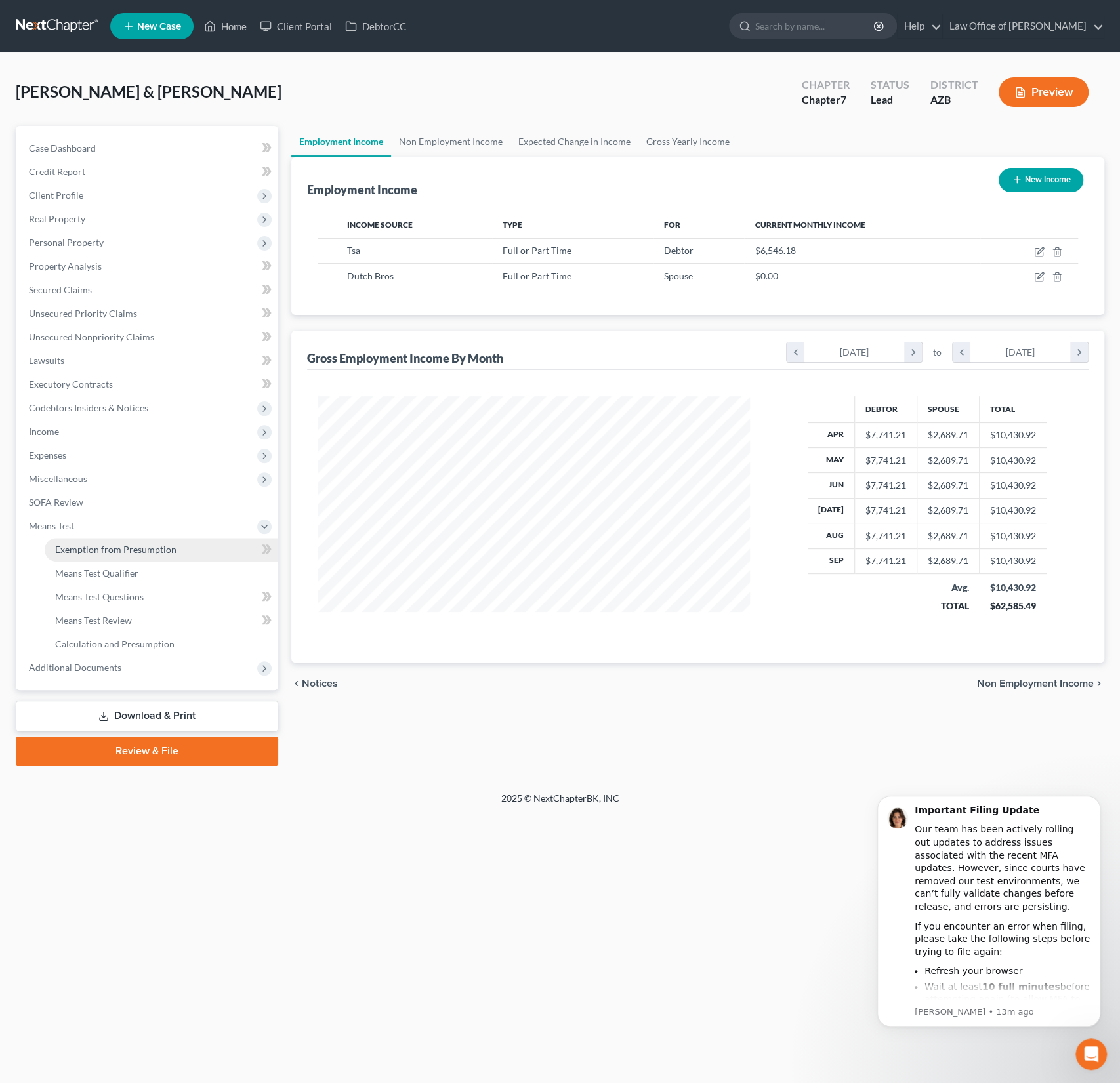
click at [103, 554] on link "Exemption from Presumption" at bounding box center [161, 550] width 233 height 24
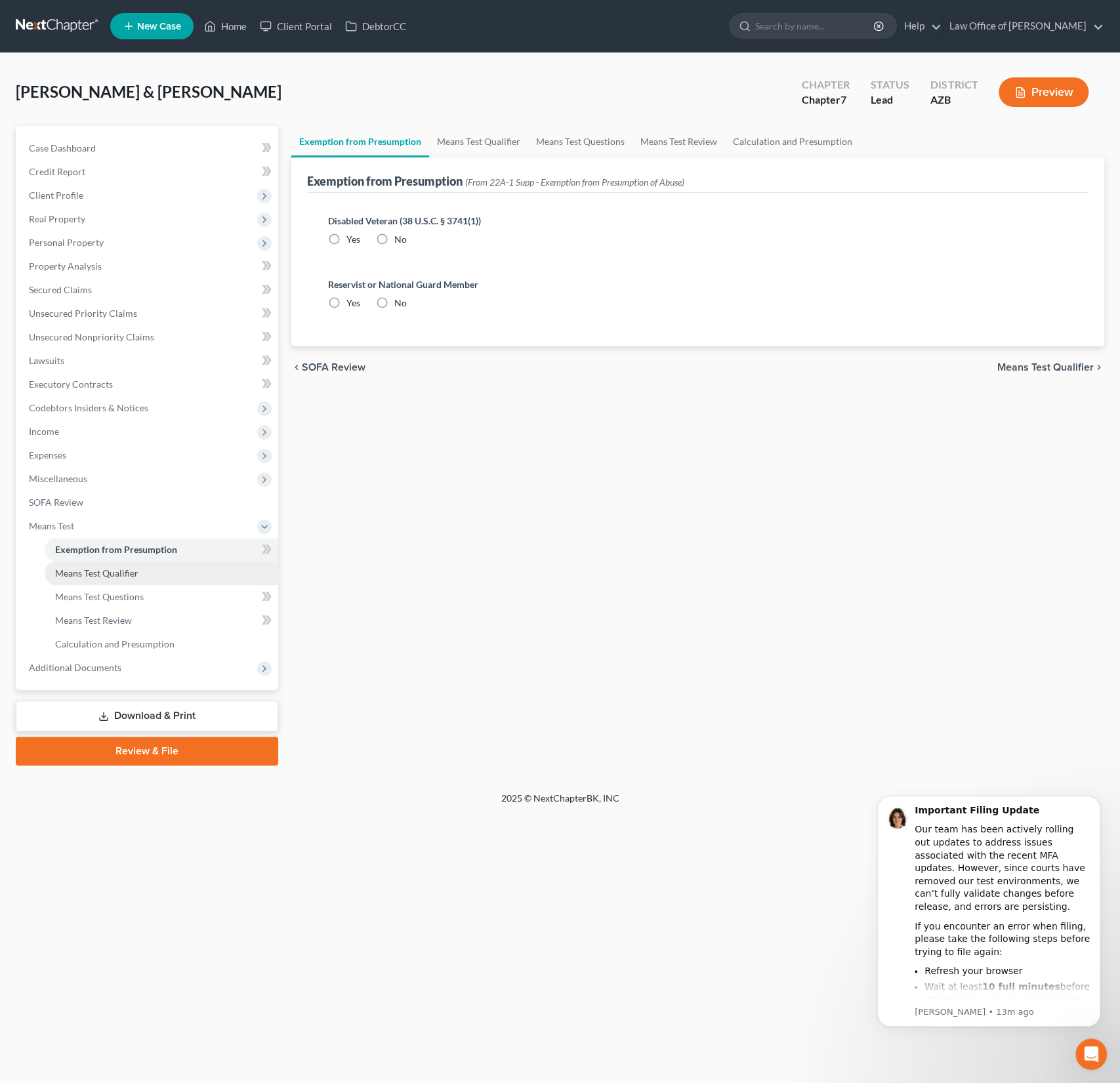
click at [99, 567] on span "Means Test Qualifier" at bounding box center [96, 573] width 83 height 11
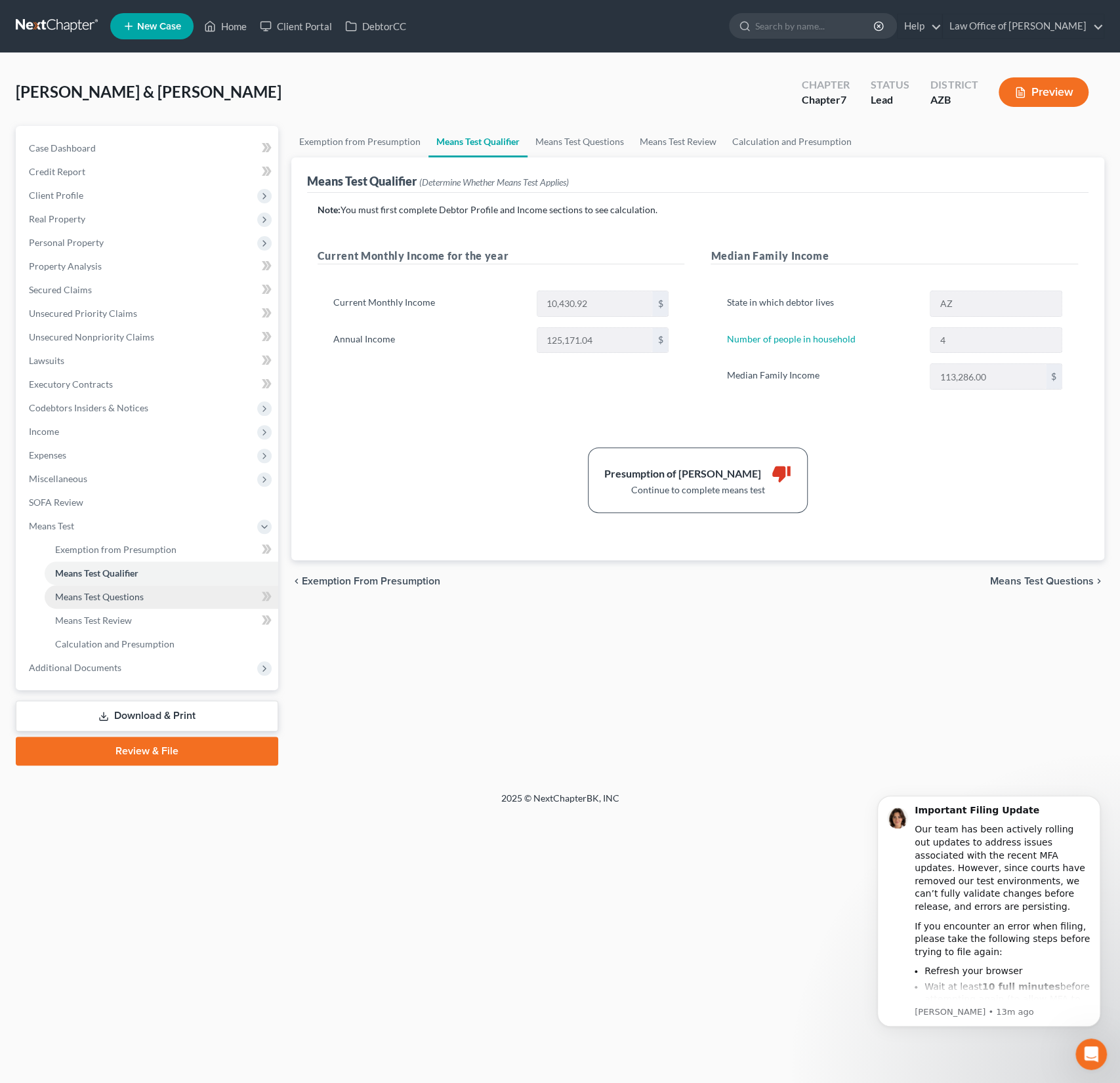
click at [104, 601] on link "Means Test Questions" at bounding box center [161, 597] width 233 height 24
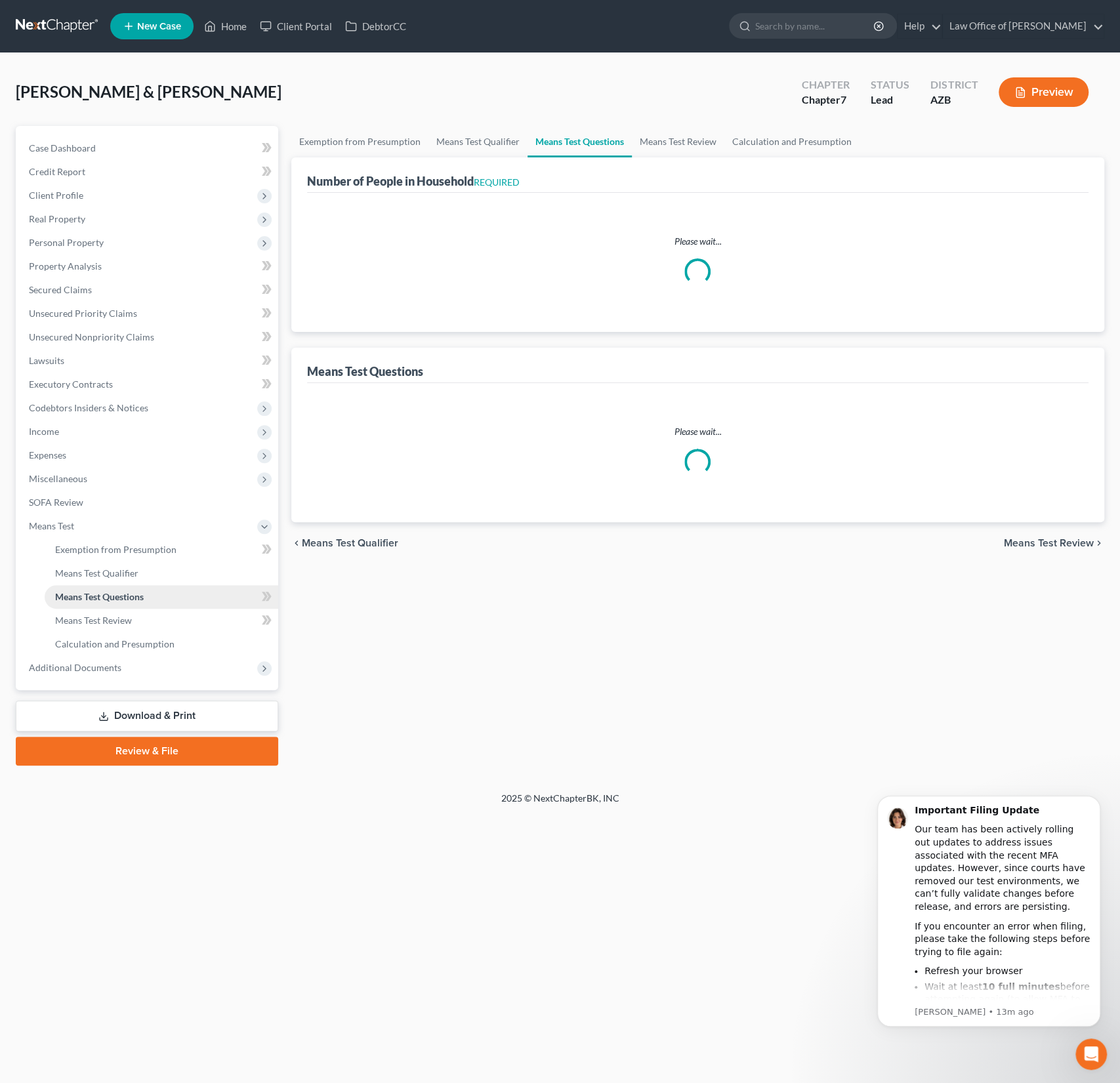
select select "1"
select select "60"
select select "4"
select select "1"
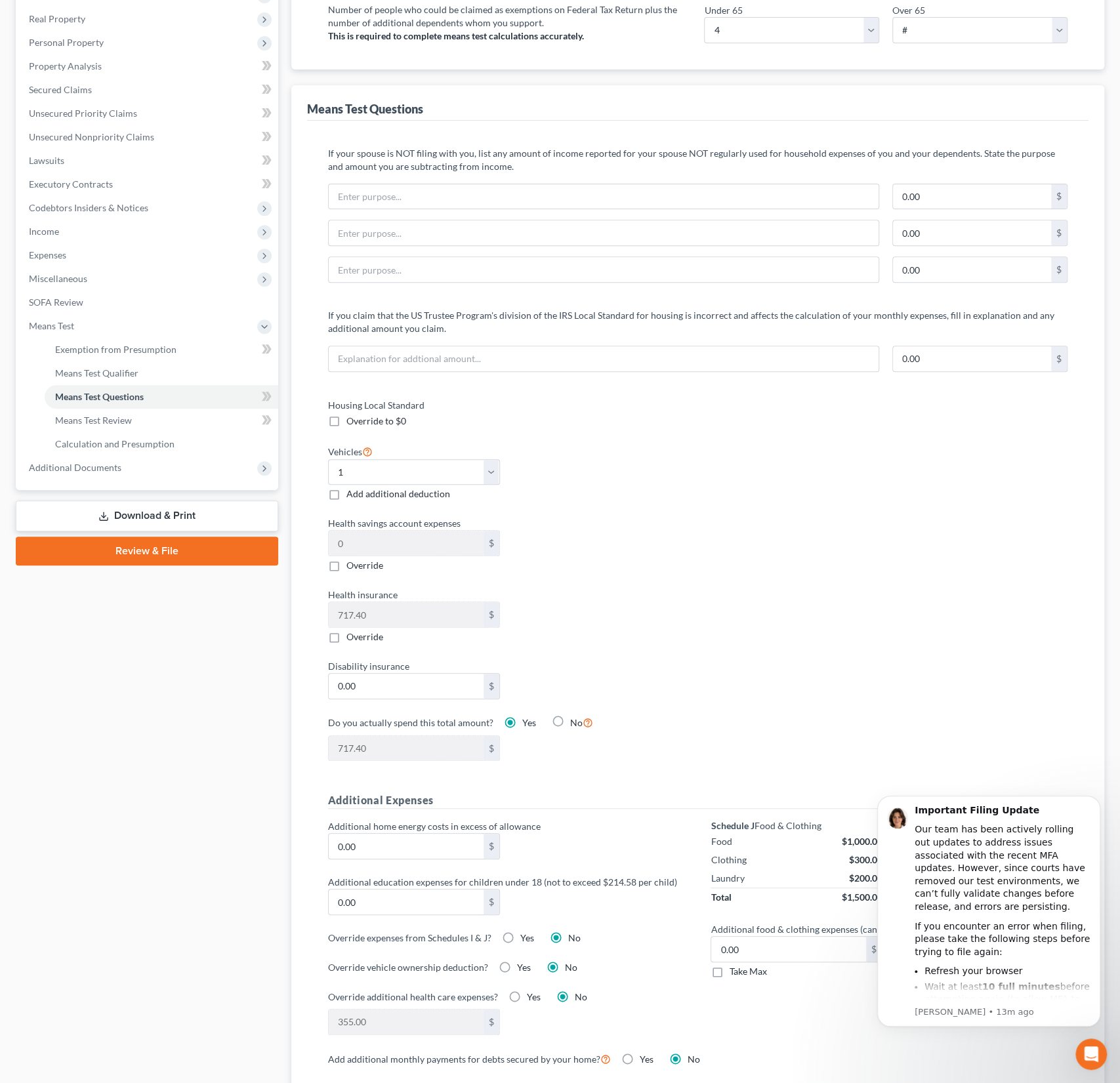
scroll to position [324, 0]
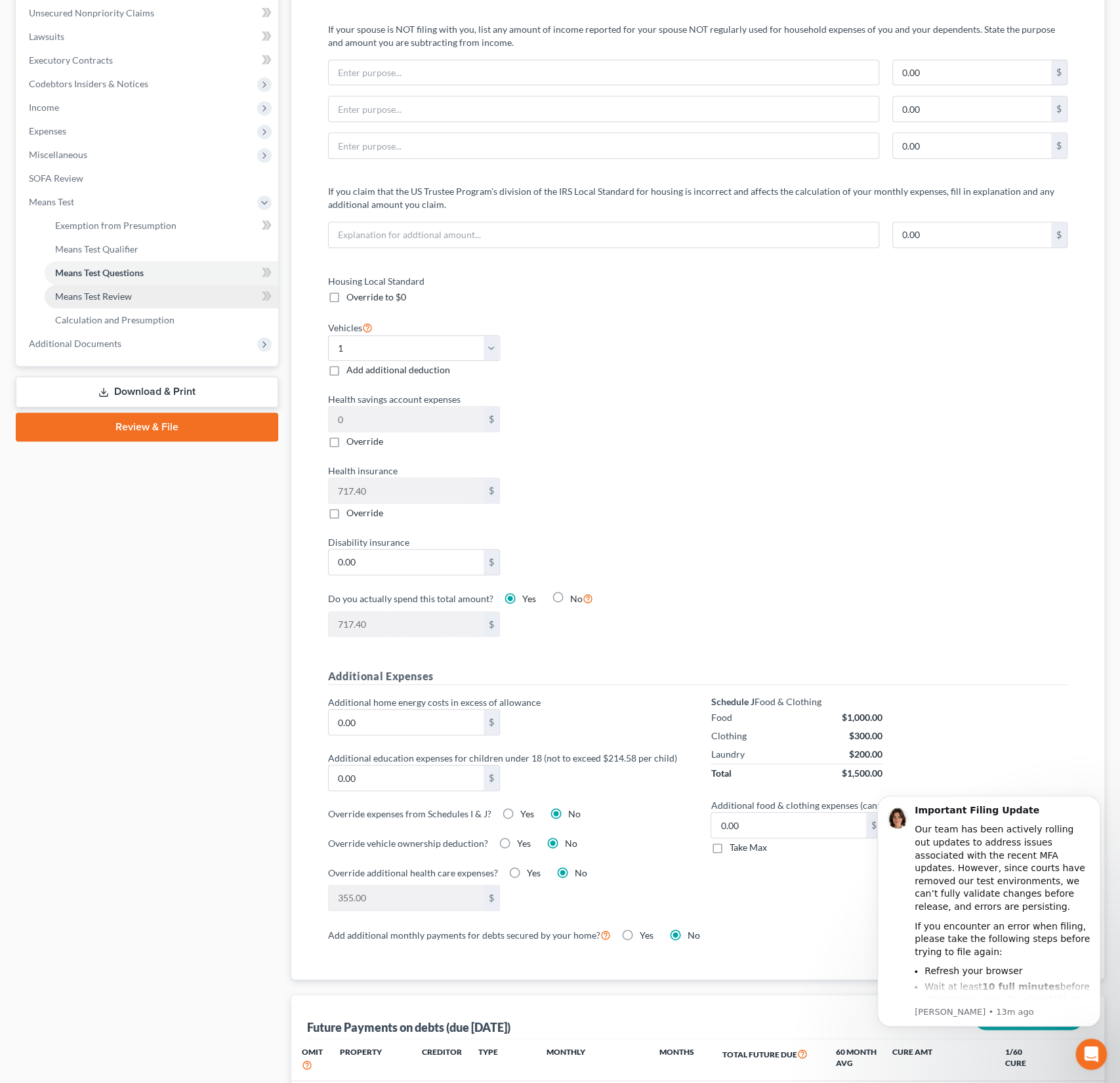
click at [96, 296] on span "Means Test Review" at bounding box center [94, 296] width 77 height 11
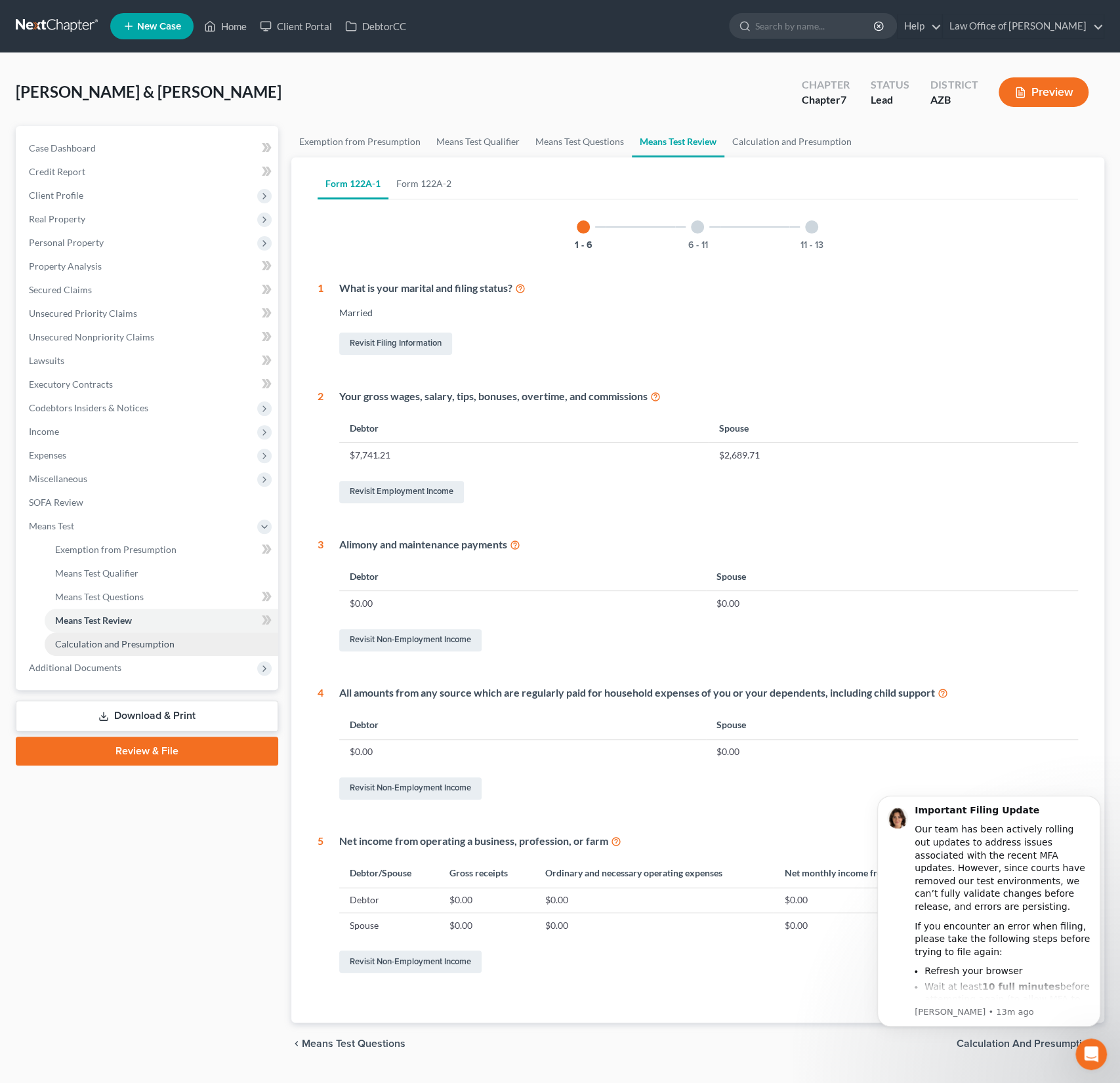
click at [114, 647] on span "Calculation and Presumption" at bounding box center [115, 644] width 120 height 11
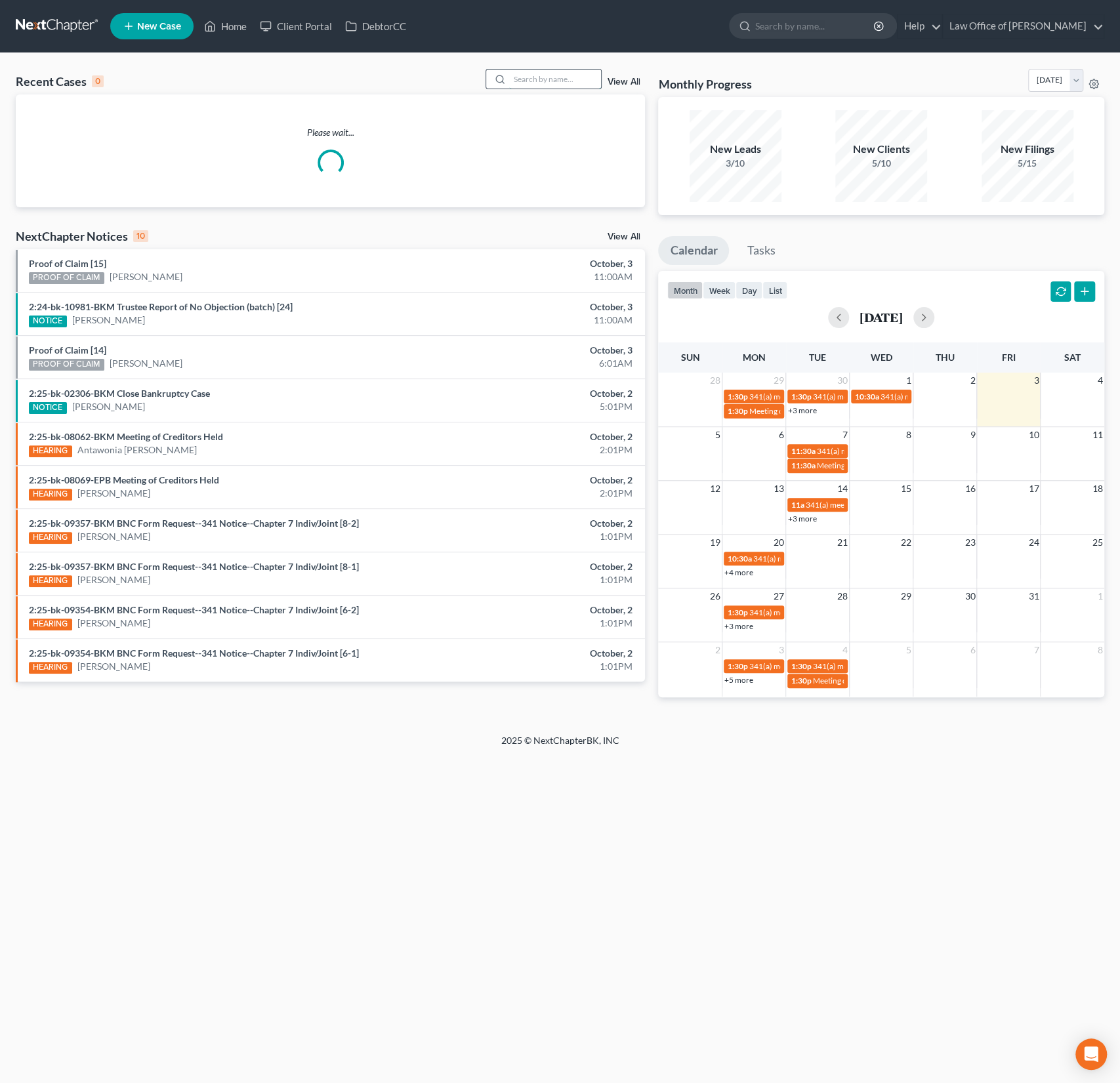
click at [544, 86] on input "search" at bounding box center [555, 79] width 92 height 19
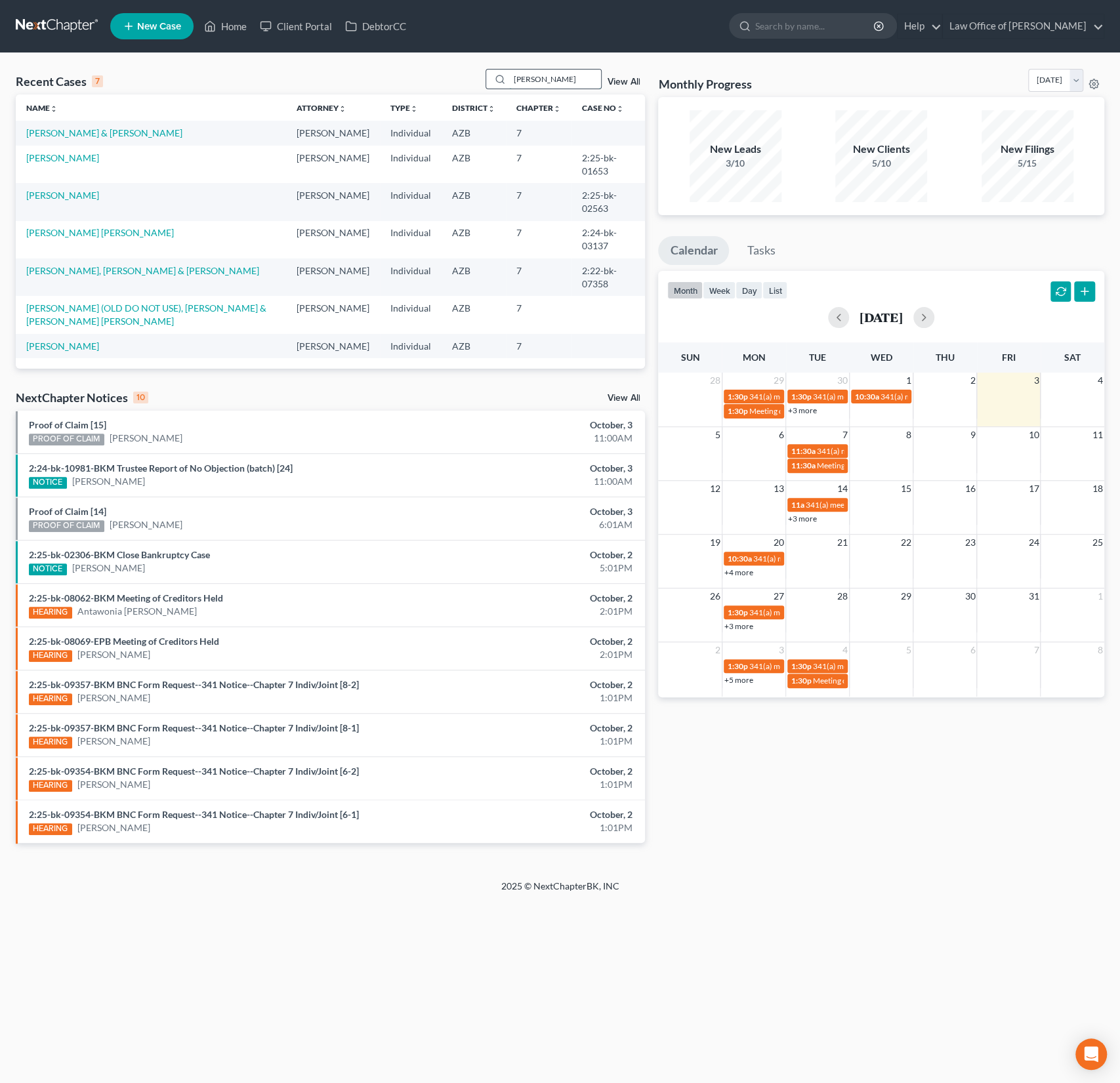
type input "estrada"
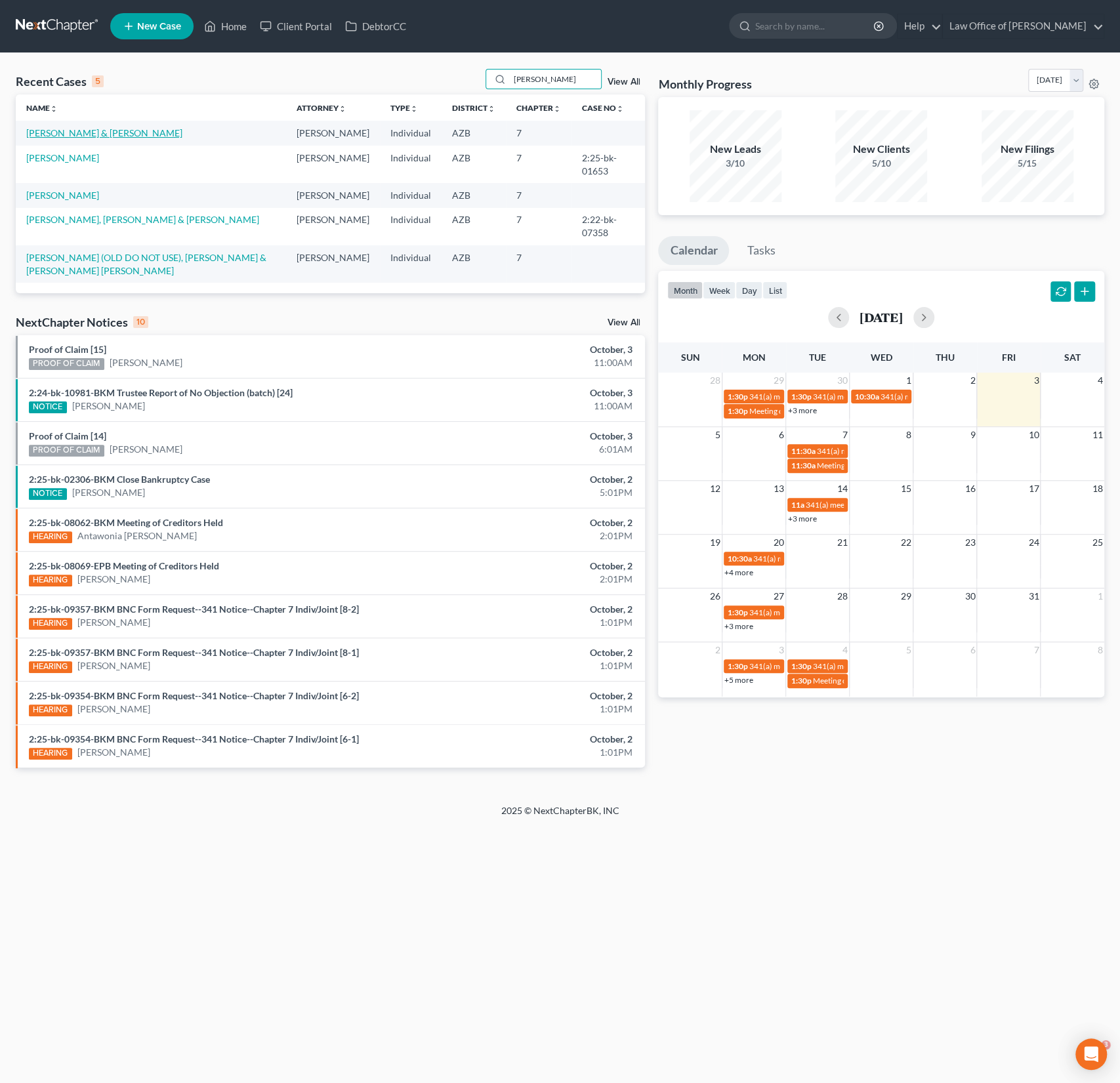
click at [134, 133] on link "[PERSON_NAME] & [PERSON_NAME]" at bounding box center [104, 133] width 156 height 11
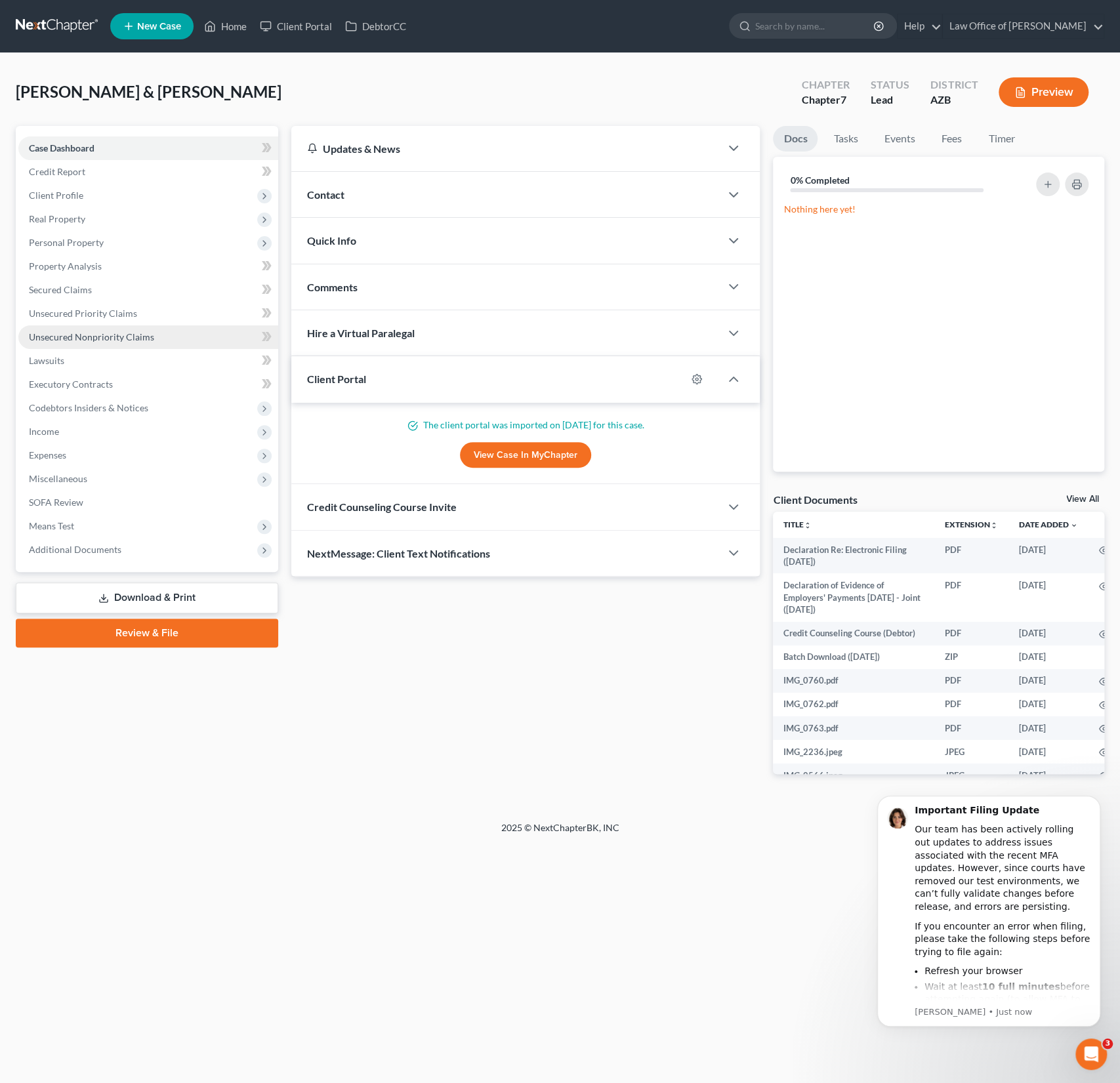
click at [99, 342] on link "Unsecured Nonpriority Claims" at bounding box center [148, 338] width 260 height 24
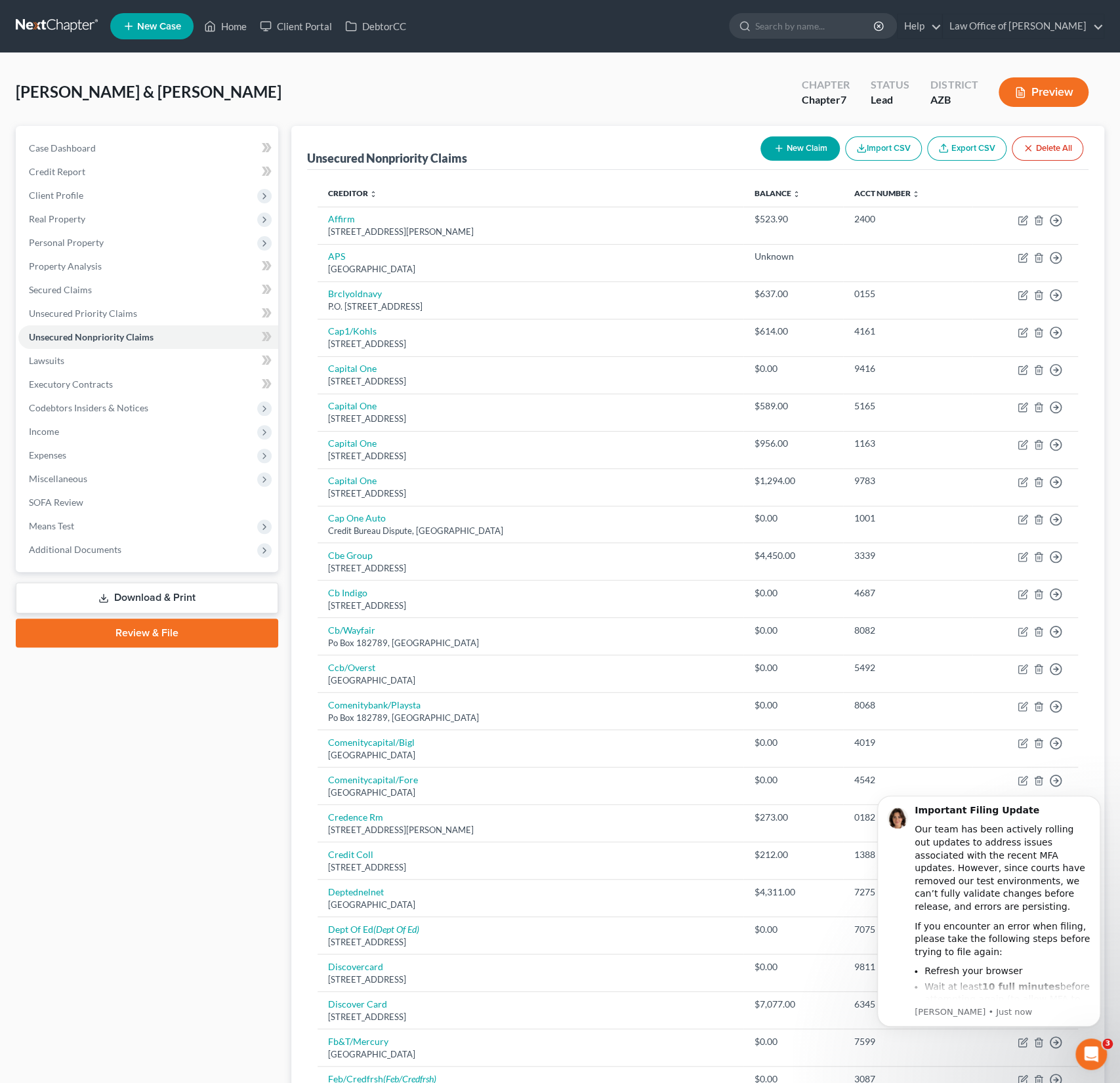
click at [812, 152] on button "New Claim" at bounding box center [800, 148] width 79 height 25
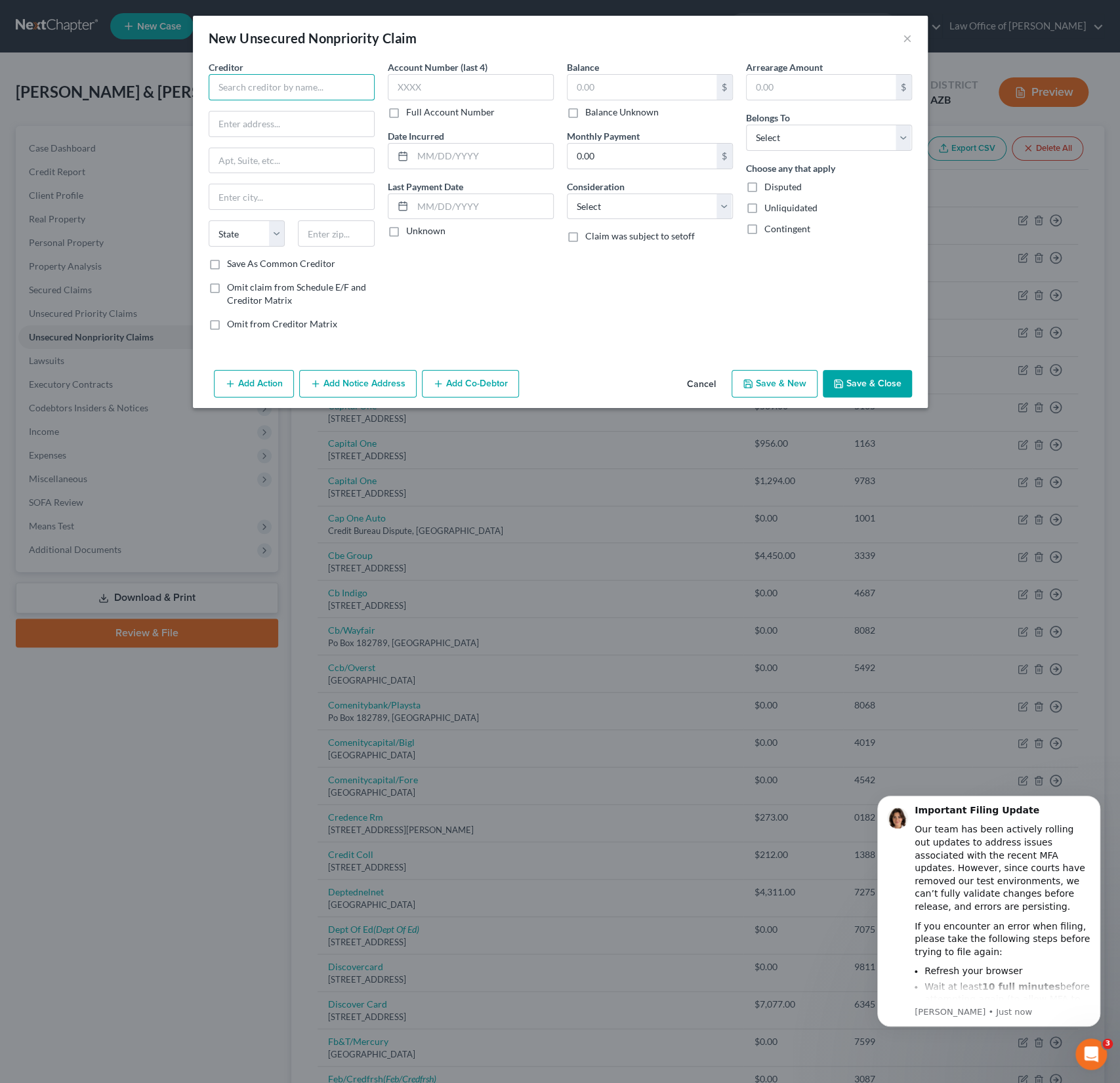
click at [267, 80] on input "text" at bounding box center [292, 87] width 166 height 26
paste input "Law Office of Adithya Bala PLLC"
type input "Law Office of Adithya Bala PLLC"
click at [251, 128] on input "text" at bounding box center [292, 124] width 165 height 25
click at [261, 120] on input "text" at bounding box center [292, 124] width 165 height 25
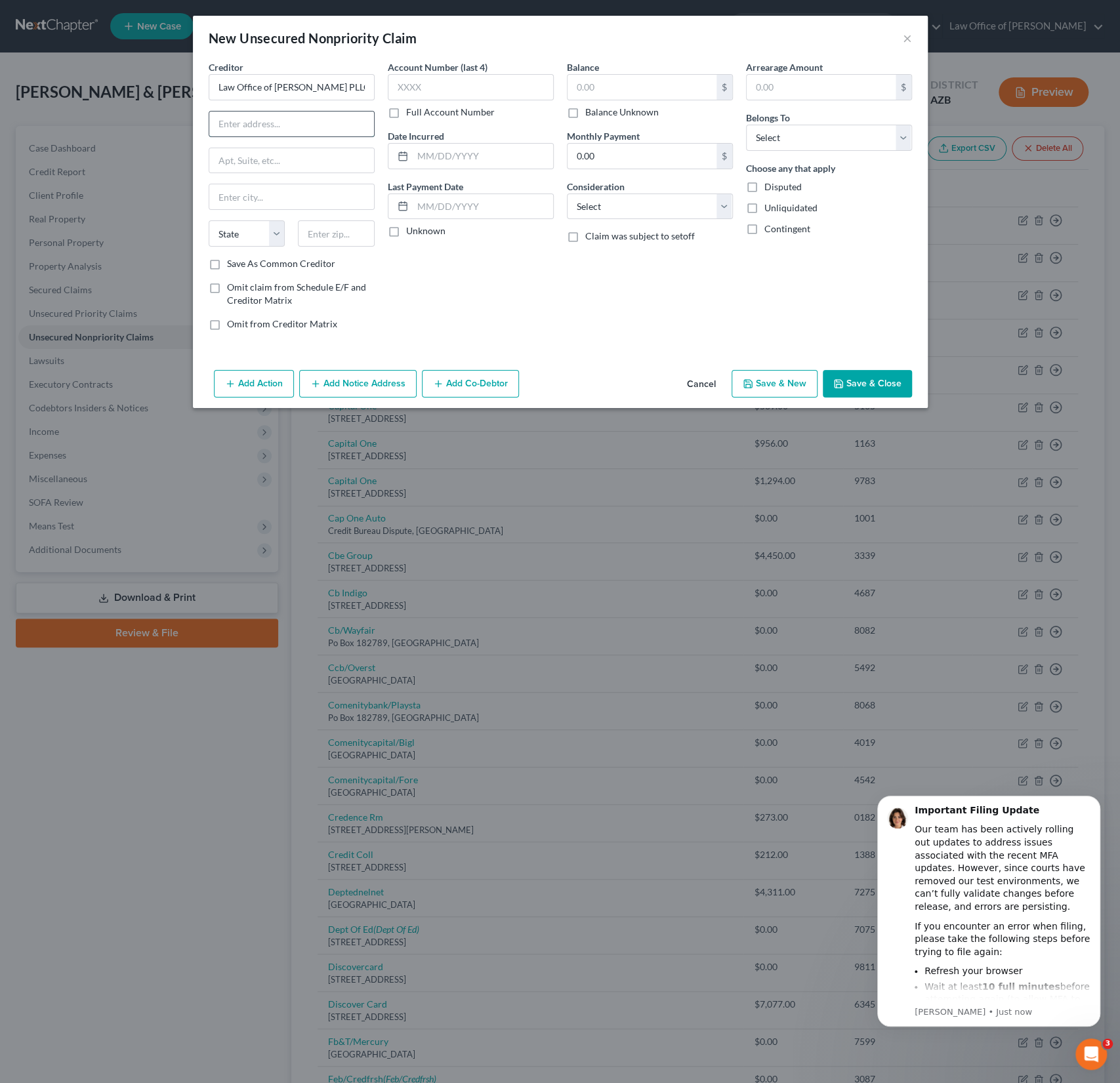
paste input "1204 E Baseline Rd"
type input "1204 E Baseline Rd"
click at [282, 169] on input "text" at bounding box center [292, 161] width 165 height 25
click at [215, 205] on input "text" at bounding box center [292, 197] width 165 height 25
click at [549, 347] on div "Creditor * Law Office of Adithya Bala PLLC 1204 E Baseline Rd State AL AK AR AZ…" at bounding box center [560, 213] width 735 height 304
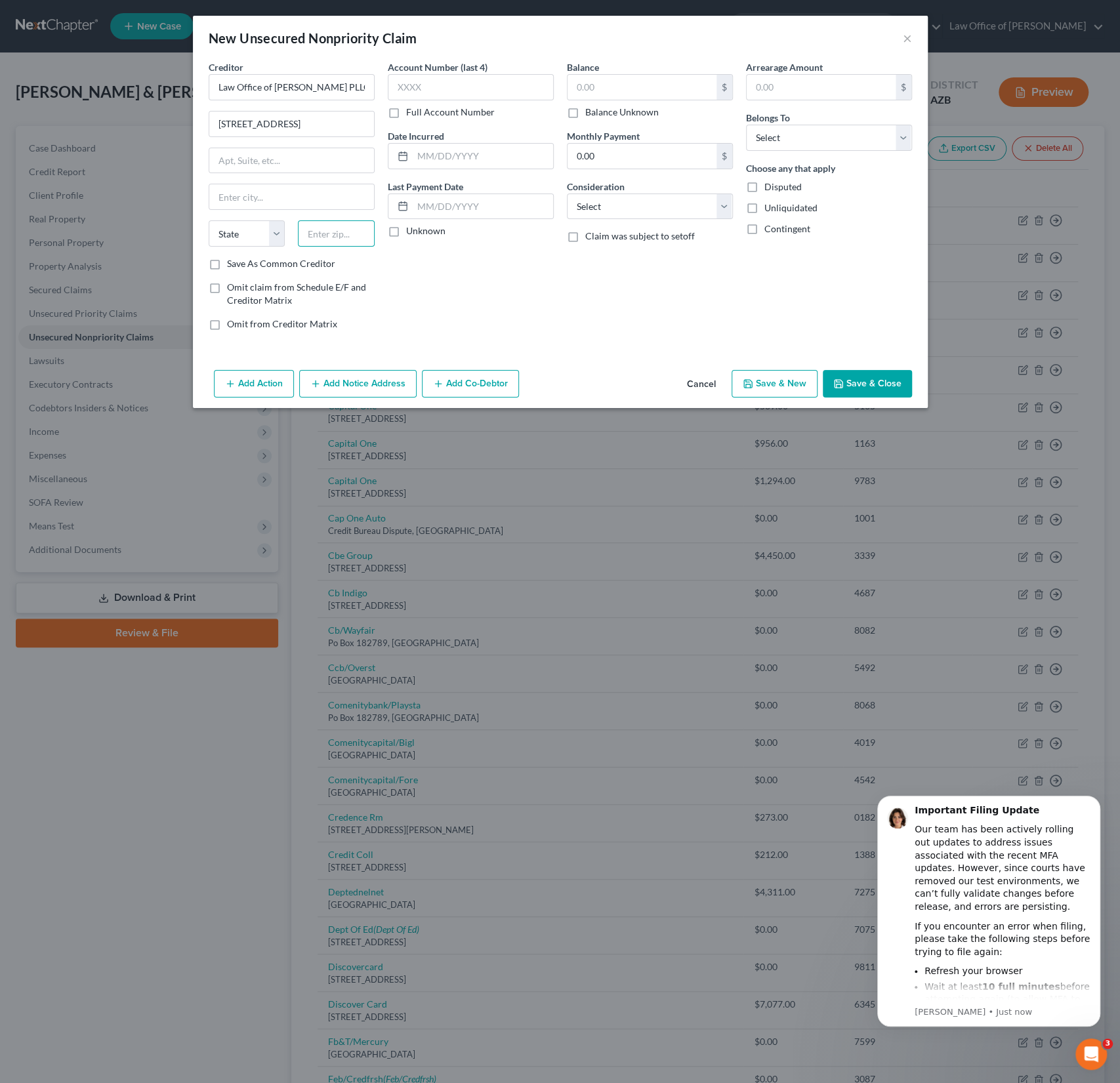
click at [339, 237] on input "text" at bounding box center [336, 233] width 77 height 26
type input "85283"
type input "Tempe"
select select "3"
click at [261, 162] on input "text" at bounding box center [292, 161] width 165 height 25
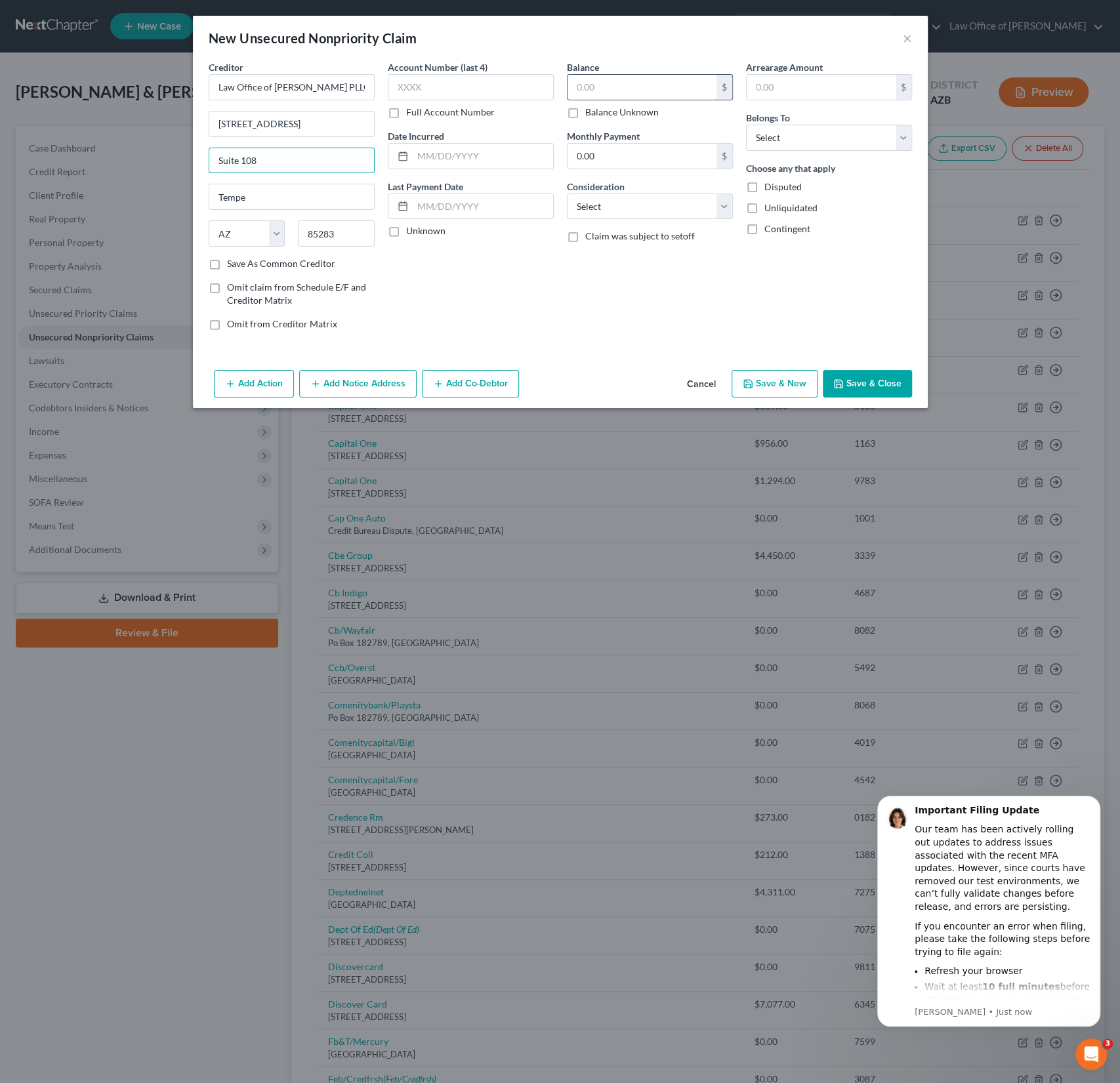
type input "Suite 108"
click at [623, 82] on input "text" at bounding box center [642, 88] width 149 height 25
type input "2,820"
click at [786, 145] on select "Select Debtor 1 Only Debtor 2 Only Debtor 1 And Debtor 2 Only At Least One Of T…" at bounding box center [829, 138] width 166 height 26
select select "0"
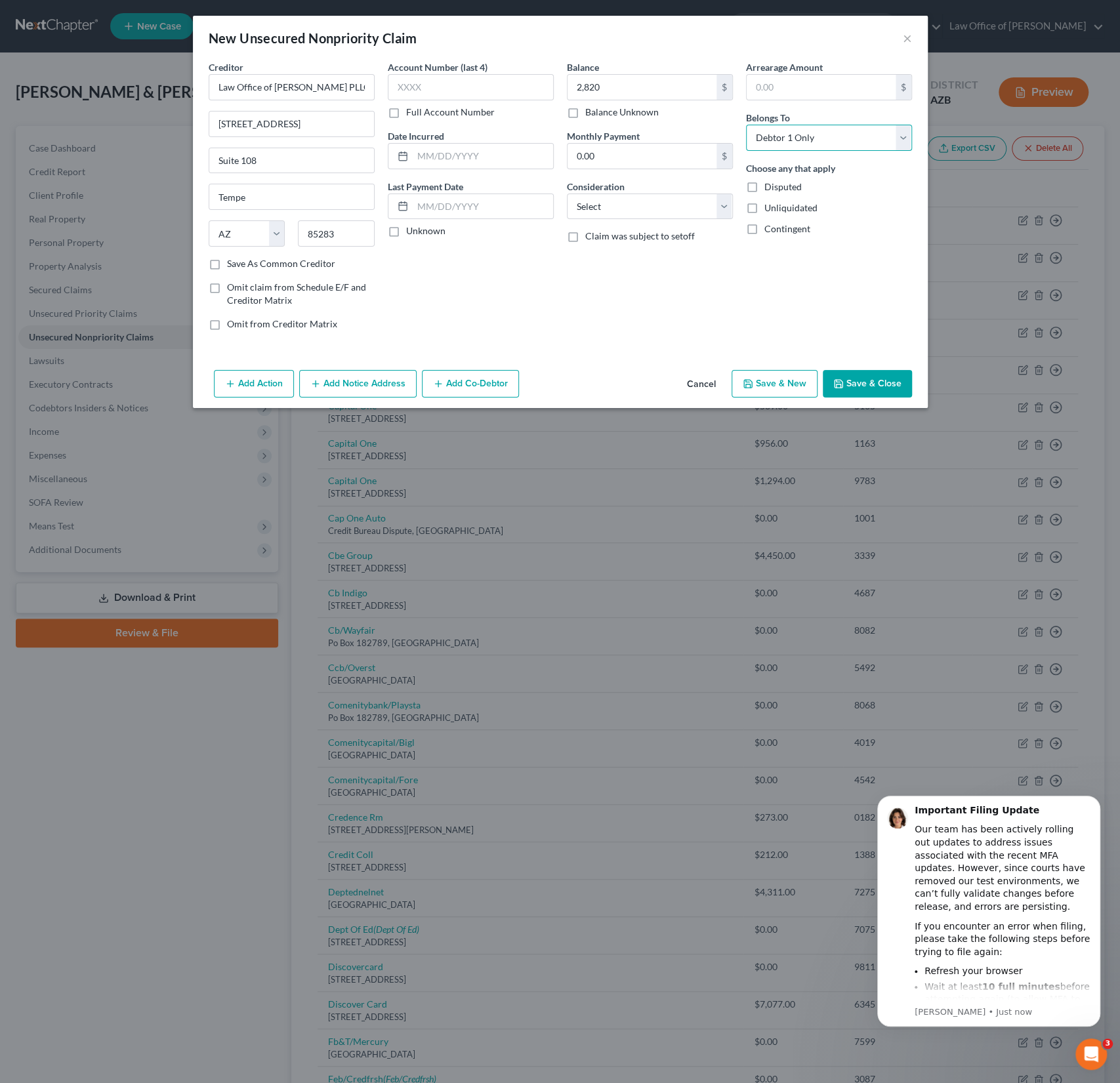
click at [746, 125] on select "Select Debtor 1 Only Debtor 2 Only Debtor 1 And Debtor 2 Only At Least One Of T…" at bounding box center [829, 138] width 166 height 26
click at [857, 384] on button "Save & Close" at bounding box center [867, 383] width 89 height 27
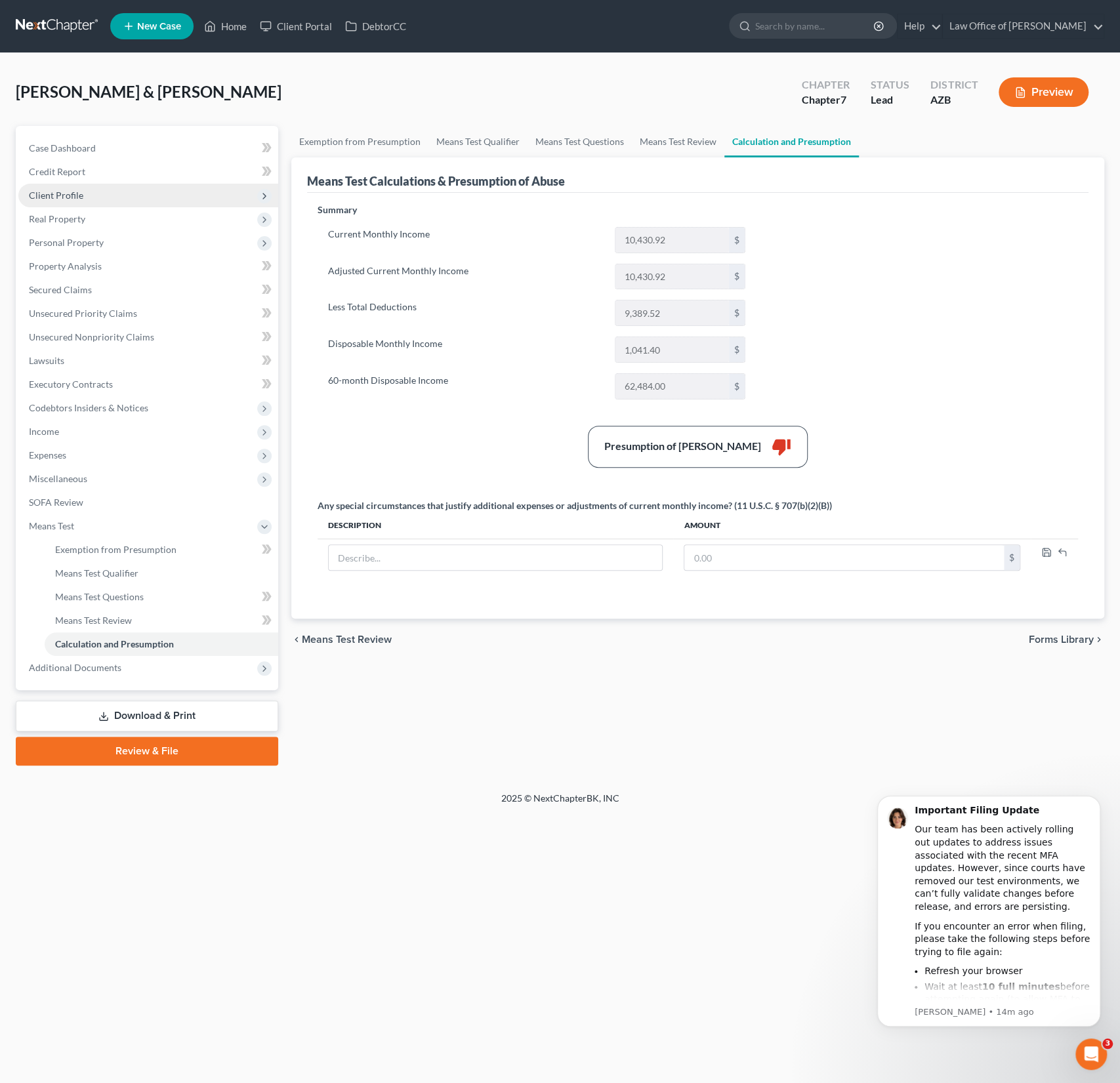
click at [71, 195] on span "Client Profile" at bounding box center [56, 195] width 55 height 11
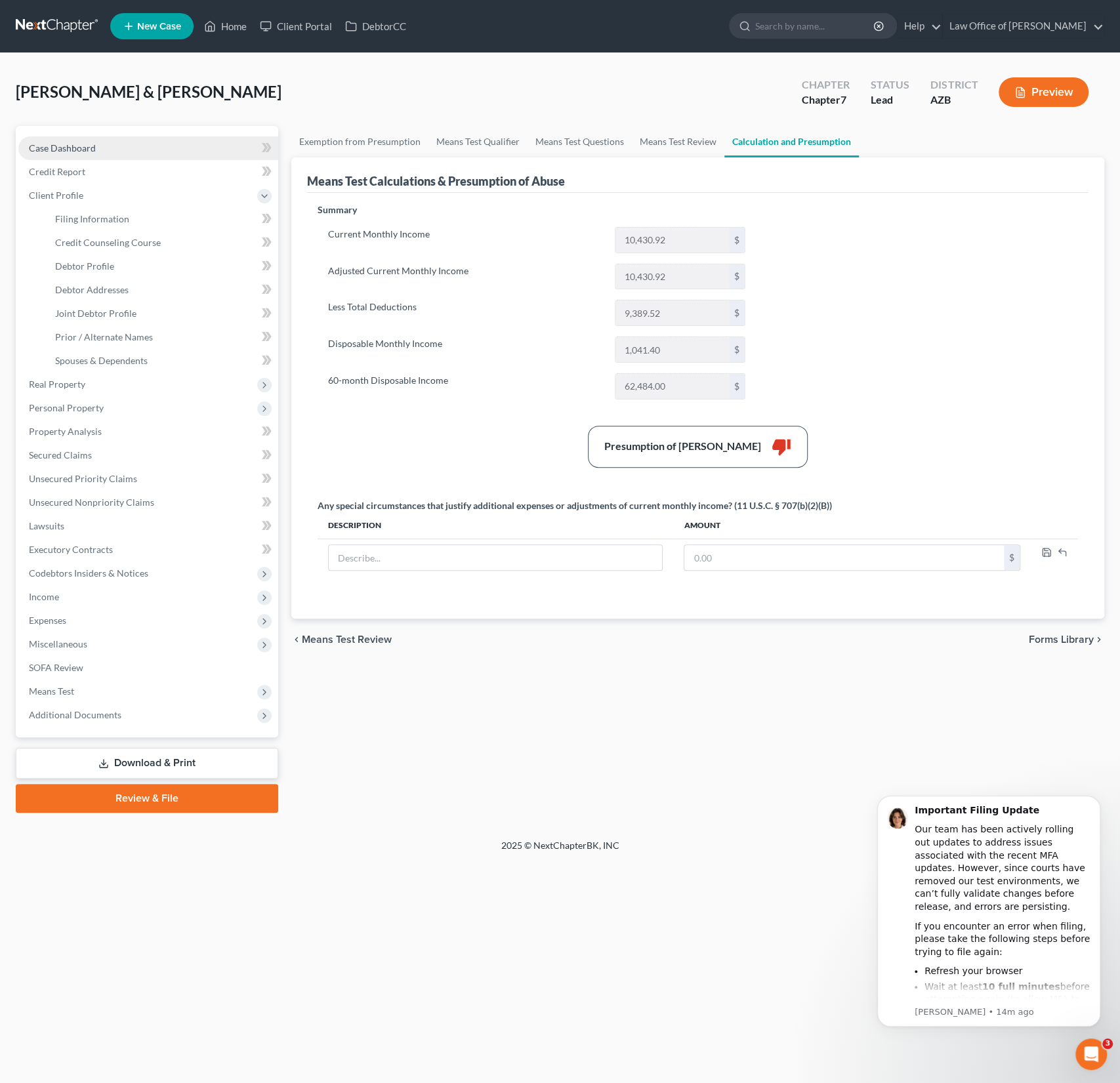
click at [76, 144] on span "Case Dashboard" at bounding box center [62, 148] width 67 height 11
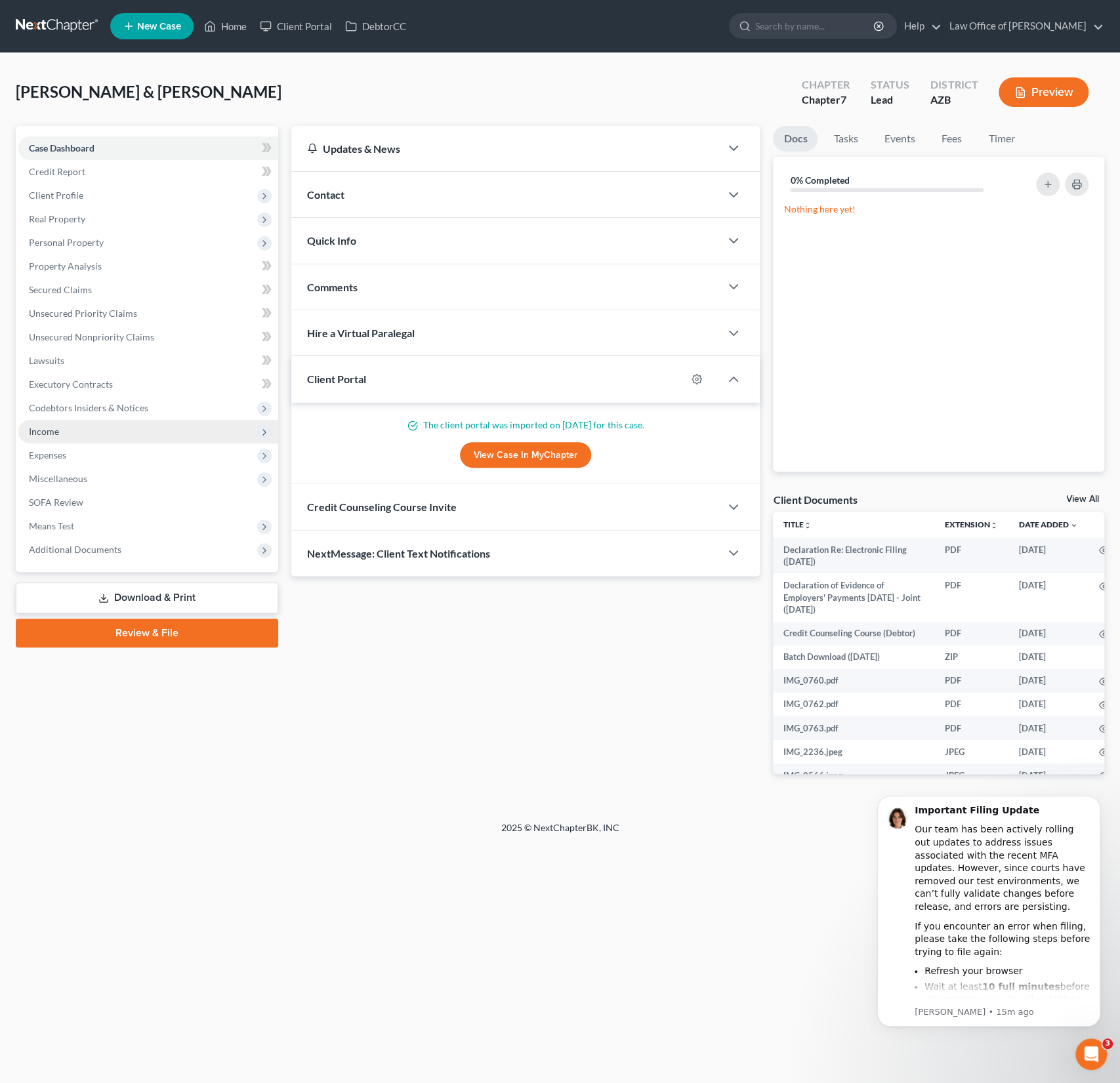
click at [74, 434] on span "Income" at bounding box center [148, 432] width 260 height 24
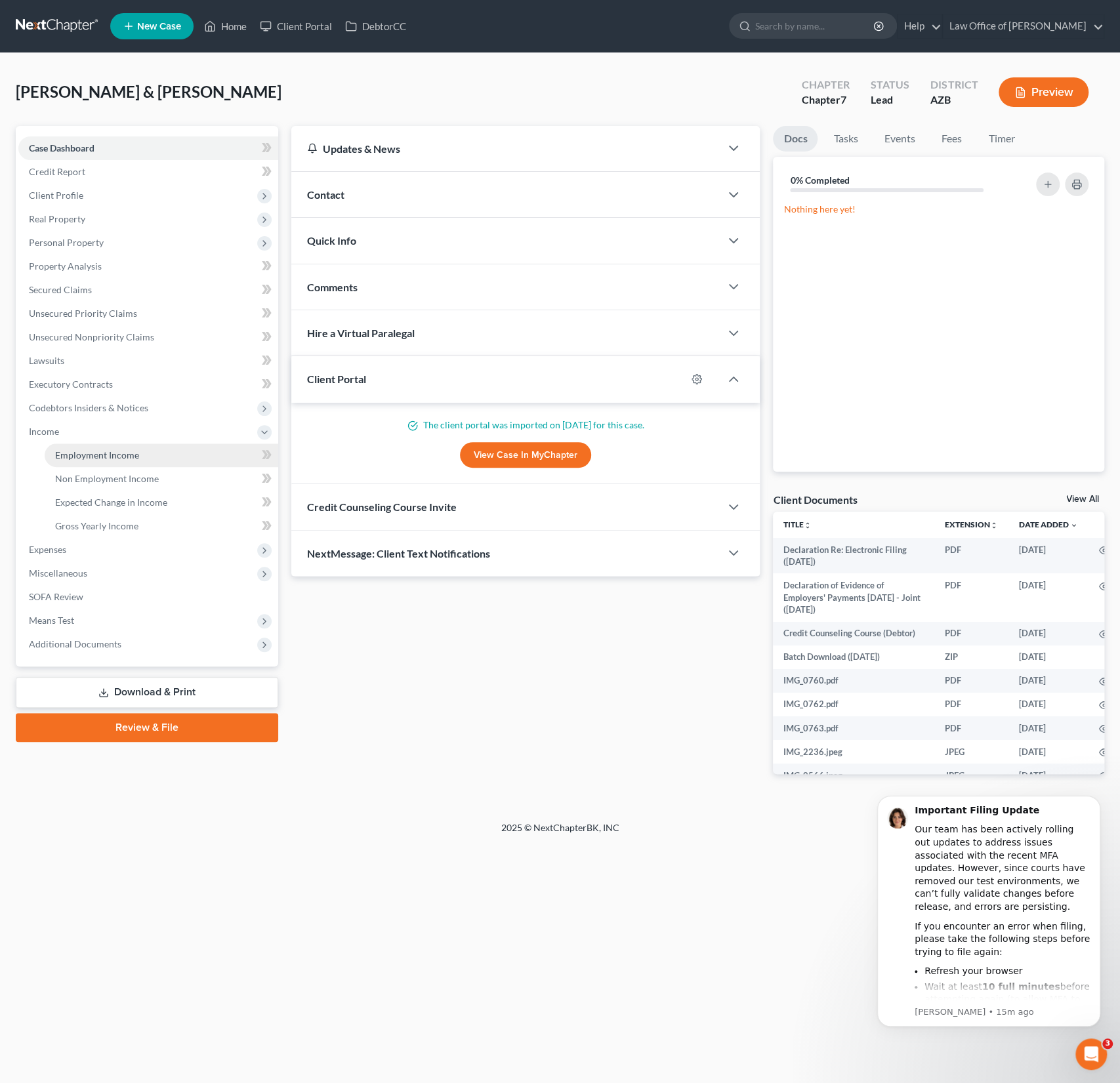
click at [86, 453] on span "Employment Income" at bounding box center [97, 454] width 84 height 11
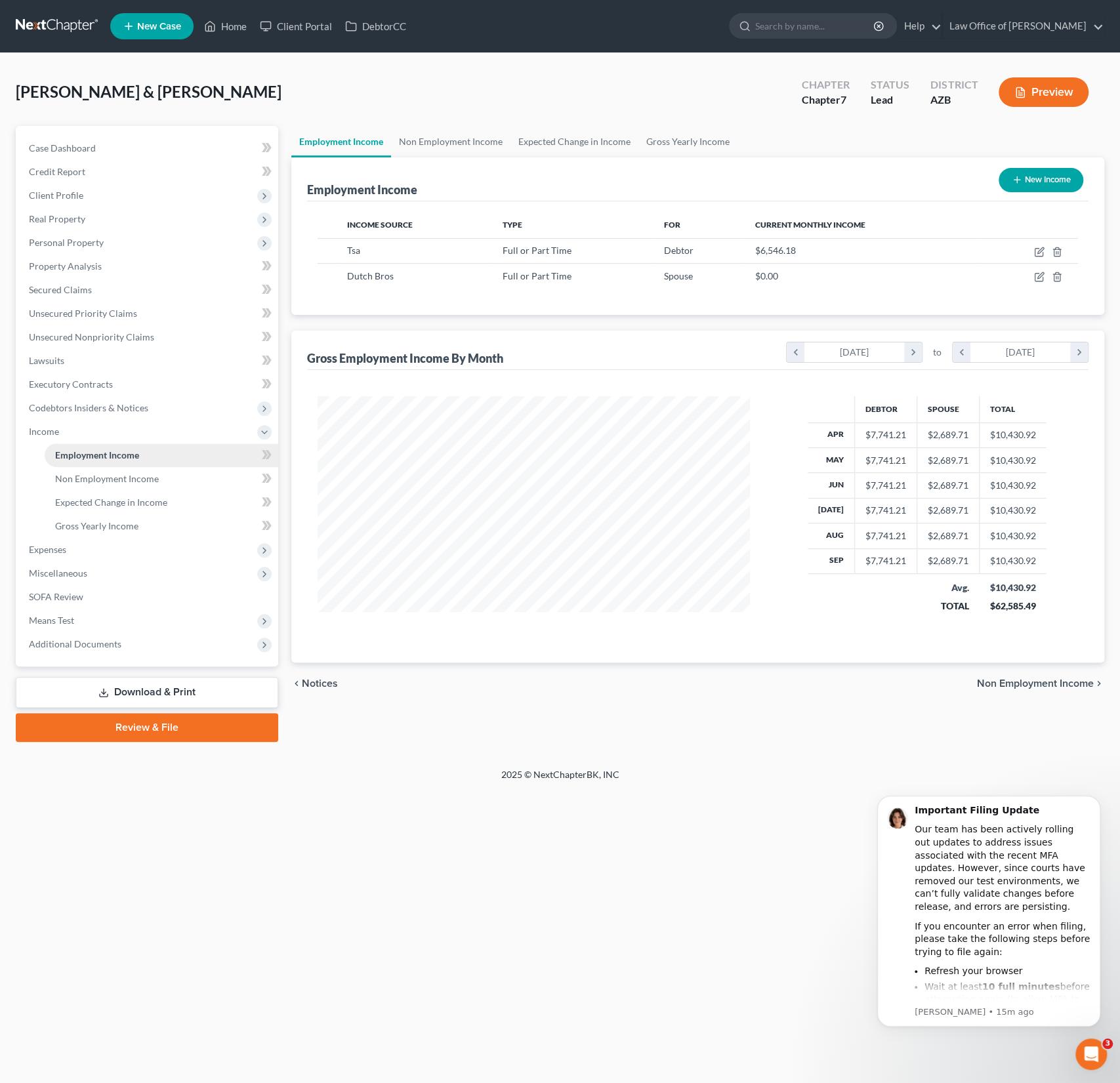
scroll to position [233, 459]
click at [1041, 250] on icon "button" at bounding box center [1040, 252] width 11 height 11
select select "0"
select select "3"
select select "1"
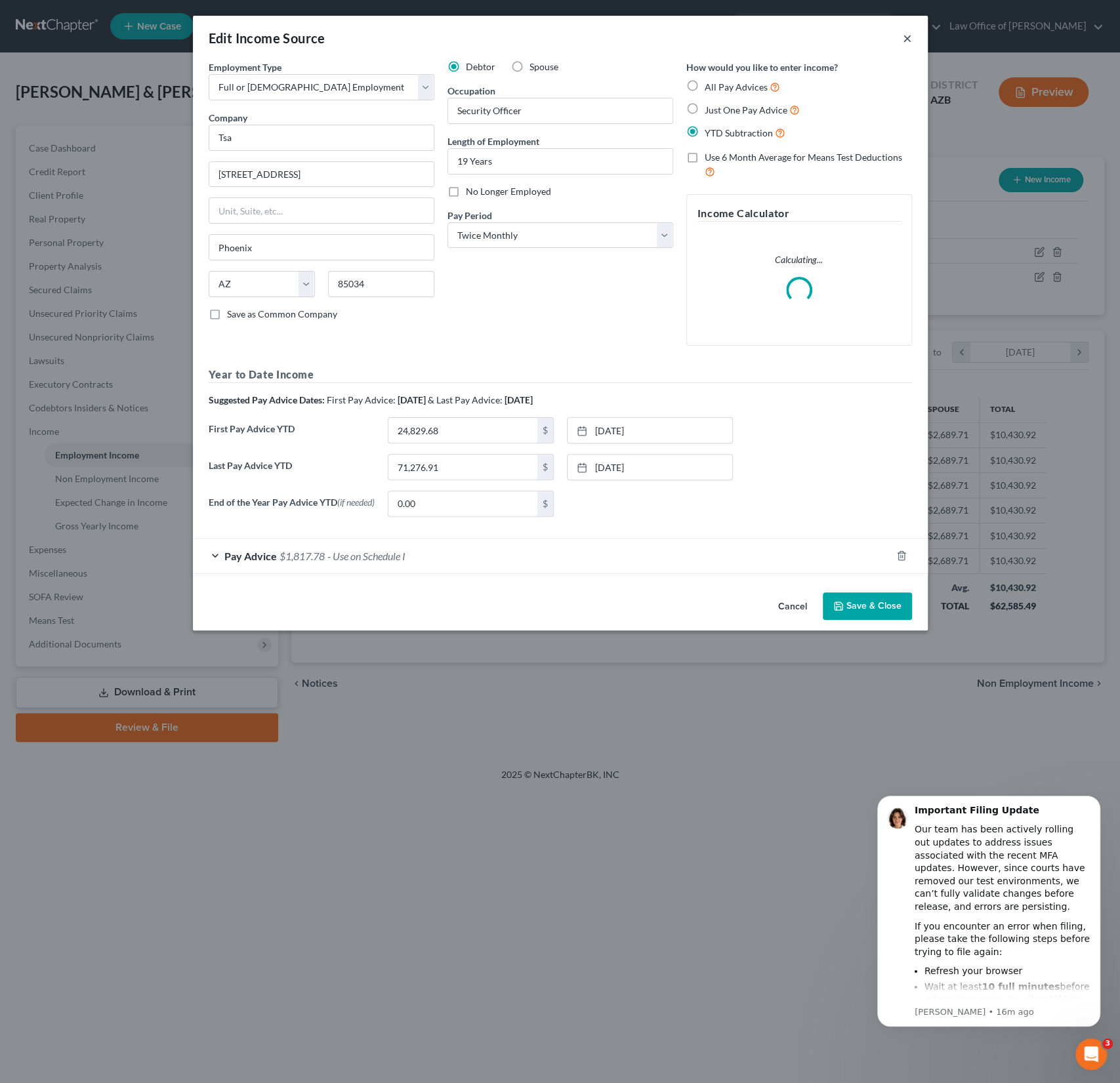
click at [907, 41] on button "×" at bounding box center [907, 38] width 9 height 16
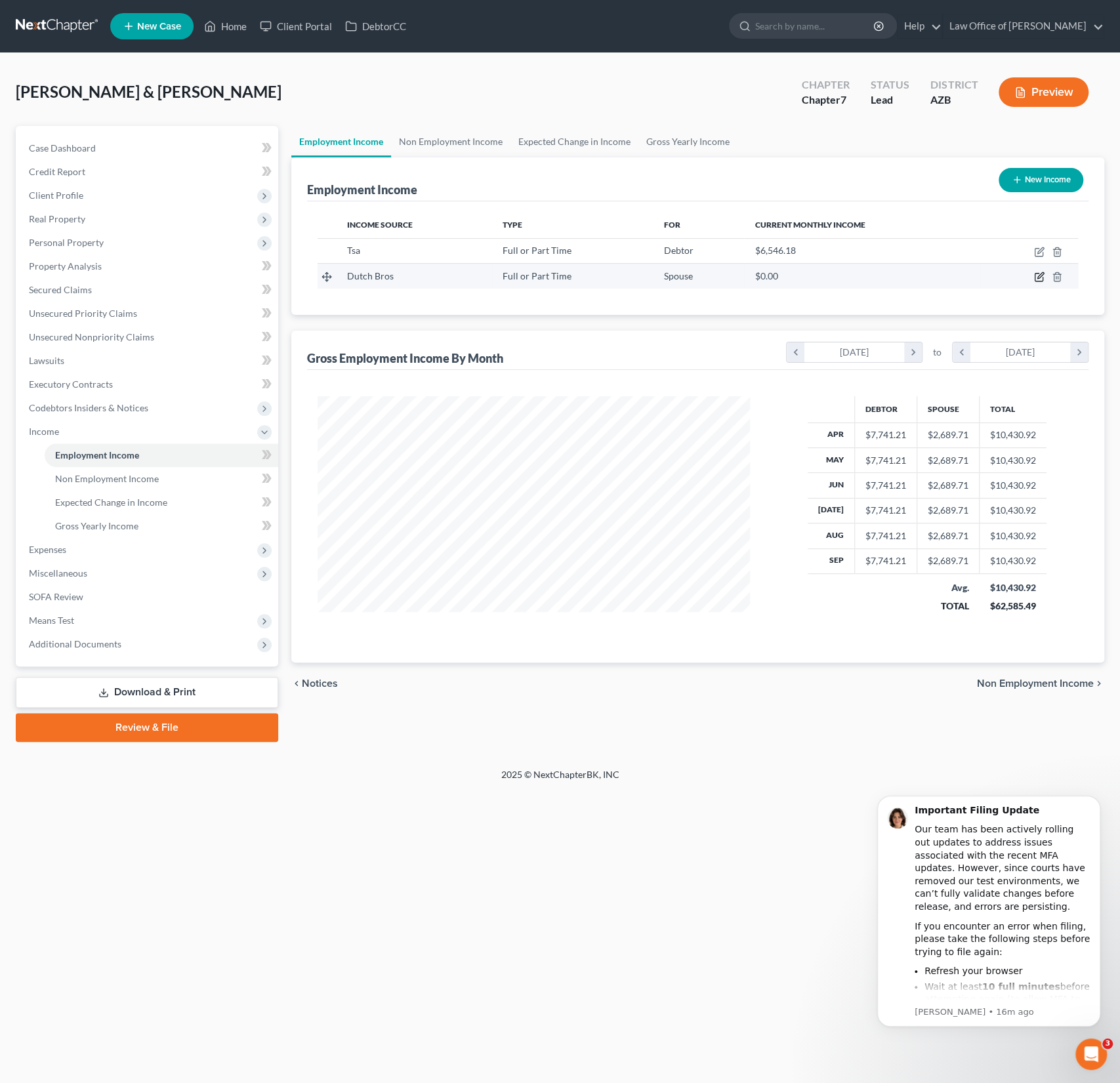
click at [1036, 278] on icon "button" at bounding box center [1040, 277] width 11 height 11
select select "0"
select select "3"
select select "1"
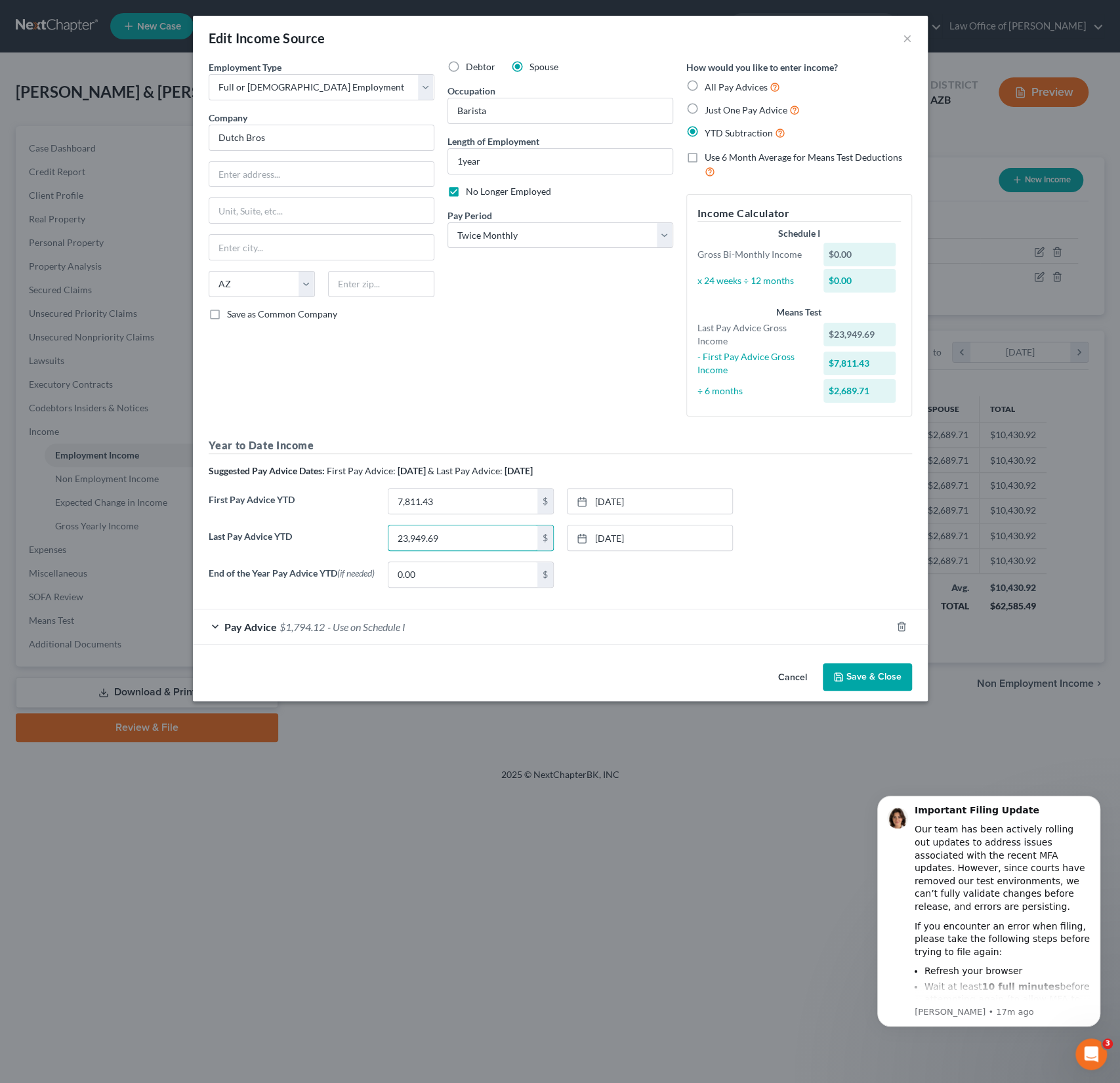
drag, startPoint x: 465, startPoint y: 537, endPoint x: 338, endPoint y: 523, distance: 127.8
click at [338, 523] on div "Year to Date Income Suggested Pay Advice Dates: First Pay Advice: April 2025 & …" at bounding box center [560, 517] width 703 height 160
drag, startPoint x: 462, startPoint y: 538, endPoint x: 354, endPoint y: 533, distance: 108.1
click at [356, 533] on div "Last Pay Advice YTD 23,949.69 $ 9/5/2025 close Date 9/5/2025 Time 12:00 AM chev…" at bounding box center [560, 543] width 717 height 37
type input "25,125.78"
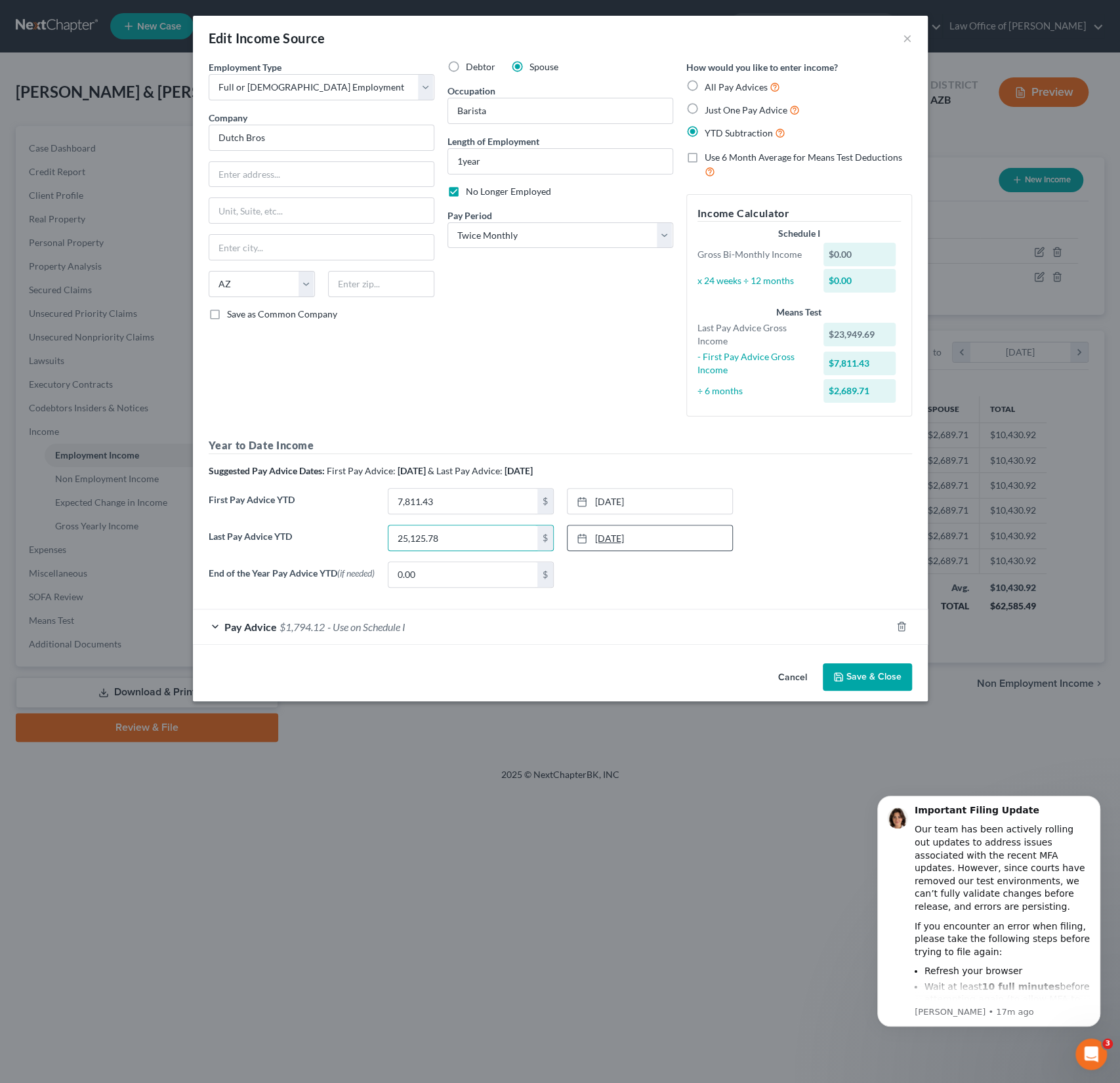
click at [614, 540] on link "9/5/2025" at bounding box center [650, 538] width 165 height 25
click at [859, 686] on button "Save & Close" at bounding box center [867, 676] width 89 height 27
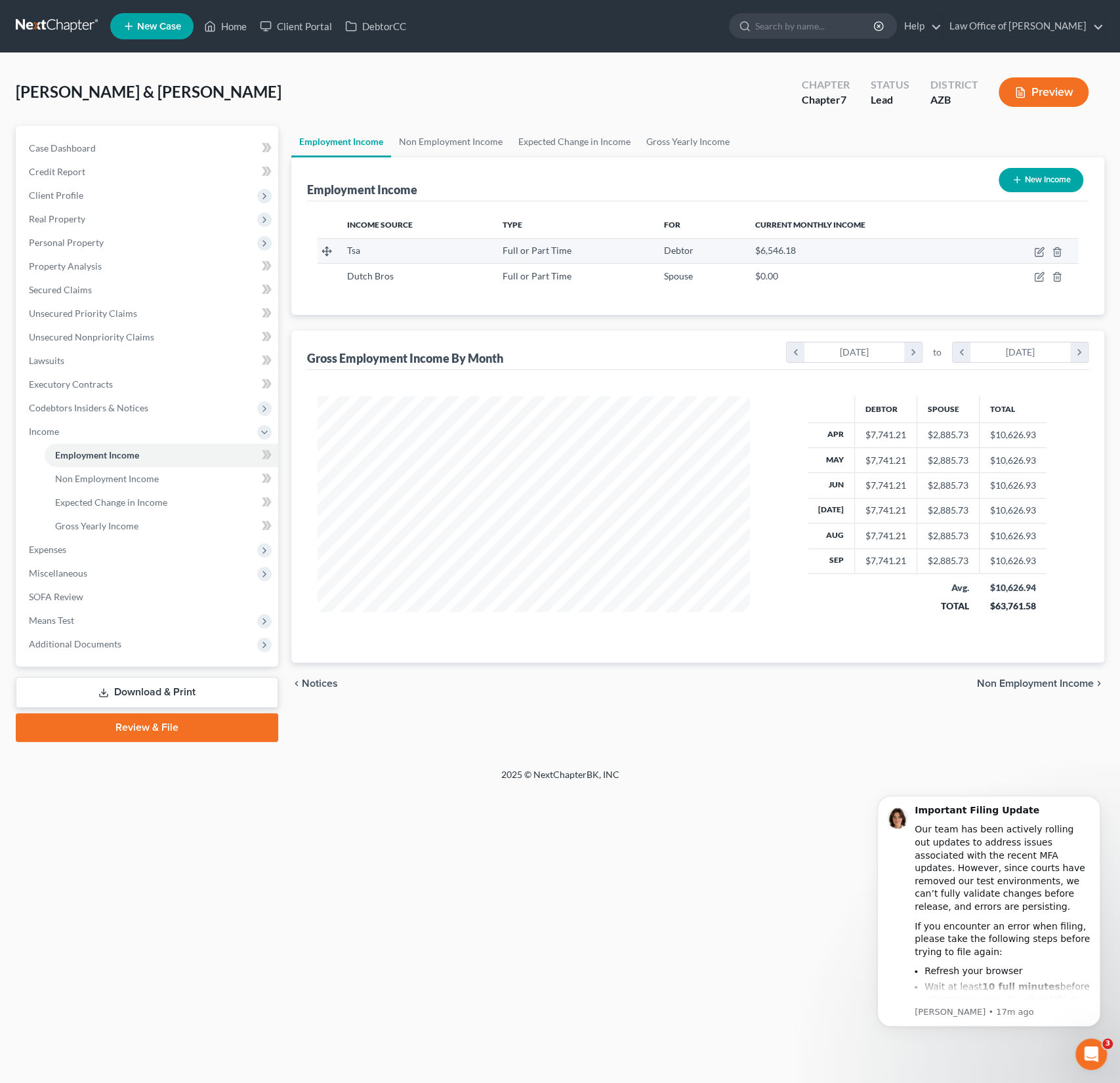
click at [1030, 252] on td at bounding box center [1029, 250] width 98 height 25
click at [1041, 250] on icon "button" at bounding box center [1040, 250] width 6 height 6
select select "0"
select select "3"
select select "1"
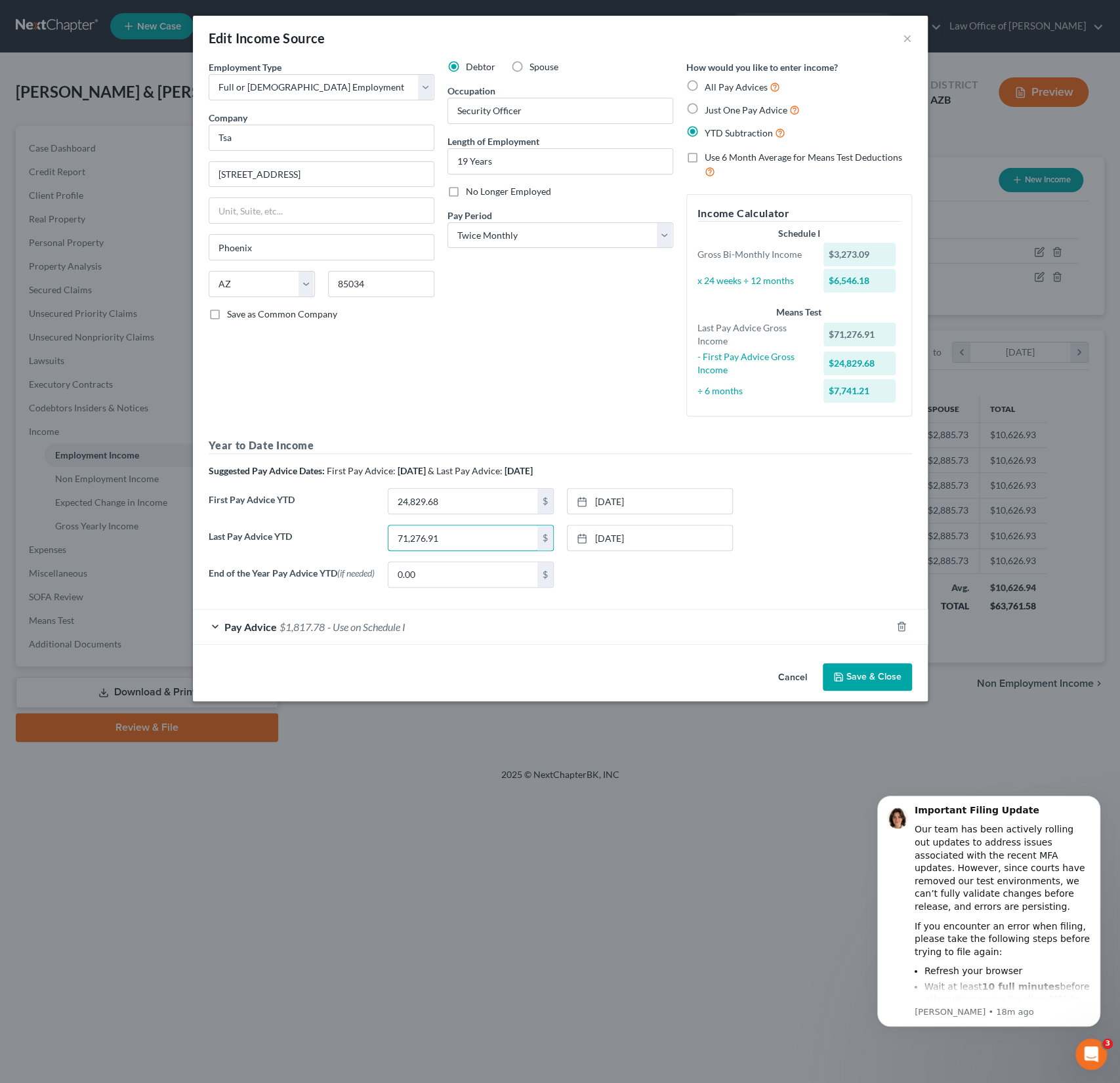
drag, startPoint x: 465, startPoint y: 533, endPoint x: 386, endPoint y: 528, distance: 79.2
click at [386, 528] on div "71,276.91 $" at bounding box center [471, 538] width 179 height 26
drag, startPoint x: 474, startPoint y: 542, endPoint x: 359, endPoint y: 532, distance: 115.4
click at [359, 532] on div "Last Pay Advice YTD 71,276.91 $ 9/18/2025 close Date 9/18/2025 Time 12:00 AM ch…" at bounding box center [560, 543] width 717 height 37
type input "74,296.61"
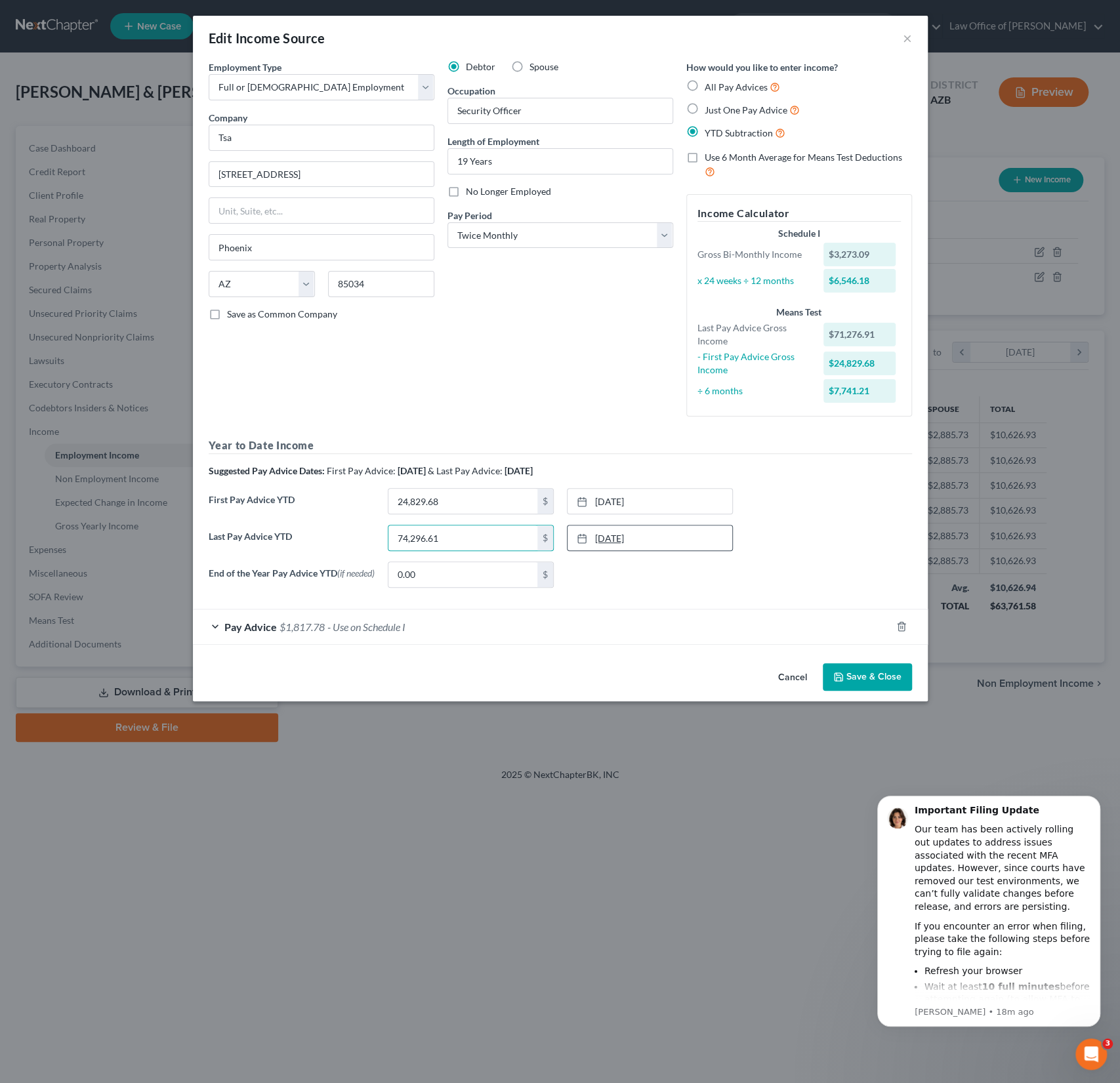
click at [601, 540] on link "9/18/2025" at bounding box center [650, 538] width 165 height 25
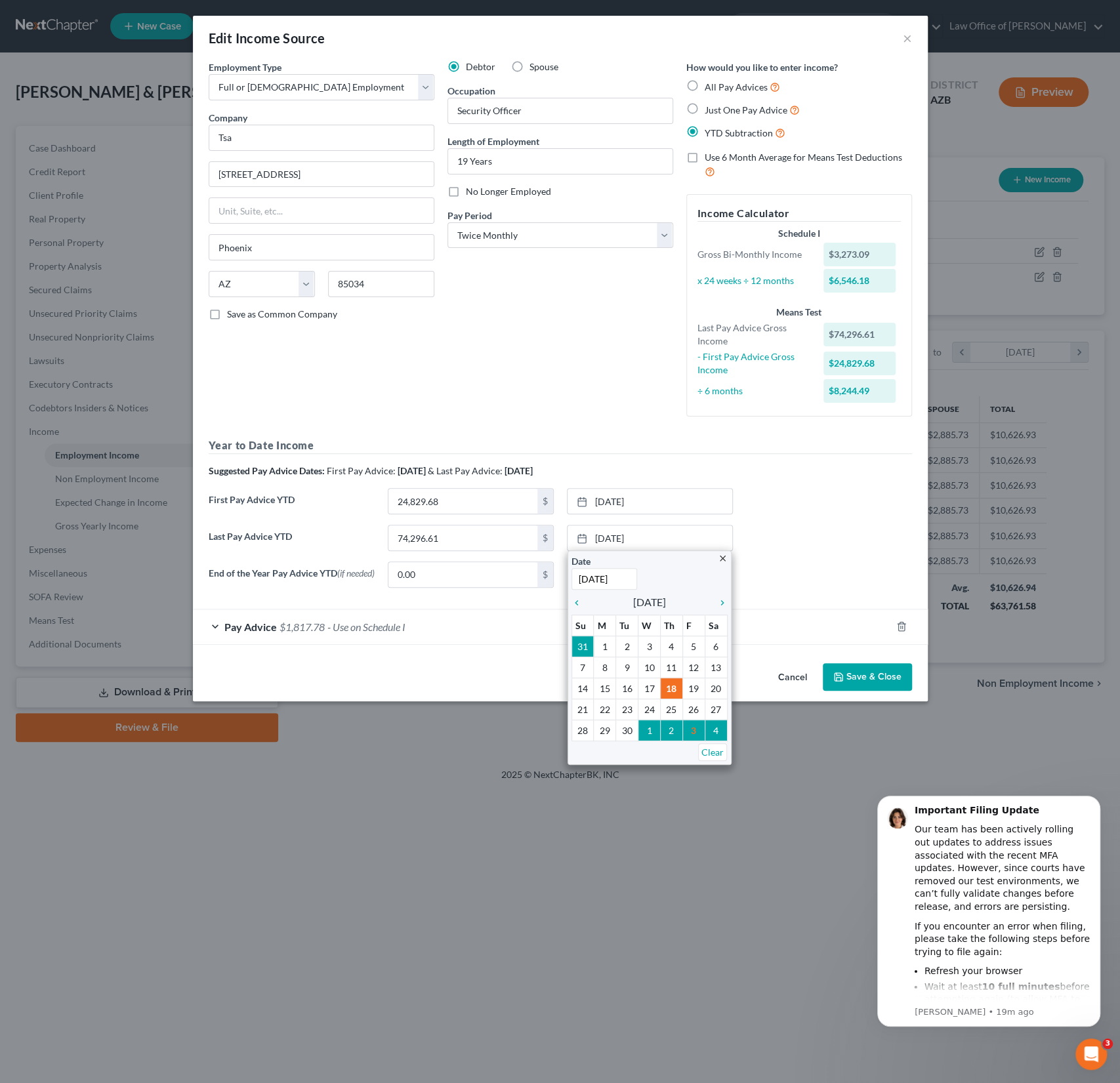
click at [826, 618] on div "Pay Advice $1,817.78 - Use on Schedule I" at bounding box center [542, 627] width 698 height 35
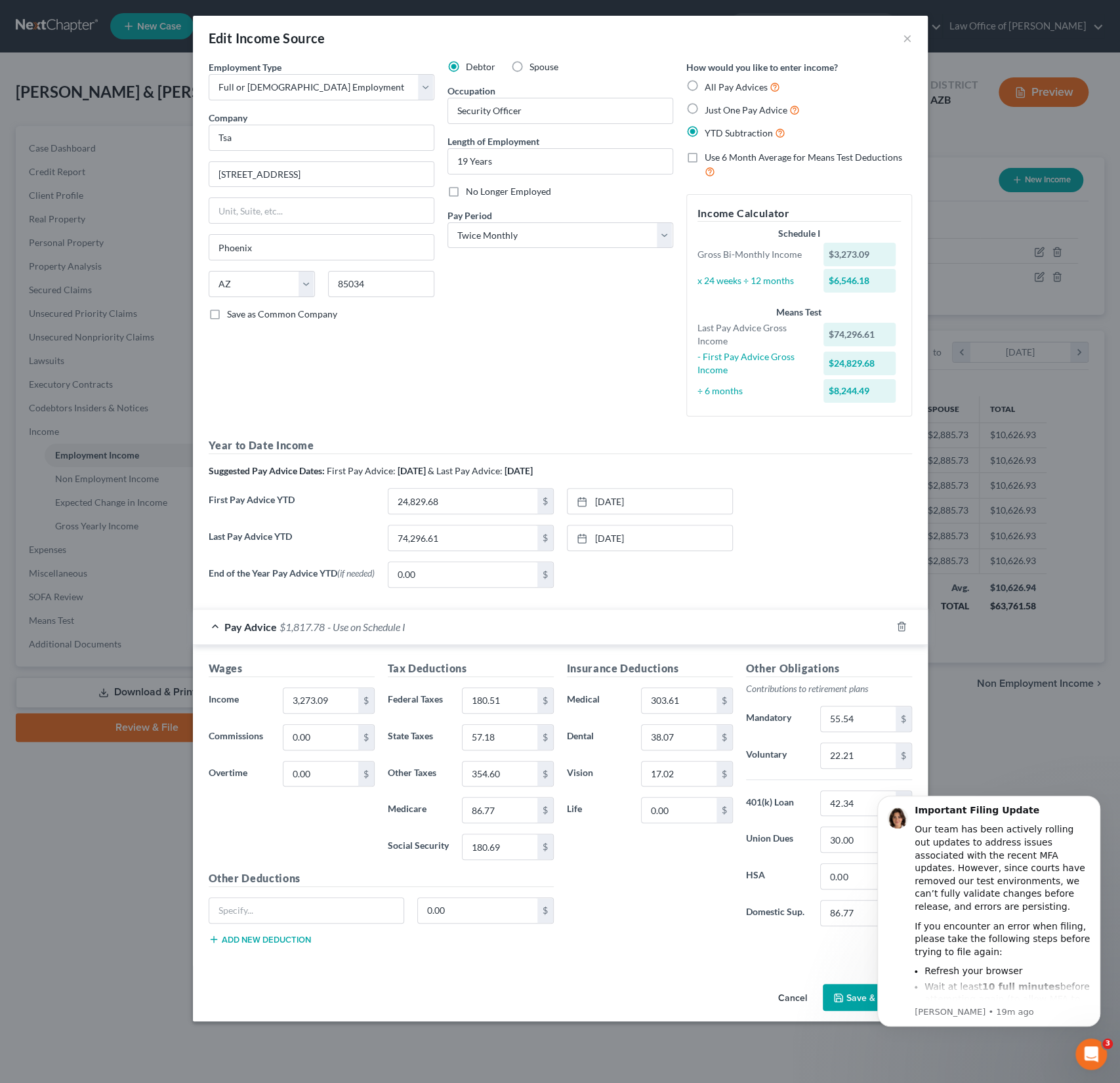
click at [792, 997] on button "Cancel" at bounding box center [792, 998] width 50 height 26
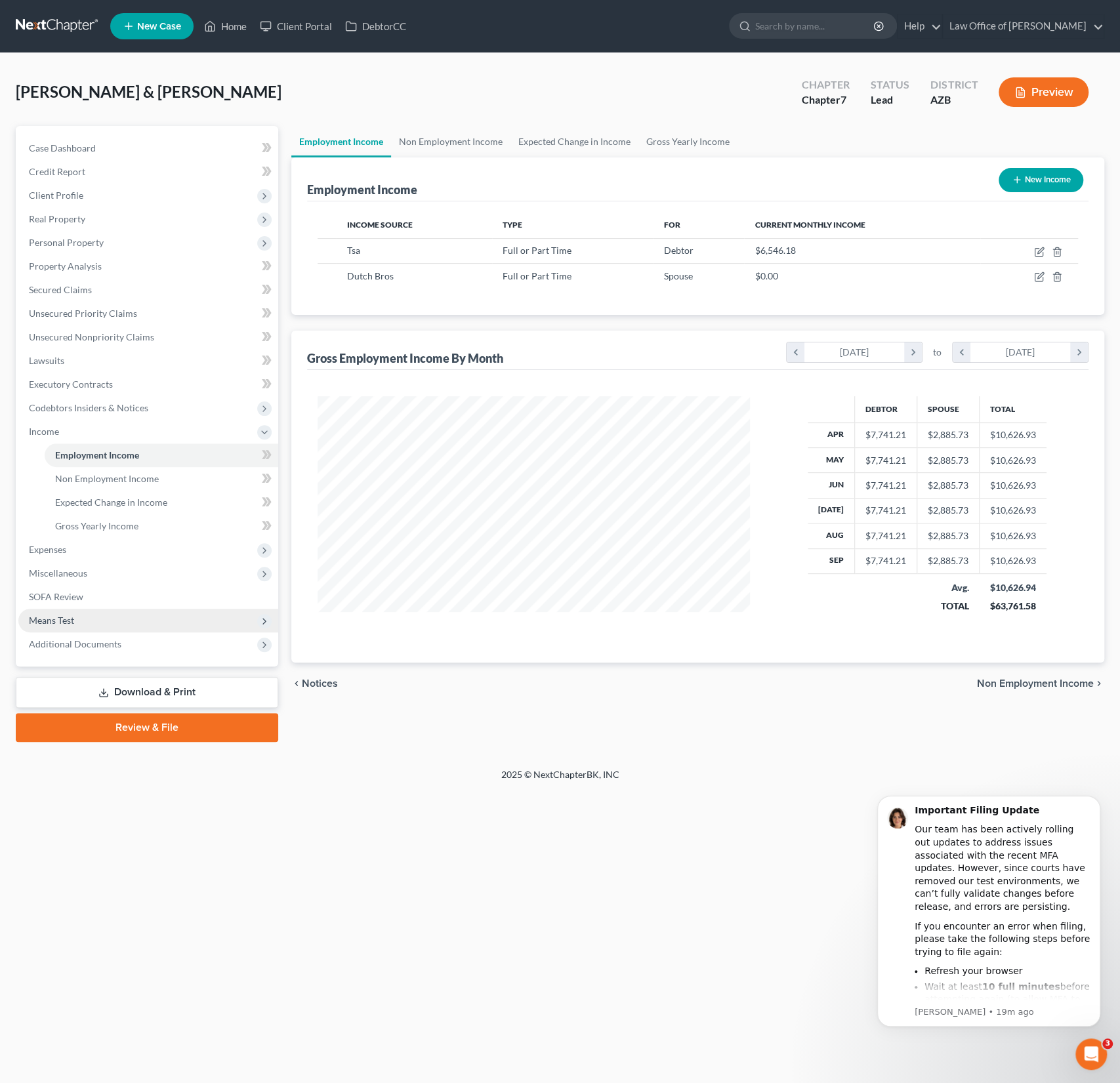
click at [64, 618] on span "Means Test" at bounding box center [51, 620] width 45 height 11
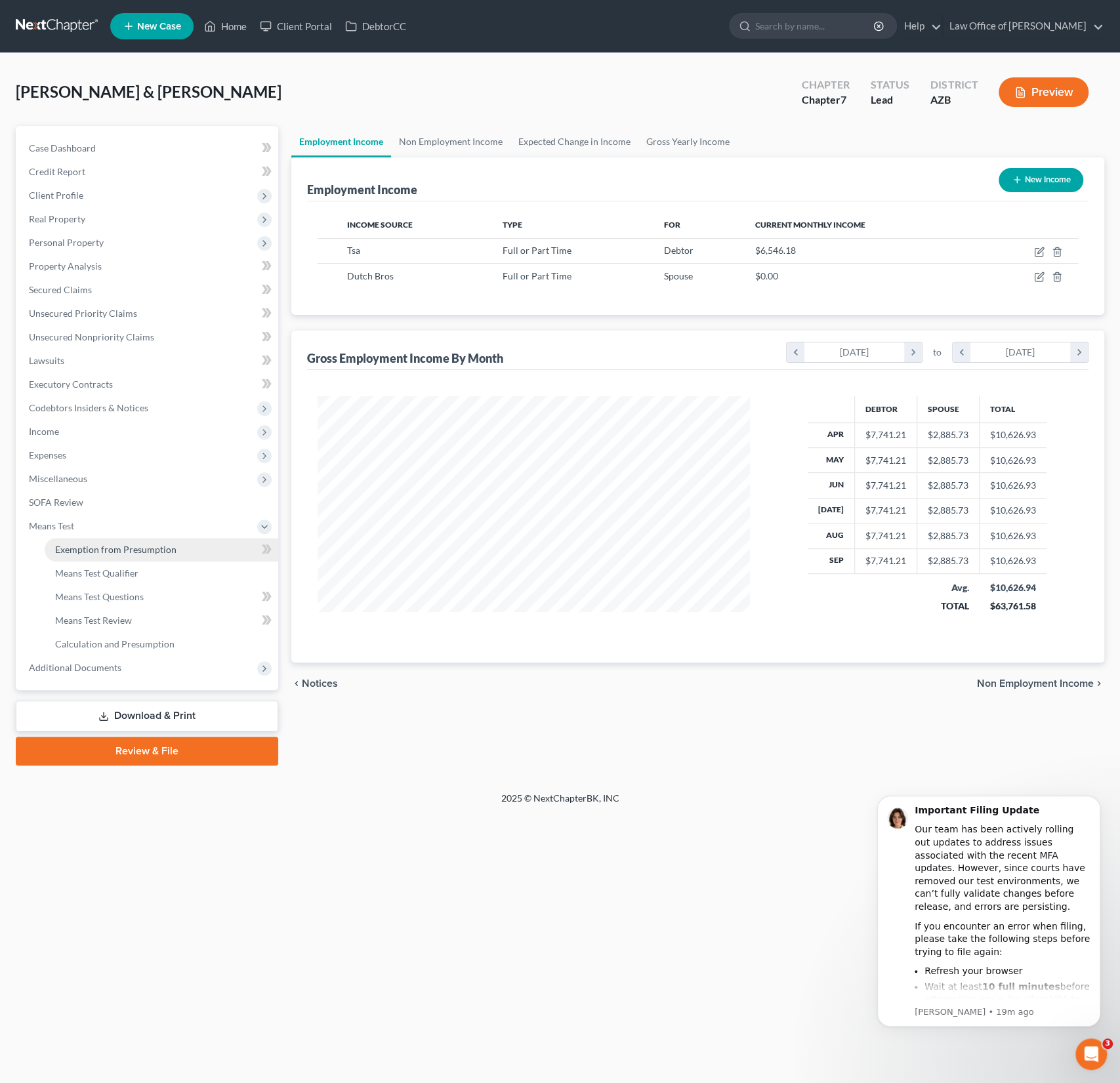
click at [101, 544] on span "Exemption from Presumption" at bounding box center [116, 549] width 122 height 11
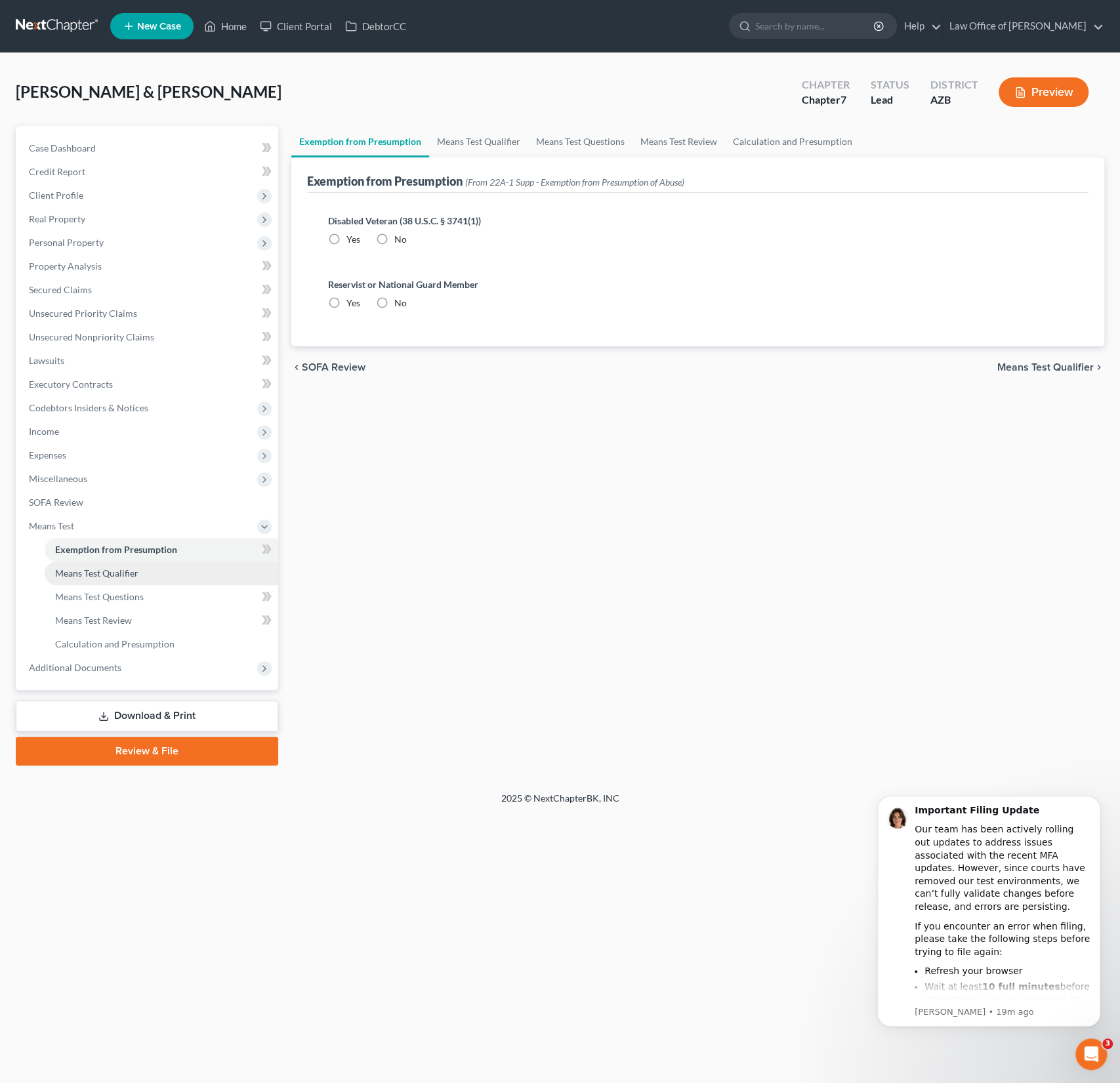
click at [114, 572] on span "Means Test Qualifier" at bounding box center [96, 573] width 83 height 11
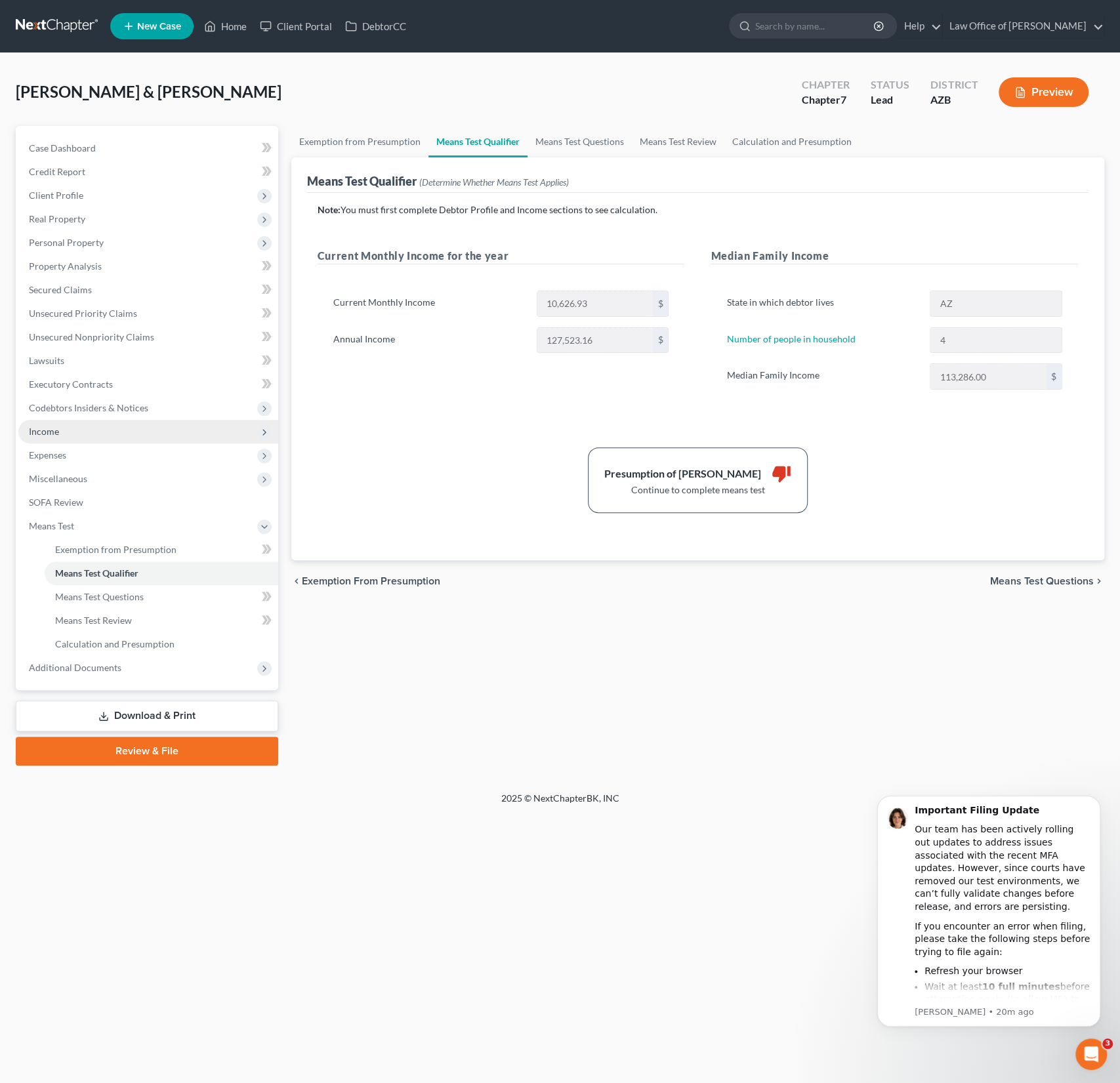
click at [51, 432] on span "Income" at bounding box center [43, 431] width 30 height 11
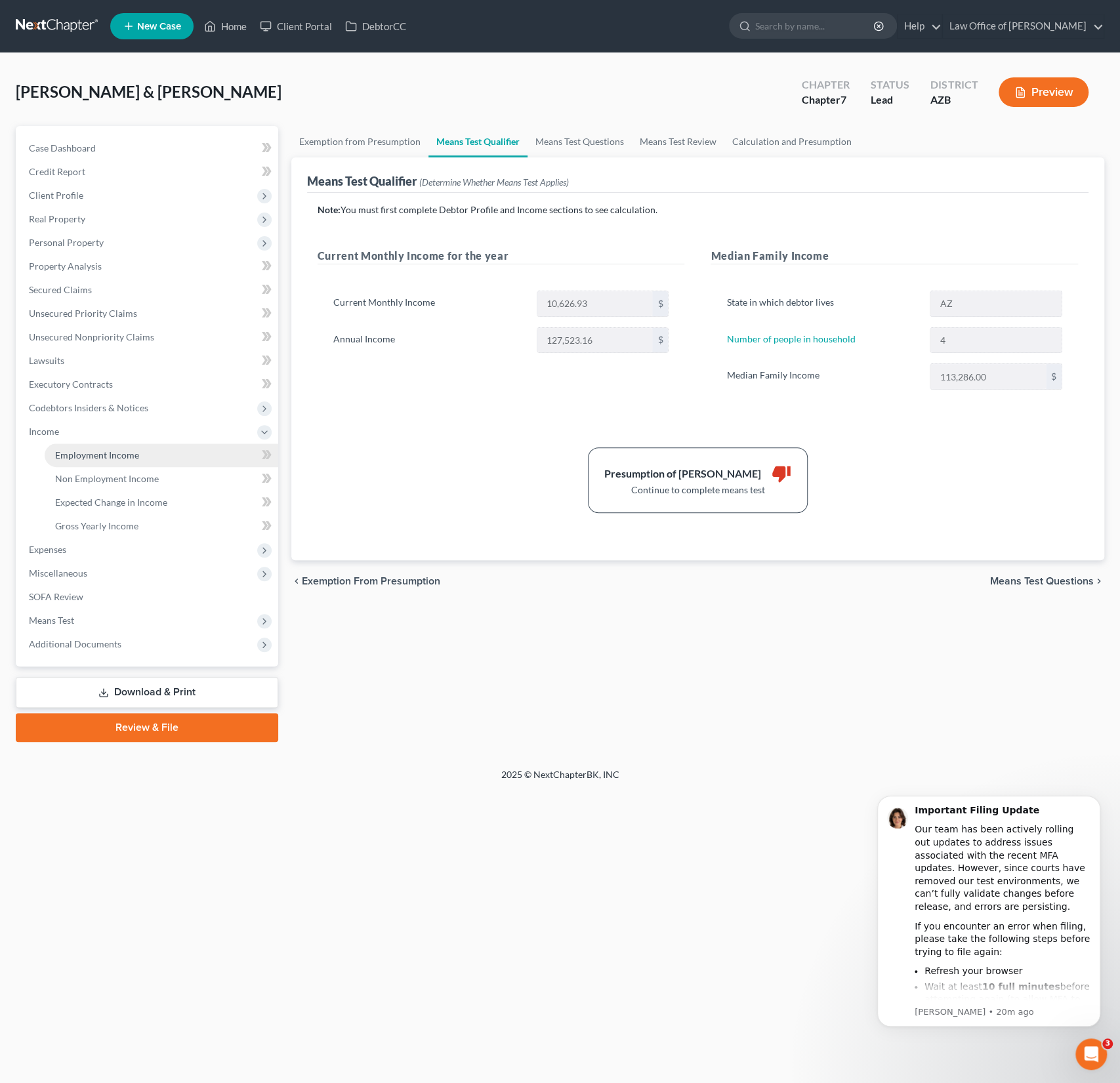
click at [82, 456] on span "Employment Income" at bounding box center [97, 454] width 84 height 11
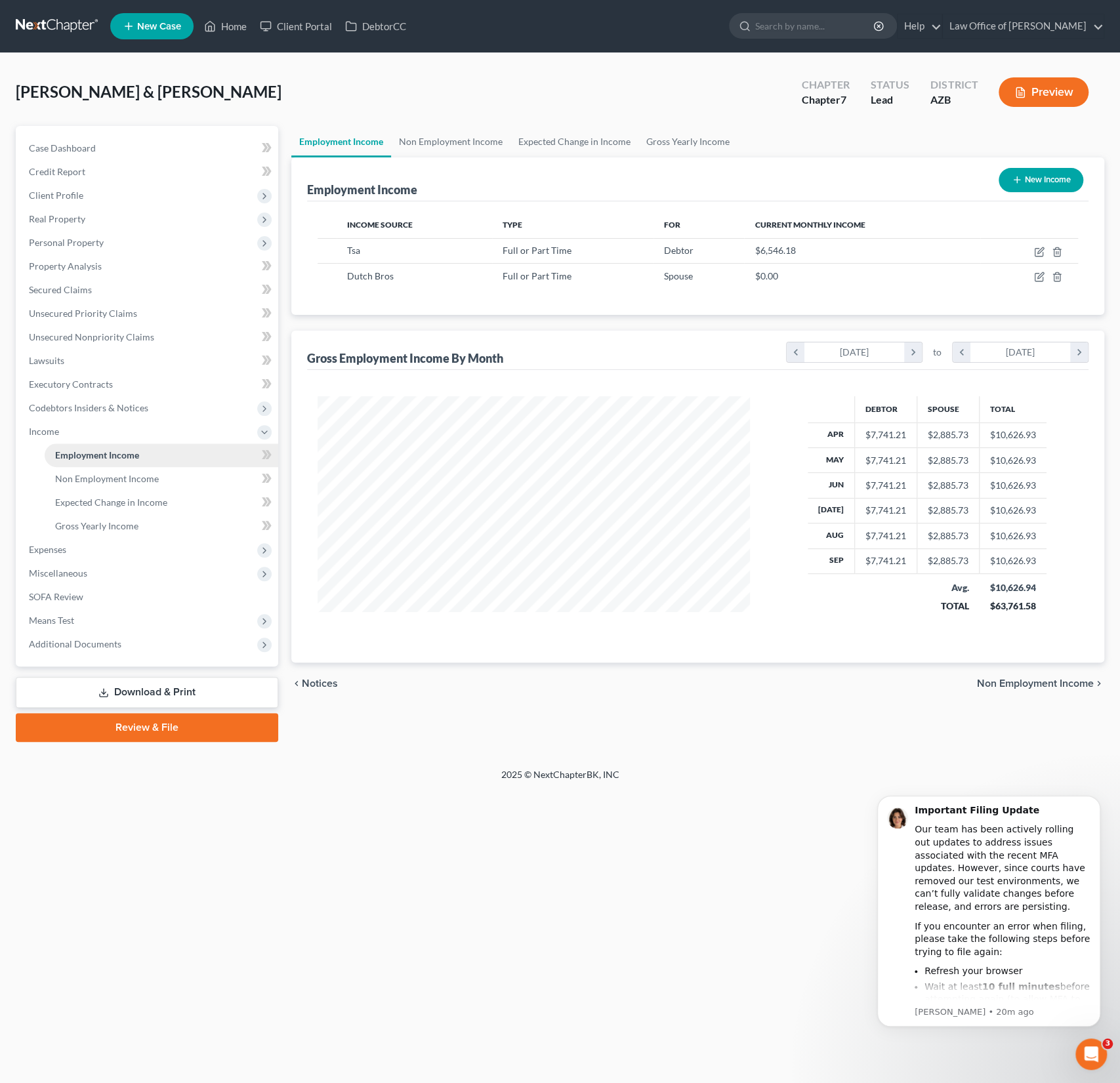
scroll to position [233, 459]
click at [1038, 246] on icon "button" at bounding box center [1040, 252] width 11 height 11
select select "0"
select select "3"
select select "1"
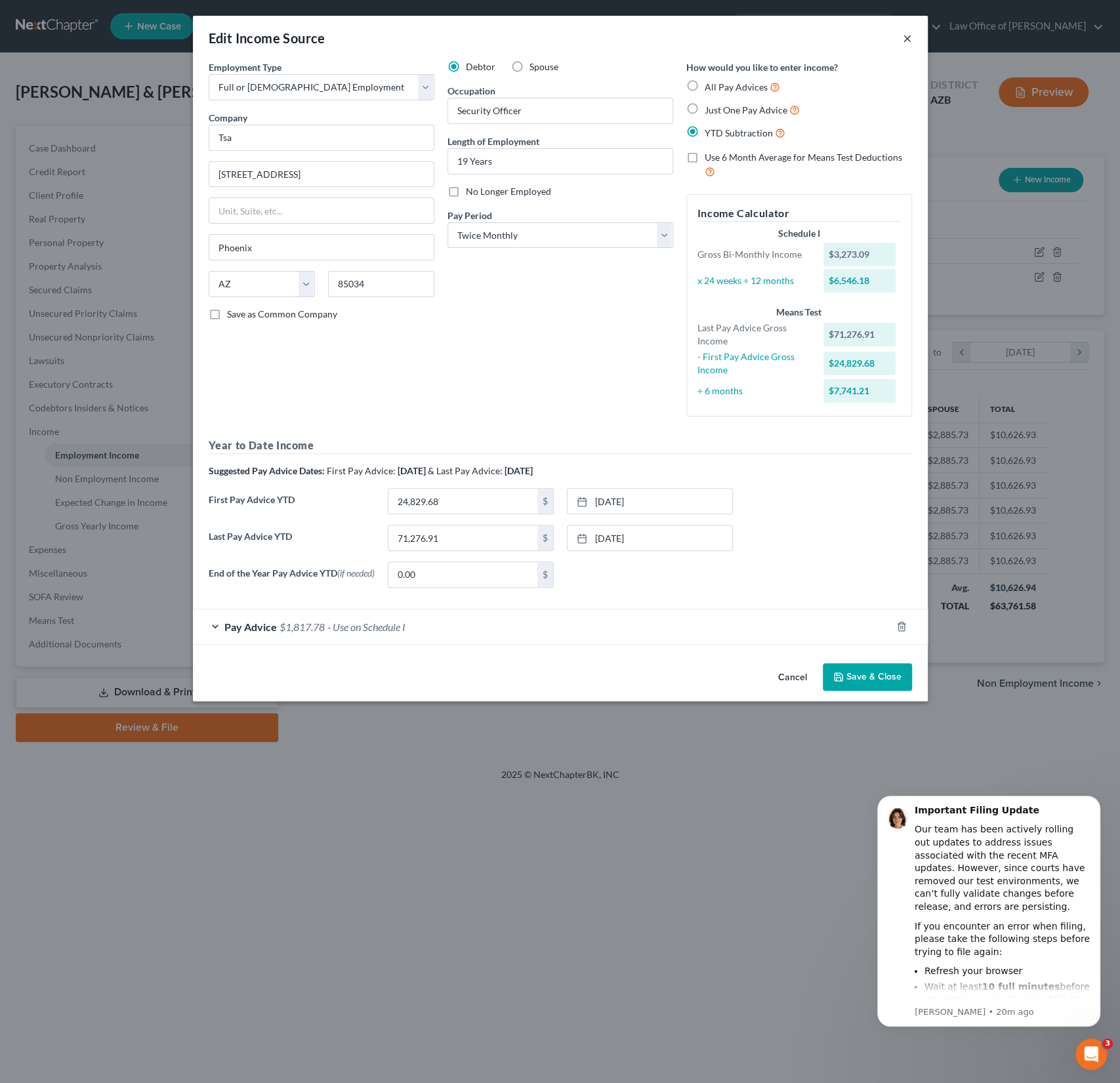
click at [908, 37] on button "×" at bounding box center [907, 38] width 9 height 16
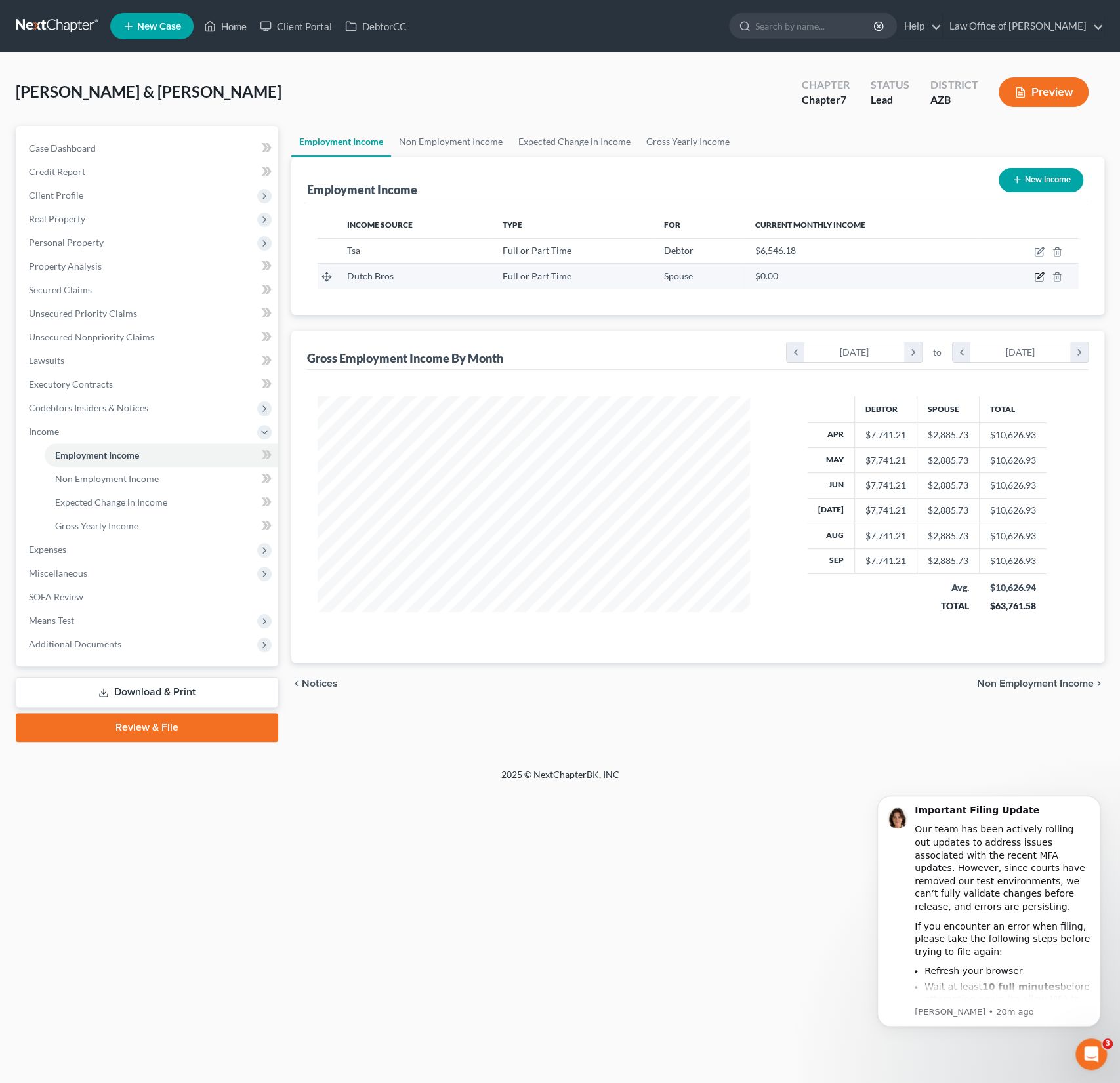
click at [1040, 272] on icon "button" at bounding box center [1040, 277] width 11 height 11
select select "0"
select select "3"
select select "1"
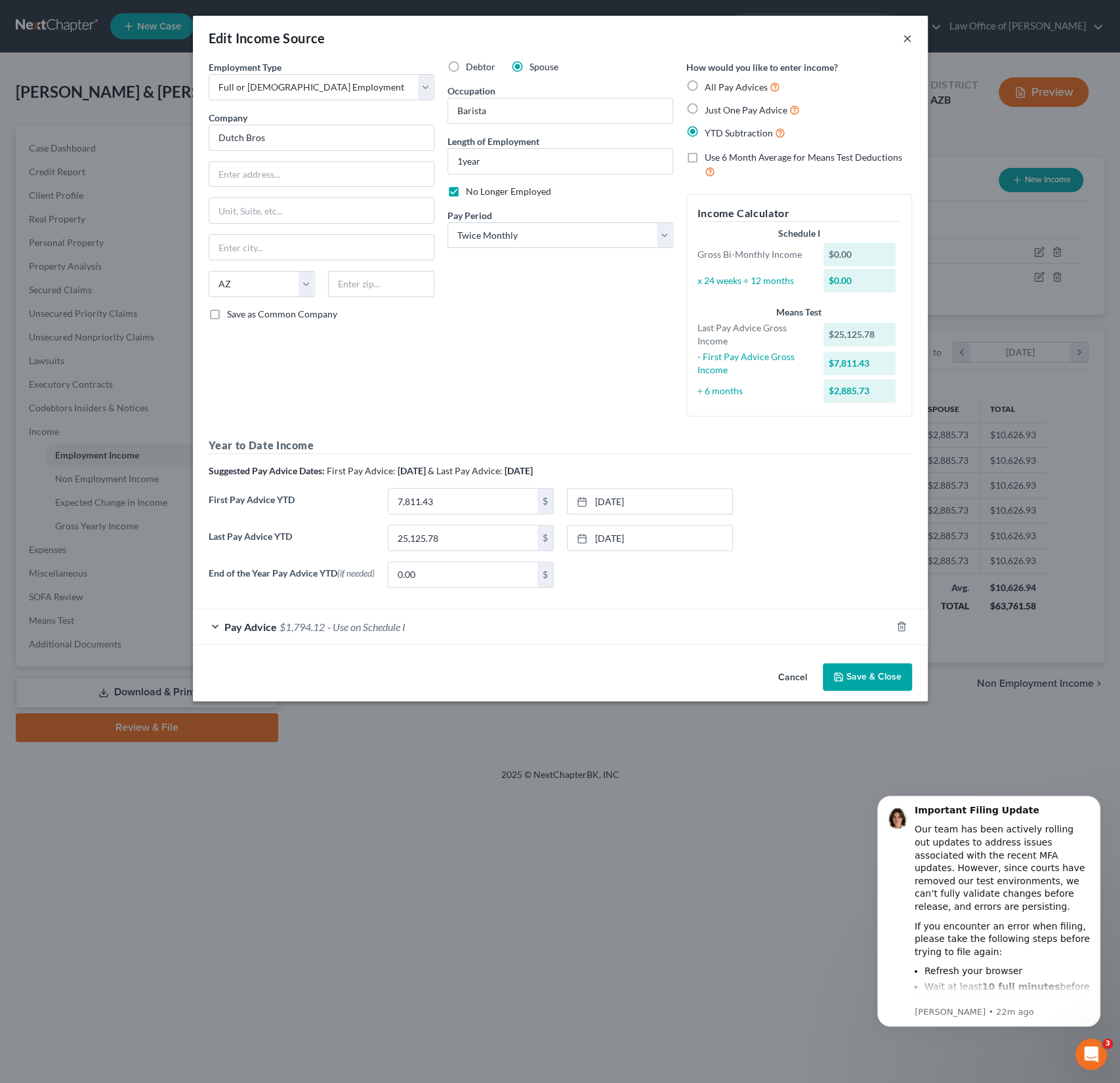
click at [903, 38] on button "×" at bounding box center [907, 38] width 9 height 16
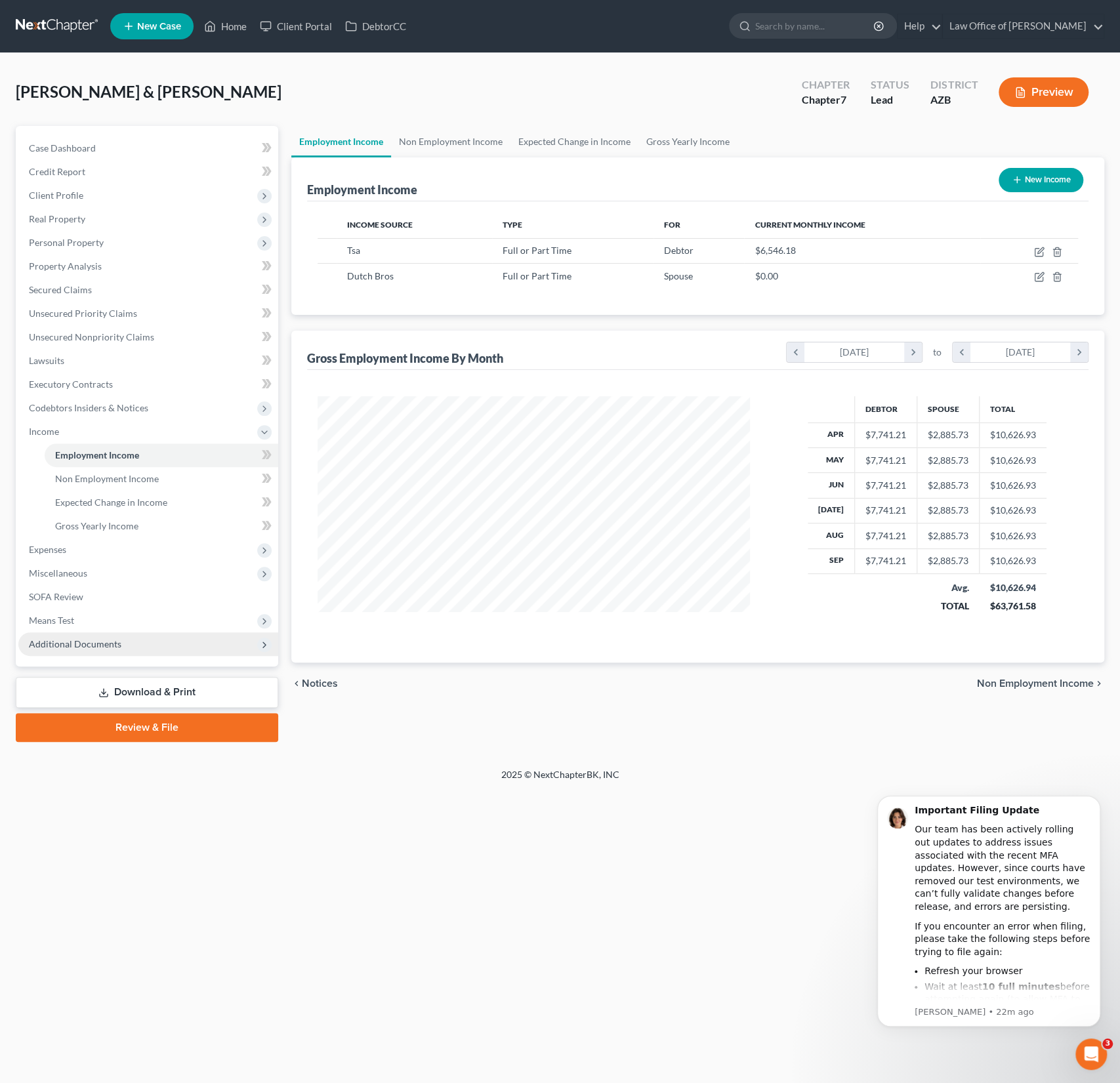
click at [68, 639] on span "Additional Documents" at bounding box center [74, 644] width 92 height 11
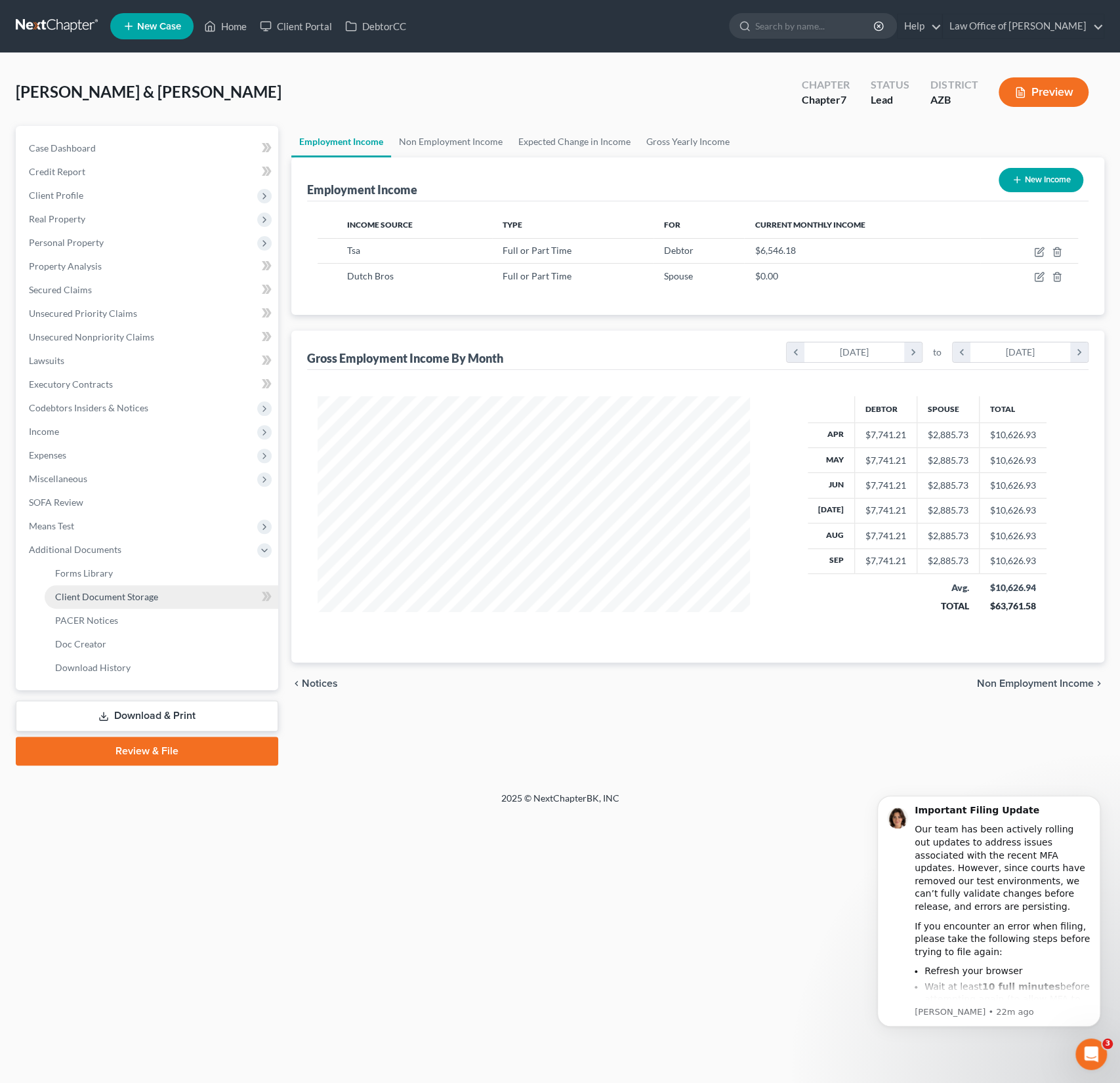
click at [81, 585] on link "Client Document Storage" at bounding box center [161, 597] width 233 height 24
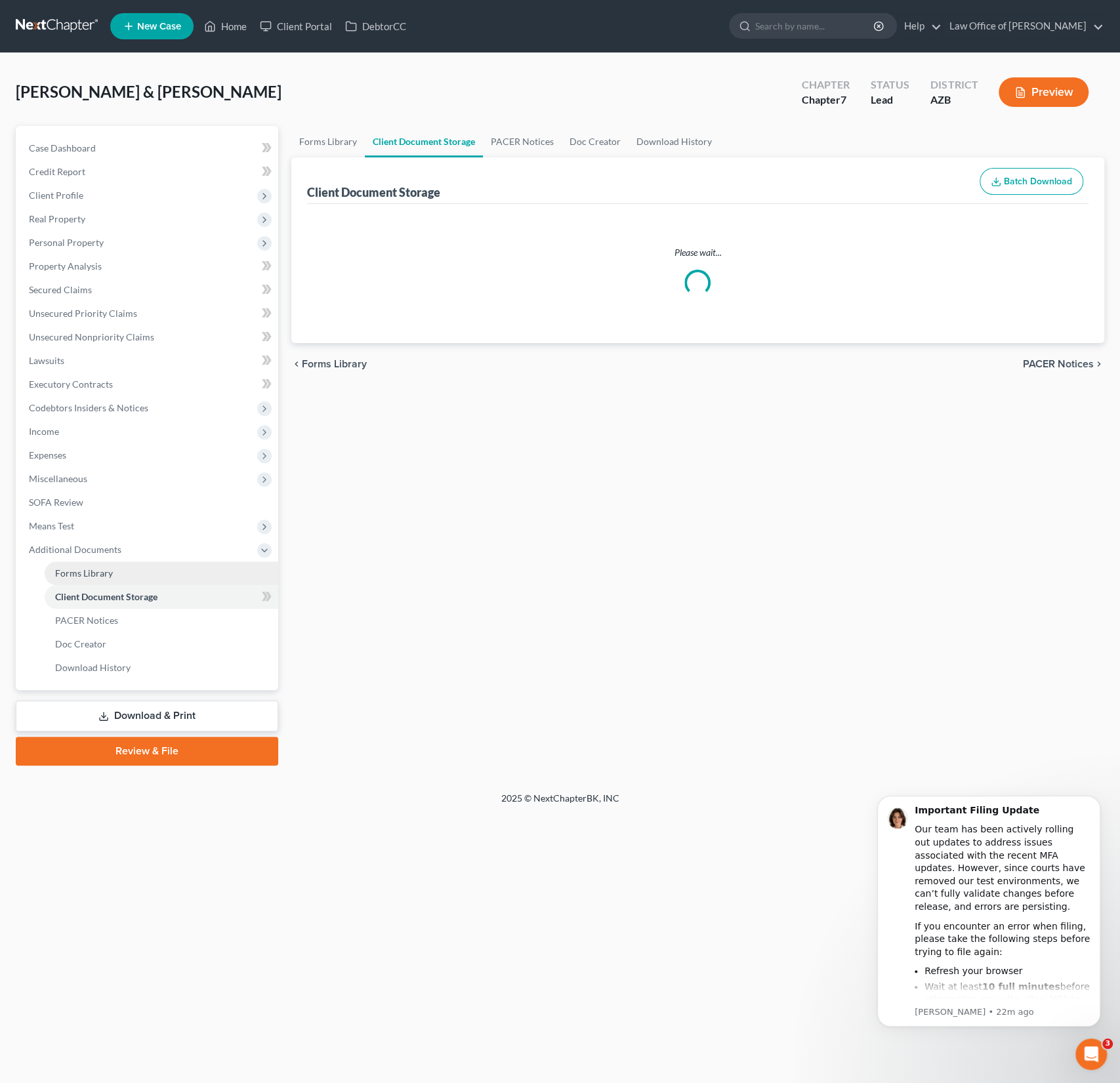
select select "14"
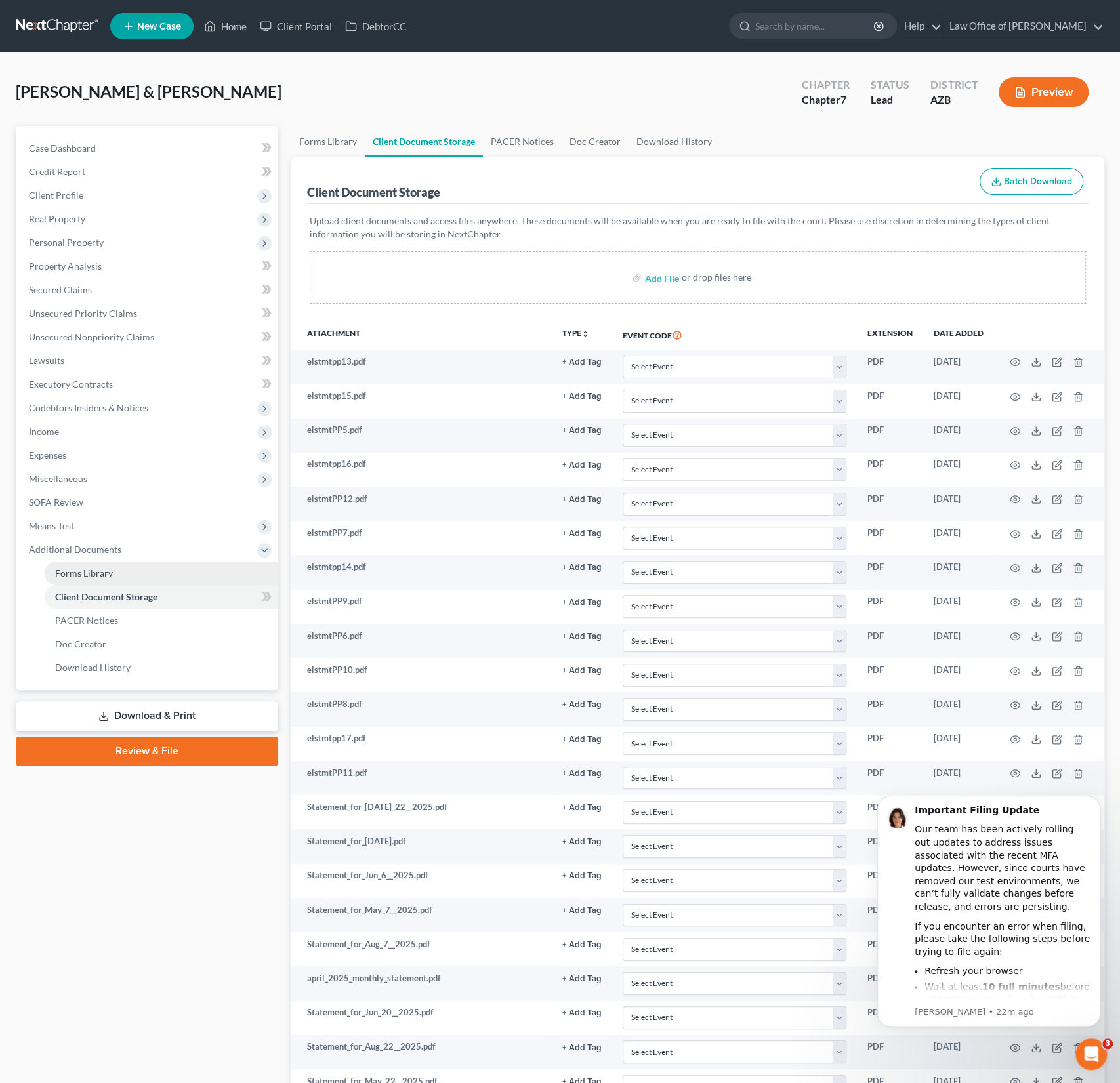
click at [83, 569] on span "Forms Library" at bounding box center [84, 573] width 58 height 11
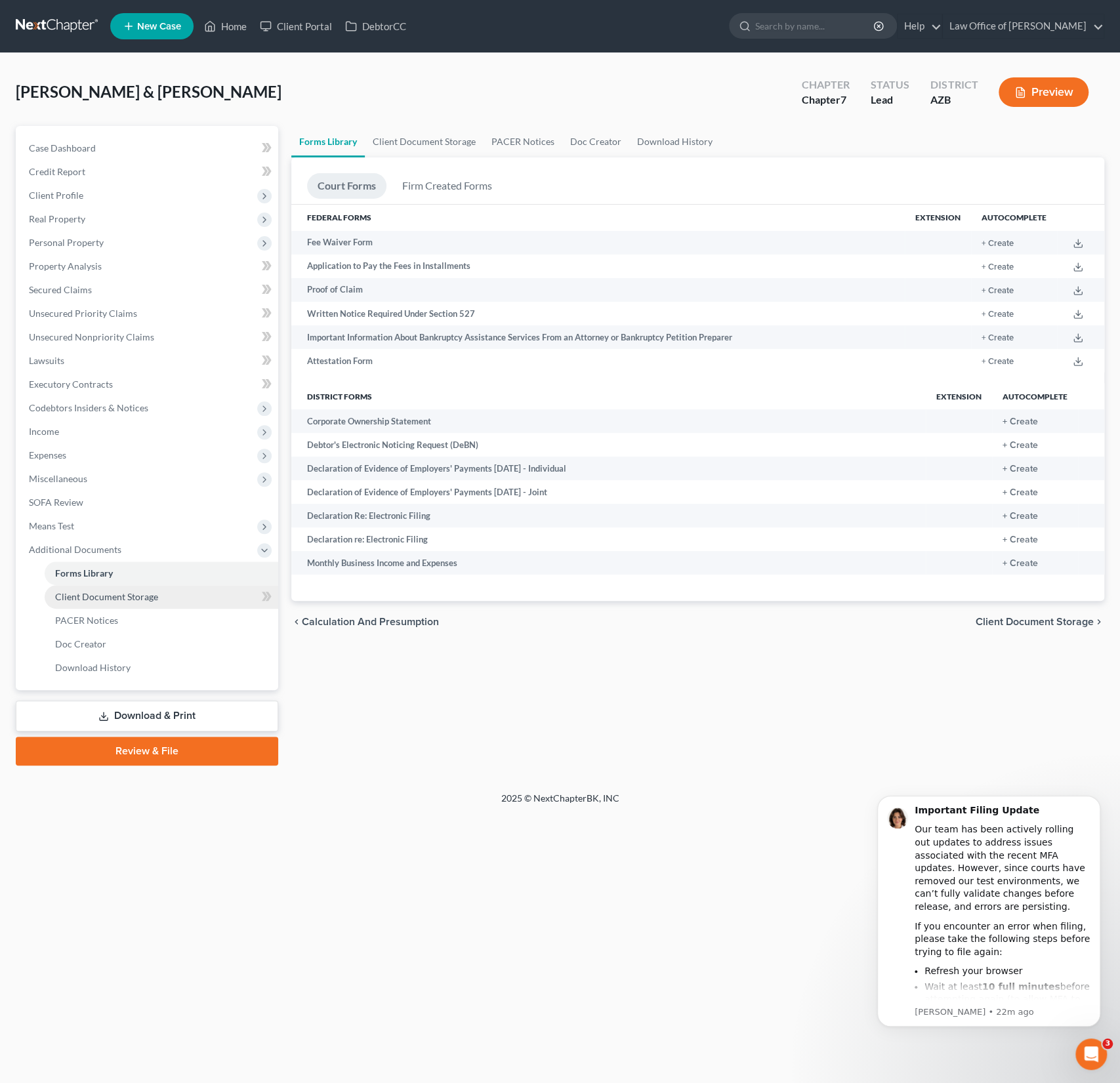
click at [84, 604] on link "Client Document Storage" at bounding box center [161, 597] width 233 height 24
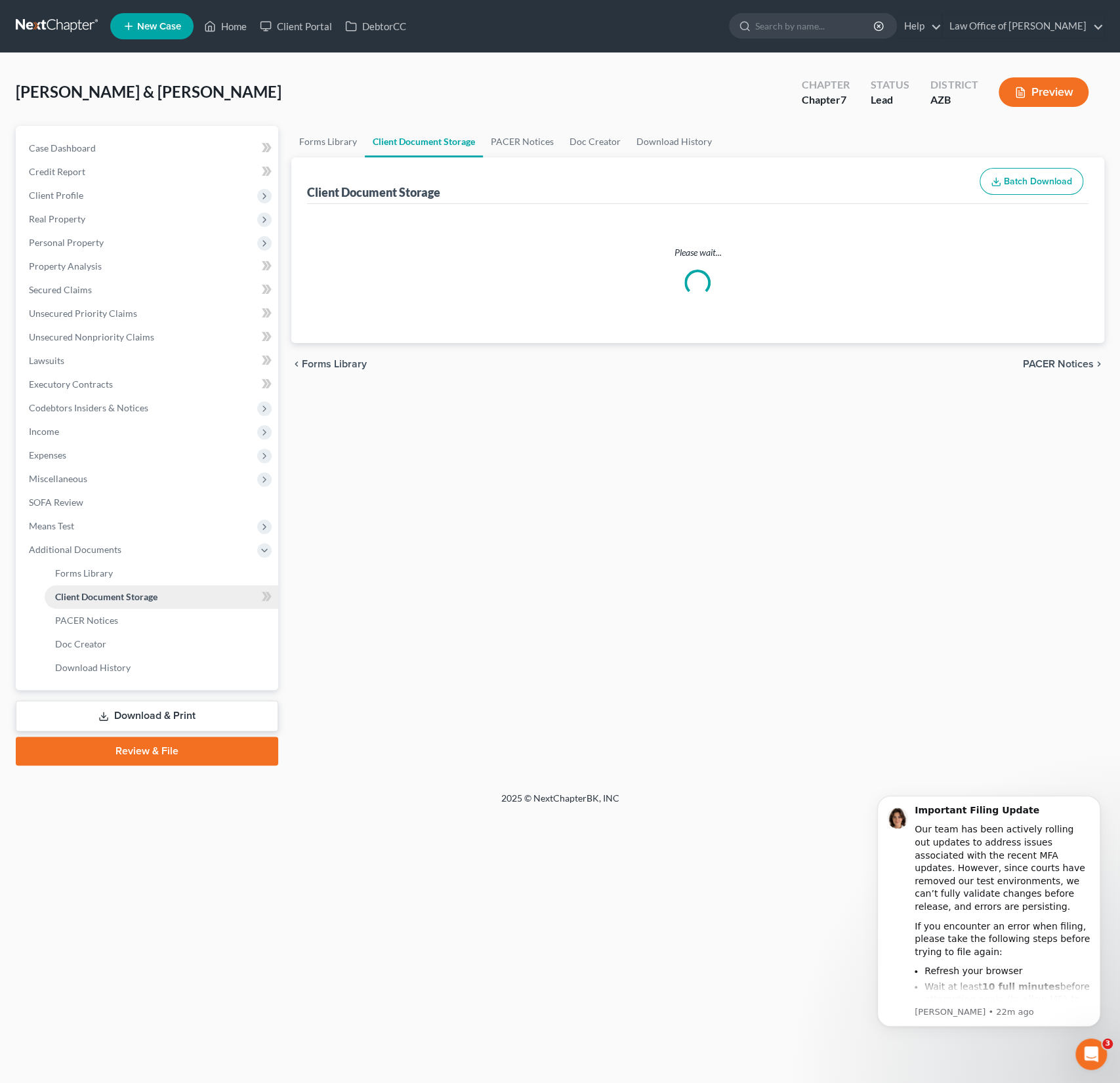
select select "14"
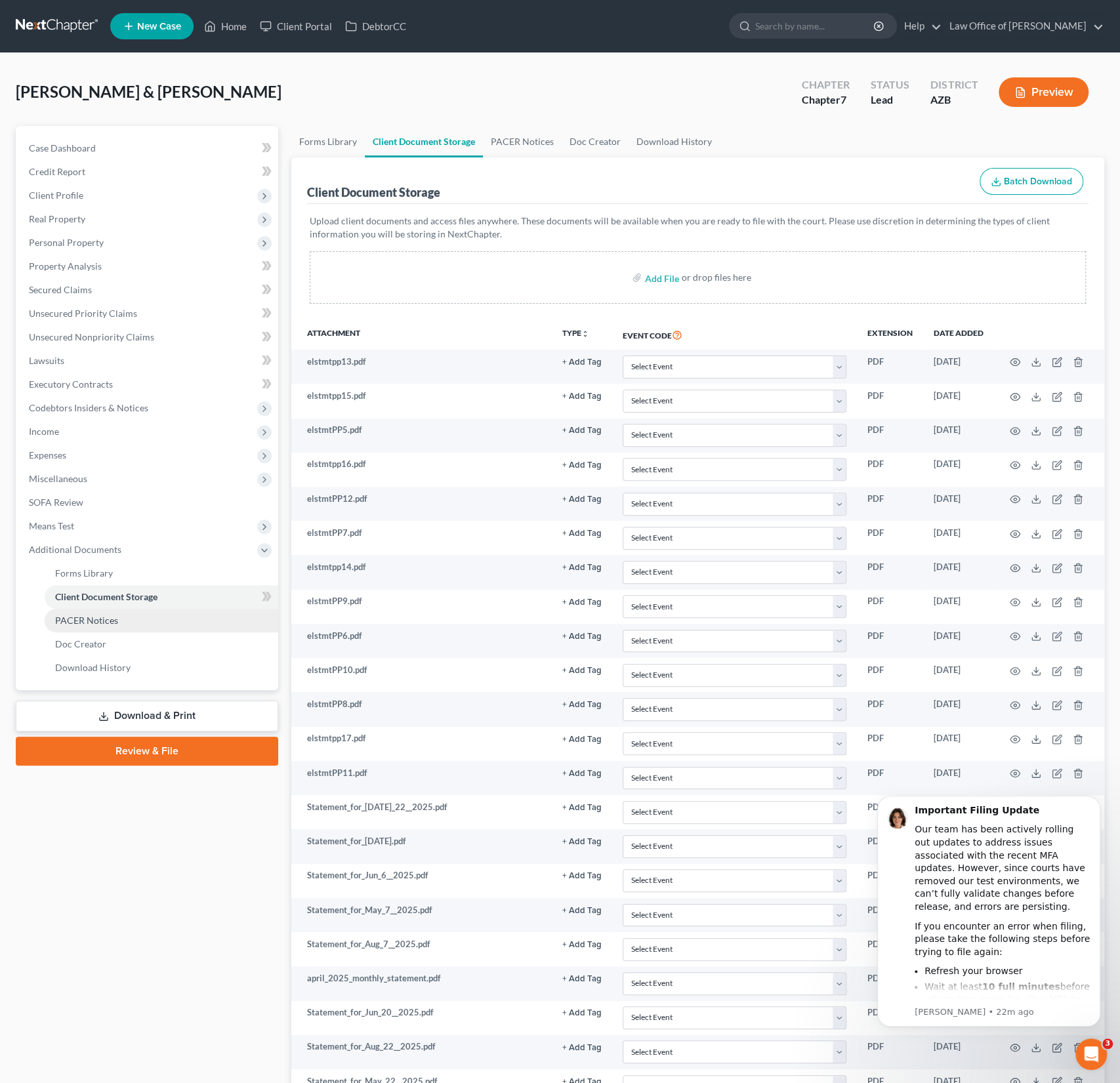
click at [84, 623] on span "PACER Notices" at bounding box center [86, 620] width 63 height 11
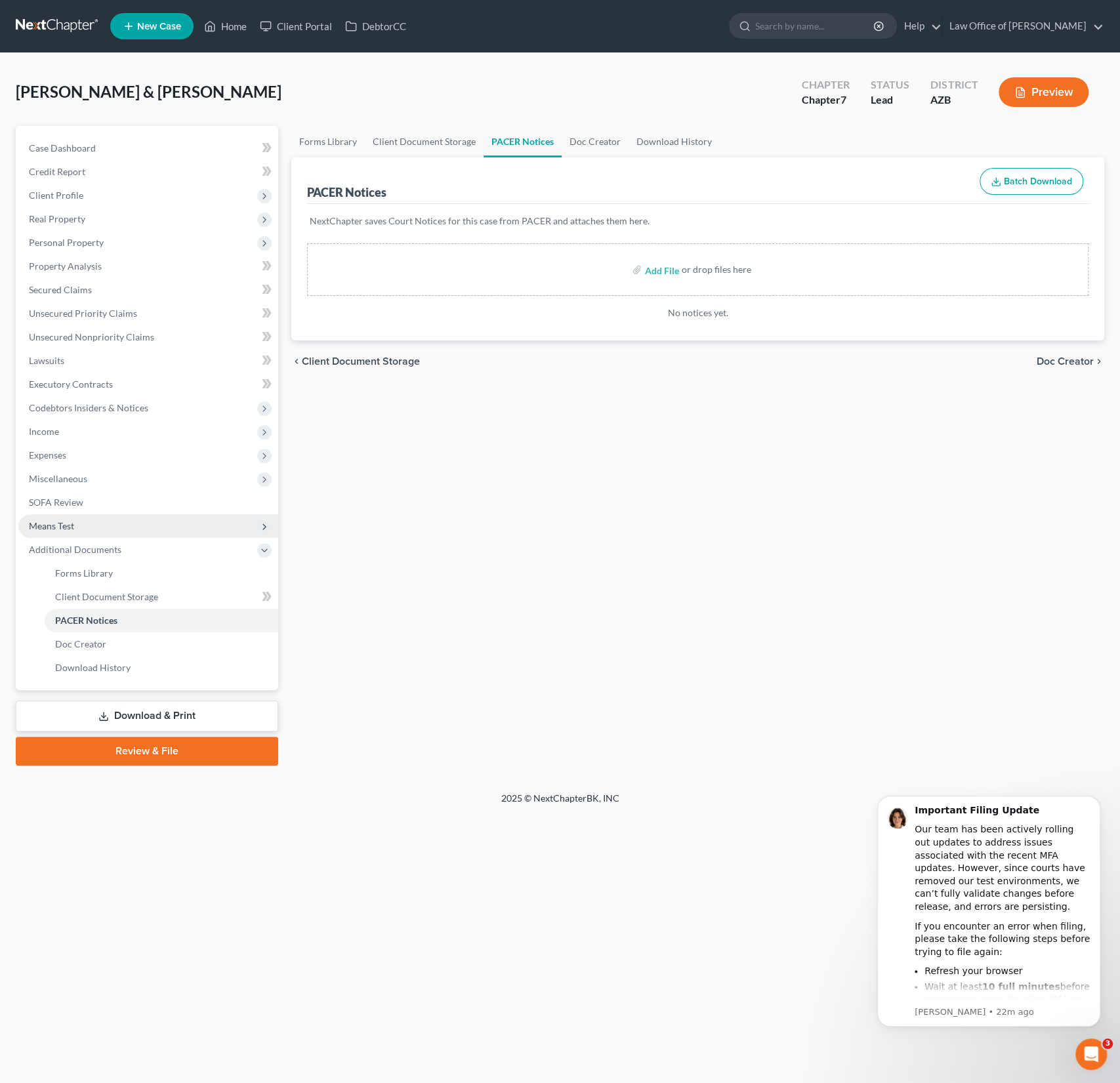
click at [56, 523] on span "Means Test" at bounding box center [51, 526] width 45 height 11
click at [73, 547] on span "Exemption from Presumption" at bounding box center [116, 549] width 122 height 11
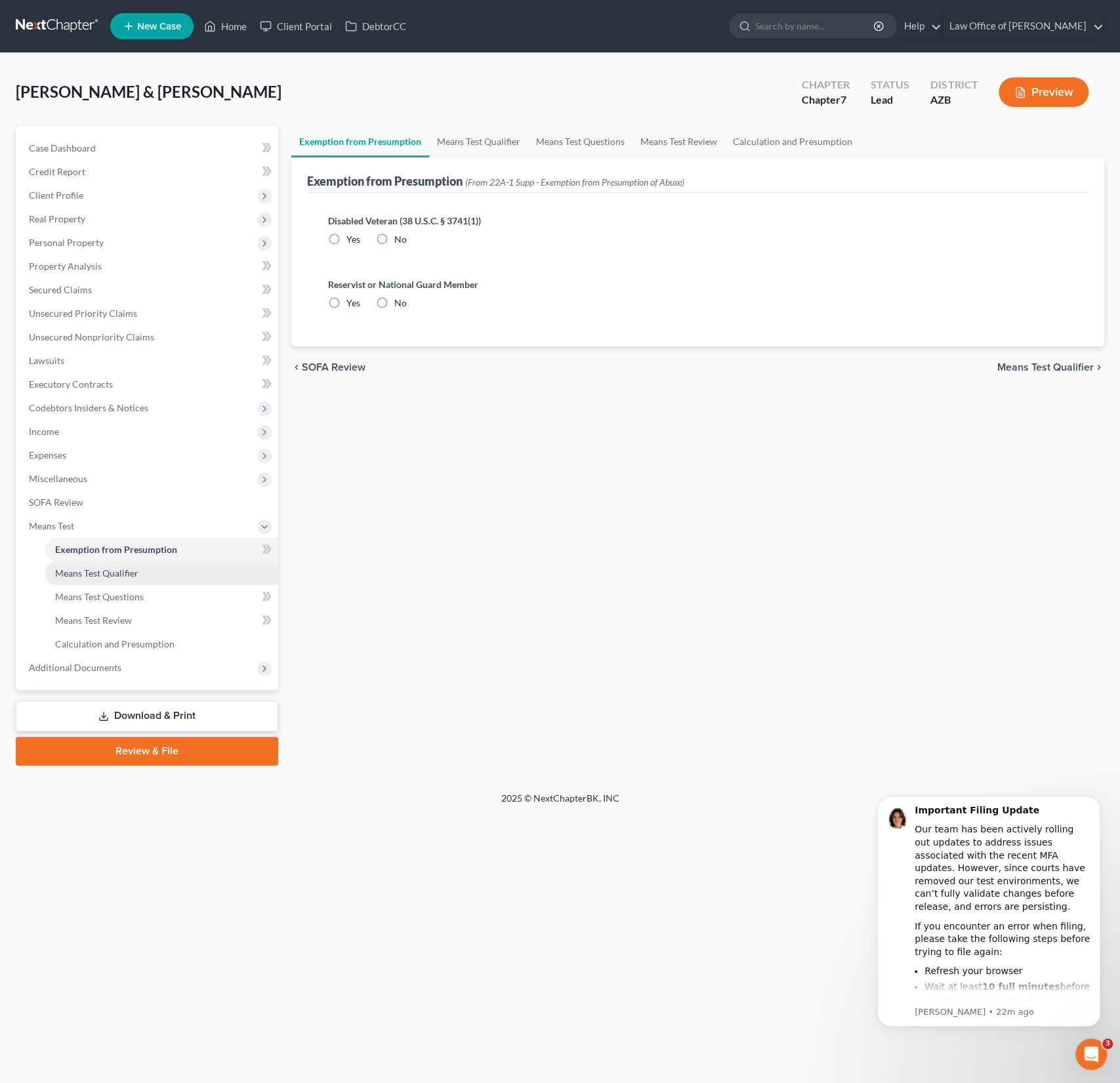
click at [78, 571] on span "Means Test Qualifier" at bounding box center [96, 573] width 83 height 11
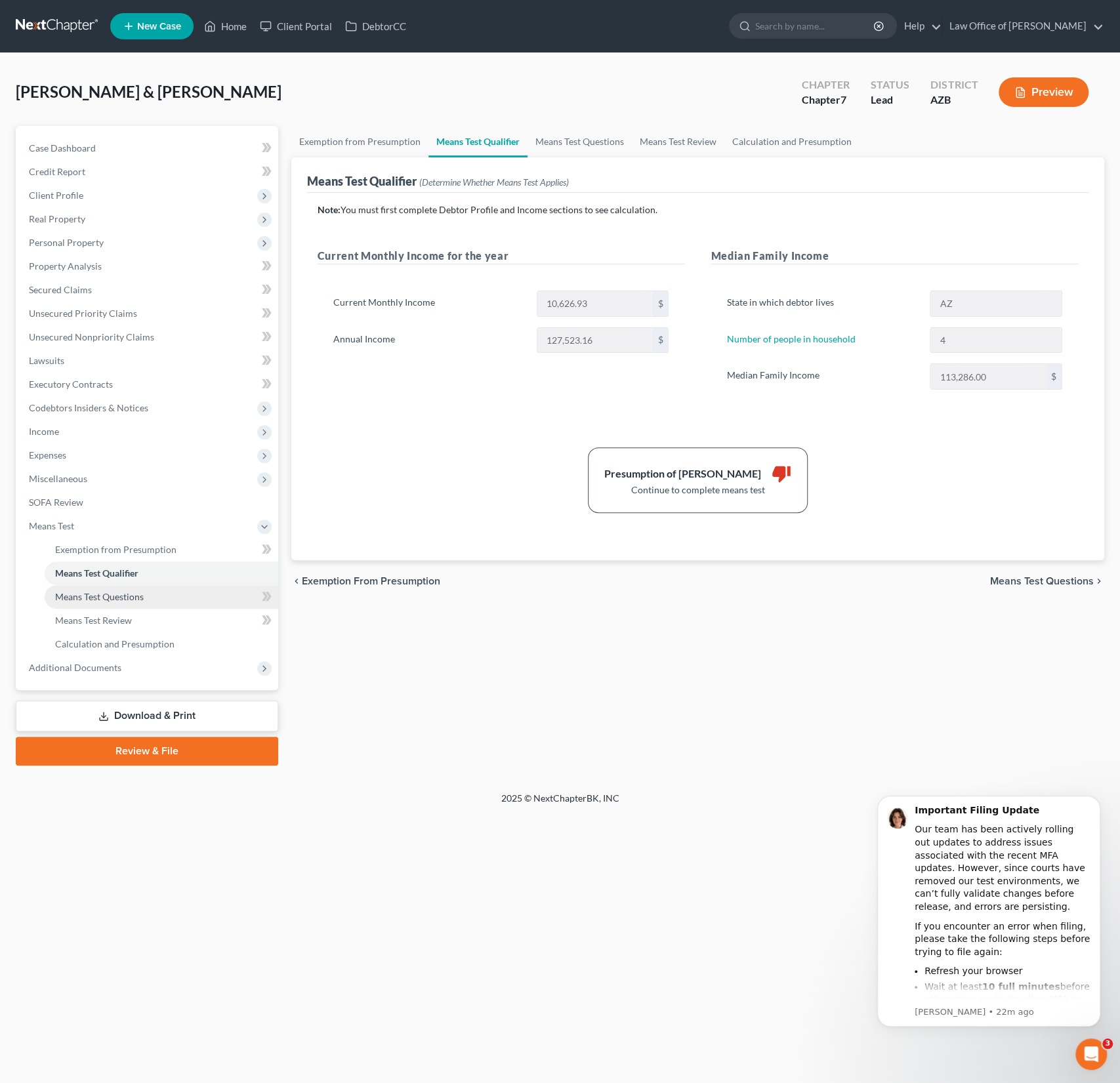
click at [100, 601] on span "Means Test Questions" at bounding box center [99, 596] width 88 height 11
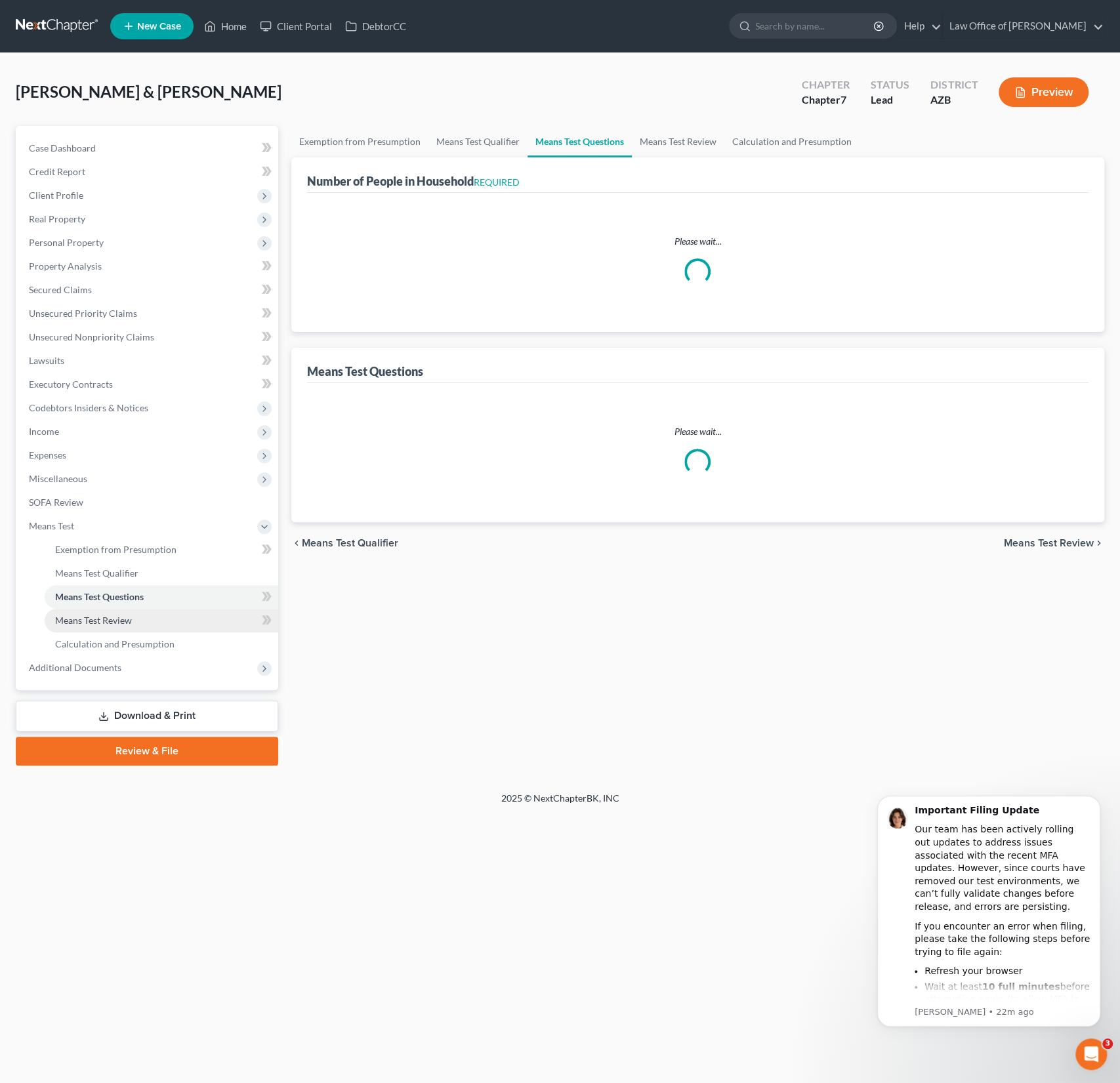
select select "1"
select select "60"
select select "4"
select select "1"
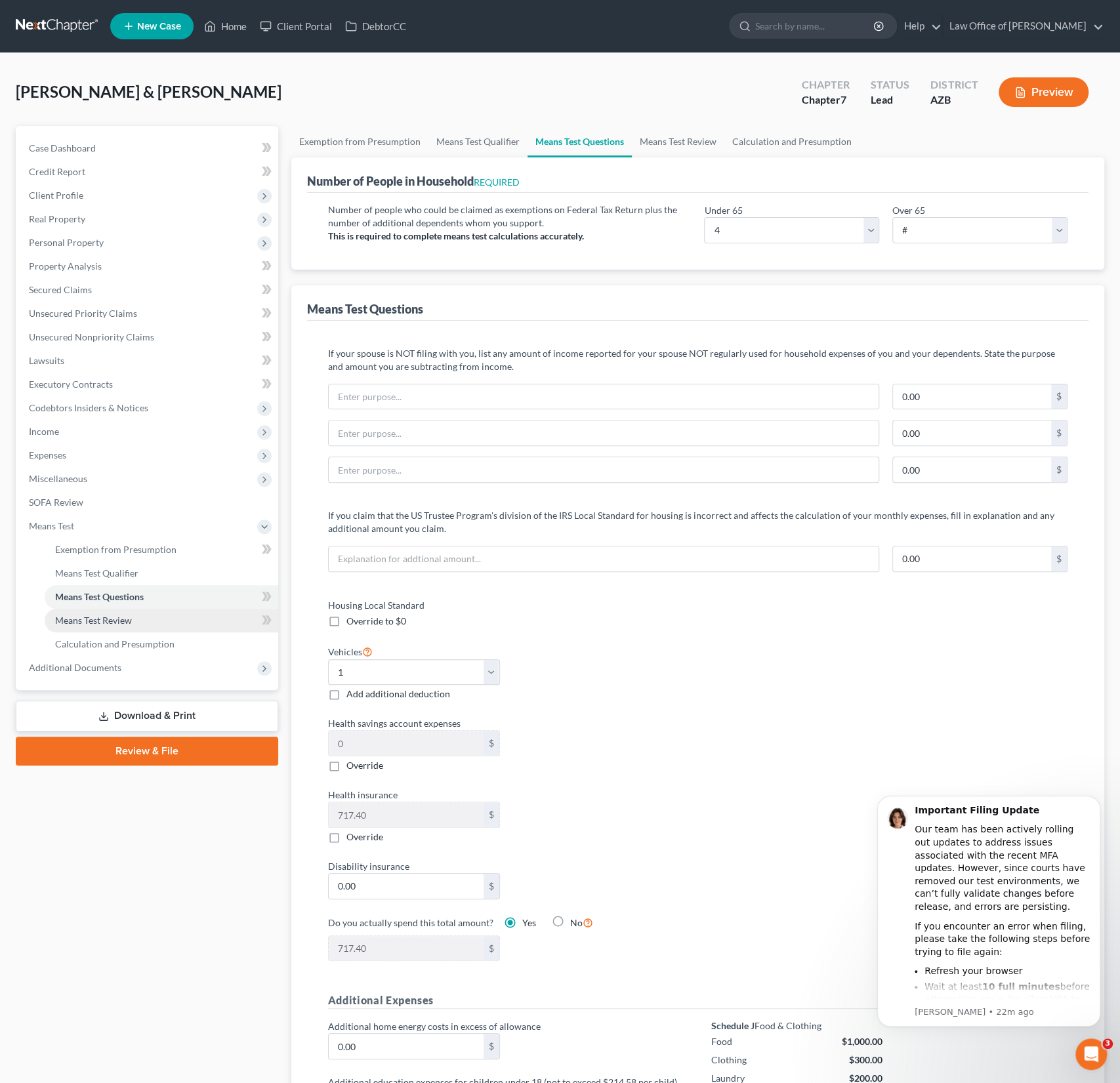
click at [99, 627] on link "Means Test Review" at bounding box center [161, 621] width 233 height 24
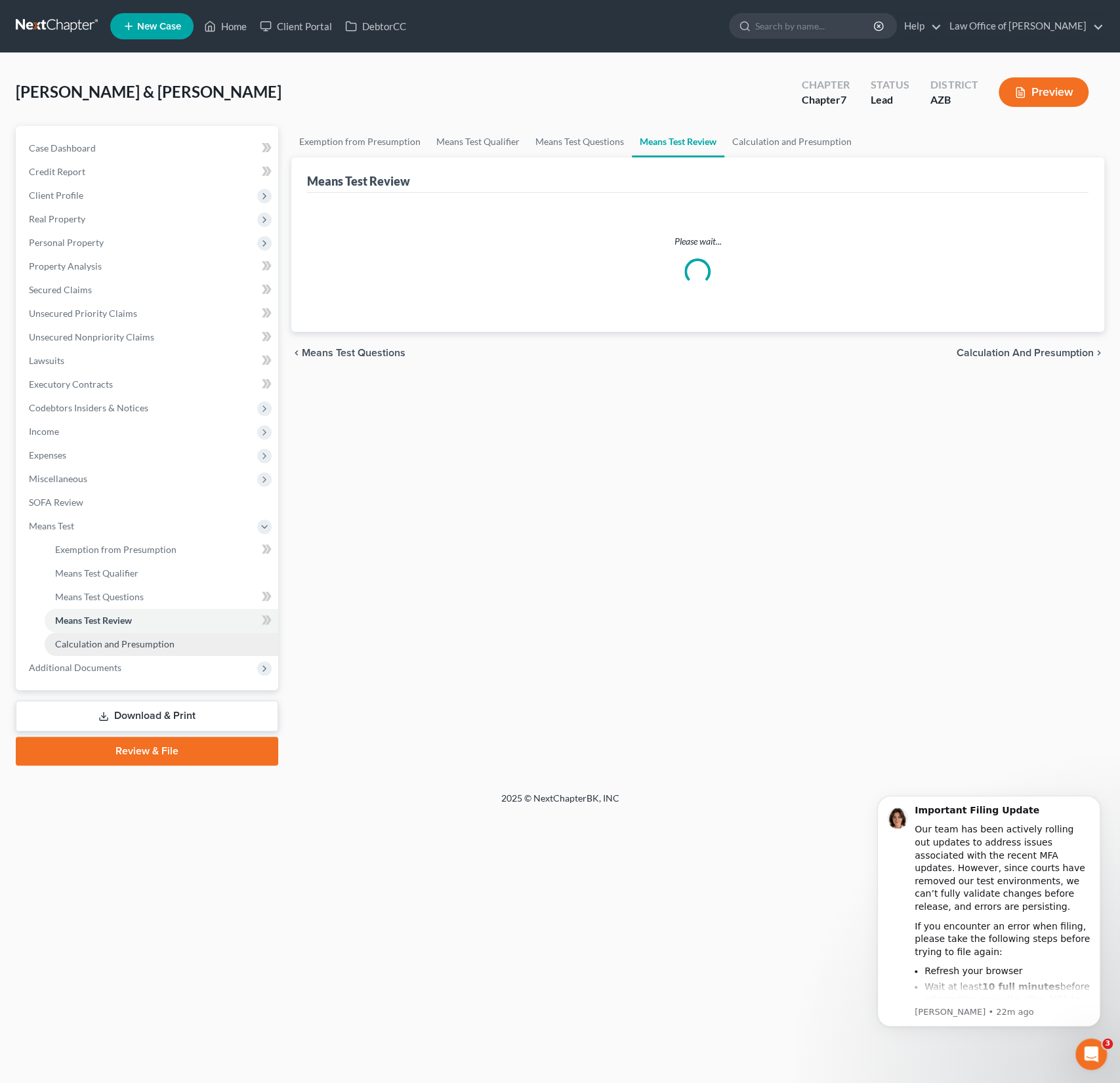
click at [100, 641] on span "Calculation and Presumption" at bounding box center [115, 644] width 120 height 11
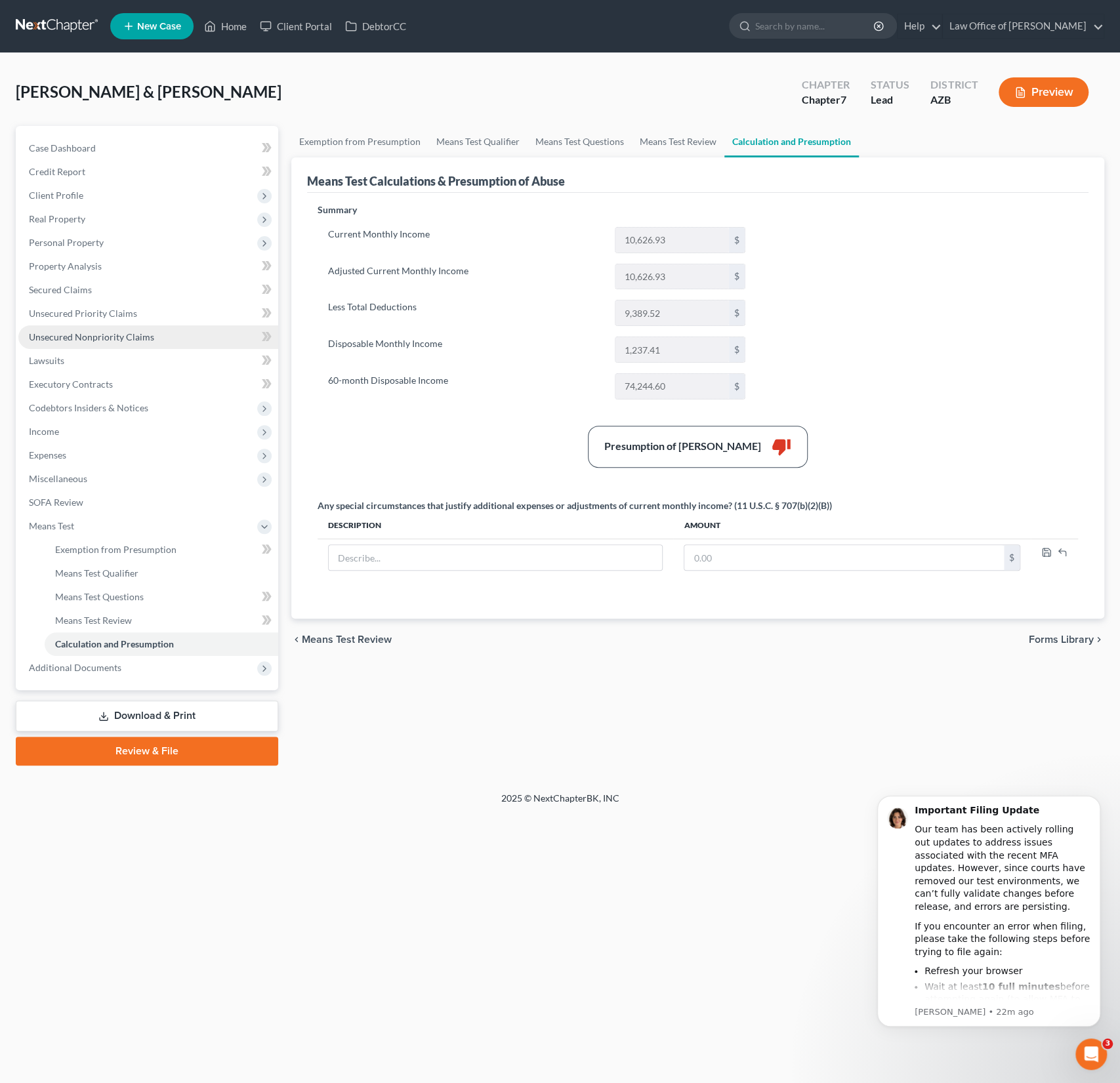
click at [116, 329] on link "Unsecured Nonpriority Claims" at bounding box center [148, 338] width 260 height 24
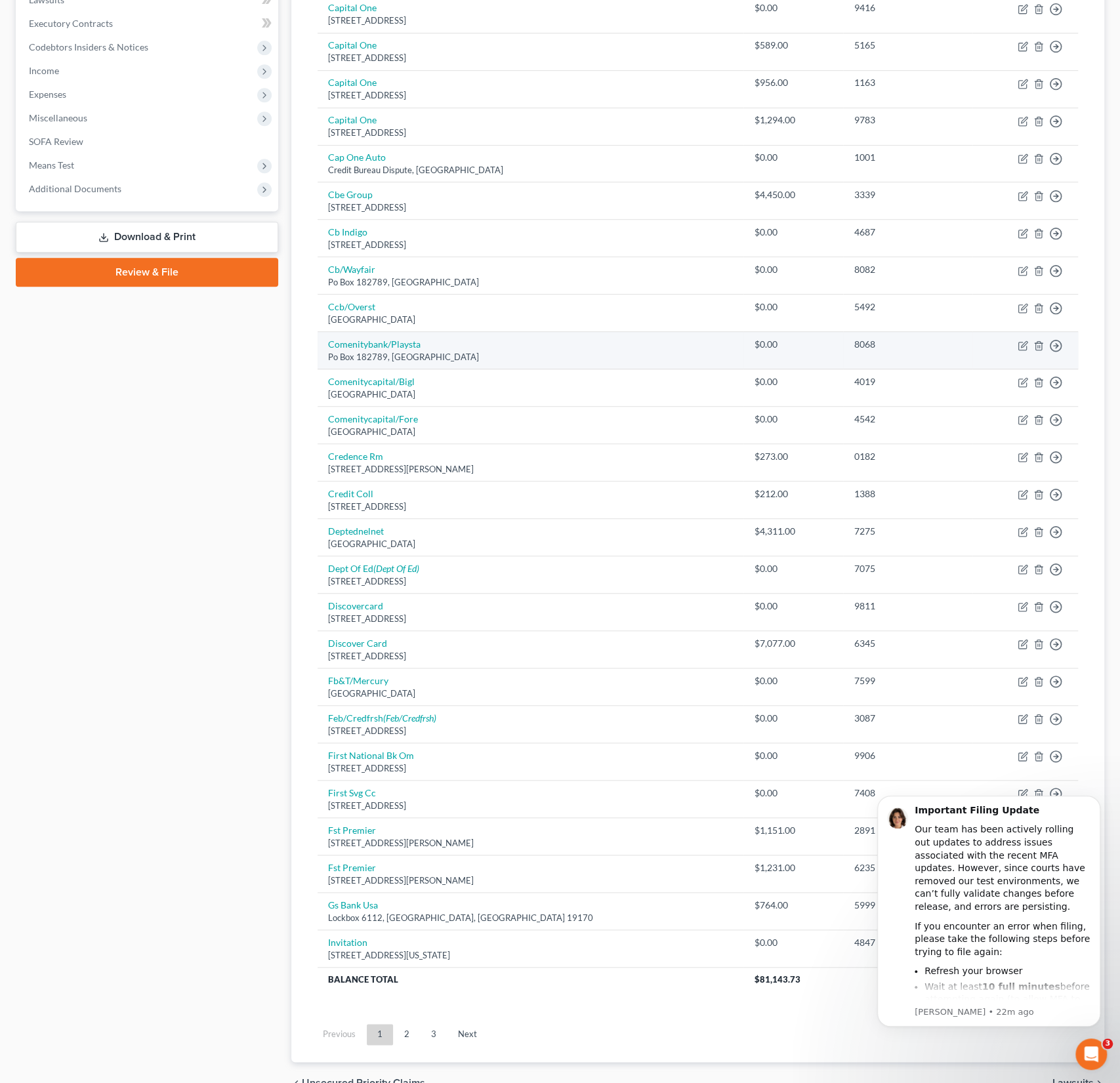
scroll to position [425, 0]
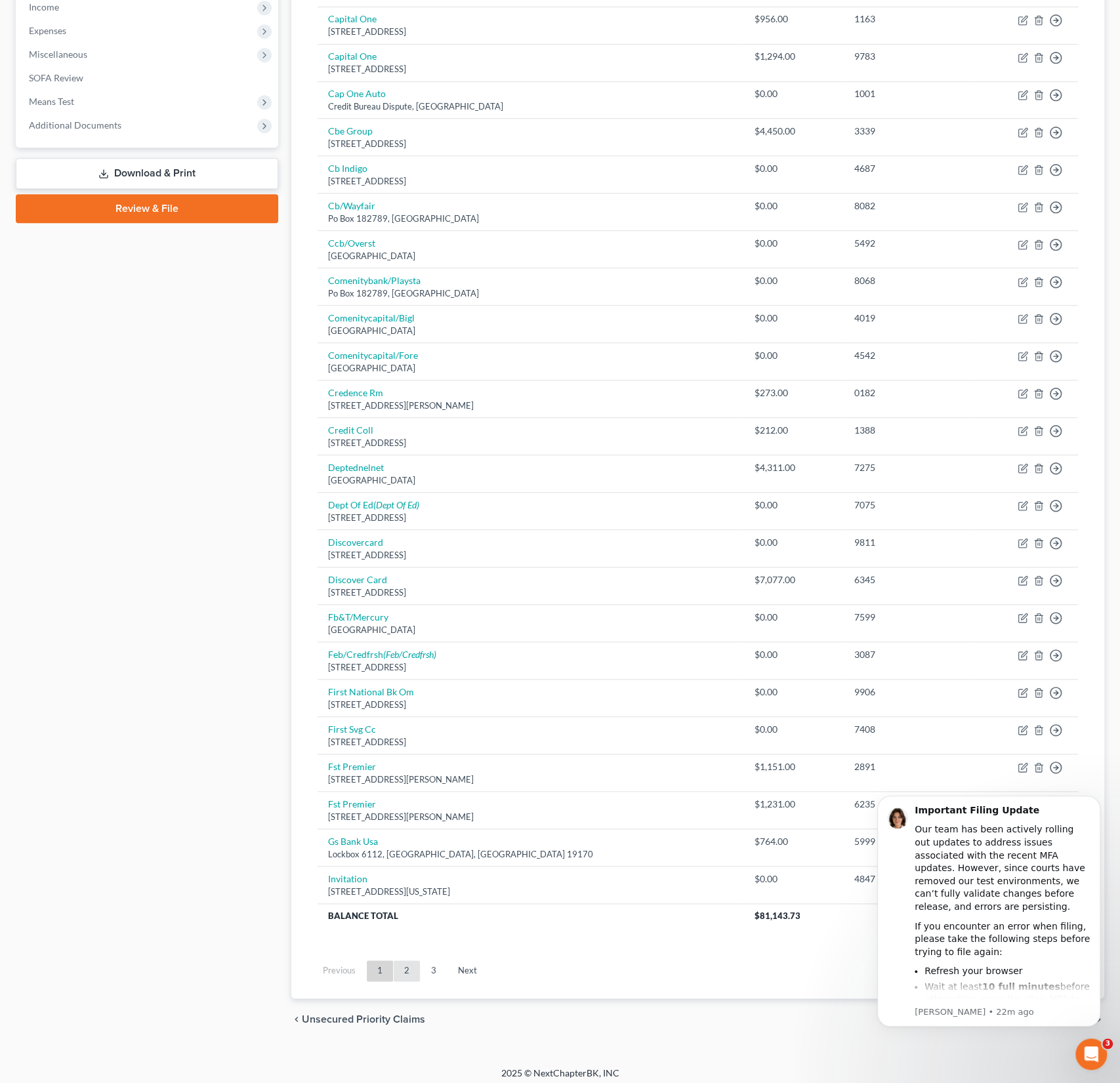
click at [408, 966] on link "2" at bounding box center [406, 971] width 26 height 21
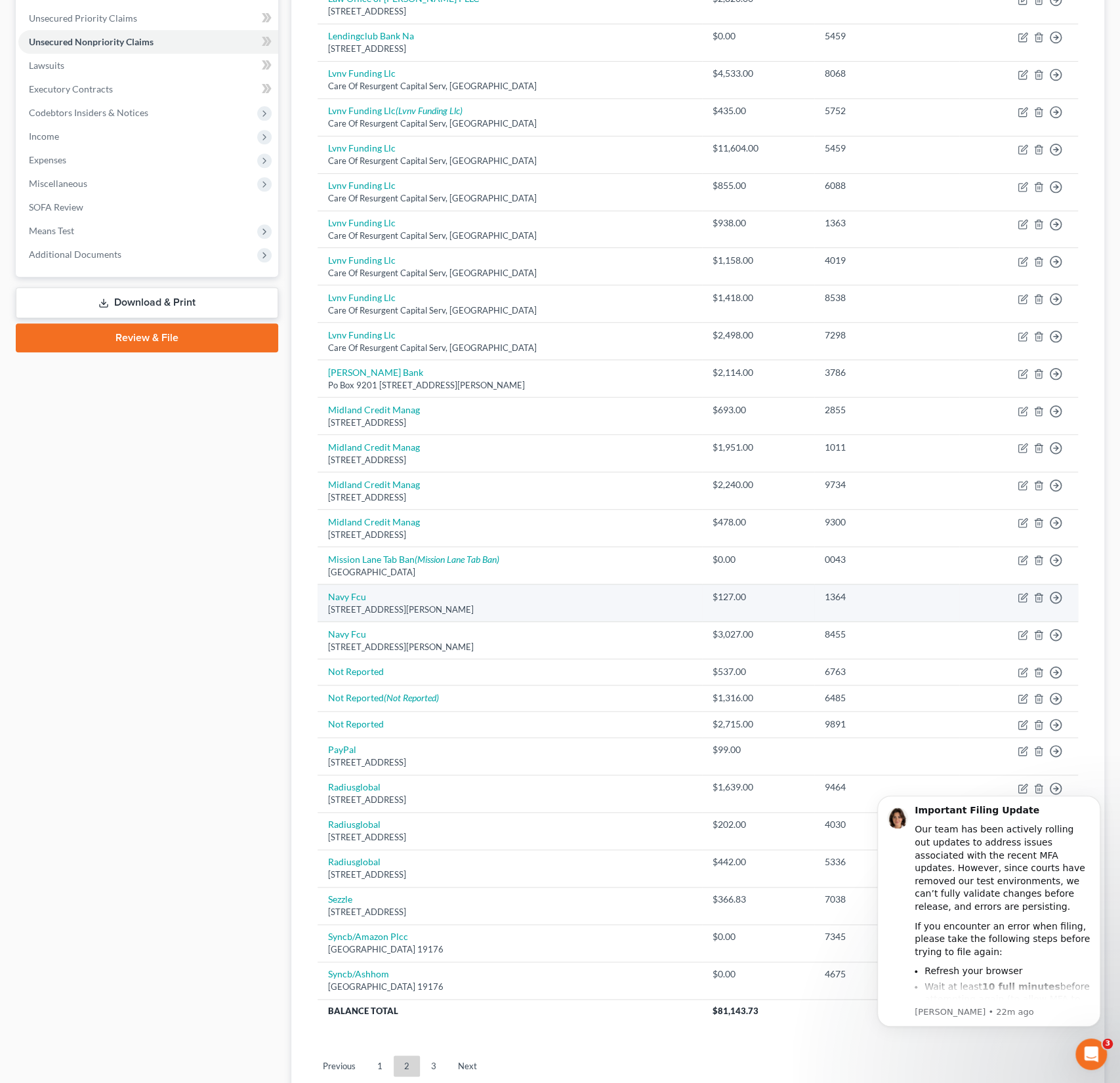
scroll to position [391, 0]
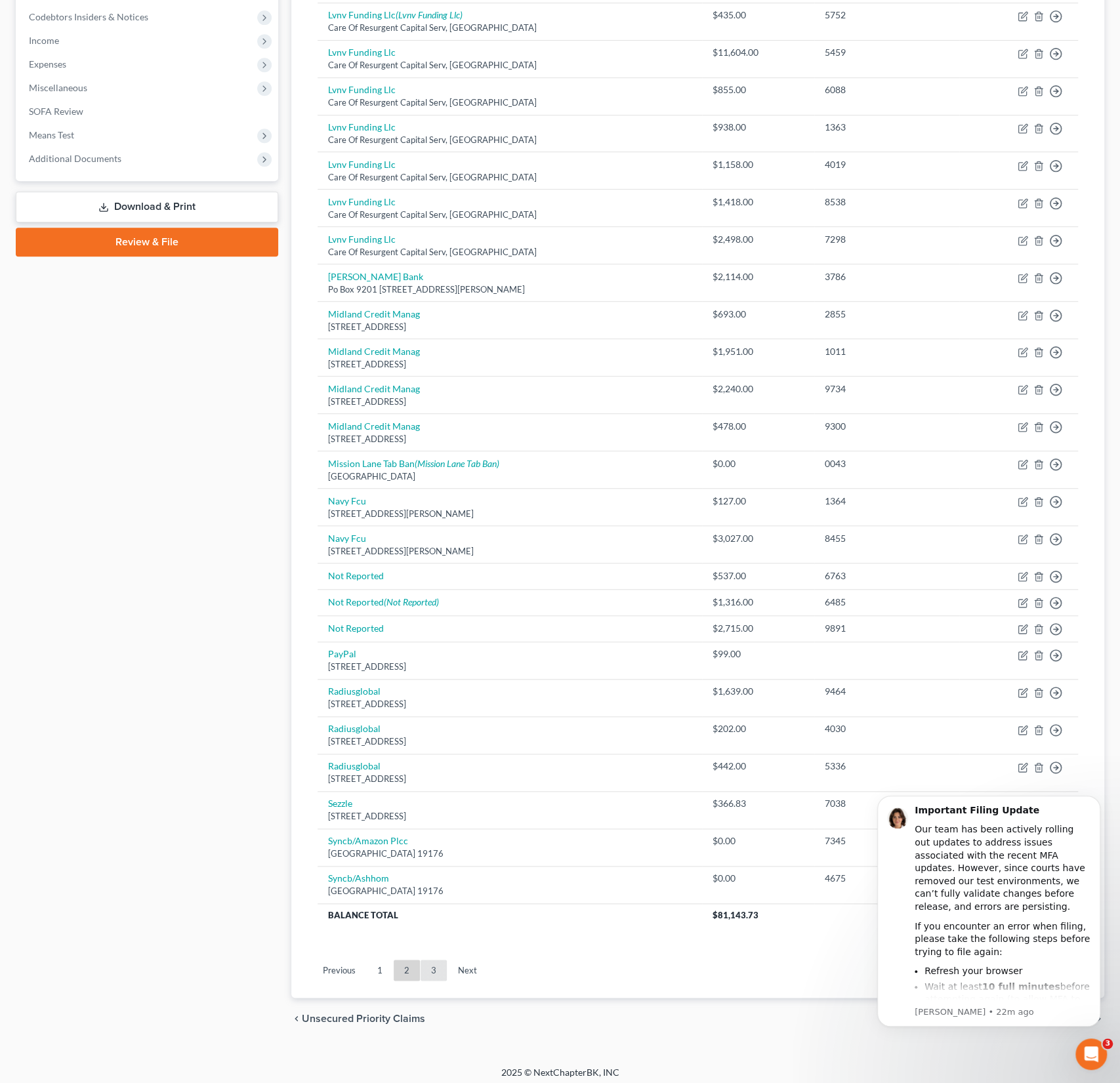
click at [433, 961] on link "3" at bounding box center [433, 970] width 26 height 21
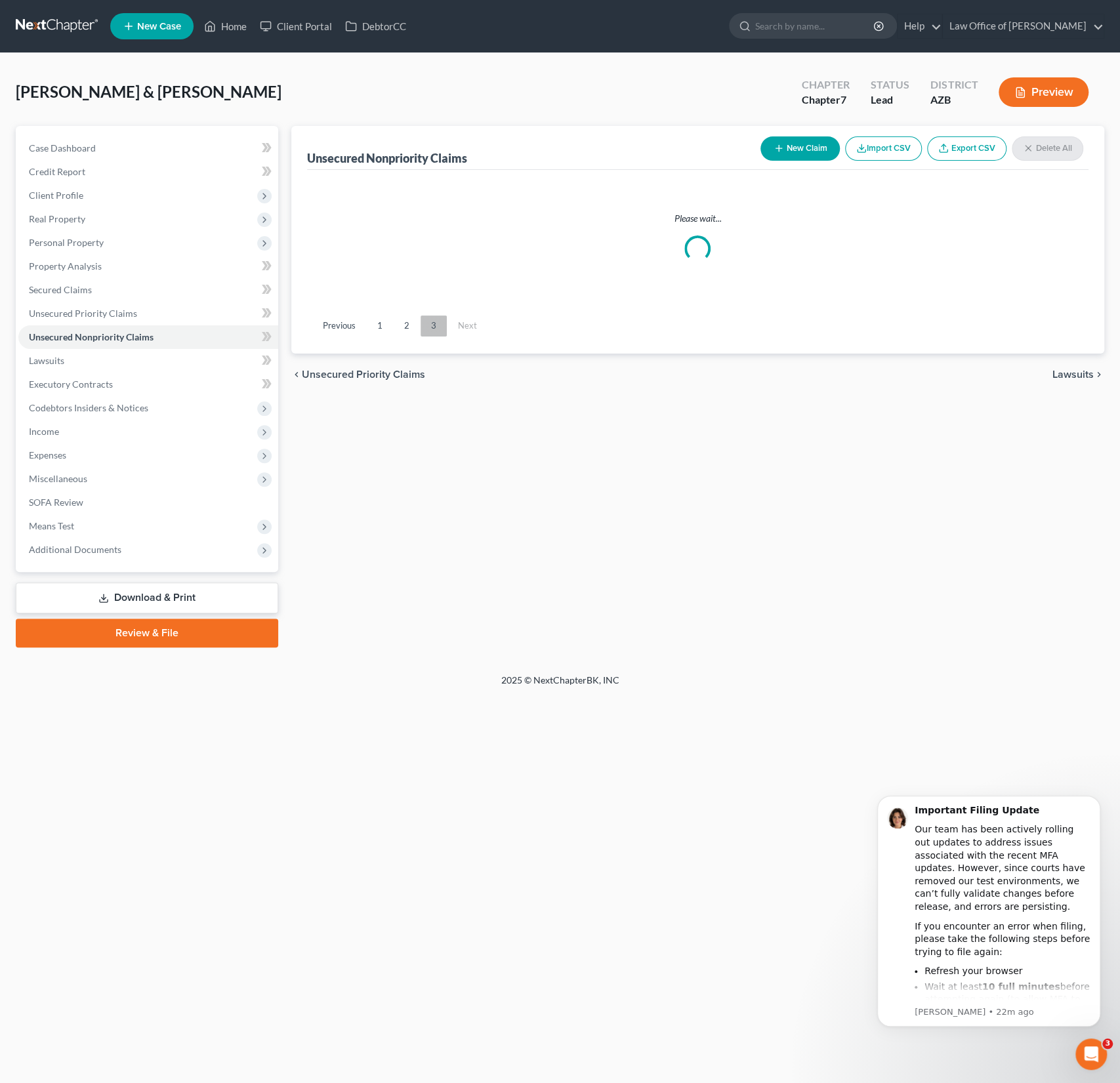
scroll to position [0, 0]
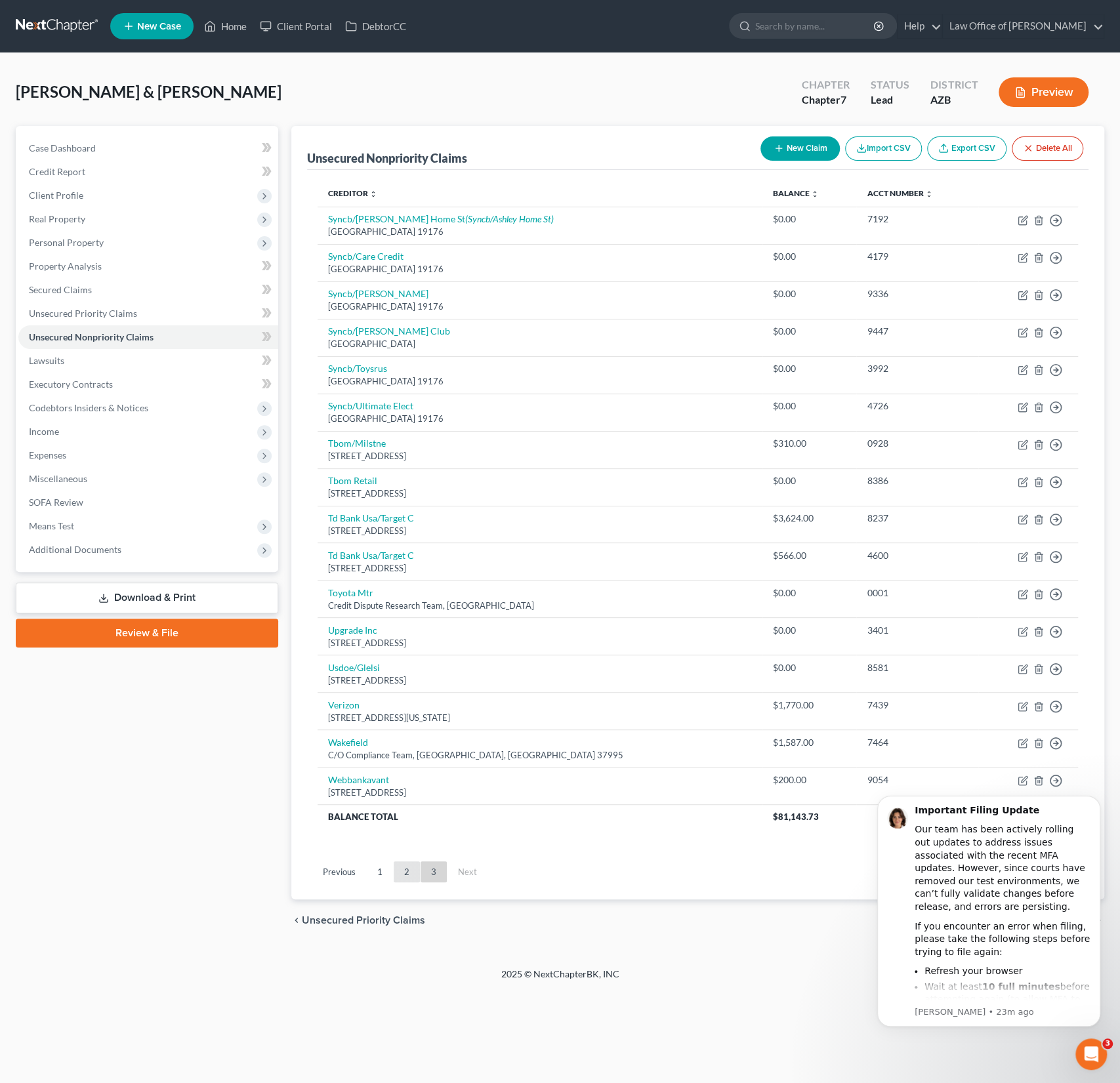
click at [406, 865] on link "2" at bounding box center [406, 872] width 26 height 21
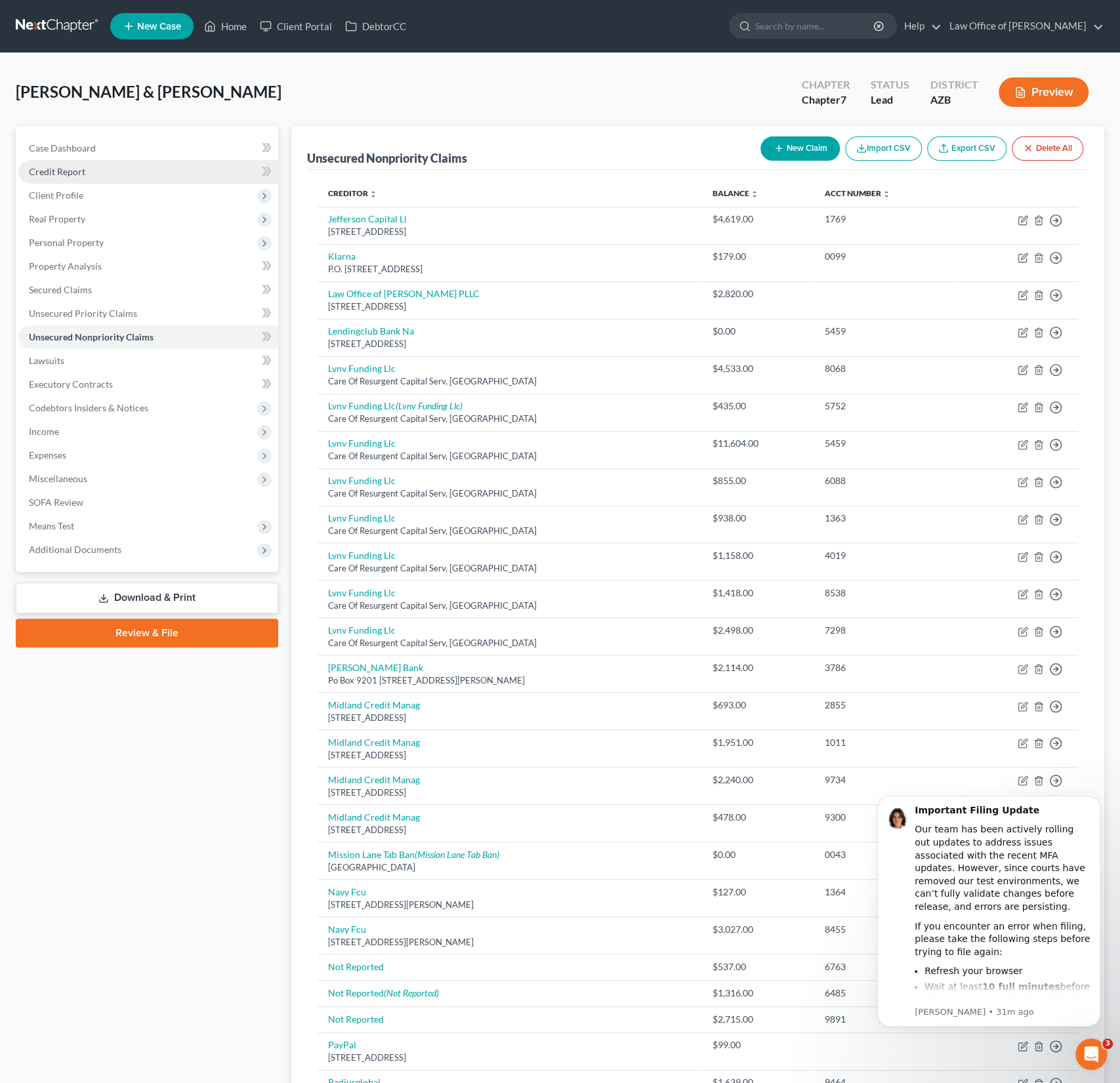
click at [156, 164] on link "Credit Report" at bounding box center [148, 172] width 260 height 24
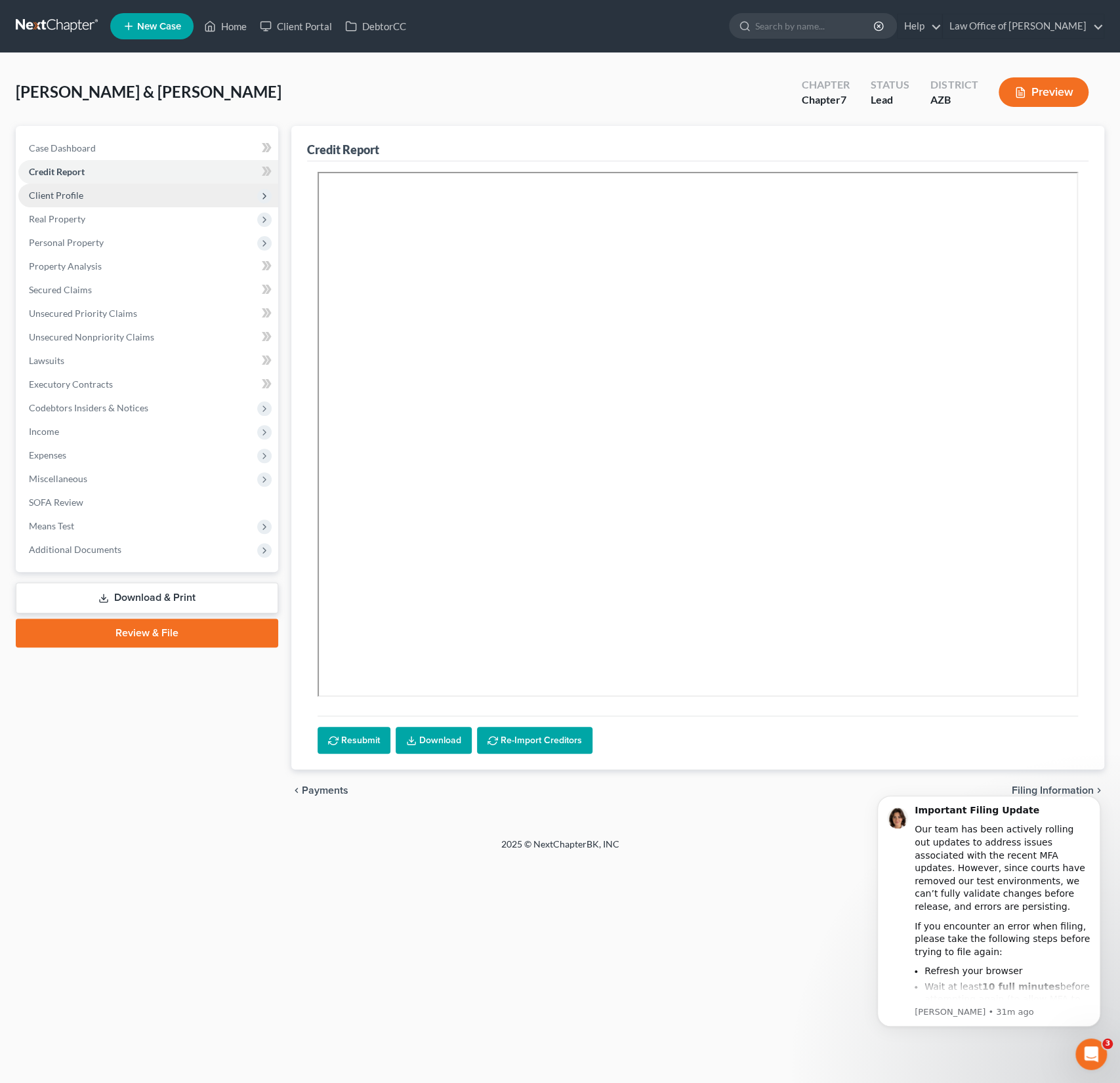
click at [78, 197] on span "Client Profile" at bounding box center [56, 195] width 55 height 11
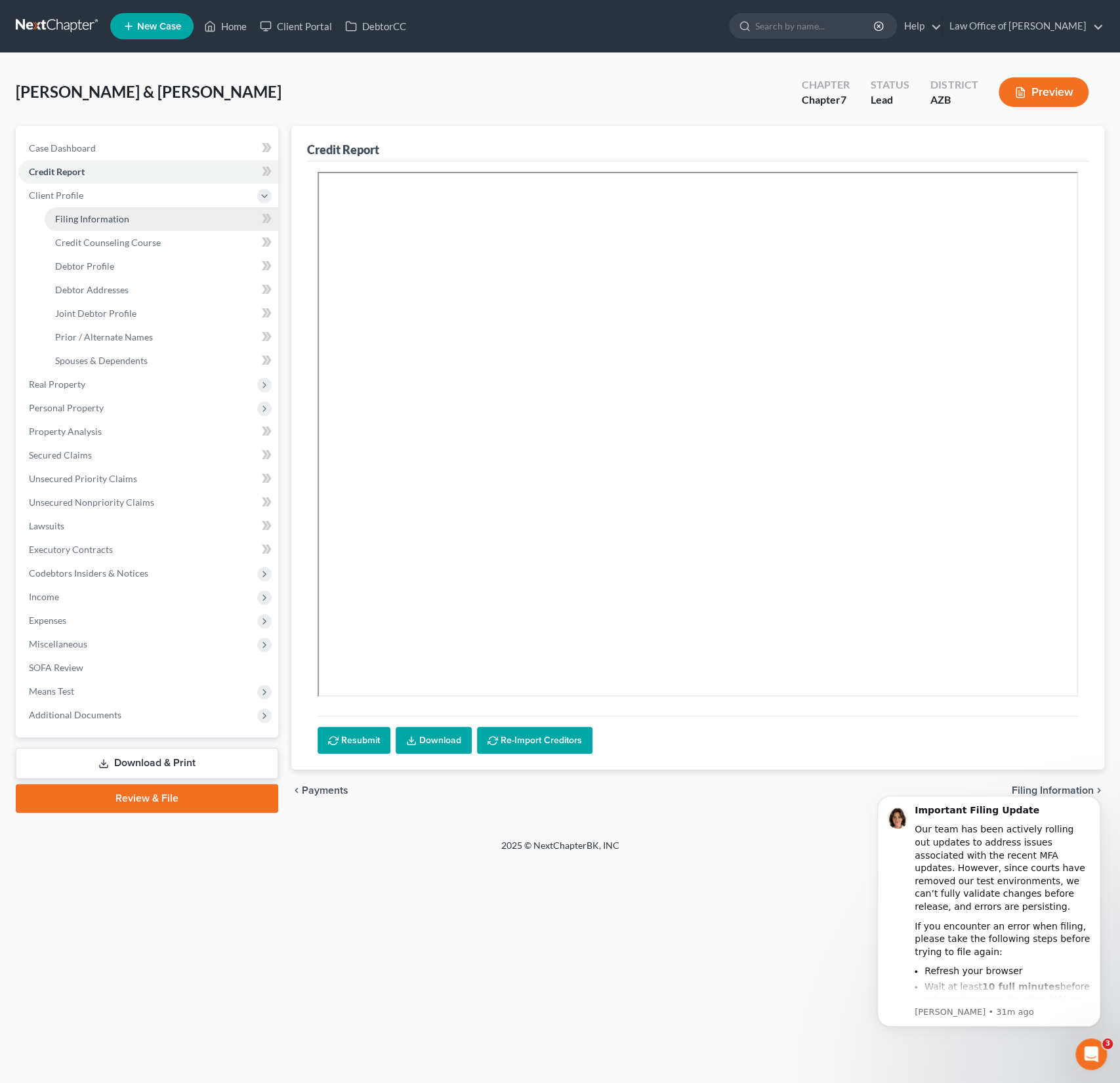
click at [86, 217] on span "Filing Information" at bounding box center [92, 219] width 74 height 11
select select "1"
select select "0"
select select "3"
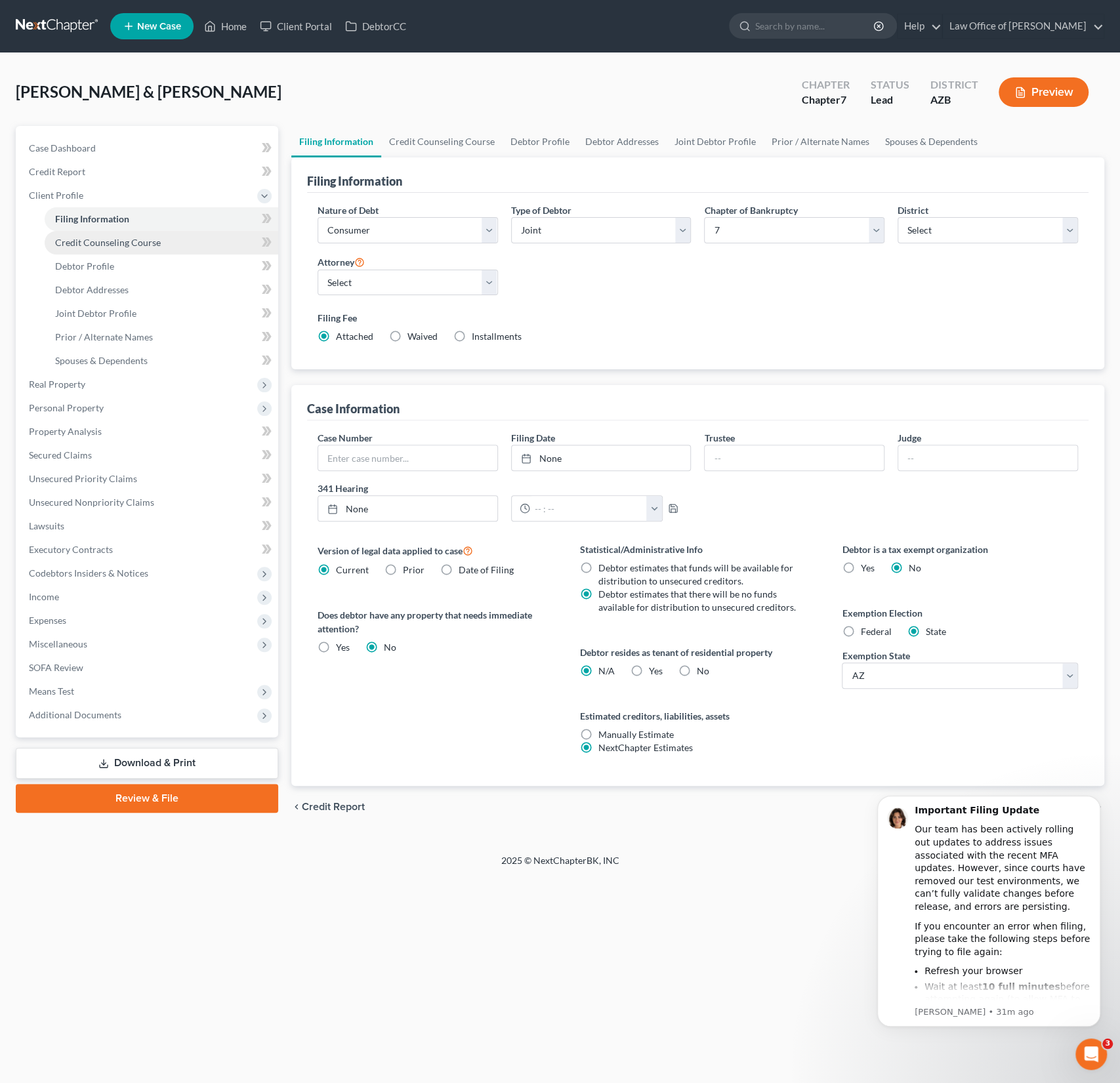
click at [100, 244] on span "Credit Counseling Course" at bounding box center [108, 242] width 106 height 11
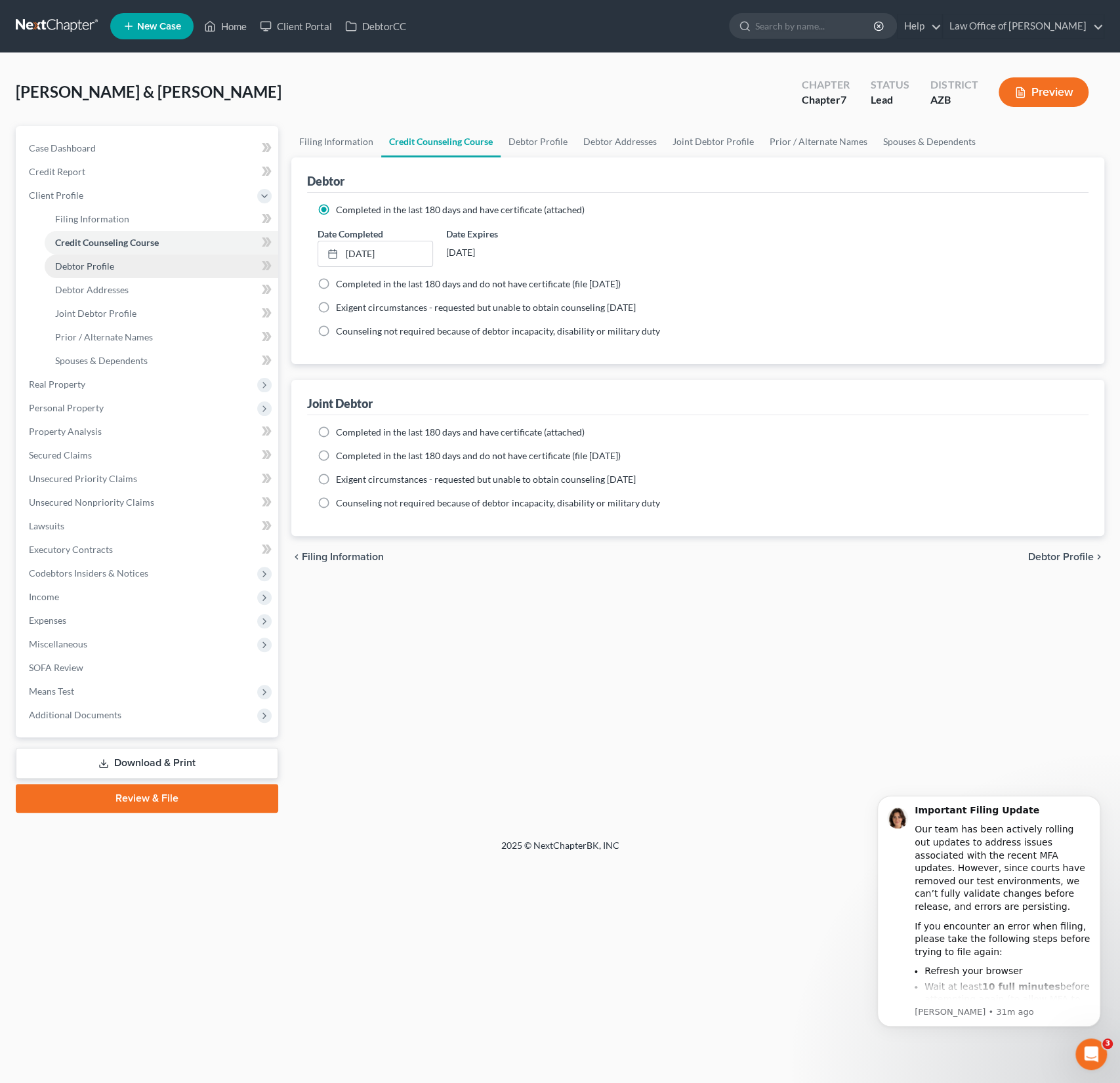
click at [97, 269] on span "Debtor Profile" at bounding box center [84, 266] width 59 height 11
select select "1"
select select "3"
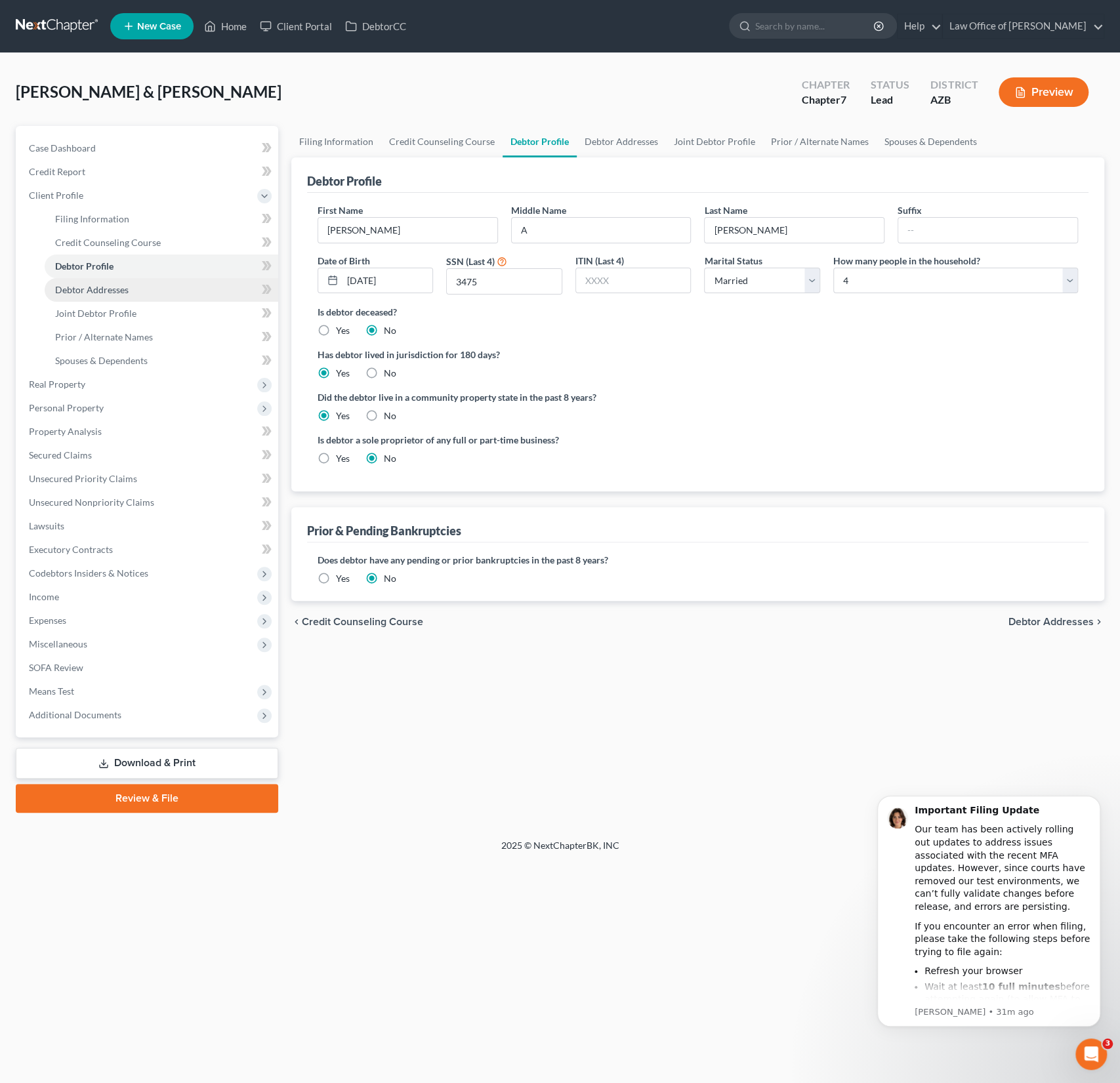
click at [98, 286] on span "Debtor Addresses" at bounding box center [92, 289] width 74 height 11
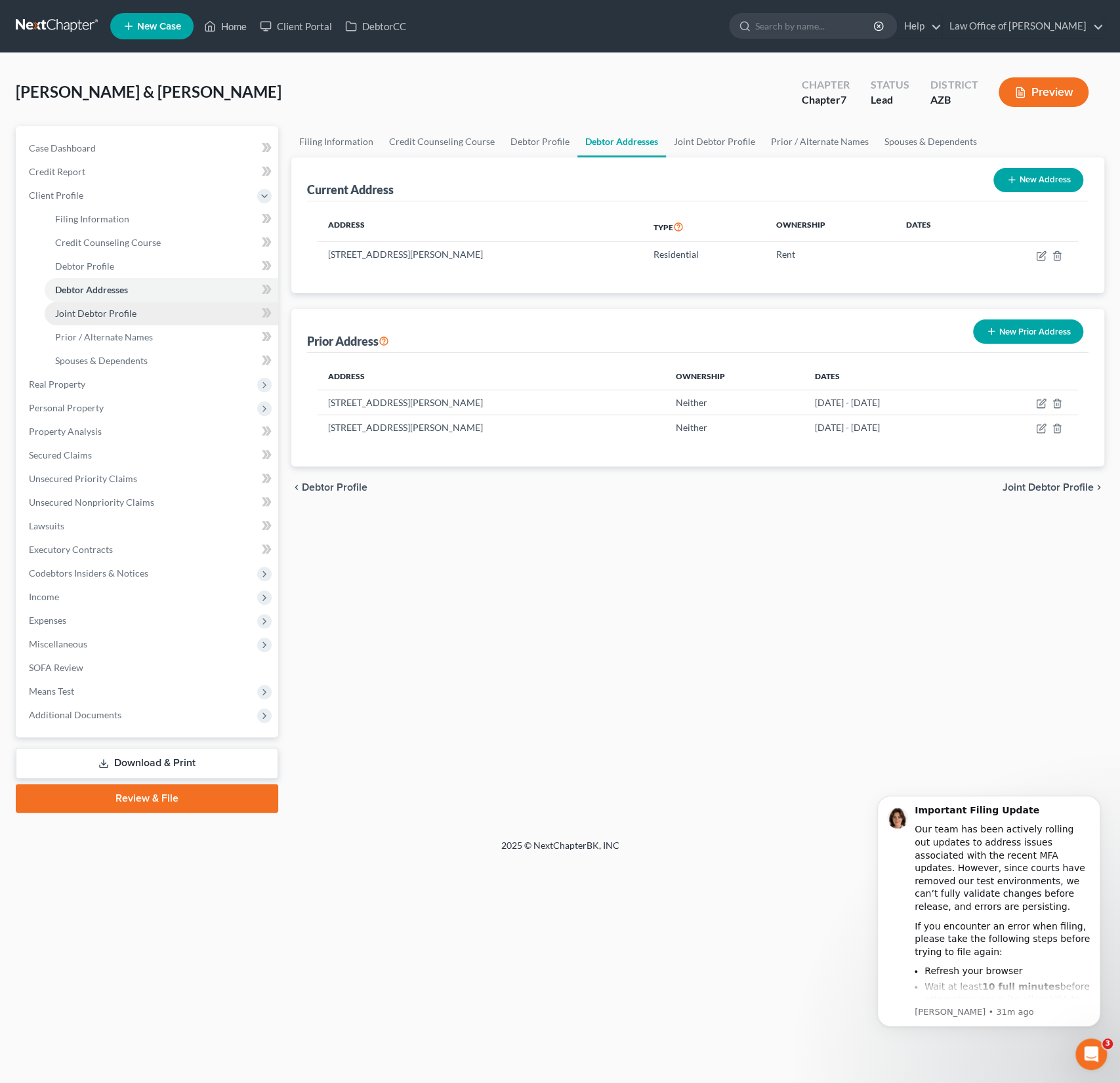
click at [102, 309] on span "Joint Debtor Profile" at bounding box center [96, 313] width 81 height 11
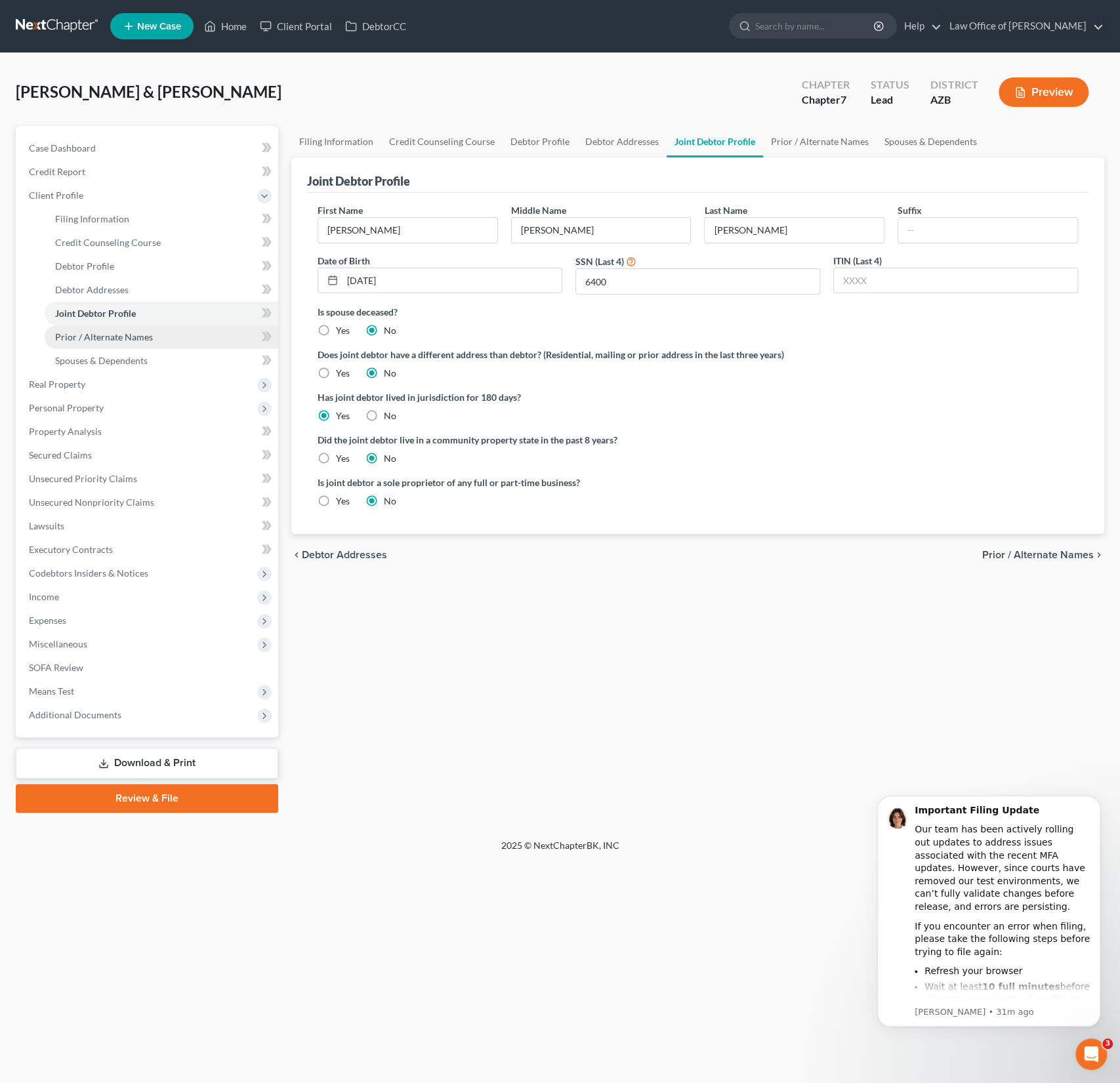
click at [104, 336] on span "Prior / Alternate Names" at bounding box center [104, 337] width 98 height 11
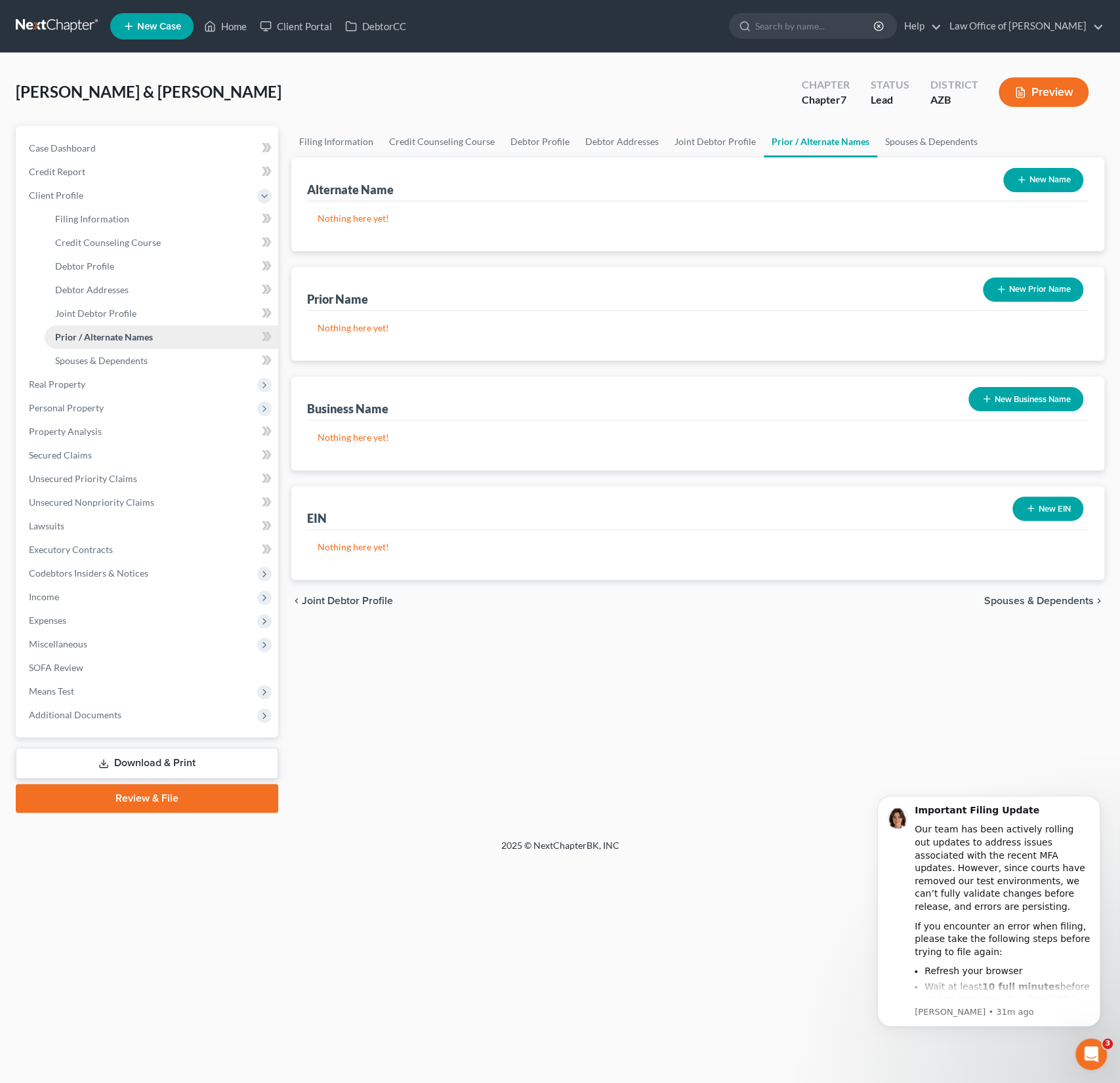
click at [102, 345] on link "Prior / Alternate Names" at bounding box center [161, 338] width 233 height 24
click at [102, 362] on span "Spouses & Dependents" at bounding box center [101, 360] width 92 height 11
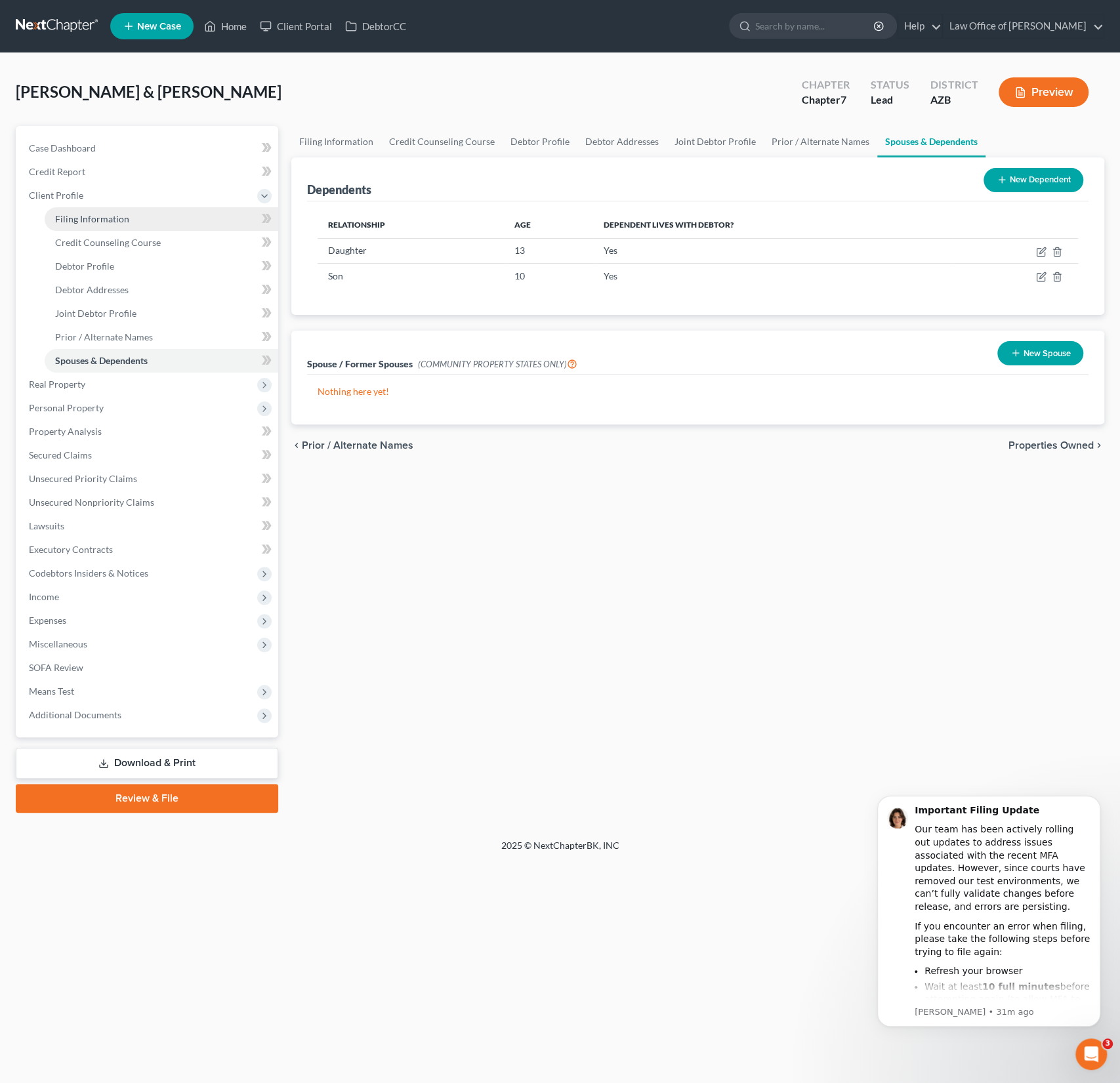
click at [77, 222] on span "Filing Information" at bounding box center [92, 219] width 74 height 11
select select "1"
select select "0"
select select "4"
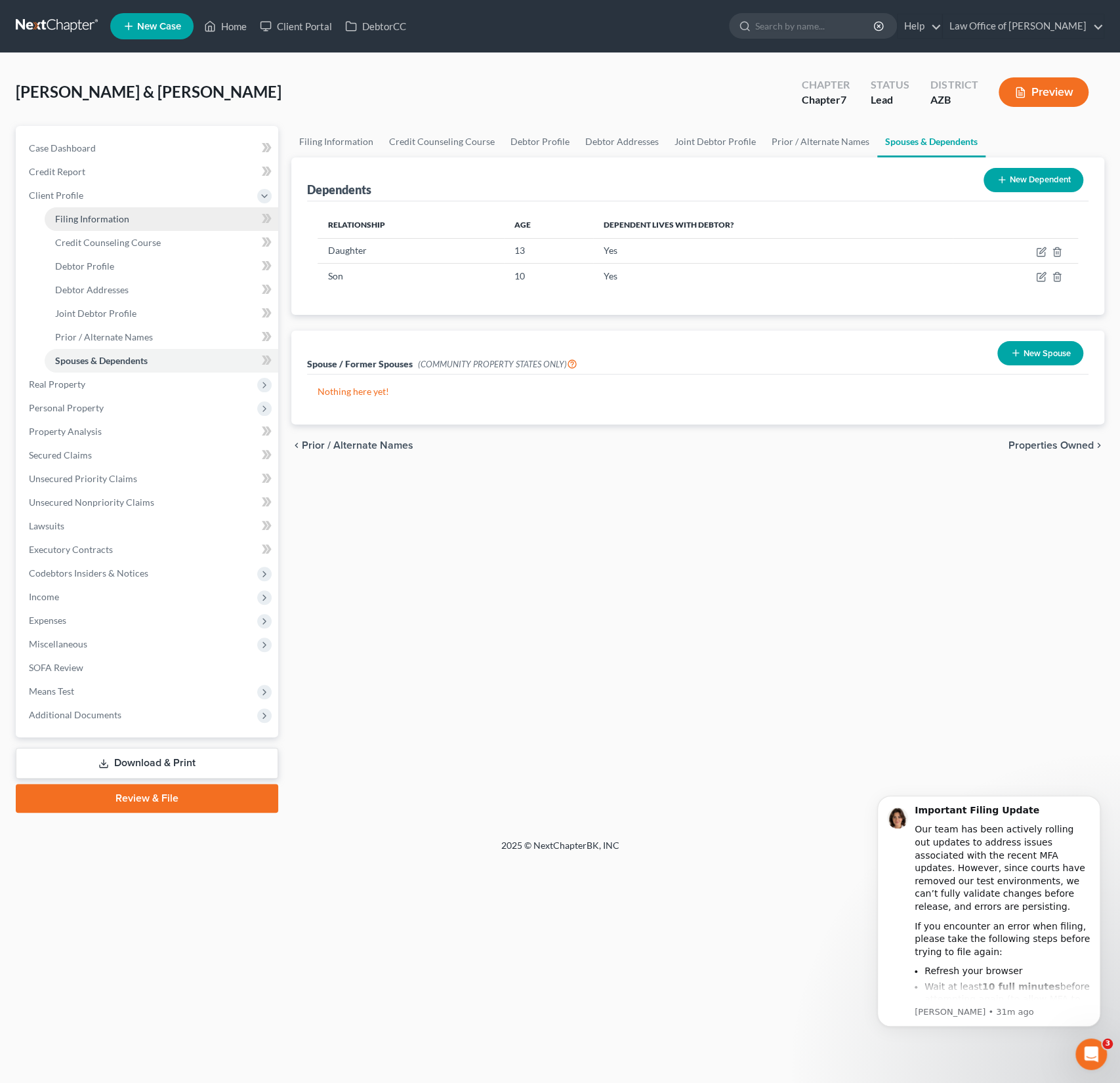
select select "0"
select select "3"
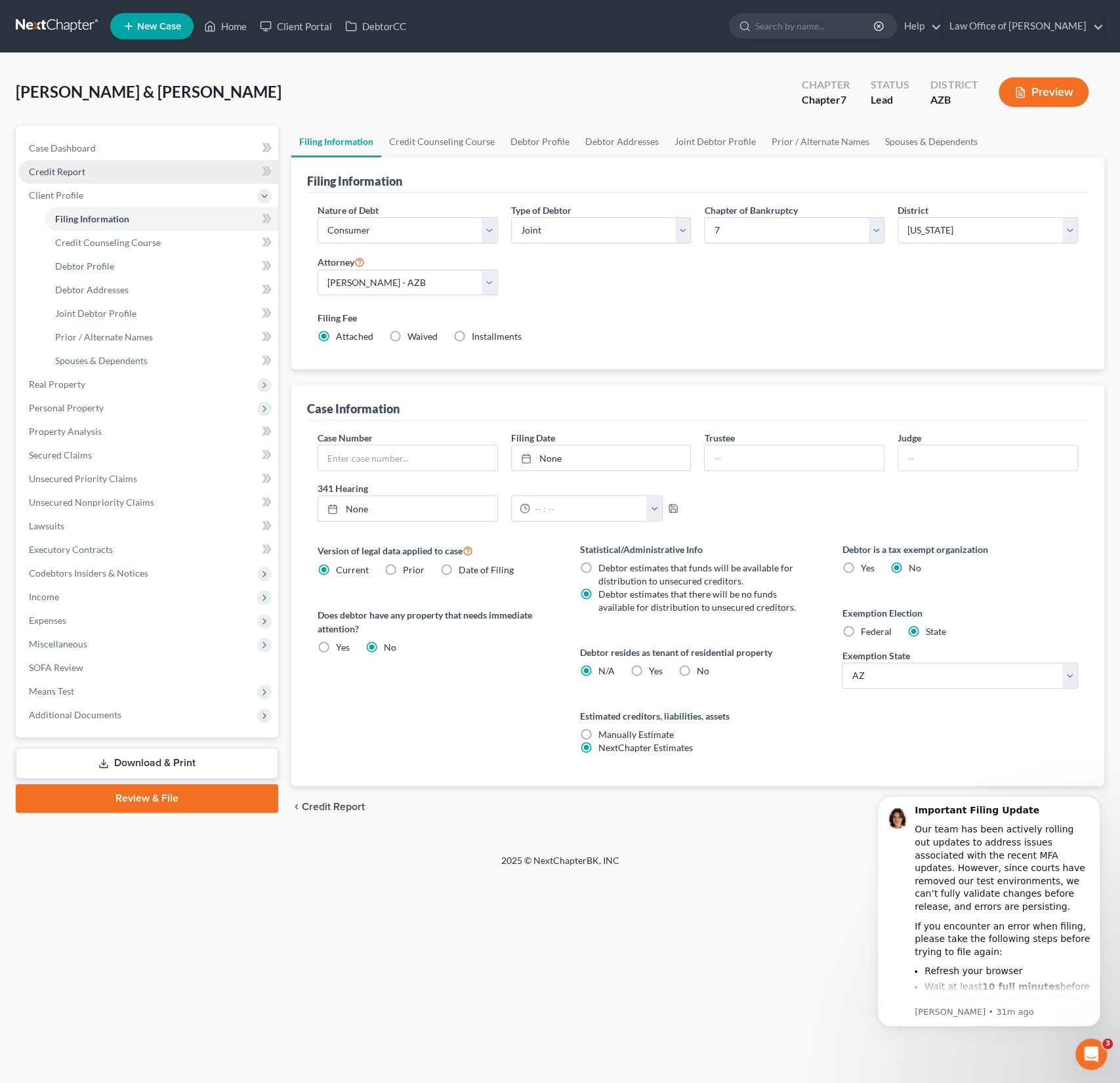
click at [75, 171] on span "Credit Report" at bounding box center [56, 171] width 56 height 11
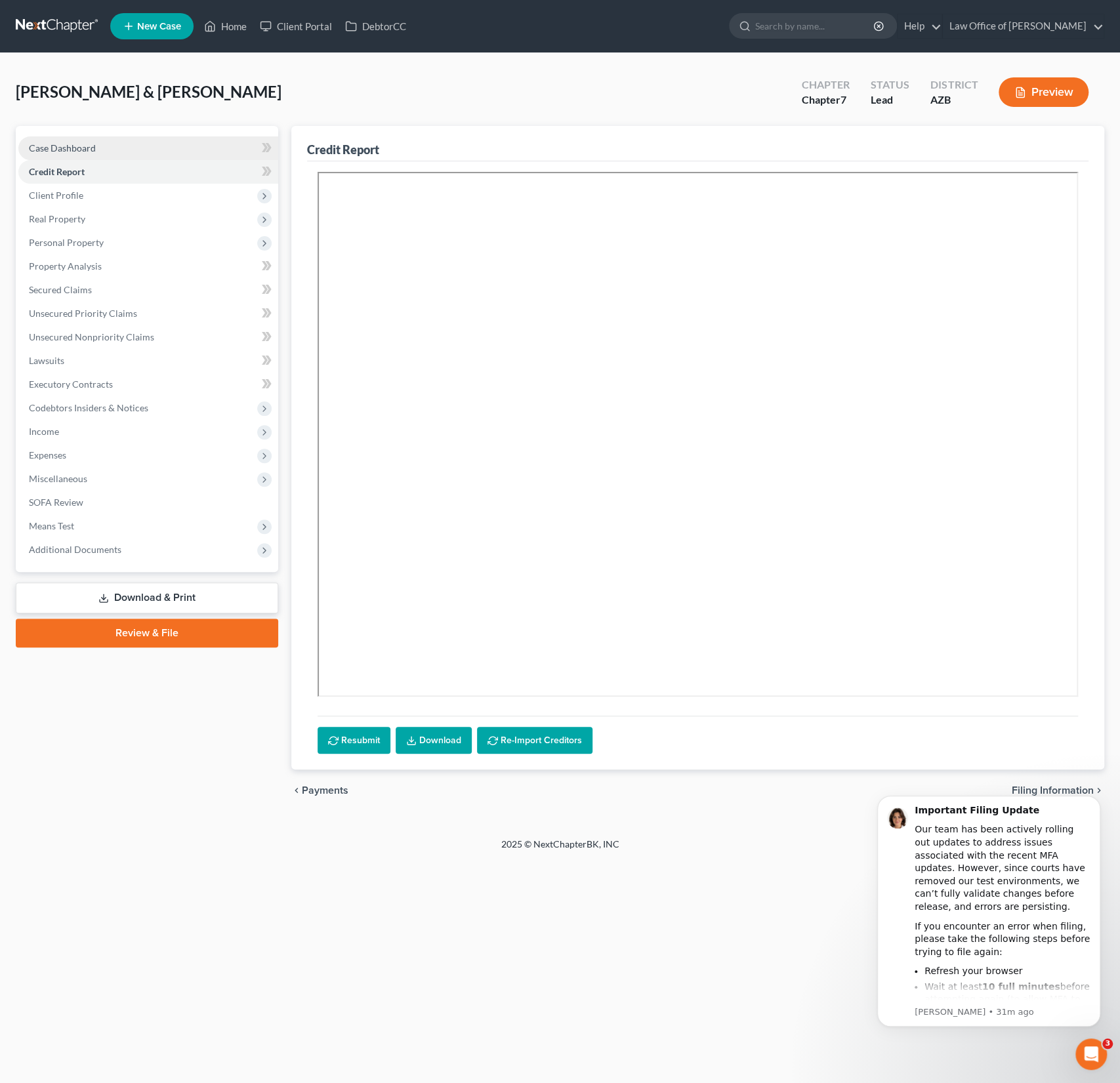
click at [77, 149] on span "Case Dashboard" at bounding box center [62, 148] width 67 height 11
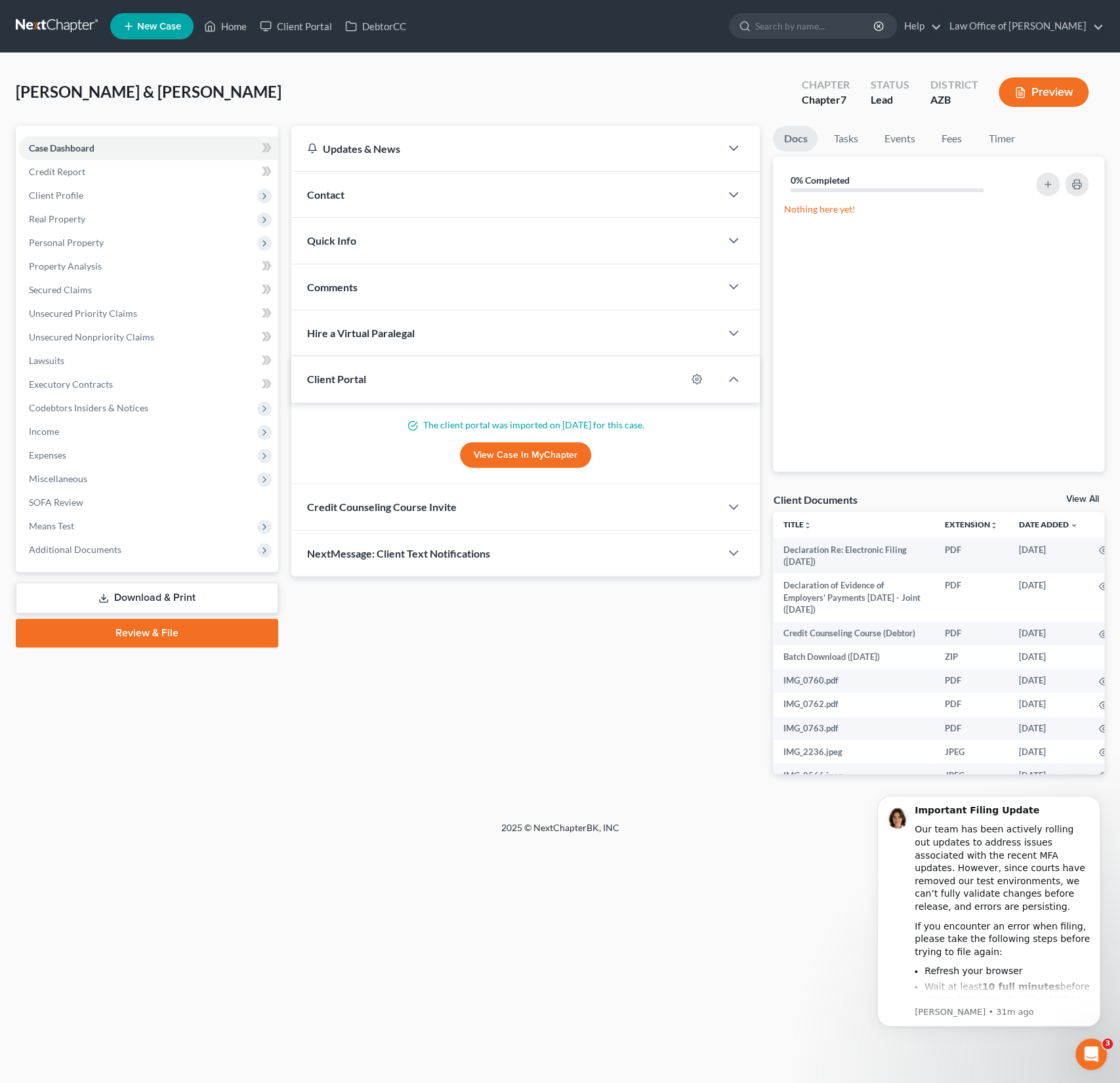
click at [385, 274] on div "Comments" at bounding box center [506, 287] width 430 height 45
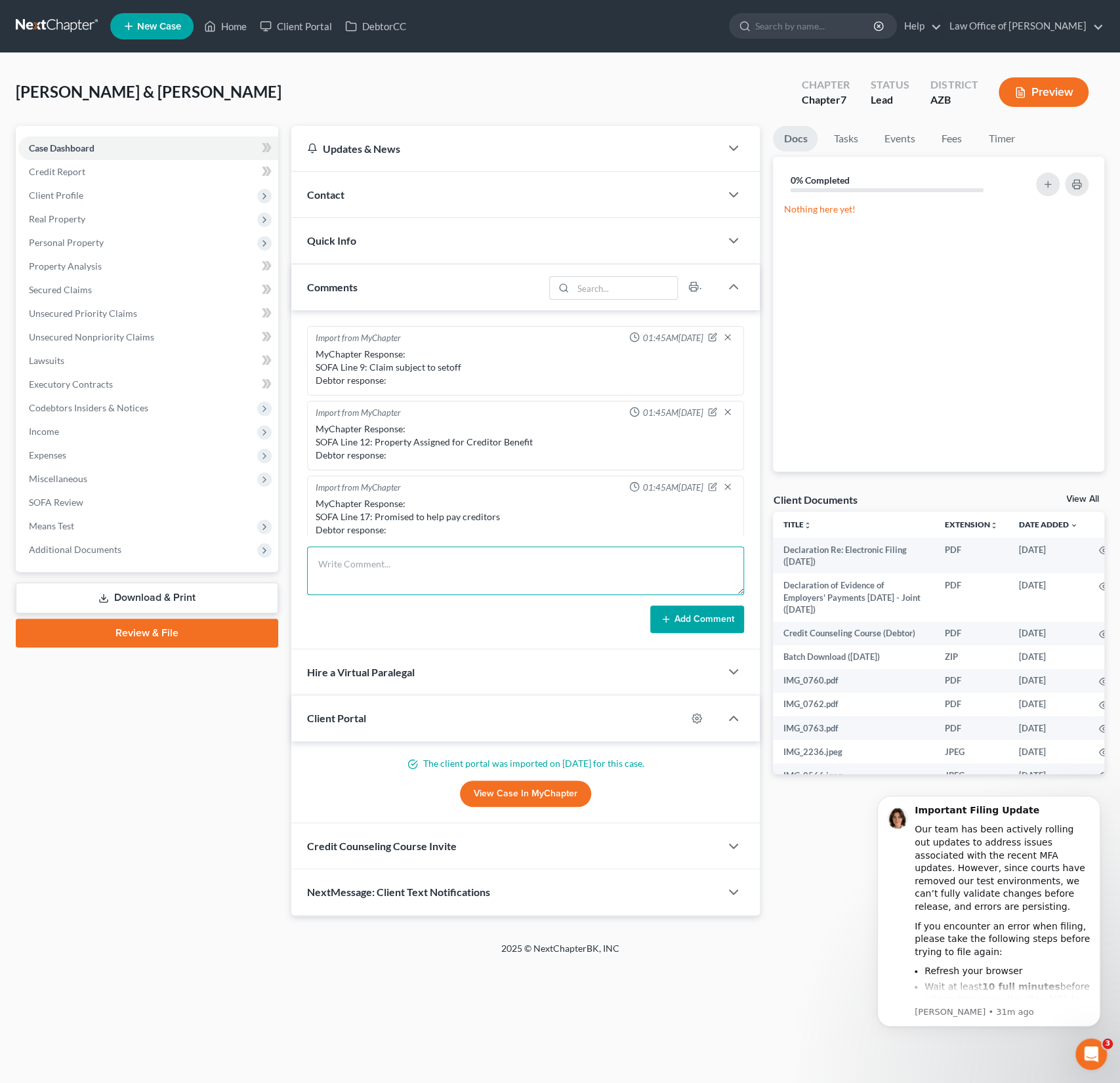
click at [367, 589] on textarea at bounding box center [526, 570] width 437 height 49
click at [347, 570] on textarea "Started phone signing, but ran into means test issues. Ashlie has stopped worki…" at bounding box center [526, 570] width 437 height 49
type textarea "Started phone signing, but ran into means test issues. Ashlie has stopped worki…"
click at [682, 612] on button "Add Comment" at bounding box center [697, 619] width 94 height 27
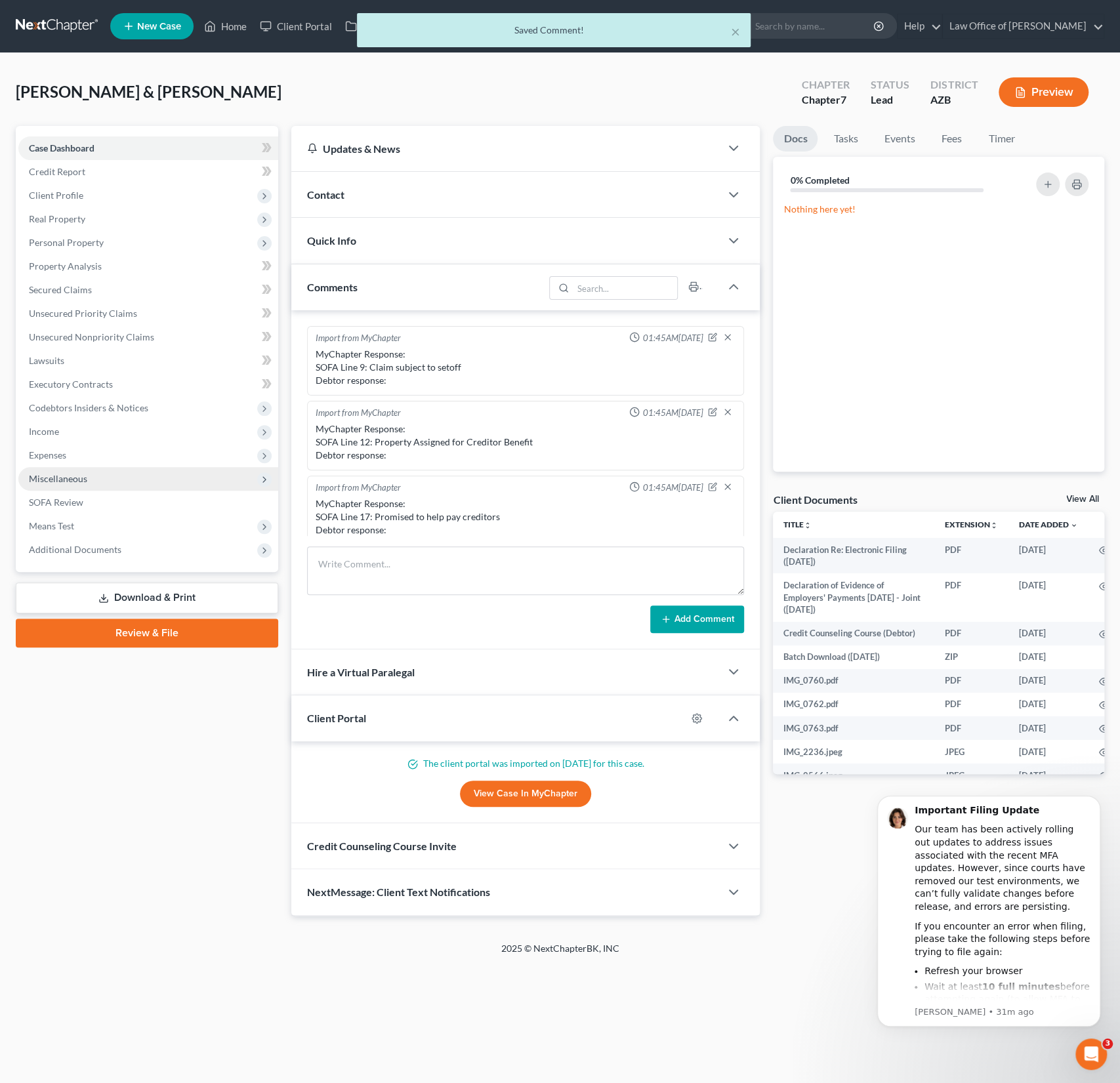
scroll to position [305, 0]
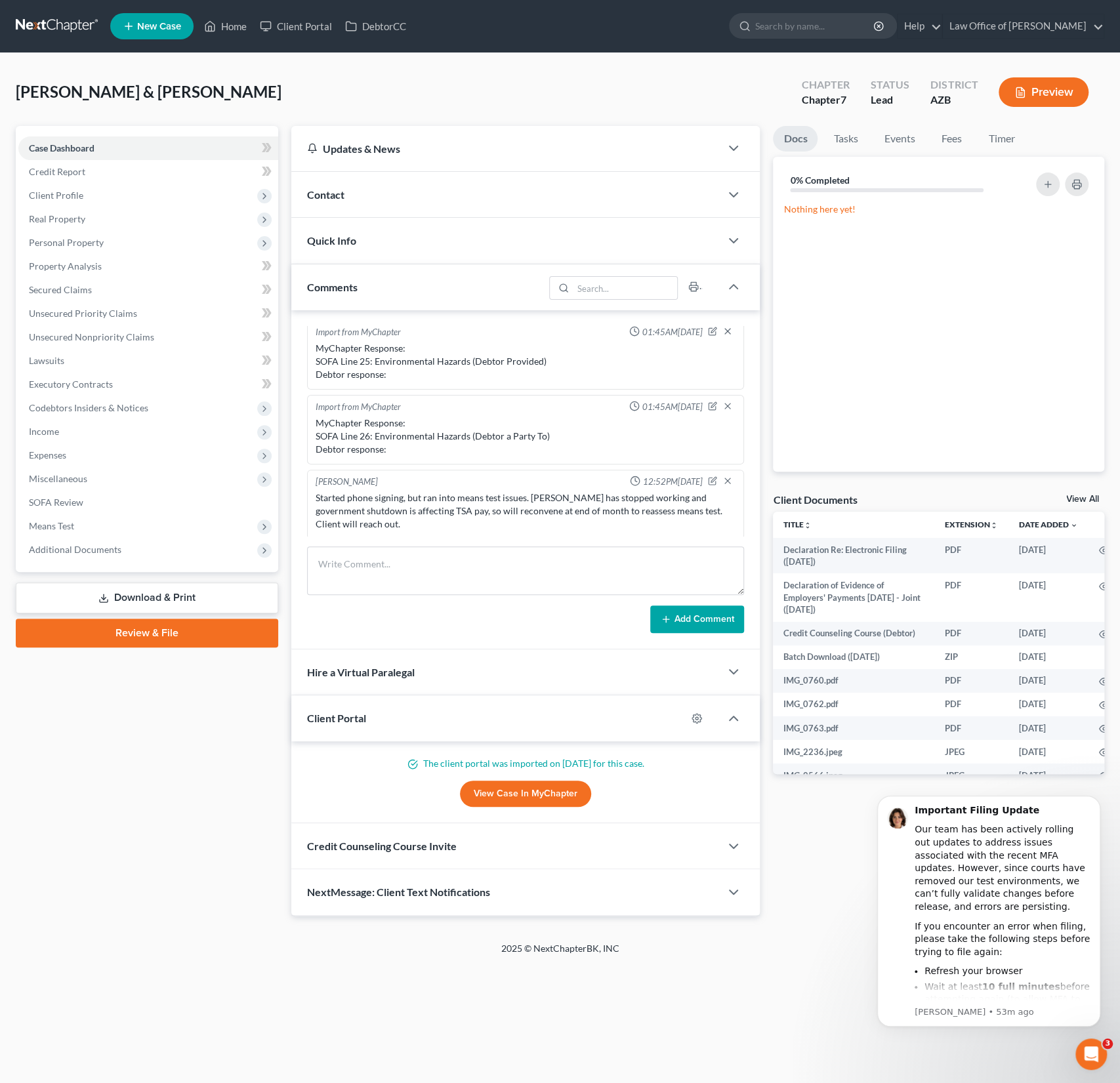
click at [240, 88] on div "Estrada, Joe & Wilson, Ashlie Upgraded Chapter Chapter 7 Status Lead District A…" at bounding box center [560, 98] width 1089 height 57
click at [239, 25] on link "Home" at bounding box center [225, 27] width 56 height 24
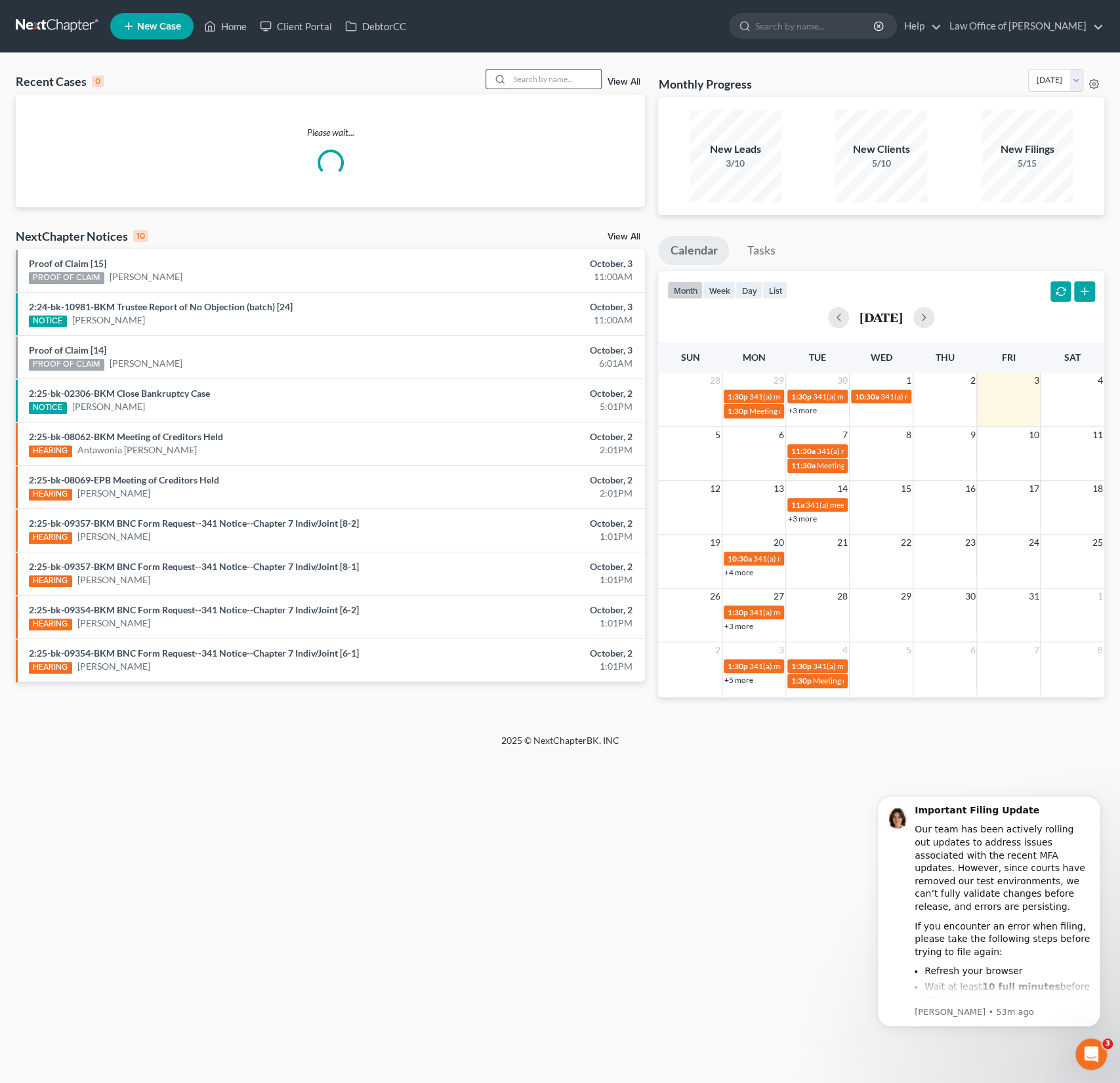
click at [566, 76] on input "search" at bounding box center [555, 79] width 92 height 19
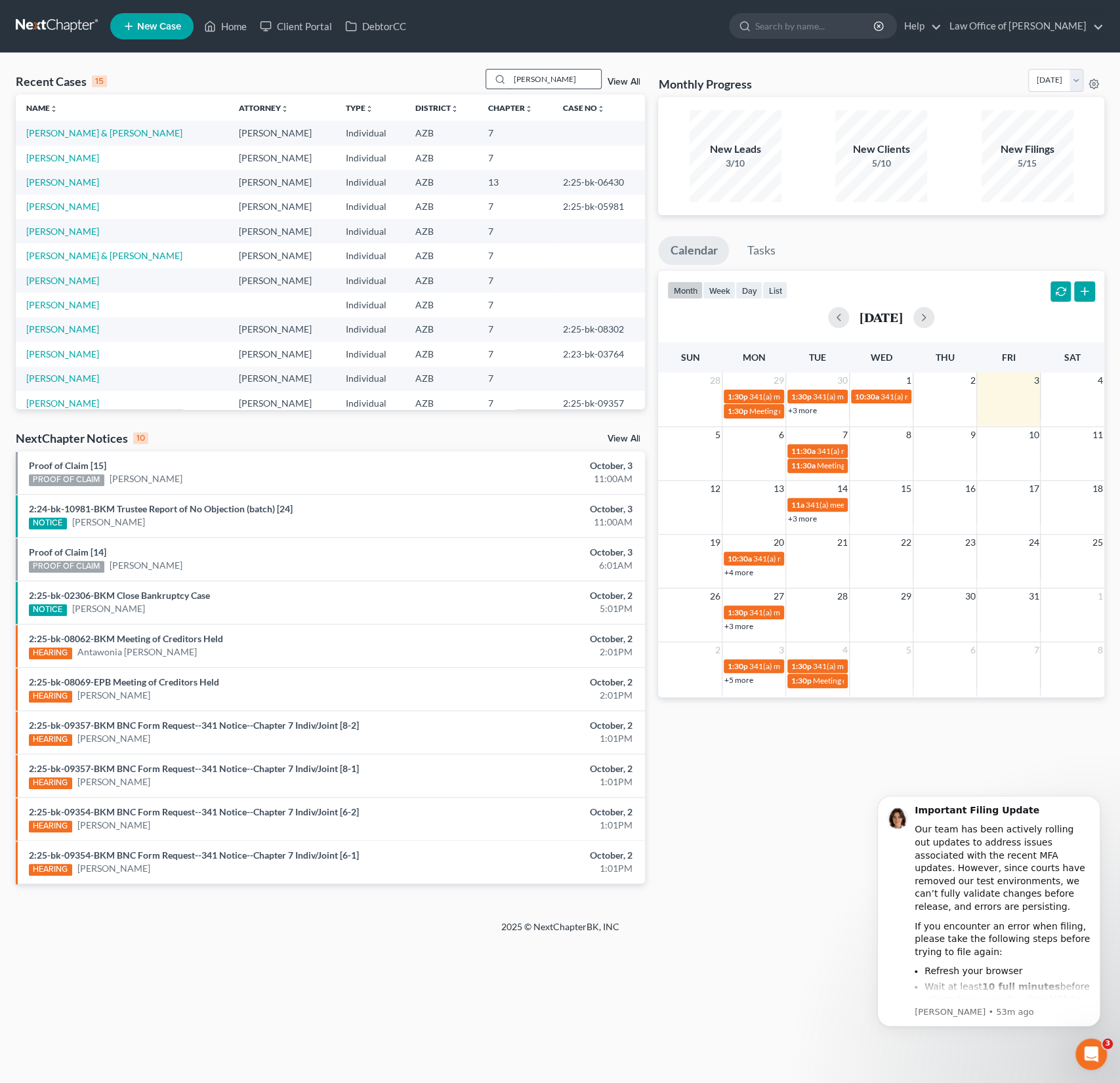
type input "hughes"
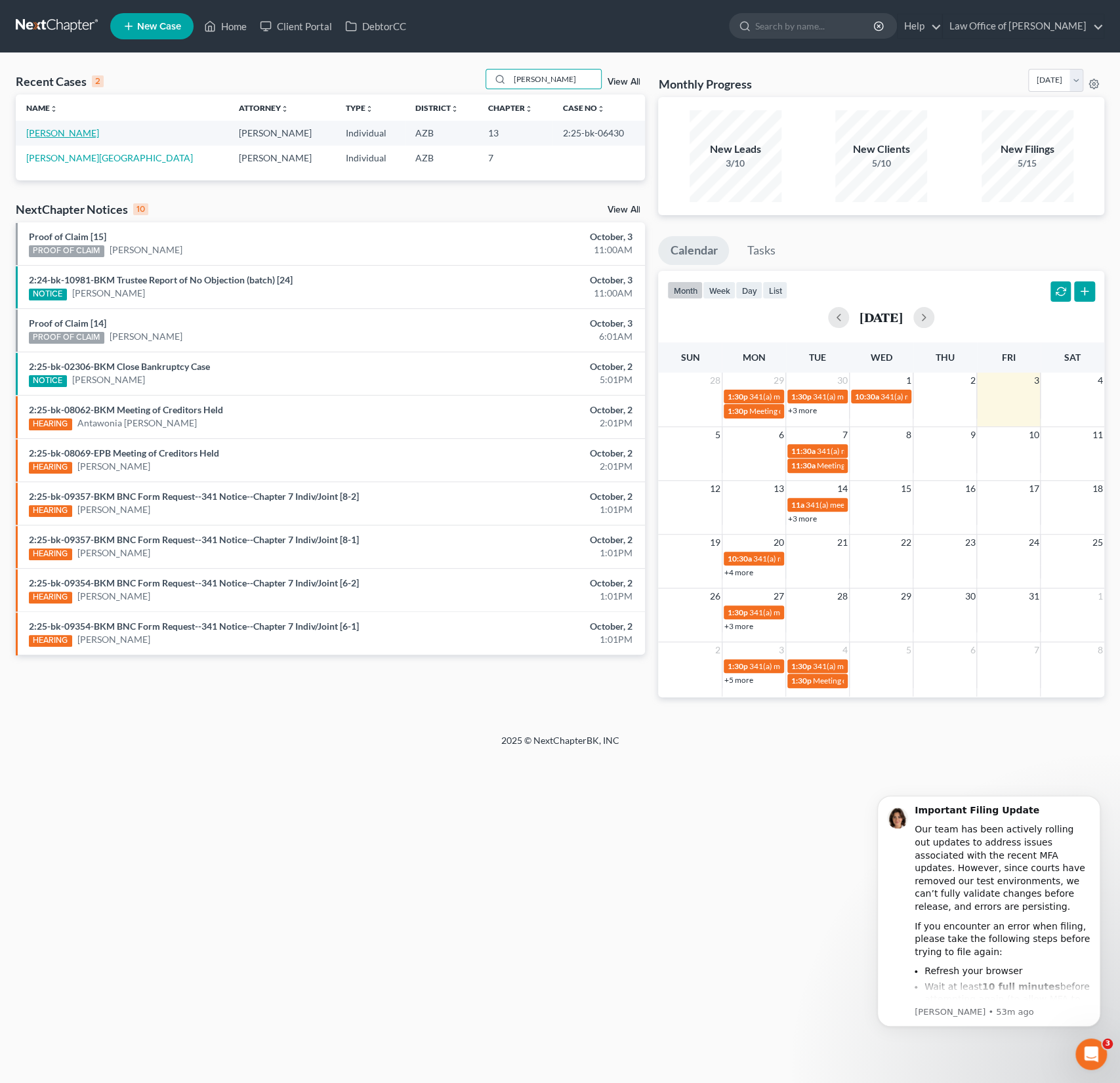
click at [76, 132] on link "Hughes, Michelle" at bounding box center [62, 133] width 73 height 11
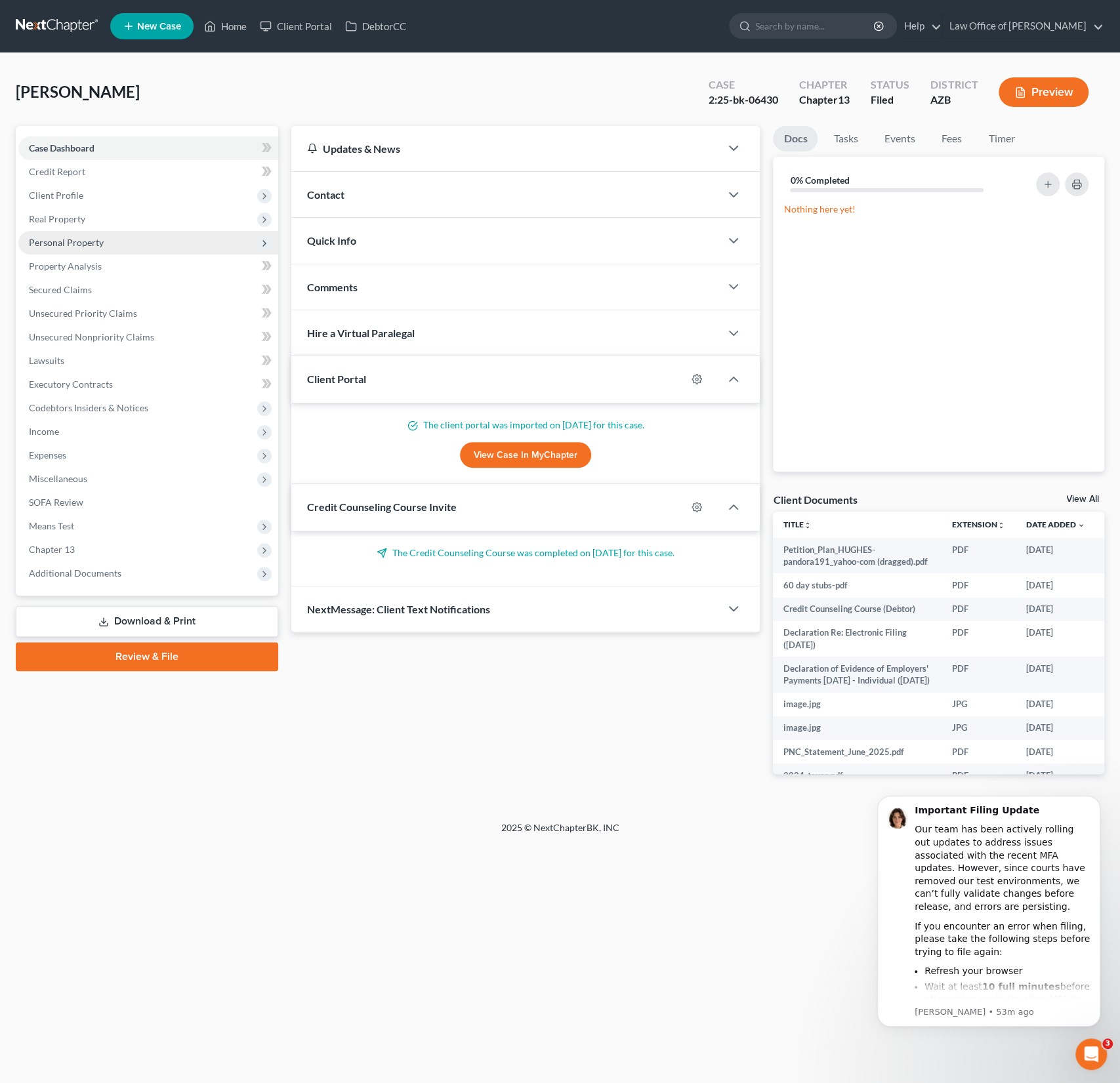
click at [84, 240] on span "Personal Property" at bounding box center [66, 242] width 75 height 11
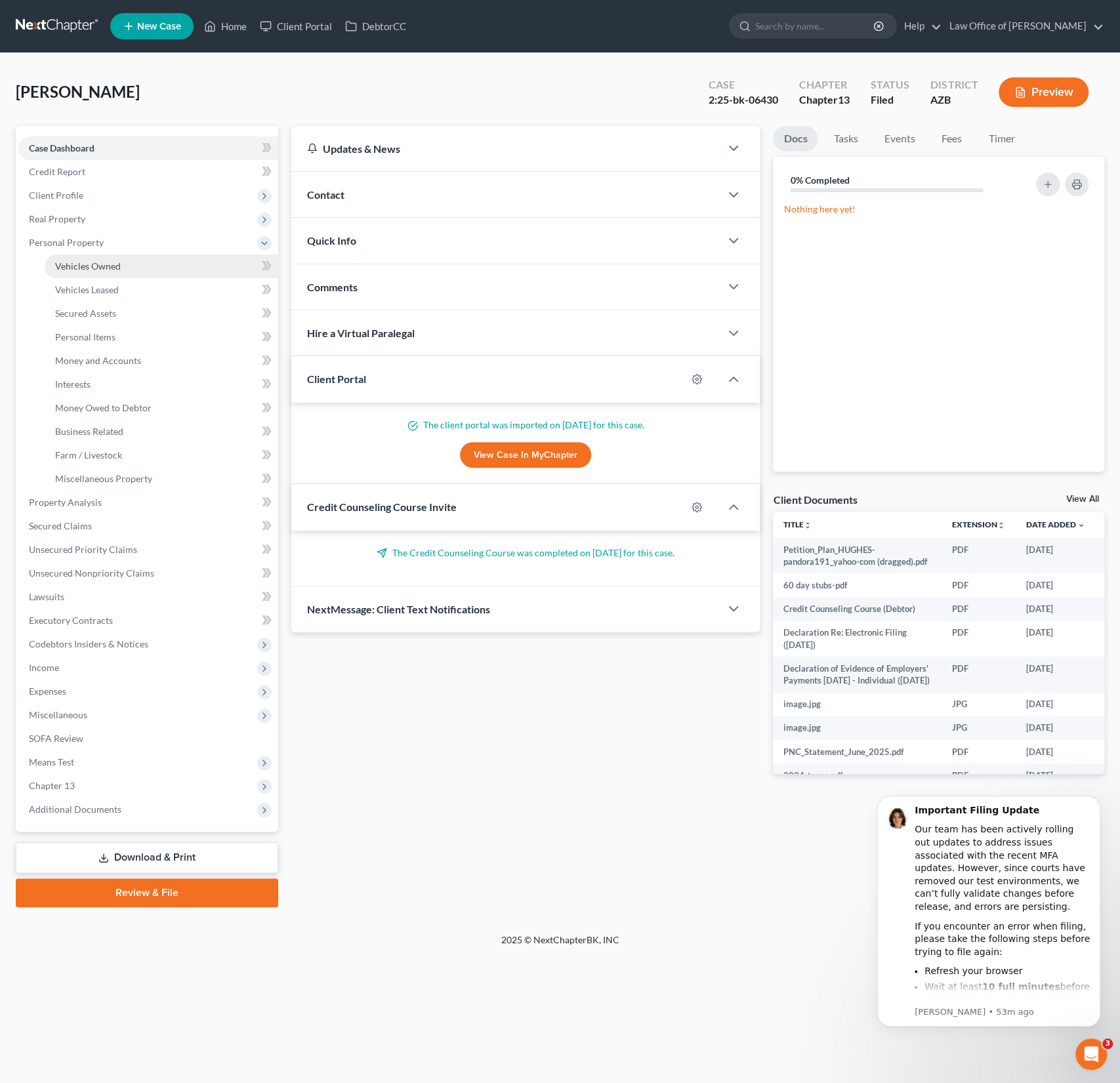
click at [89, 264] on span "Vehicles Owned" at bounding box center [88, 266] width 66 height 11
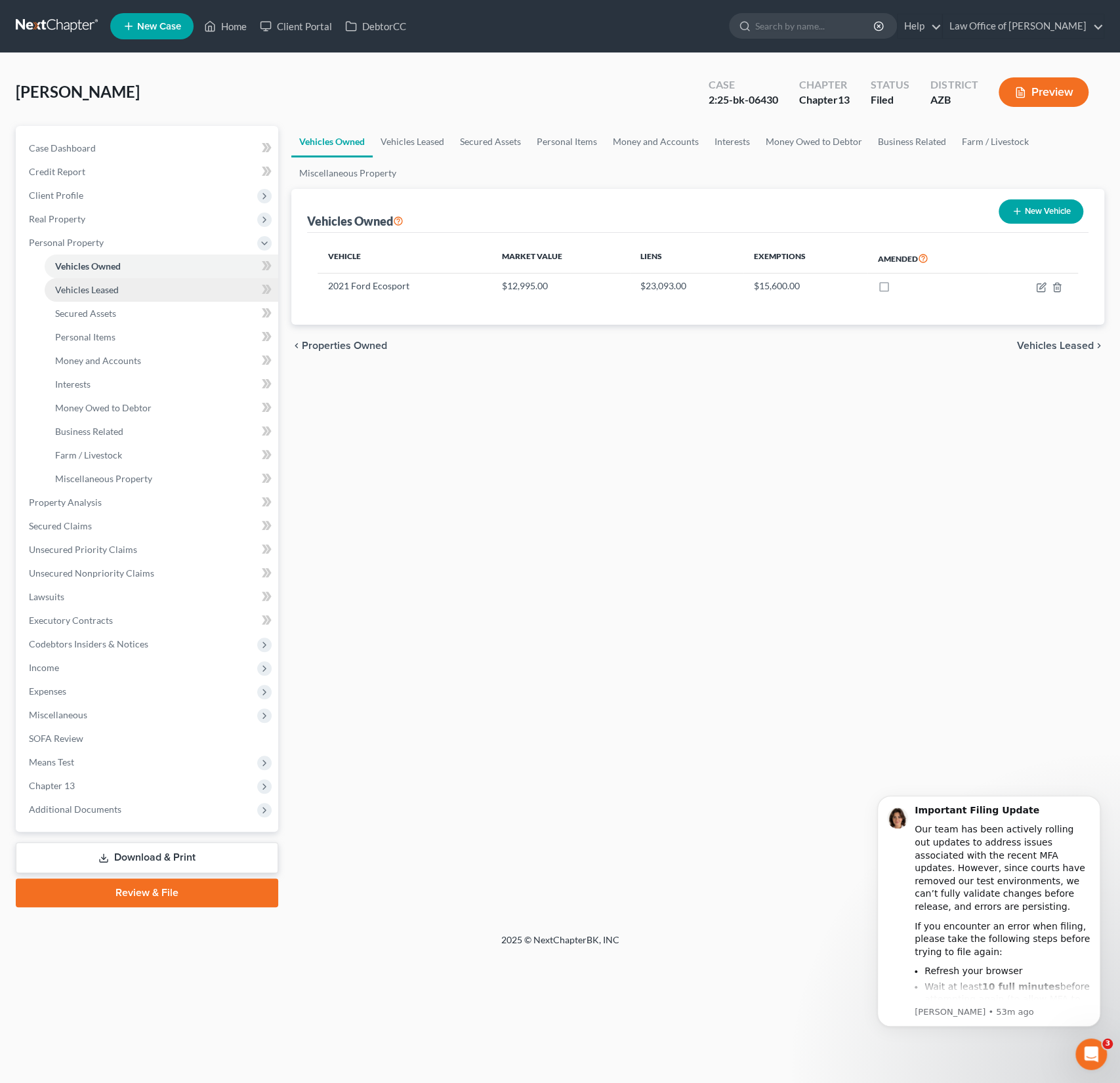
click at [83, 282] on link "Vehicles Leased" at bounding box center [161, 290] width 233 height 24
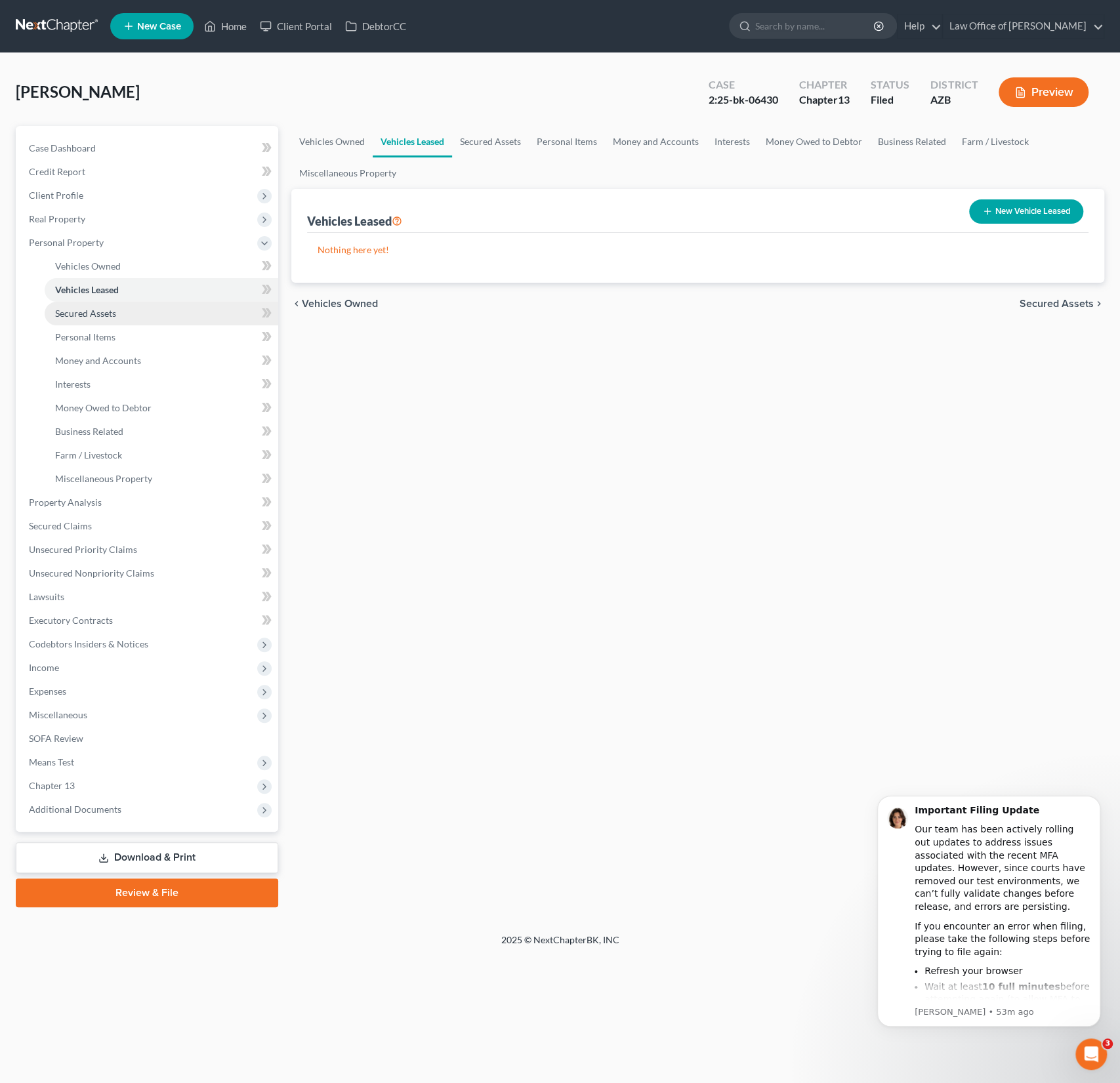
click at [81, 306] on link "Secured Assets" at bounding box center [161, 314] width 233 height 24
click at [82, 487] on link "Miscellaneous Property" at bounding box center [161, 479] width 233 height 24
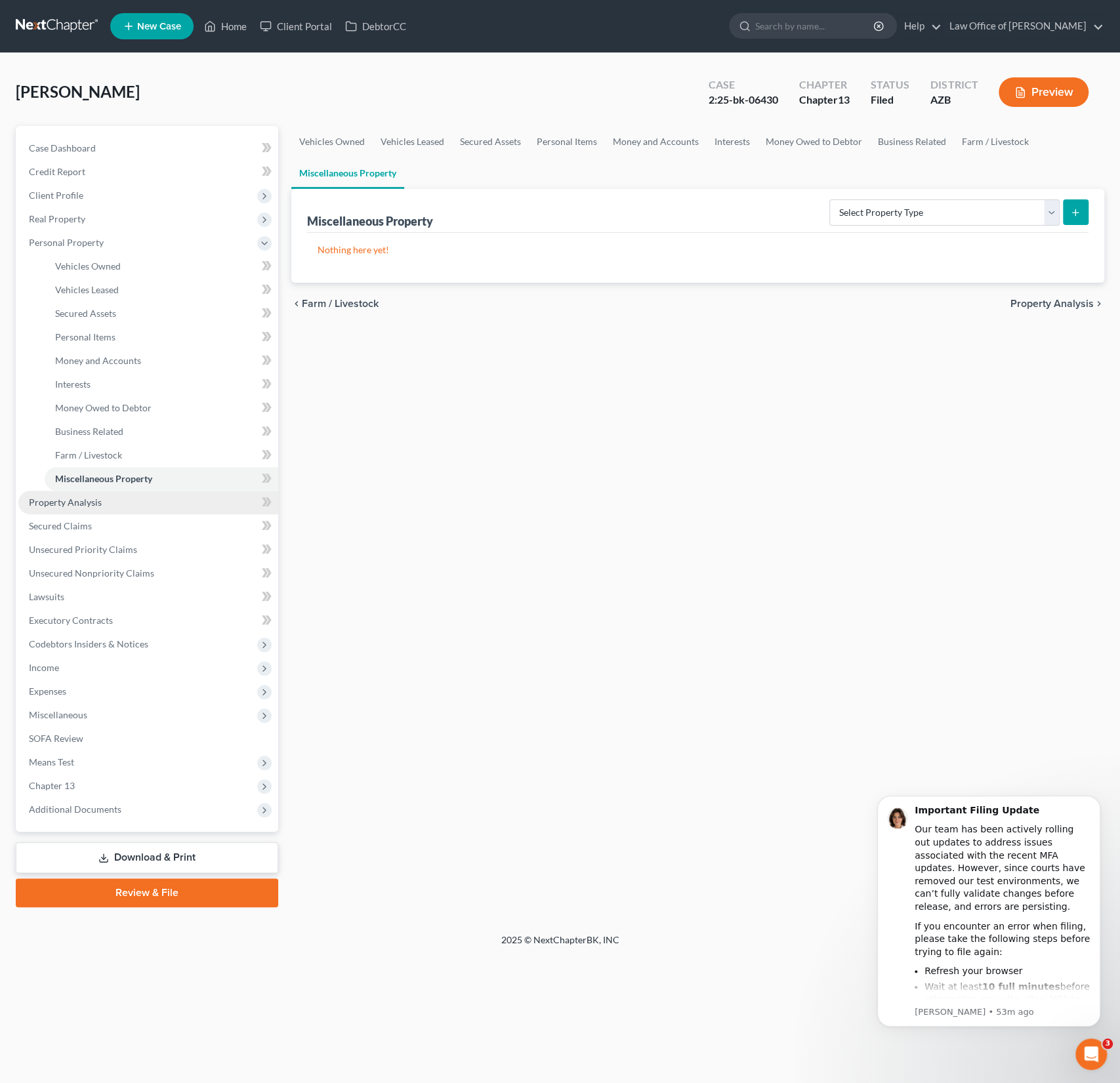
click at [81, 498] on span "Property Analysis" at bounding box center [65, 502] width 73 height 11
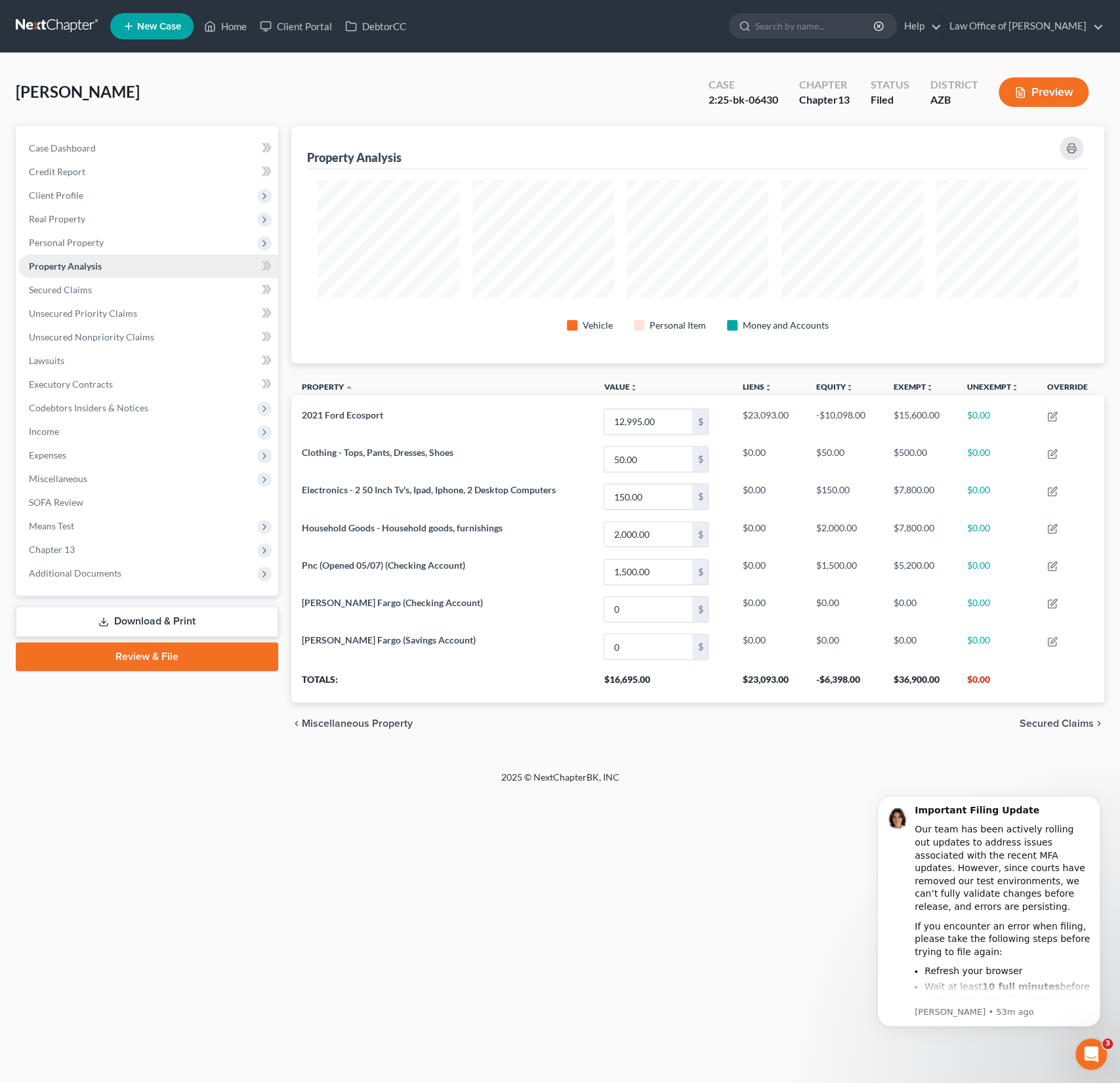
scroll to position [237, 812]
